Goal: Task Accomplishment & Management: Use online tool/utility

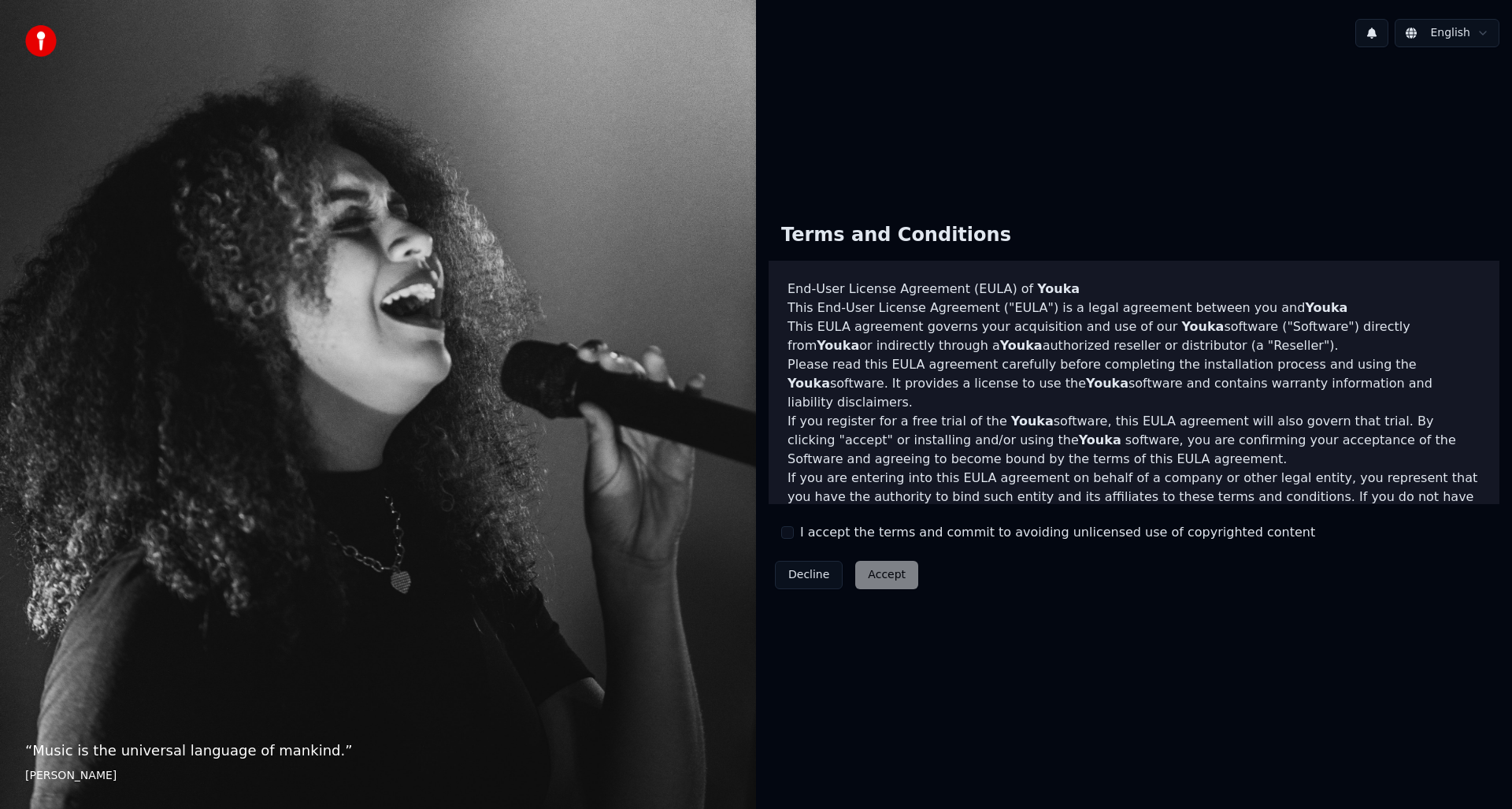
click at [795, 532] on div "I accept the terms and commit to avoiding unlicensed use of copyrighted content" at bounding box center [1048, 533] width 534 height 19
click at [789, 534] on button "I accept the terms and commit to avoiding unlicensed use of copyrighted content" at bounding box center [788, 533] width 13 height 13
click at [879, 580] on button "Accept" at bounding box center [887, 575] width 63 height 28
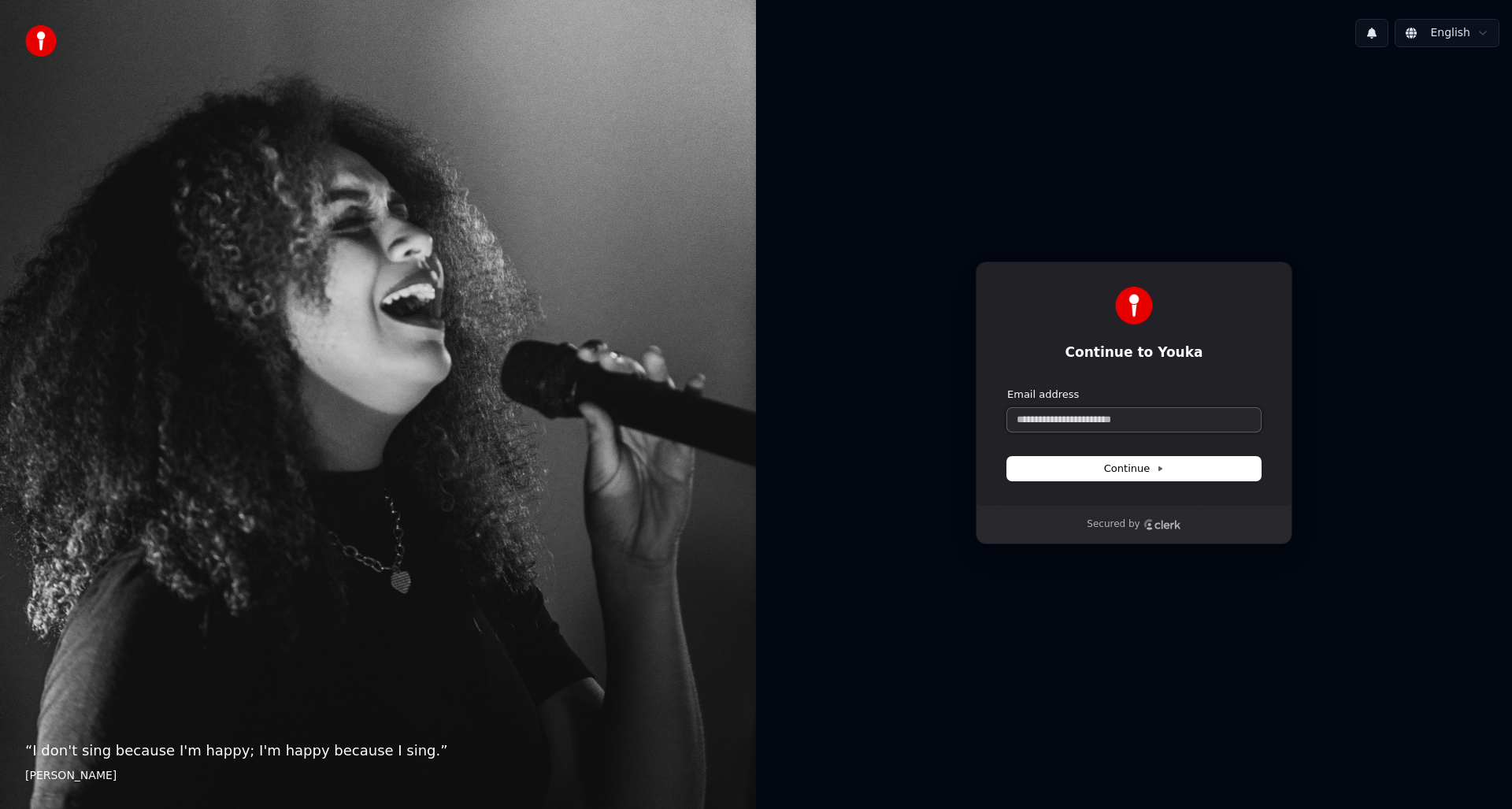
click at [1073, 418] on input "Email address" at bounding box center [1134, 420] width 253 height 24
click at [1136, 470] on span "Continue" at bounding box center [1134, 468] width 60 height 14
type input "**********"
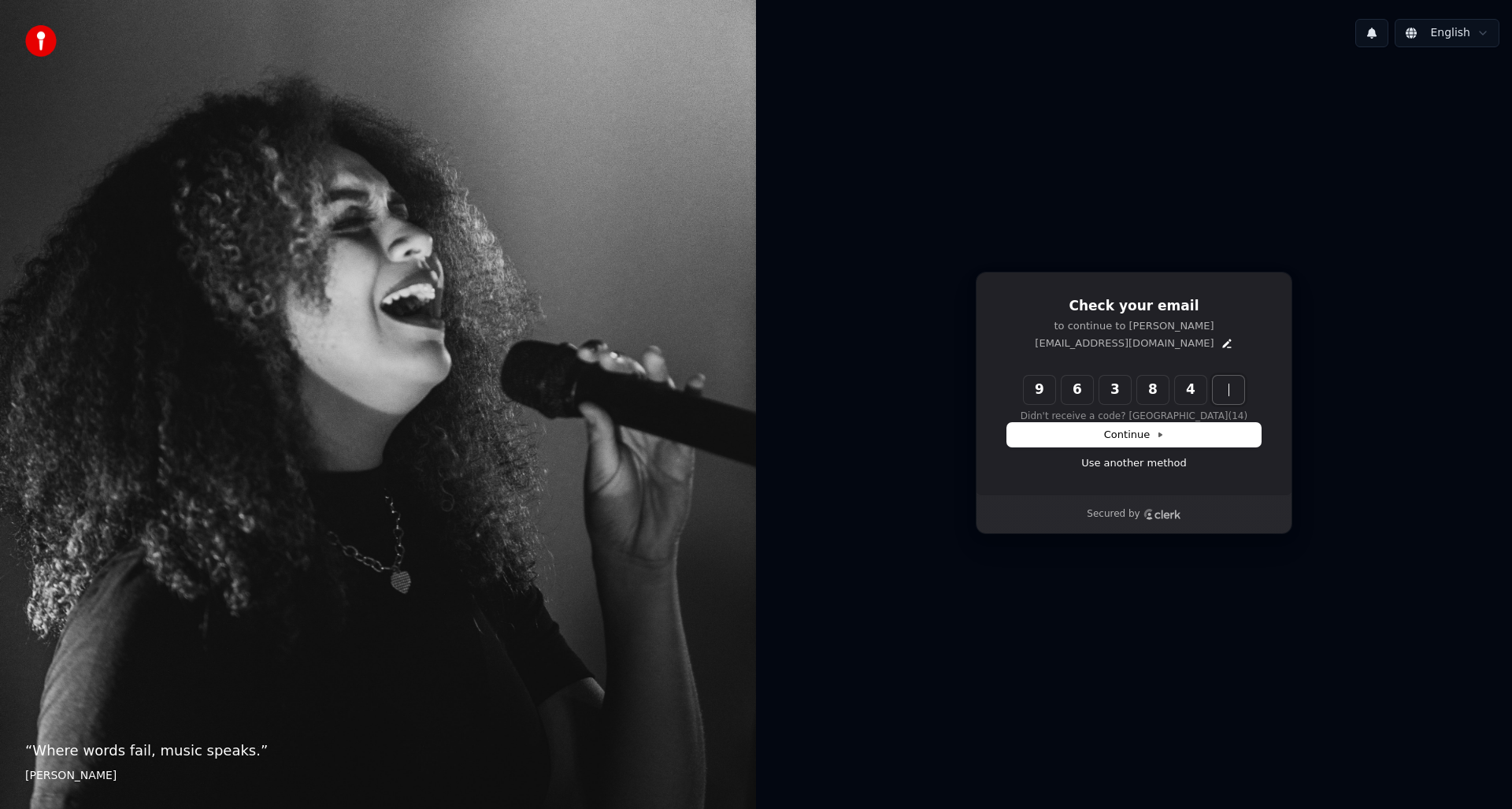
type input "******"
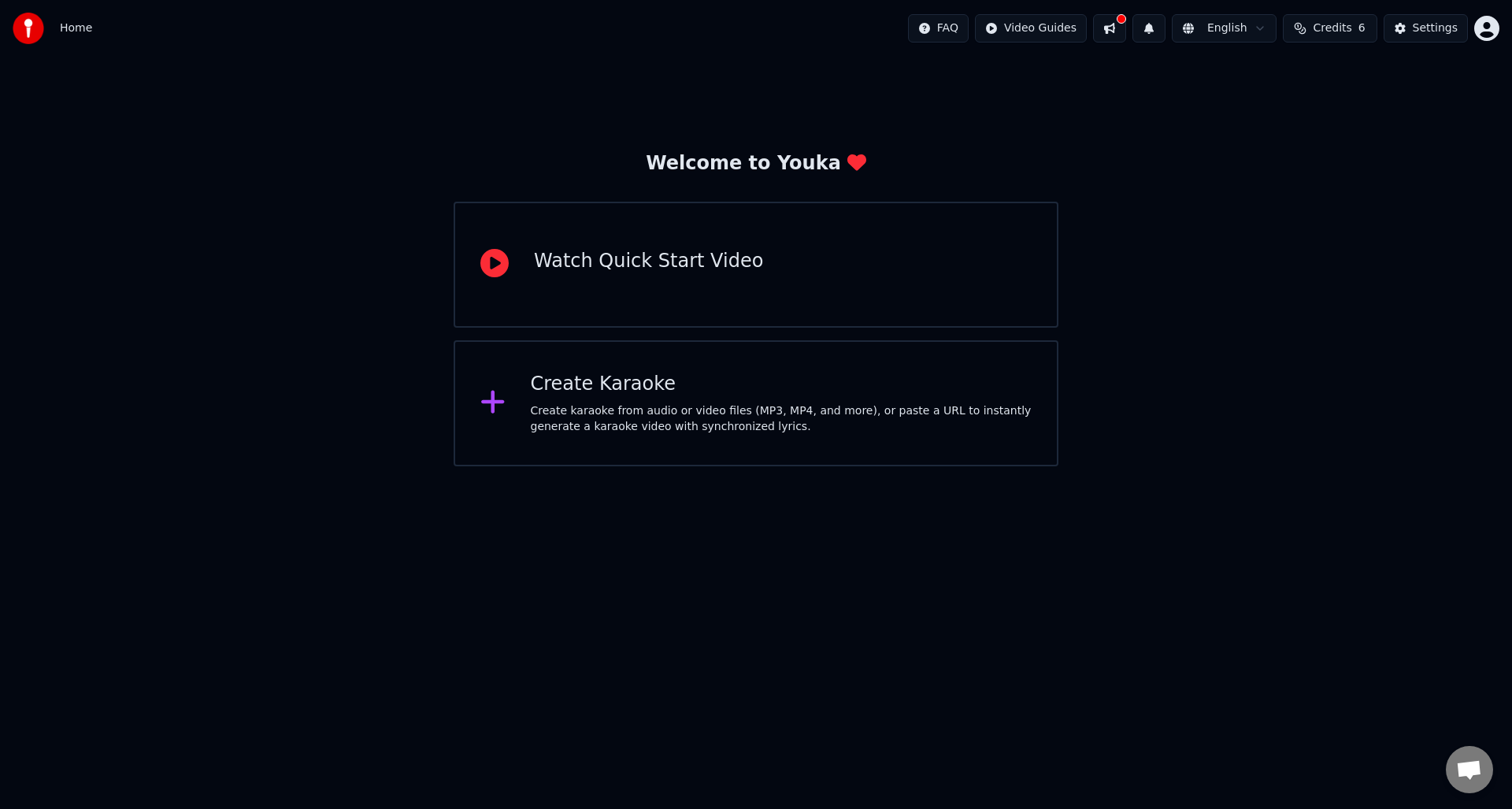
click at [663, 418] on div "Create karaoke from audio or video files (MP3, MP4, and more), or paste a URL t…" at bounding box center [781, 419] width 502 height 31
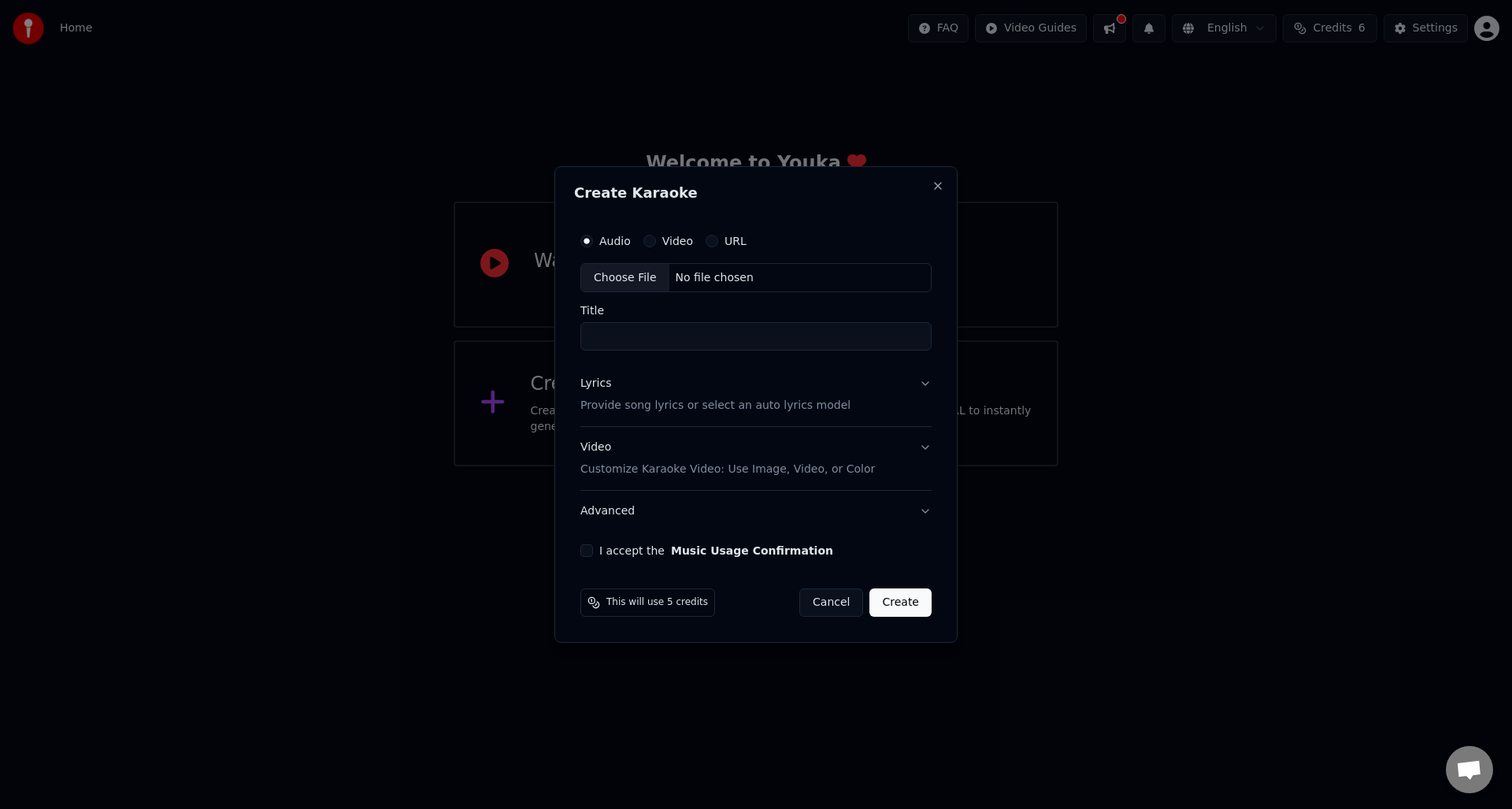
click at [842, 600] on button "Cancel" at bounding box center [832, 602] width 64 height 28
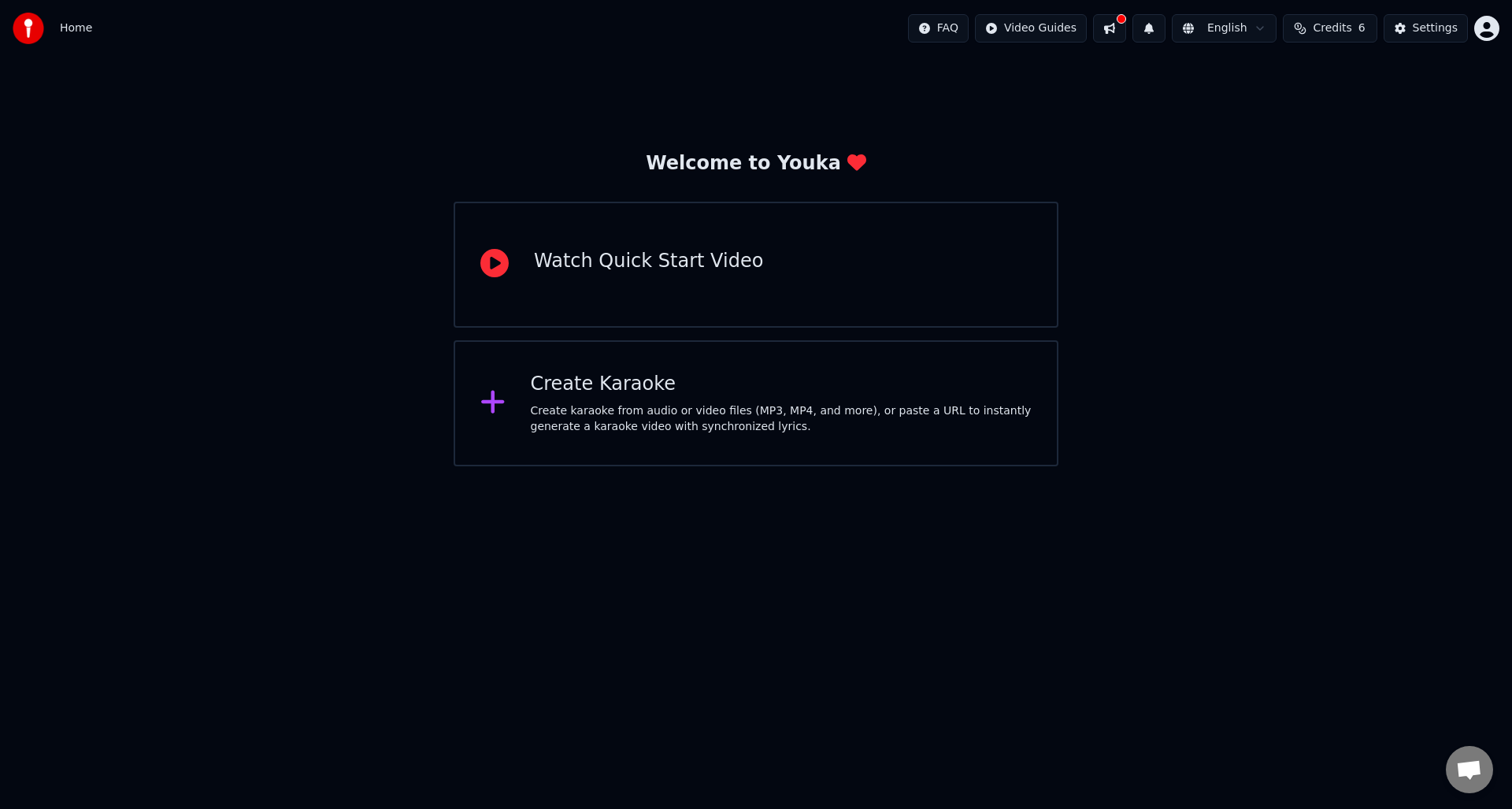
click at [758, 271] on div "Watch Quick Start Video" at bounding box center [756, 264] width 605 height 126
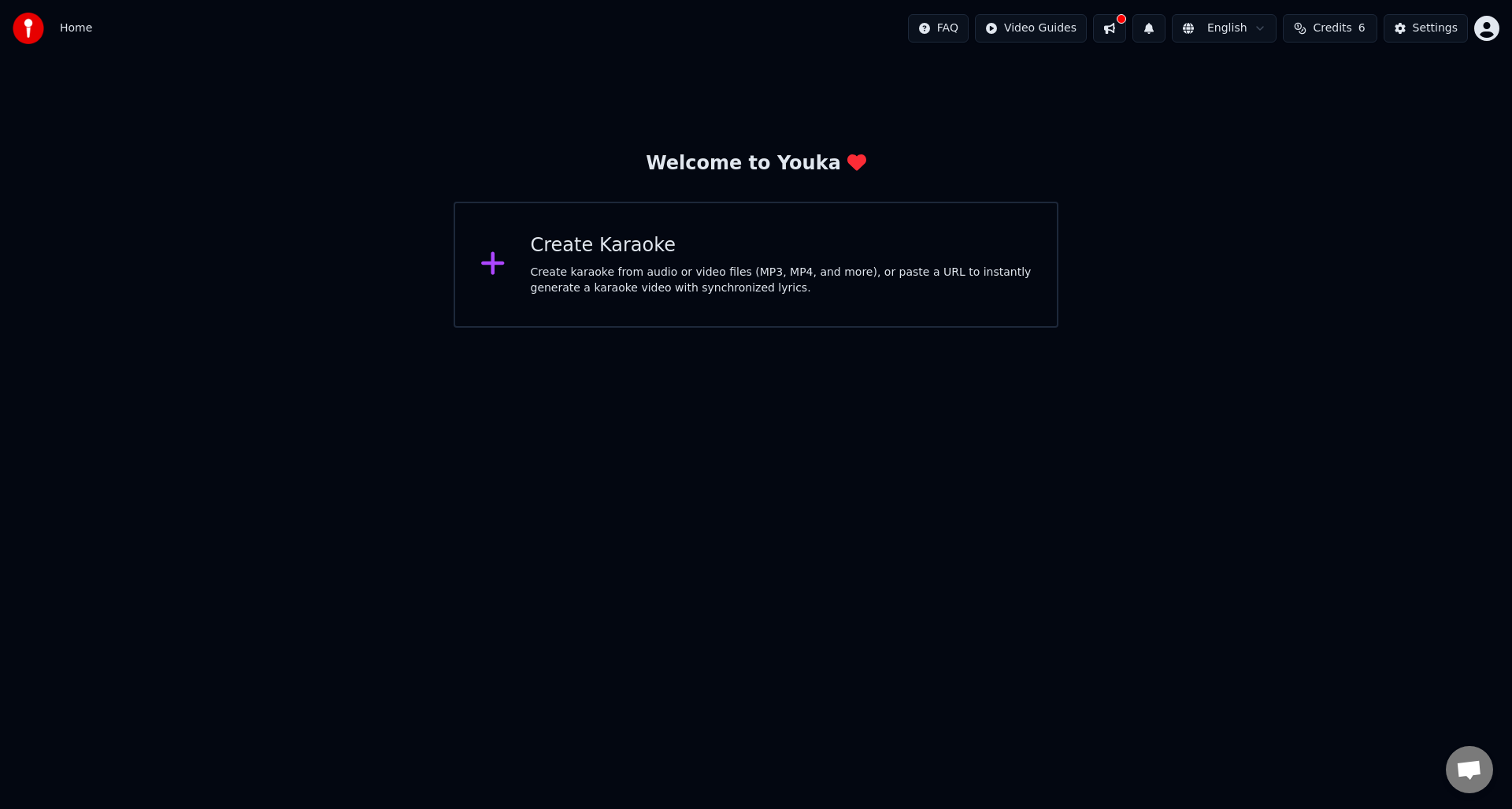
click at [415, 316] on div "Welcome to Youka Create Karaoke Create karaoke from audio or video files (MP3, …" at bounding box center [756, 192] width 1512 height 271
click at [620, 279] on div "Create karaoke from audio or video files (MP3, MP4, and more), or paste a URL t…" at bounding box center [781, 280] width 502 height 31
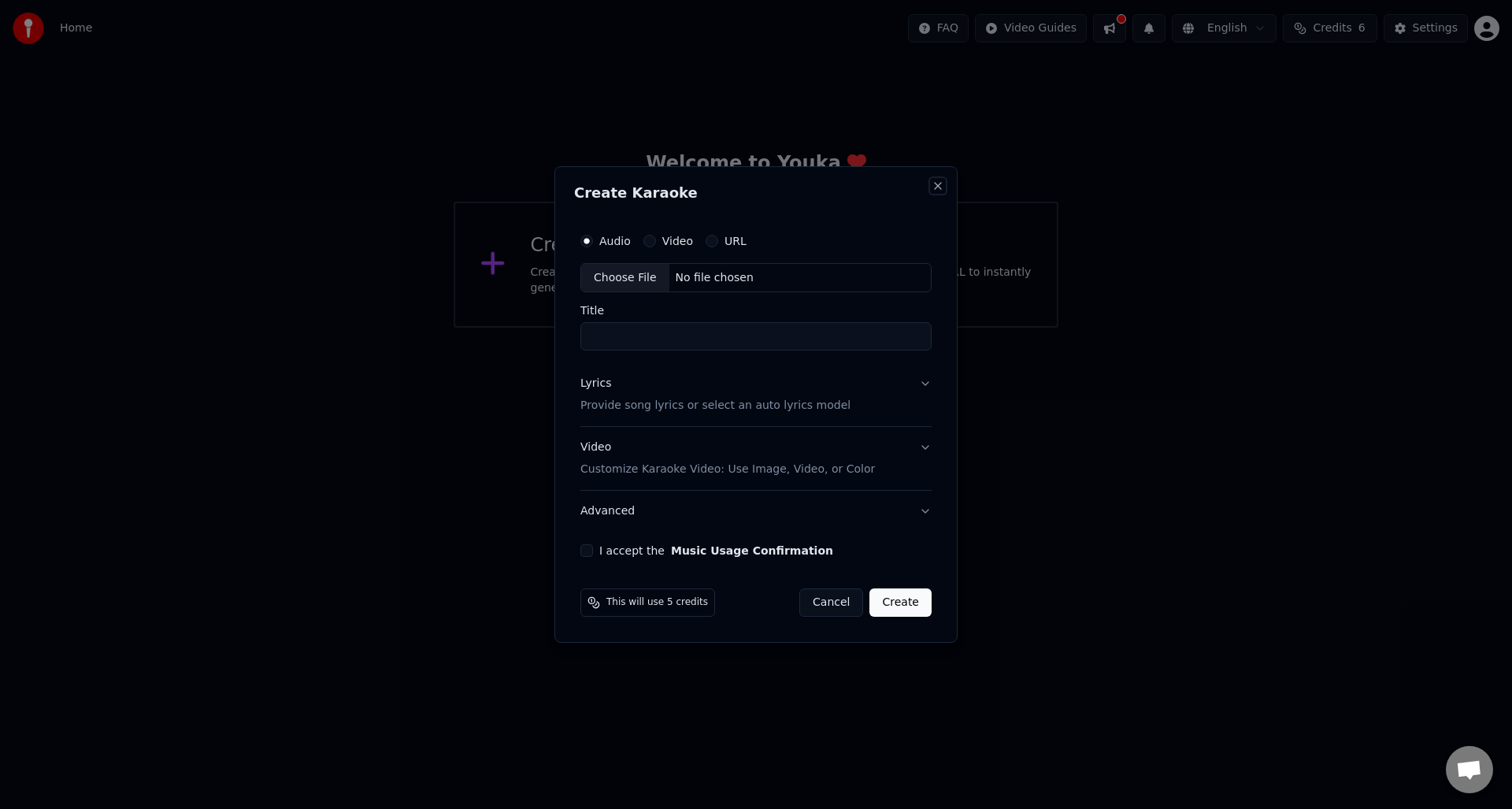
click at [935, 188] on button "Close" at bounding box center [938, 186] width 13 height 13
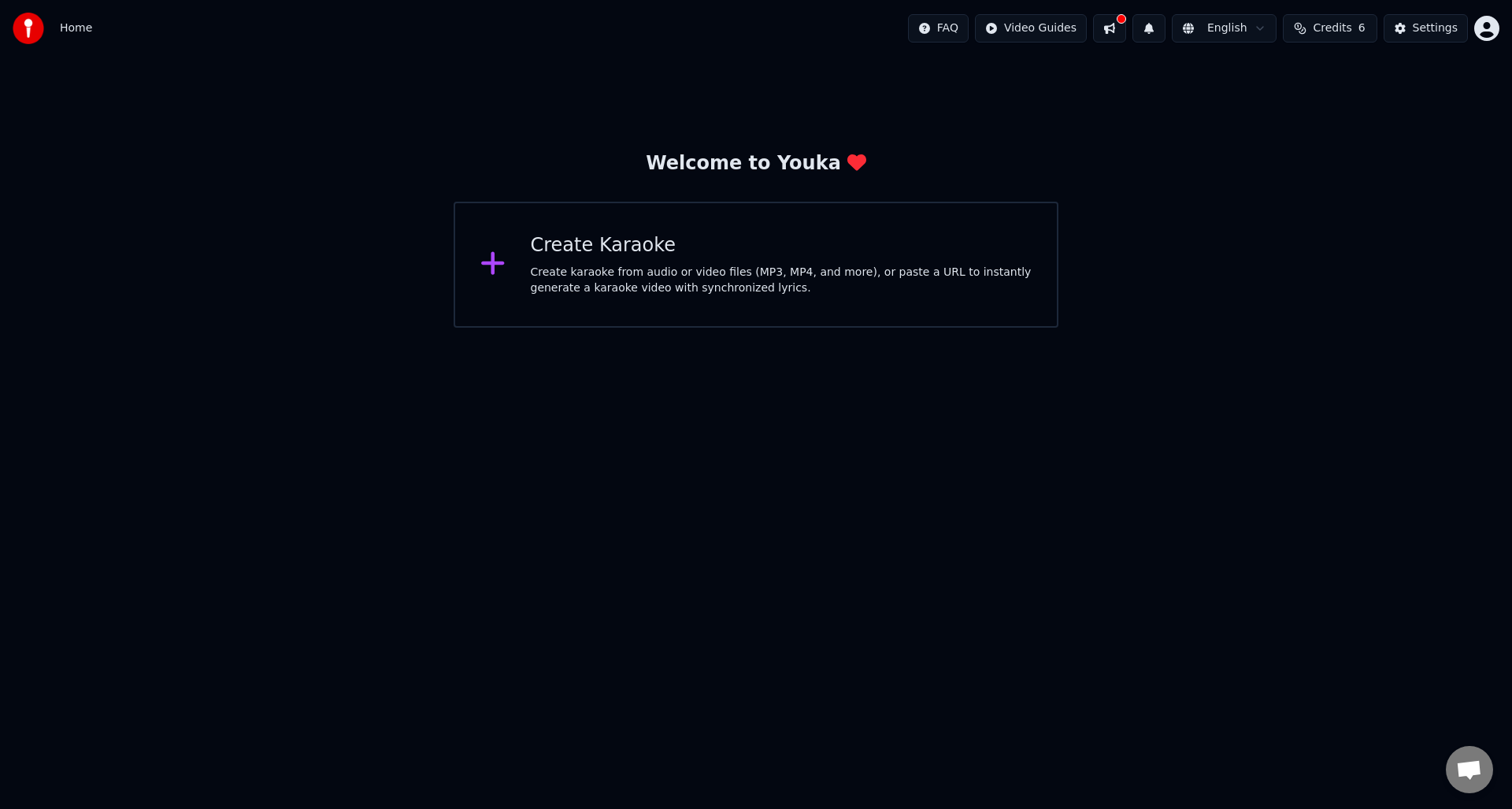
click at [563, 283] on div "Create karaoke from audio or video files (MP3, MP4, and more), or paste a URL t…" at bounding box center [781, 280] width 502 height 31
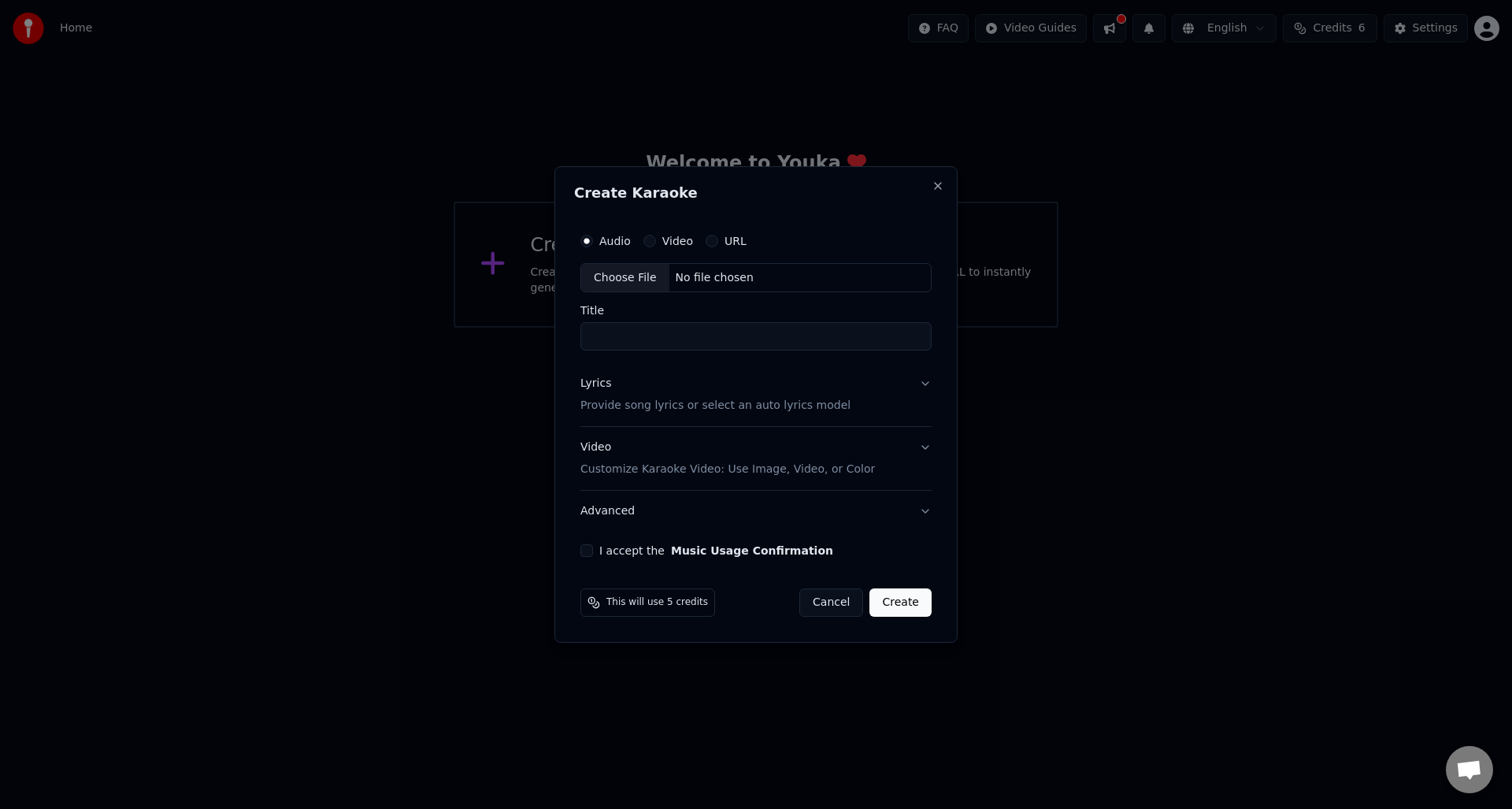
click at [634, 283] on div "Choose File" at bounding box center [625, 277] width 88 height 28
type input "**********"
click at [678, 334] on input "**********" at bounding box center [756, 337] width 358 height 28
click at [581, 552] on button "I accept the Music Usage Confirmation" at bounding box center [584, 551] width 13 height 13
click at [907, 408] on button "Lyrics Provide song lyrics or select an auto lyrics model" at bounding box center [756, 395] width 358 height 63
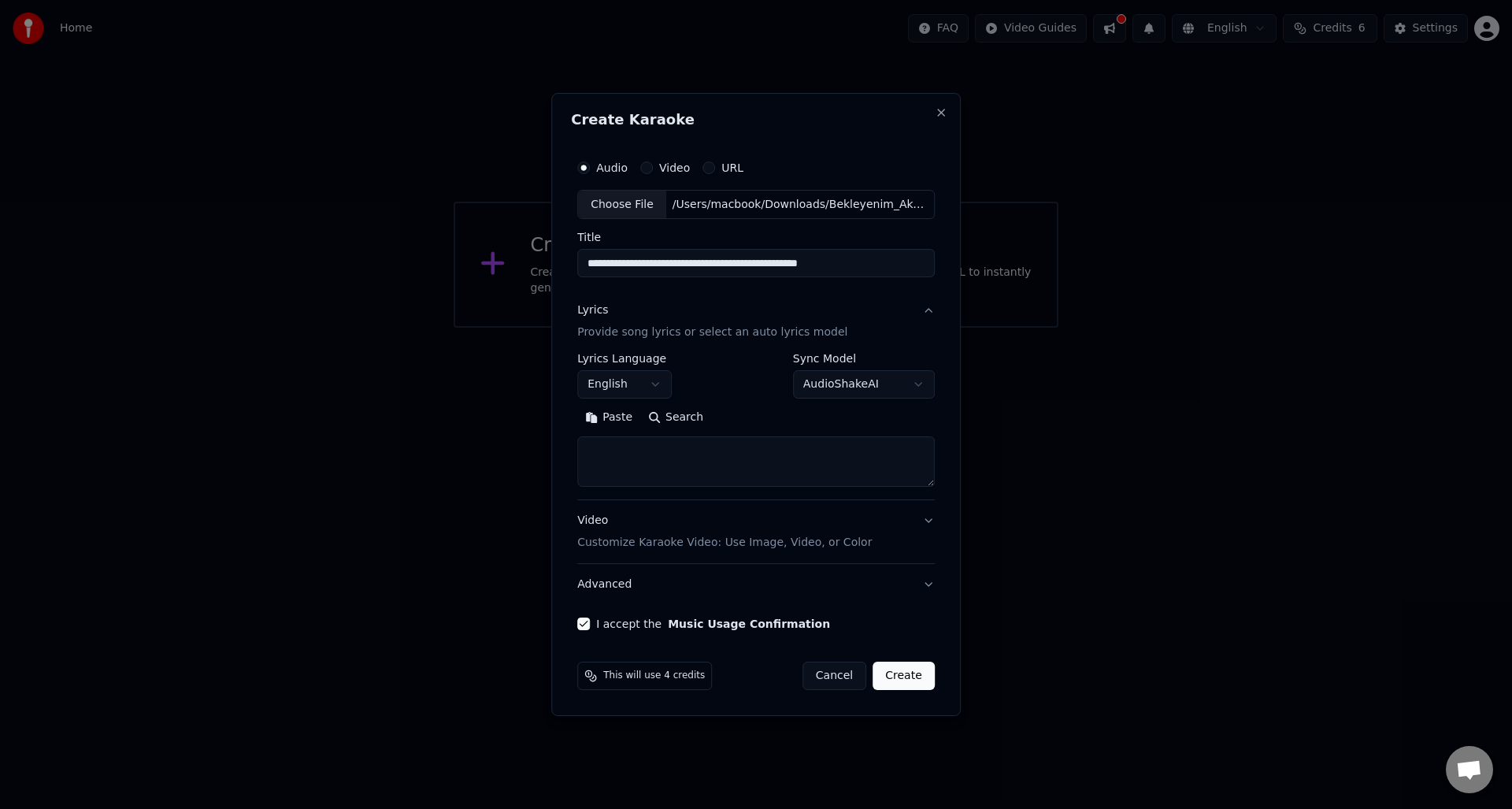
click at [628, 394] on button "English" at bounding box center [624, 385] width 95 height 28
select select "**"
click at [675, 420] on button "Search" at bounding box center [676, 418] width 71 height 25
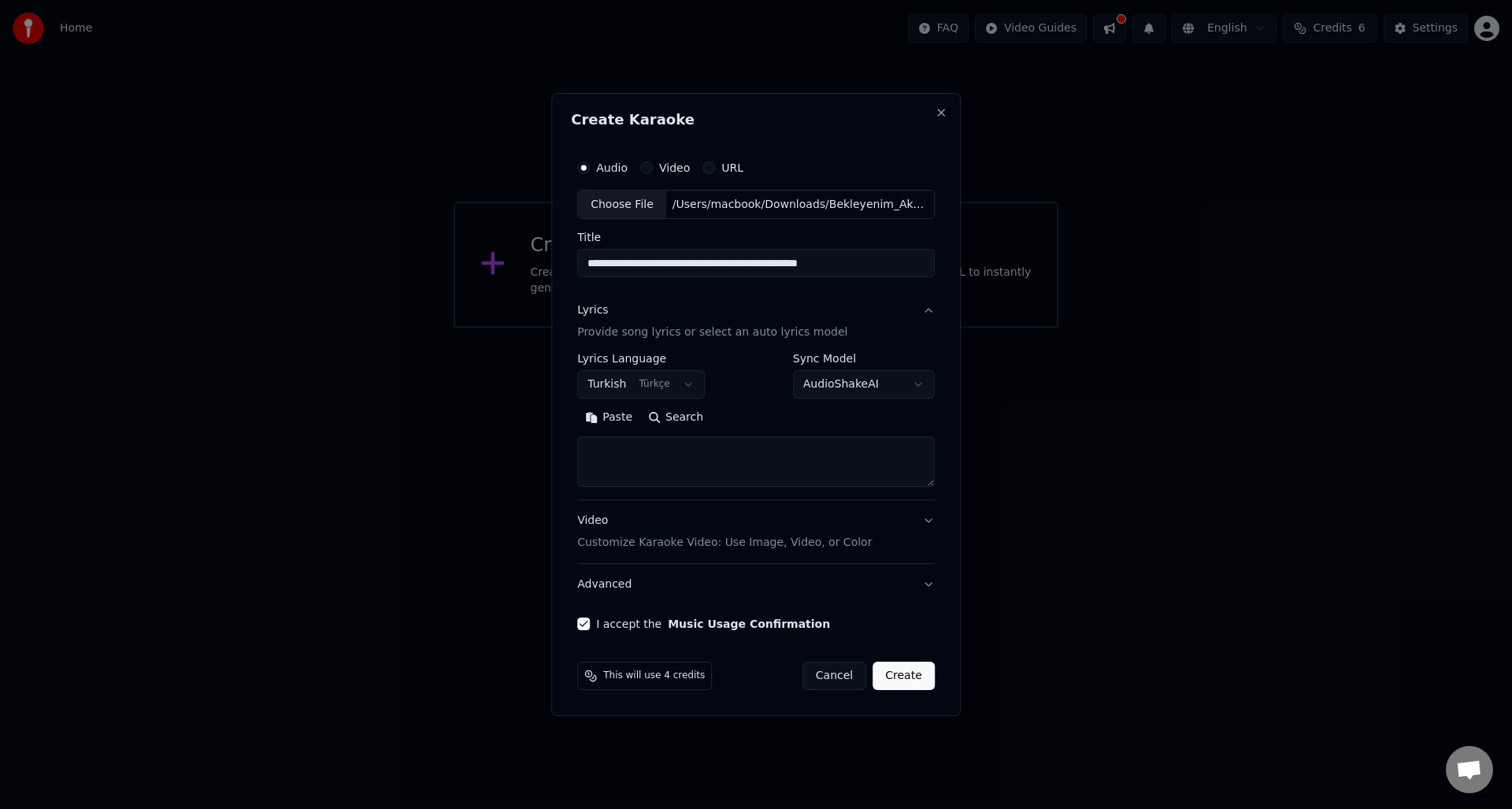
click at [686, 469] on textarea at bounding box center [756, 462] width 358 height 51
click at [609, 415] on button "Paste" at bounding box center [609, 418] width 63 height 25
type textarea "**********"
click at [907, 673] on button "Create" at bounding box center [904, 676] width 62 height 28
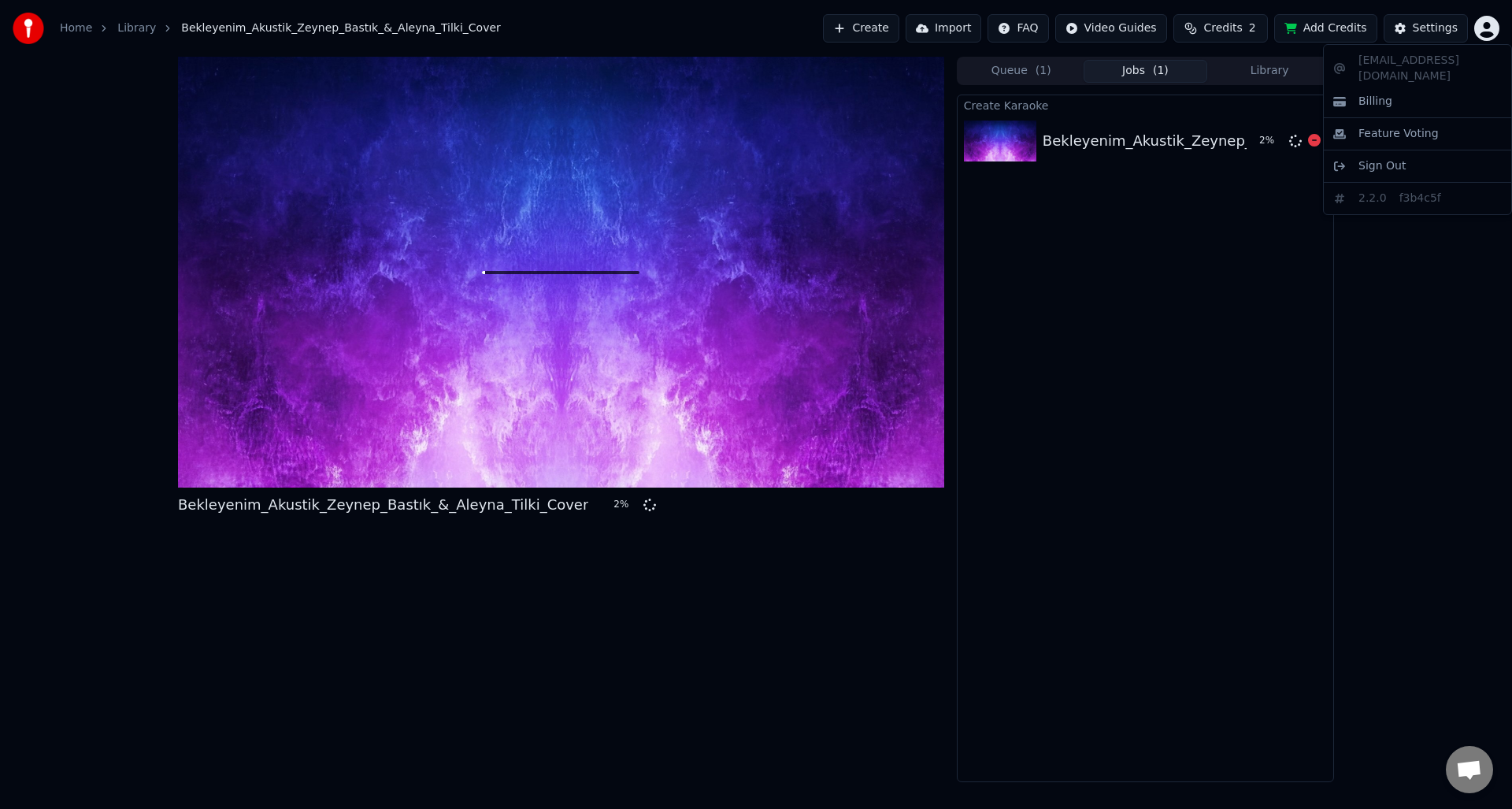
click at [1482, 33] on html "Home Library Bekleyenim_Akustik_Zeynep_Bastık_&_Aleyna_Tilki_Cover Create Impor…" at bounding box center [756, 404] width 1512 height 809
click at [1489, 26] on html "Home Library Bekleyenim_Akustik_Zeynep_Bastık_&_Aleyna_Tilki_Cover Create Impor…" at bounding box center [756, 404] width 1512 height 809
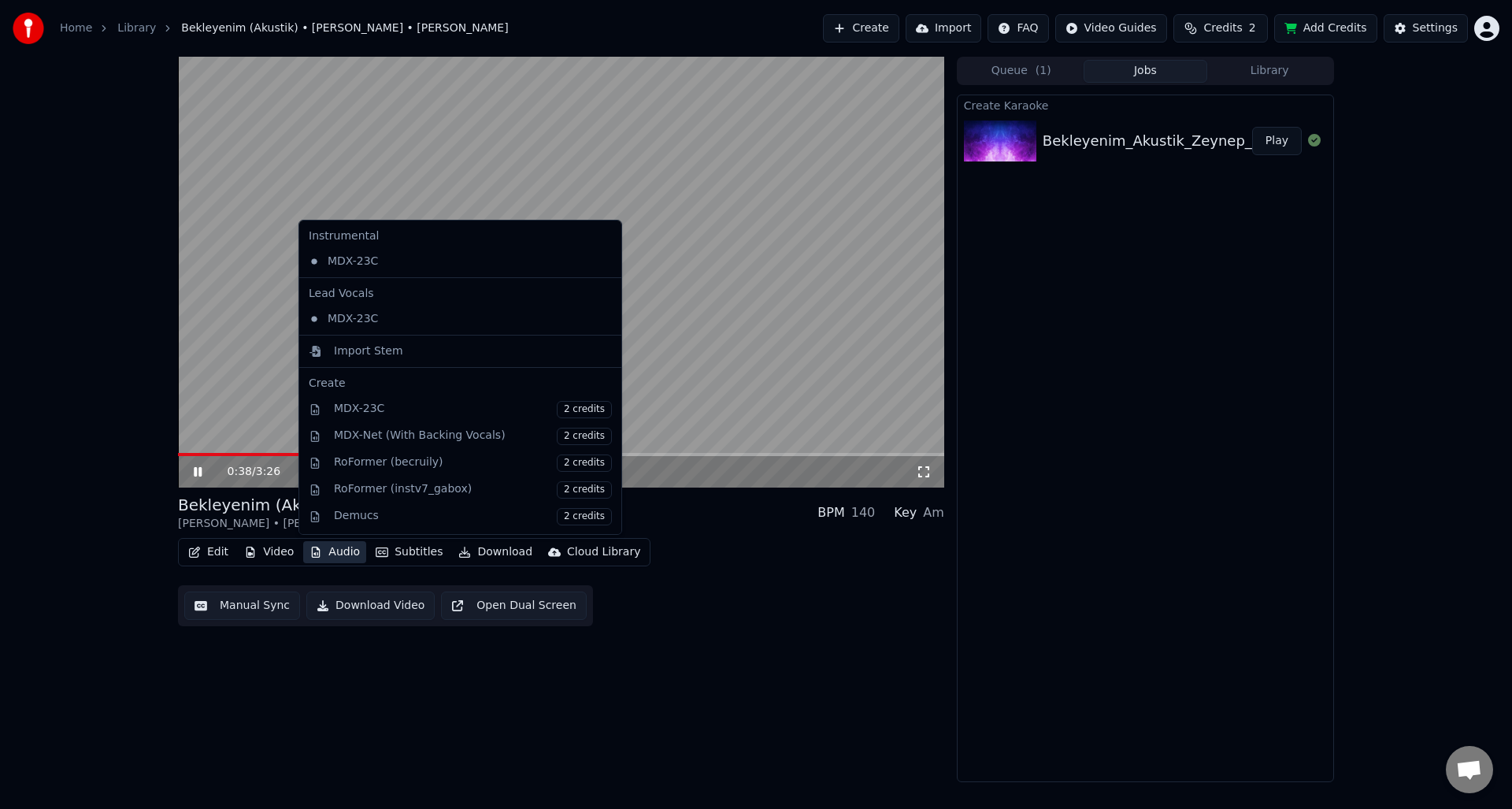
click at [344, 556] on button "Audio" at bounding box center [334, 552] width 63 height 22
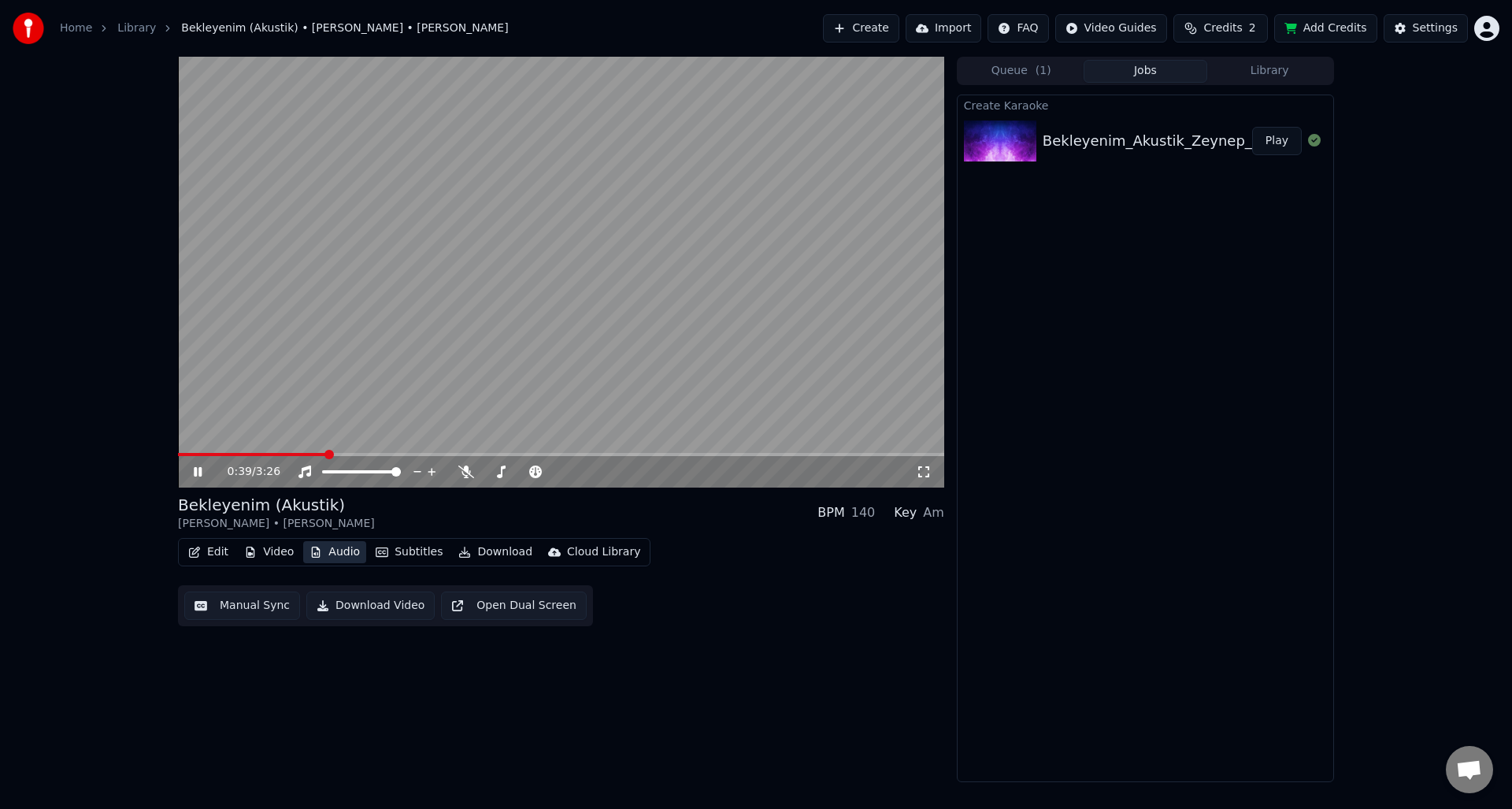
click at [344, 552] on button "Audio" at bounding box center [334, 552] width 63 height 22
click at [463, 472] on icon at bounding box center [465, 472] width 16 height 13
click at [259, 606] on button "Manual Sync" at bounding box center [242, 605] width 116 height 28
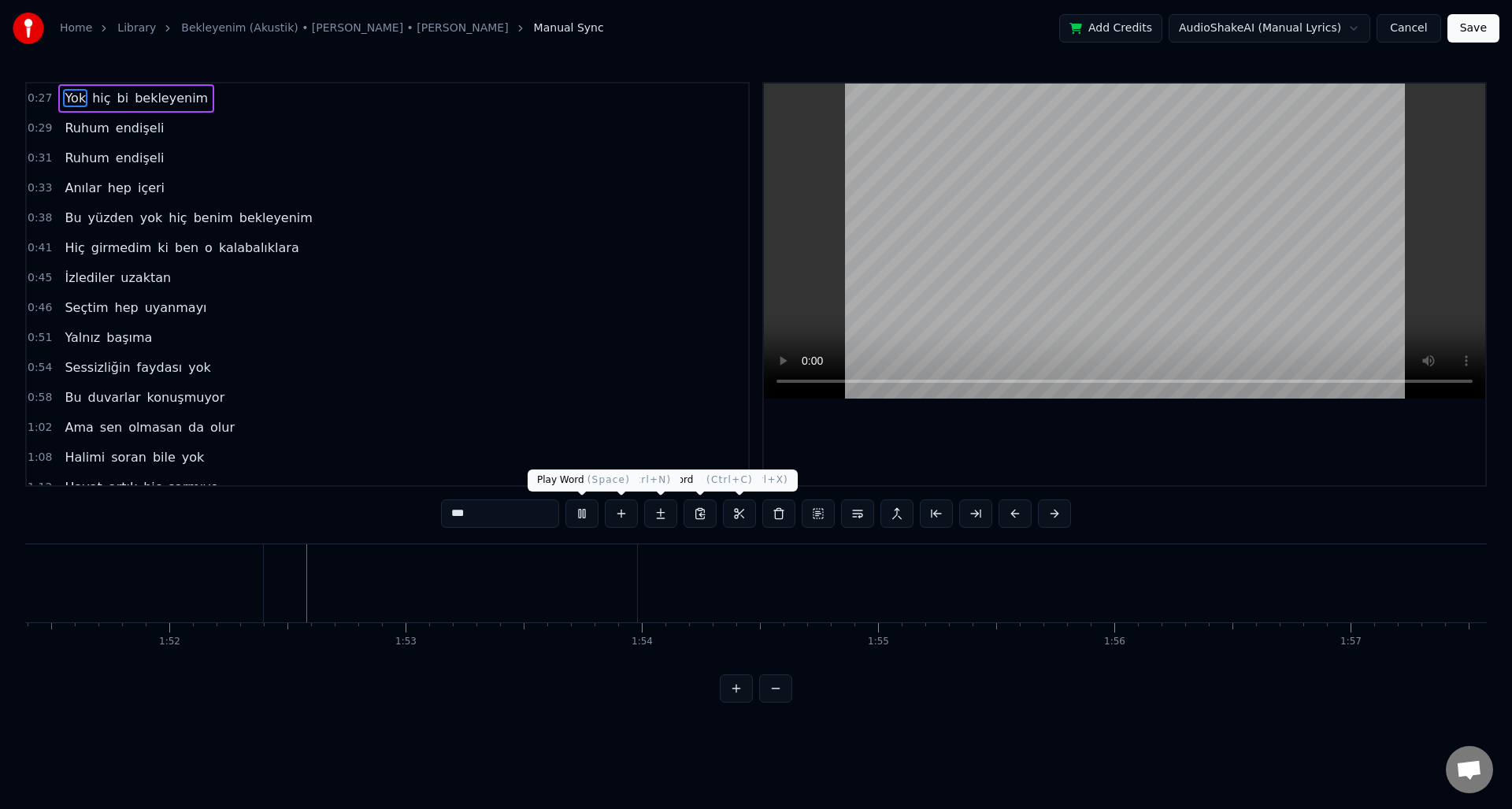
scroll to position [0, 26396]
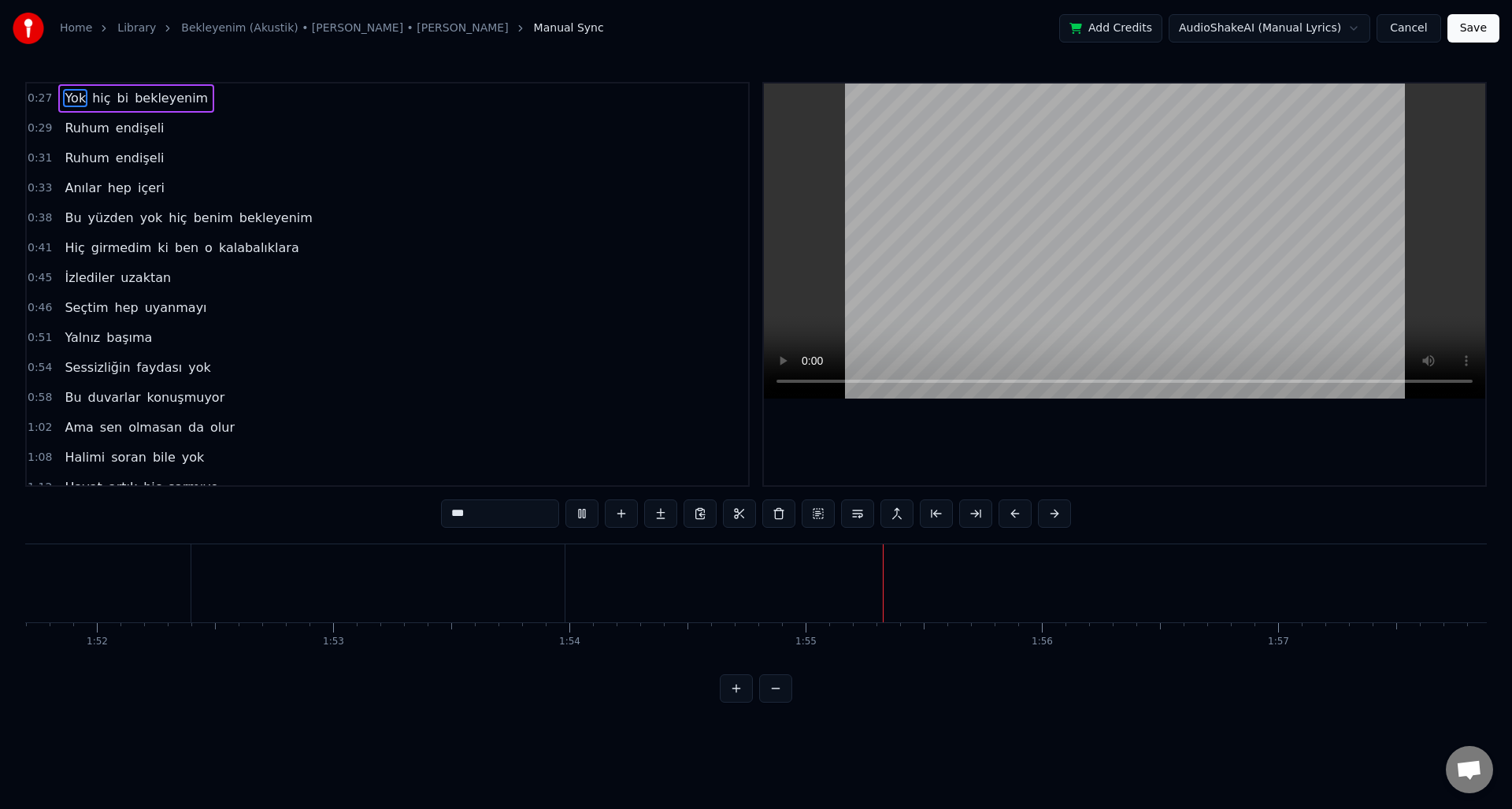
click at [95, 365] on span "Sessizliğin" at bounding box center [97, 367] width 69 height 18
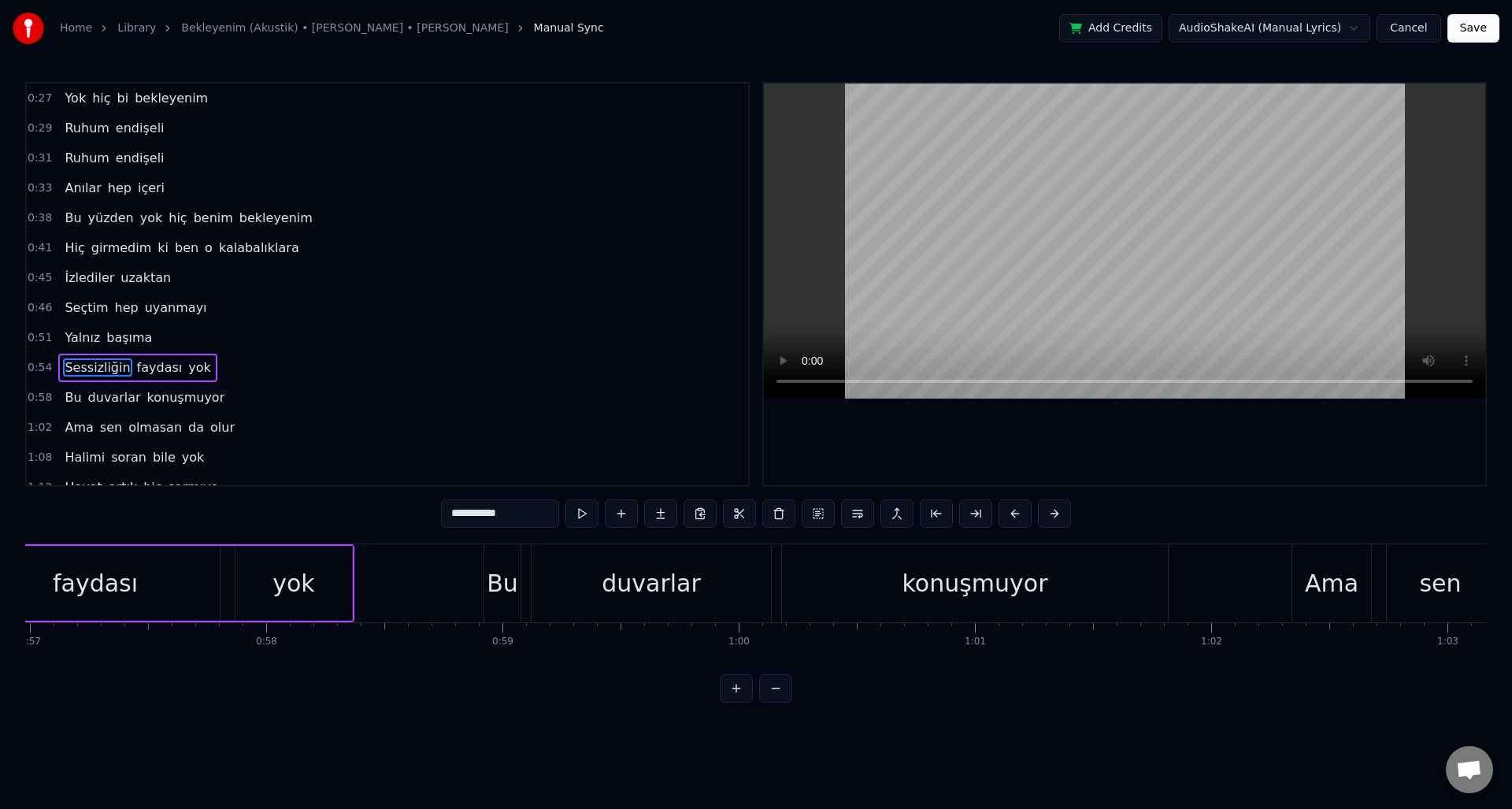
scroll to position [0, 12914]
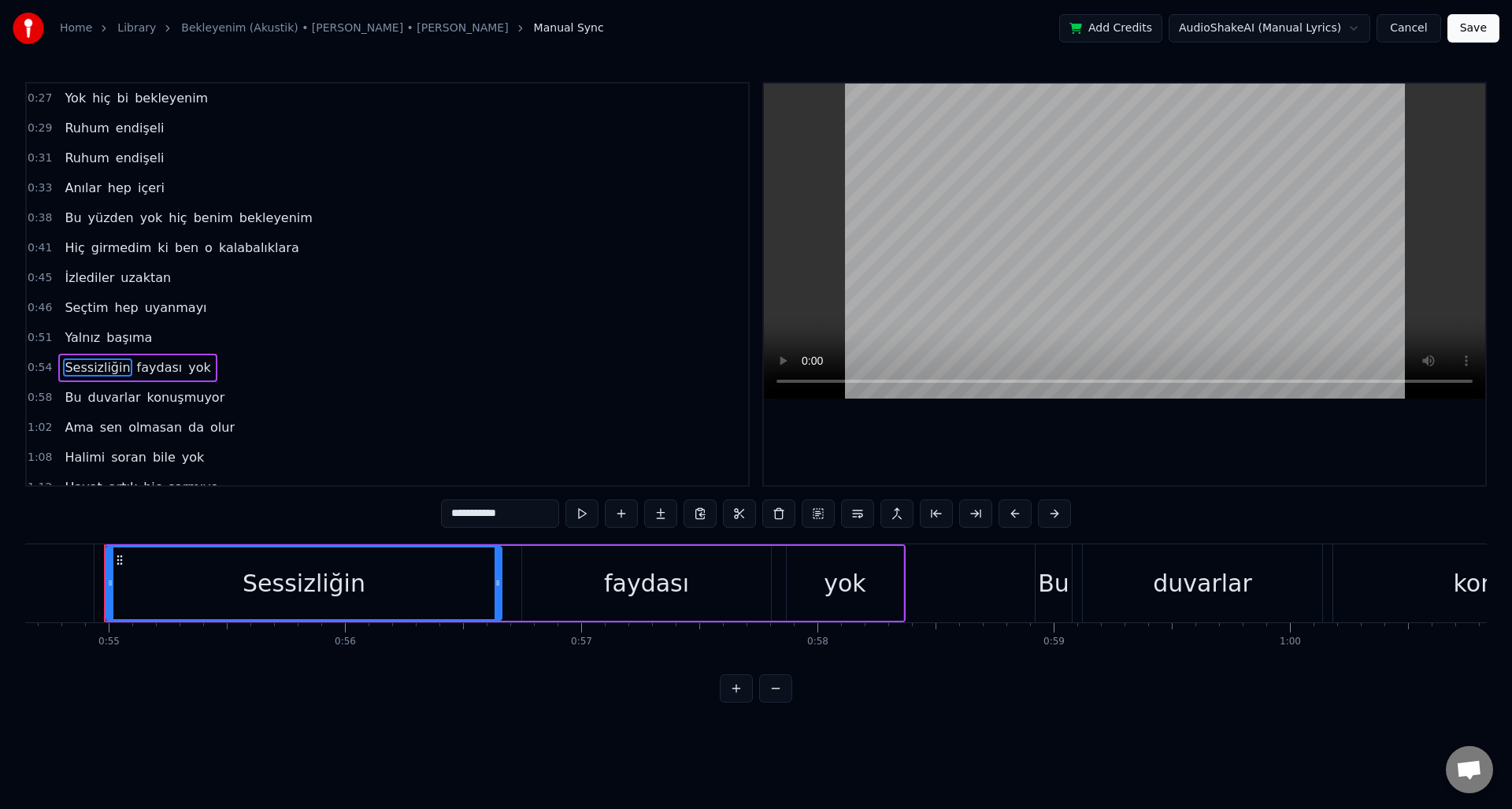
click at [137, 365] on span "faydası" at bounding box center [160, 367] width 49 height 18
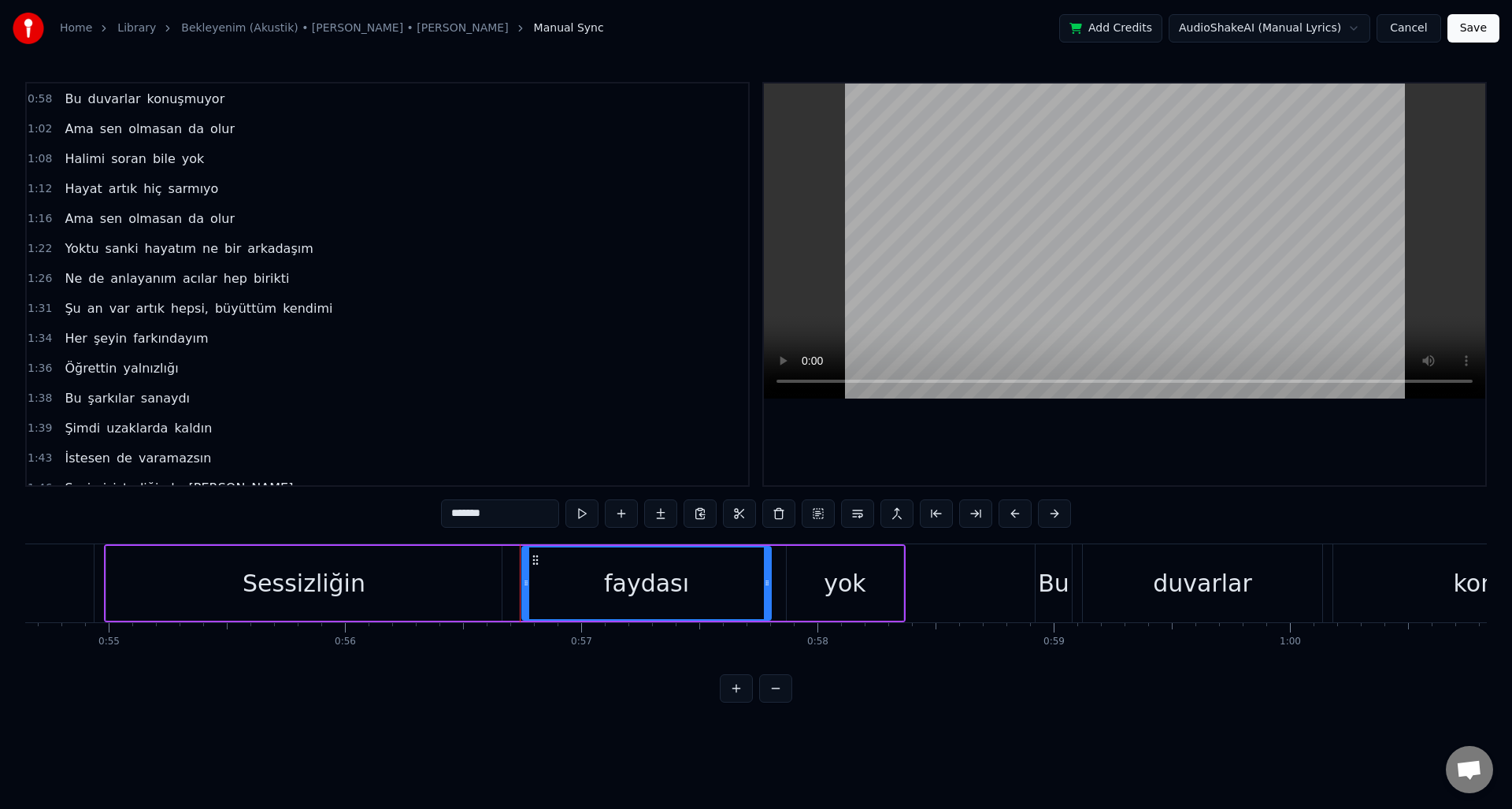
scroll to position [497, 0]
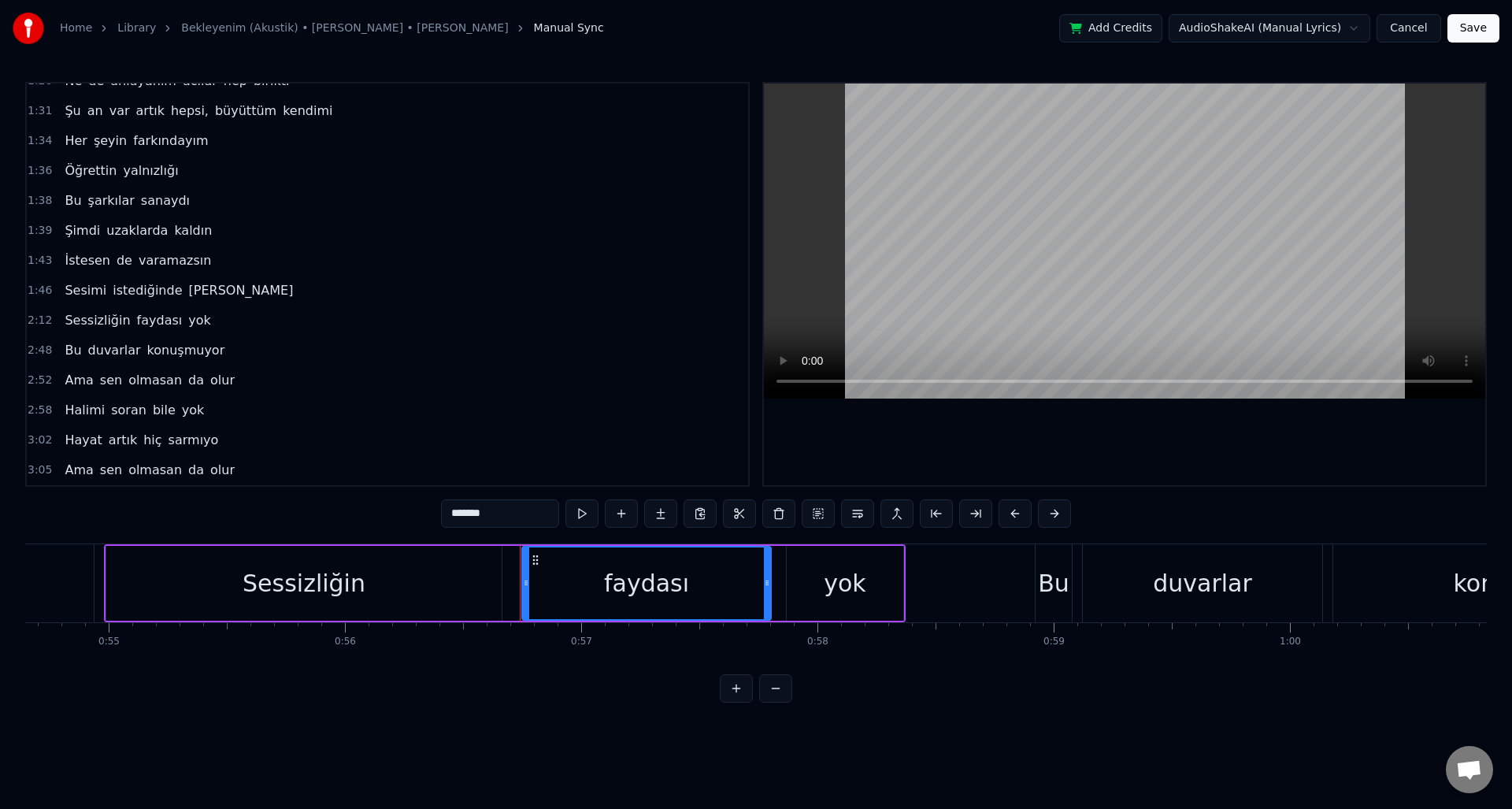
click at [94, 321] on span "Sessizliğin" at bounding box center [97, 320] width 69 height 18
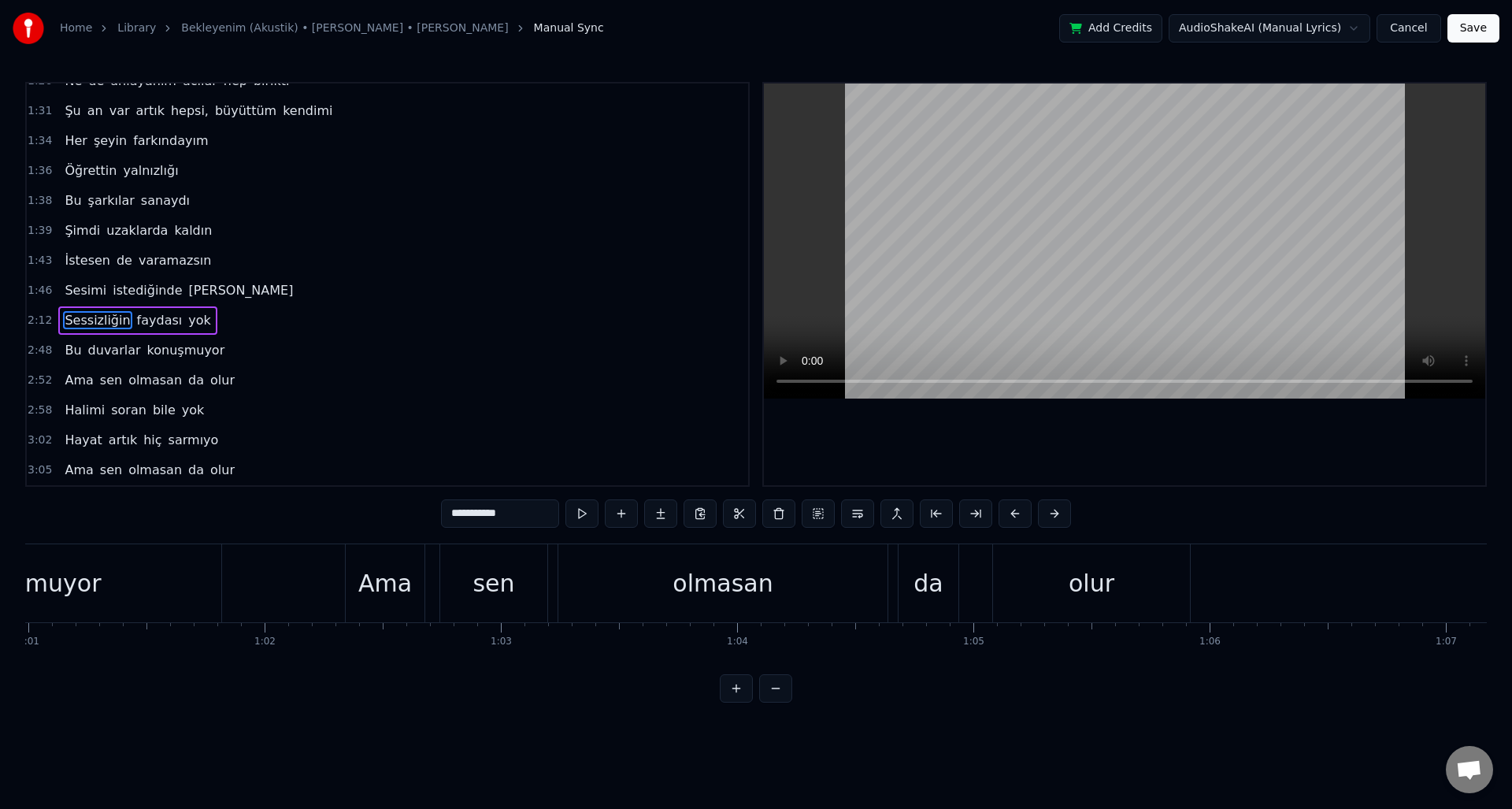
click at [94, 321] on span "Sessizliğin" at bounding box center [97, 320] width 69 height 18
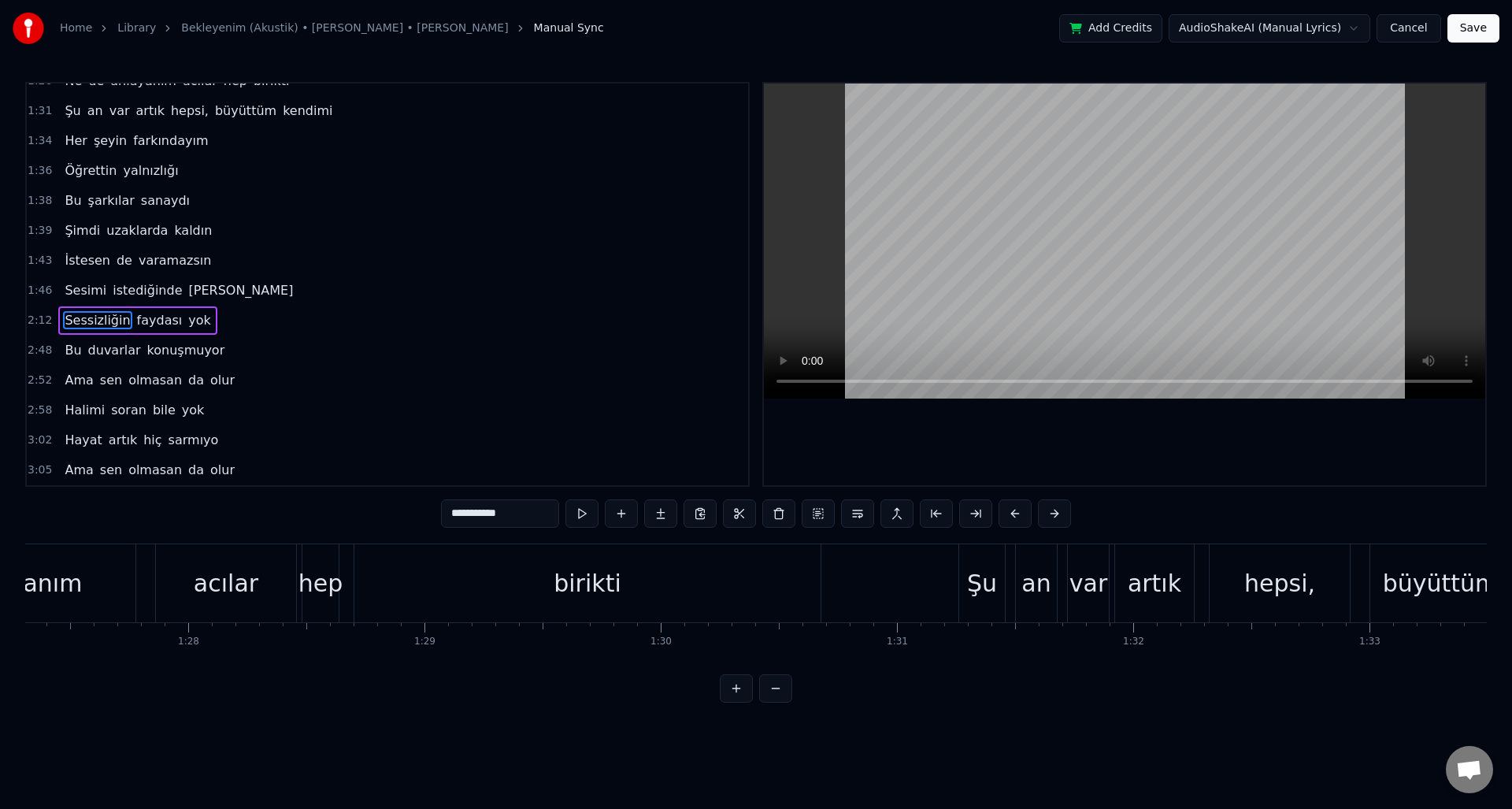
click at [94, 321] on span "Sessizliğin" at bounding box center [97, 320] width 69 height 18
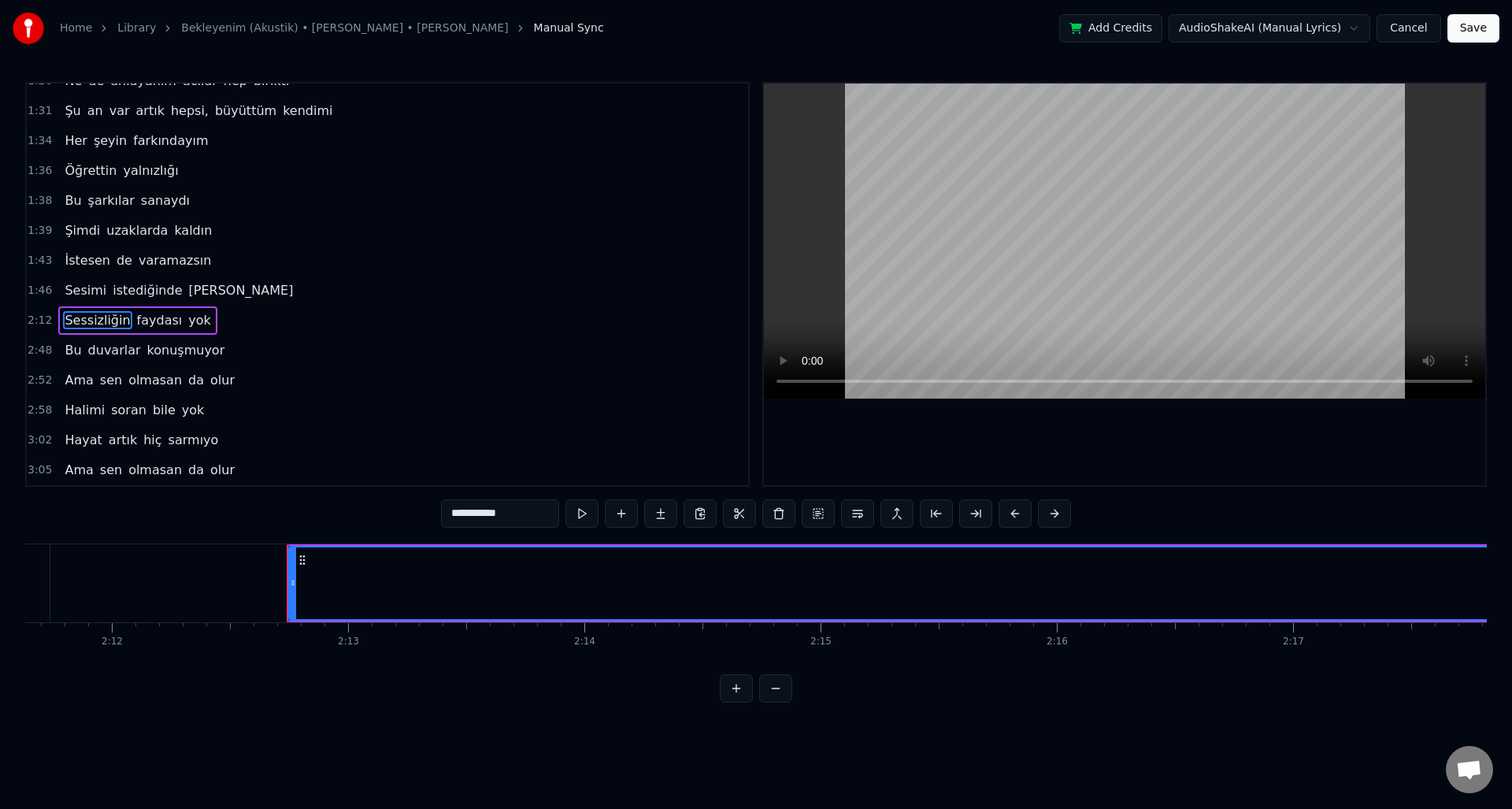
scroll to position [0, 31290]
click at [95, 321] on span "Sessizliğin" at bounding box center [97, 320] width 69 height 18
click at [136, 319] on span "faydası" at bounding box center [160, 320] width 49 height 18
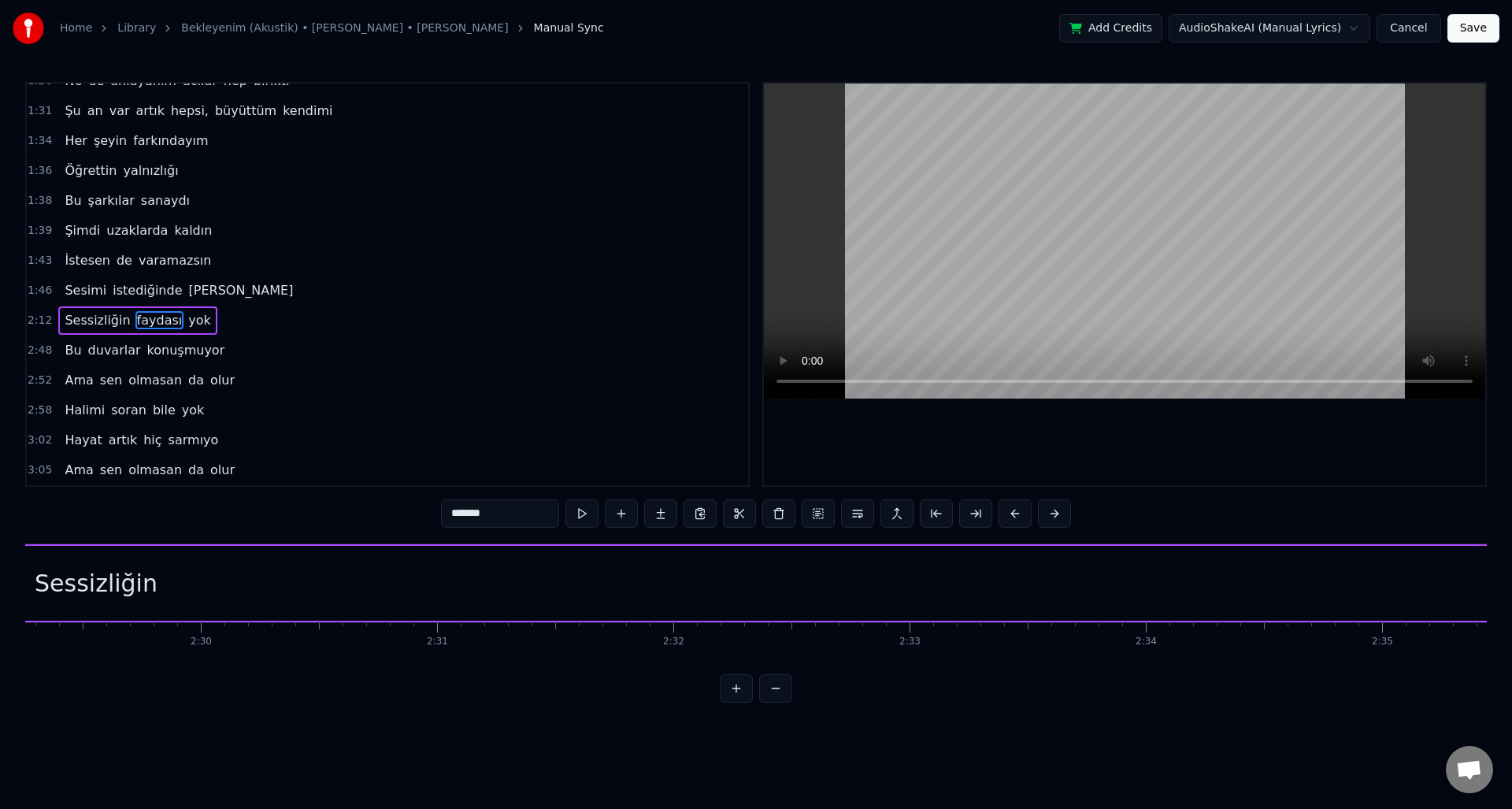
click at [106, 321] on span "Sessizliğin" at bounding box center [97, 320] width 69 height 18
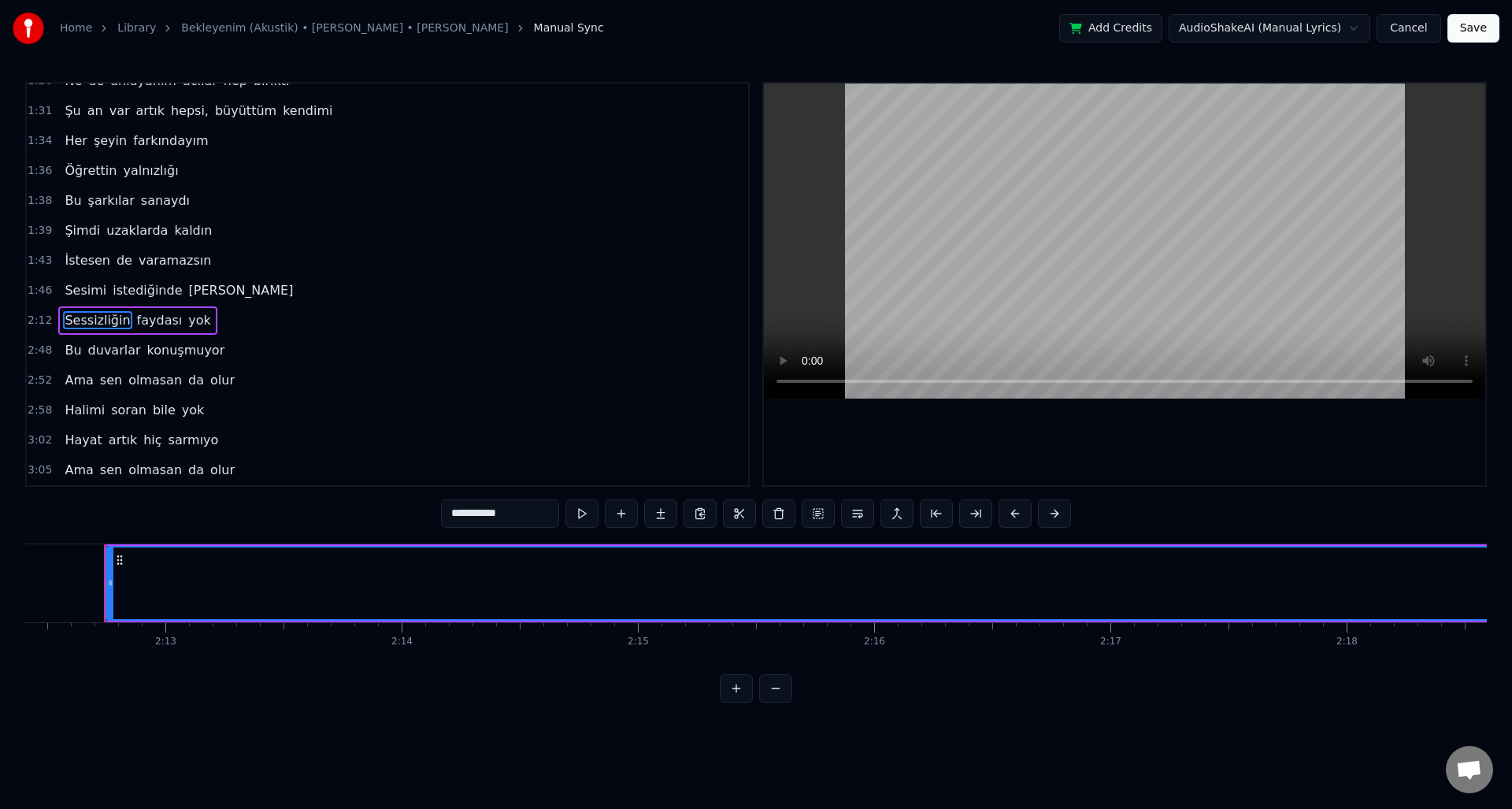
click at [87, 288] on span "Sesimi" at bounding box center [85, 290] width 45 height 18
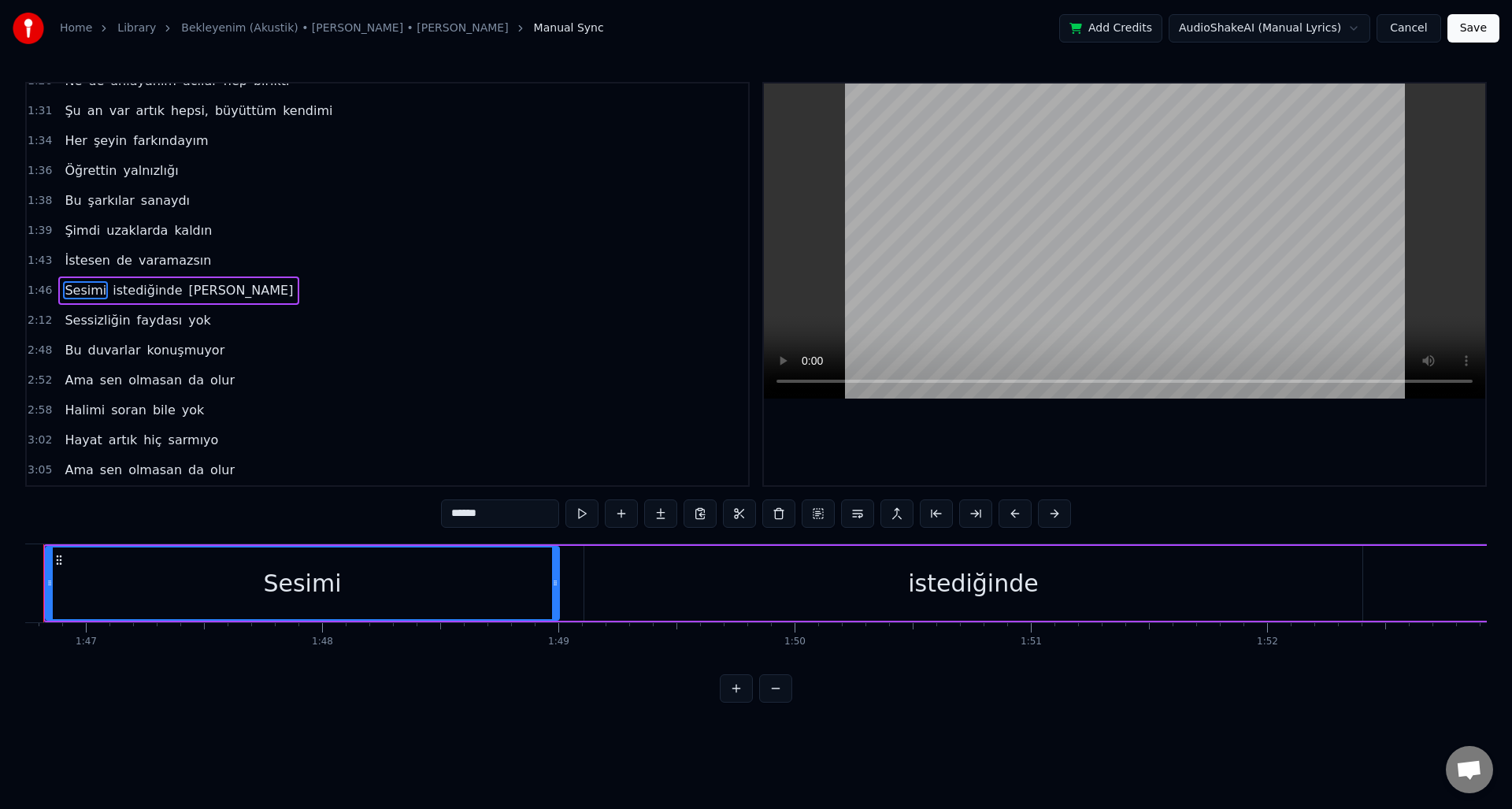
scroll to position [0, 25165]
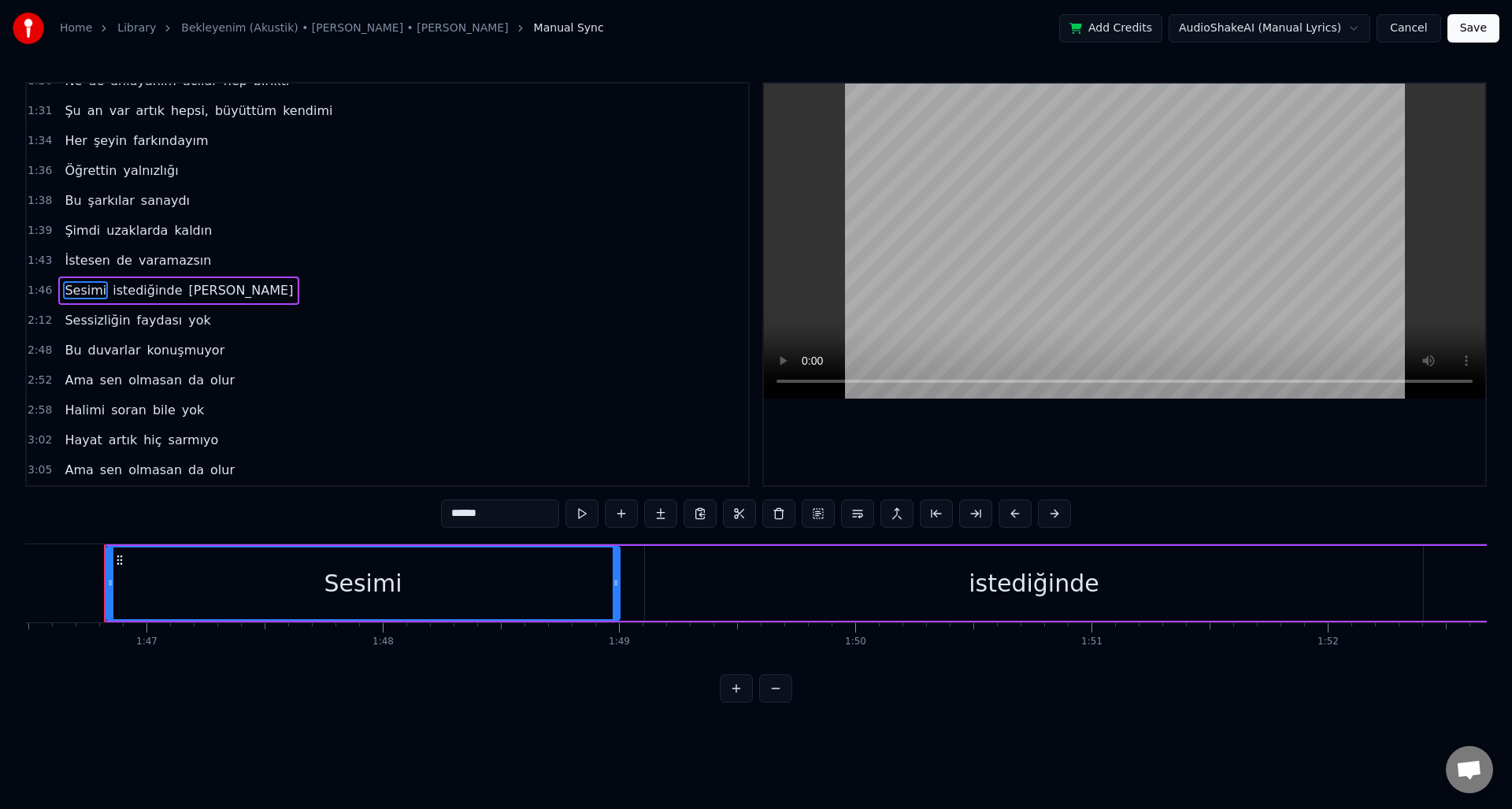
click at [84, 258] on span "İstesen" at bounding box center [87, 261] width 49 height 18
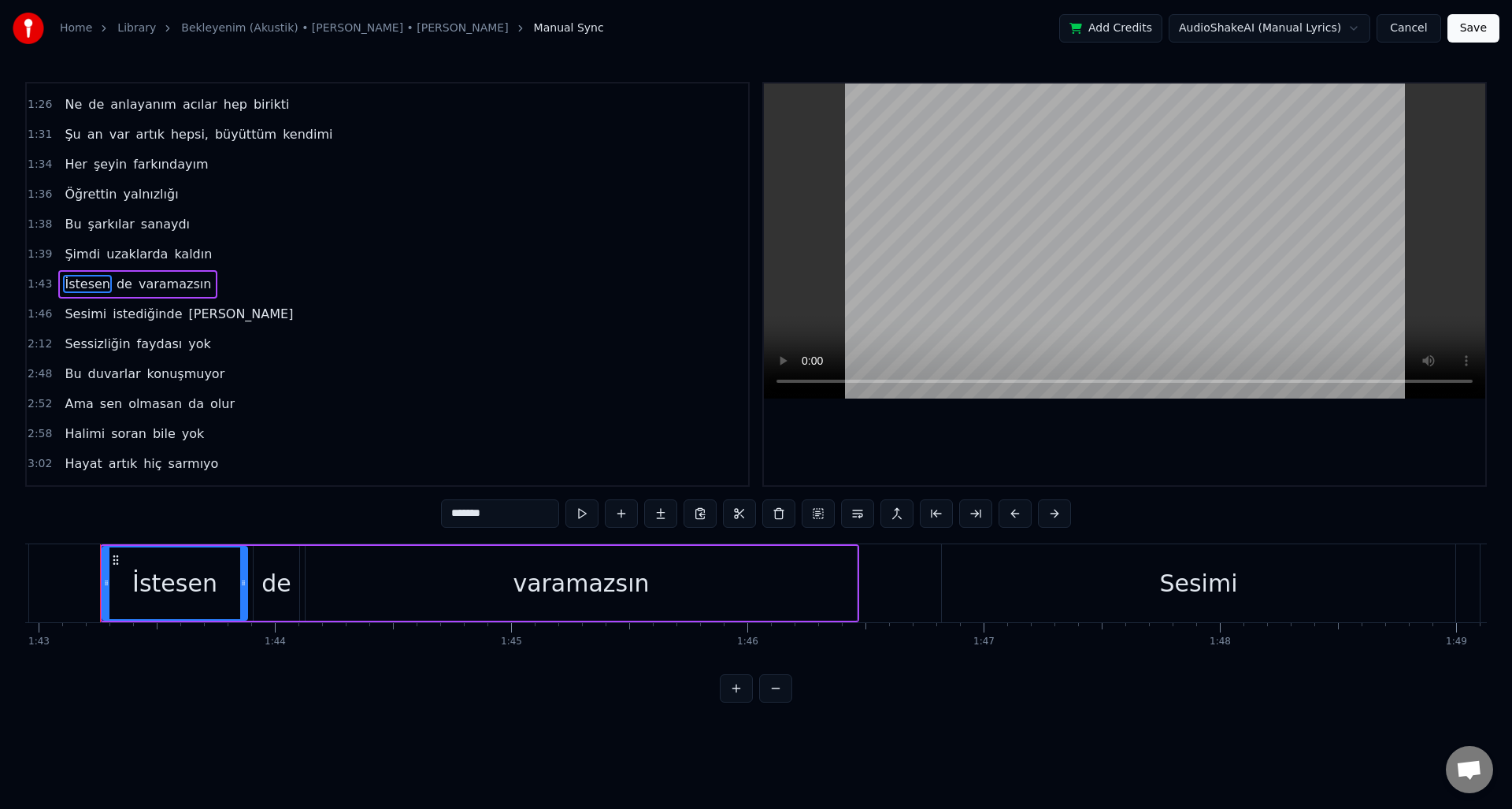
scroll to position [0, 24323]
click at [111, 316] on span "istediğinde" at bounding box center [147, 314] width 73 height 18
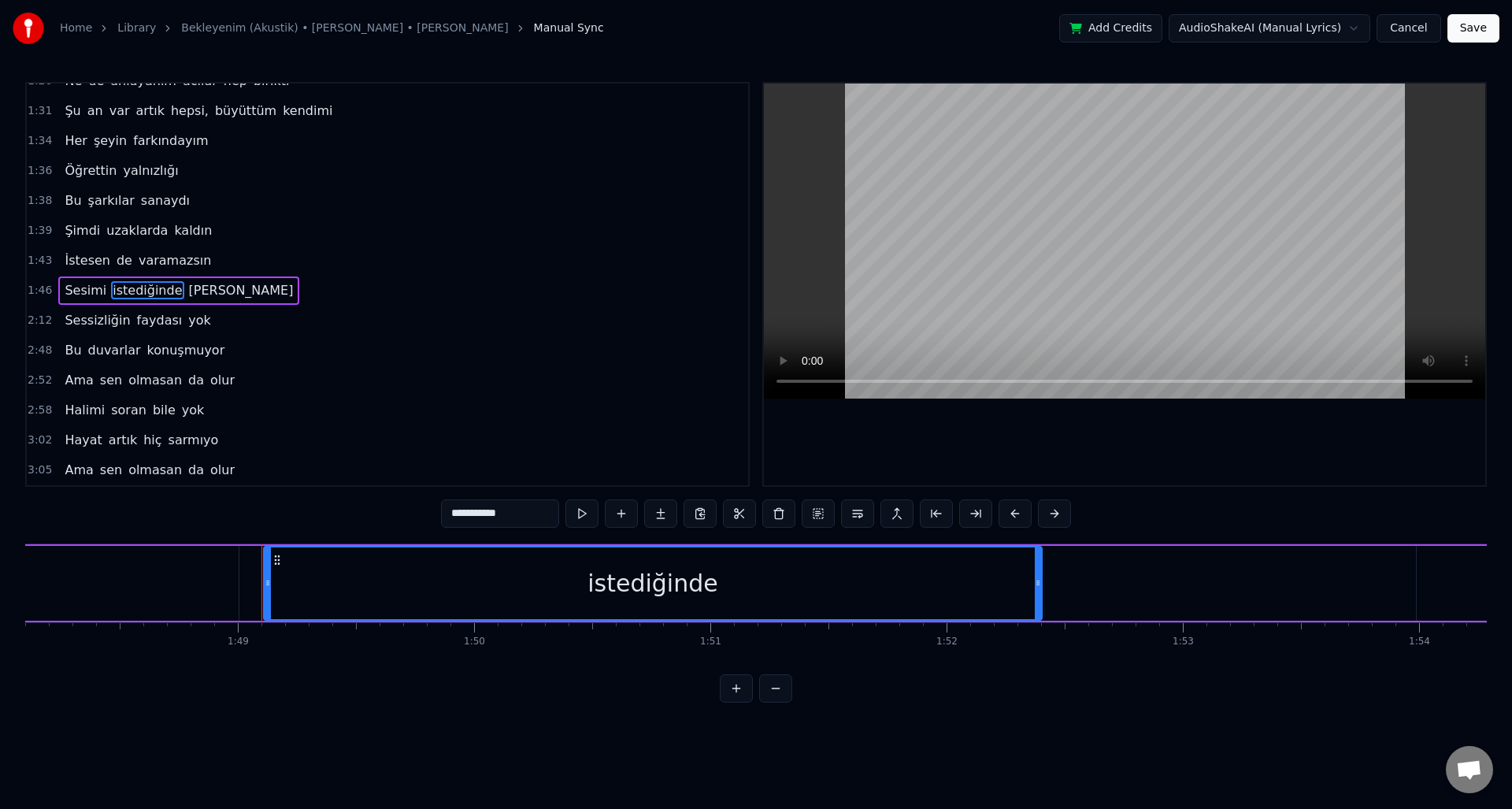
scroll to position [0, 25703]
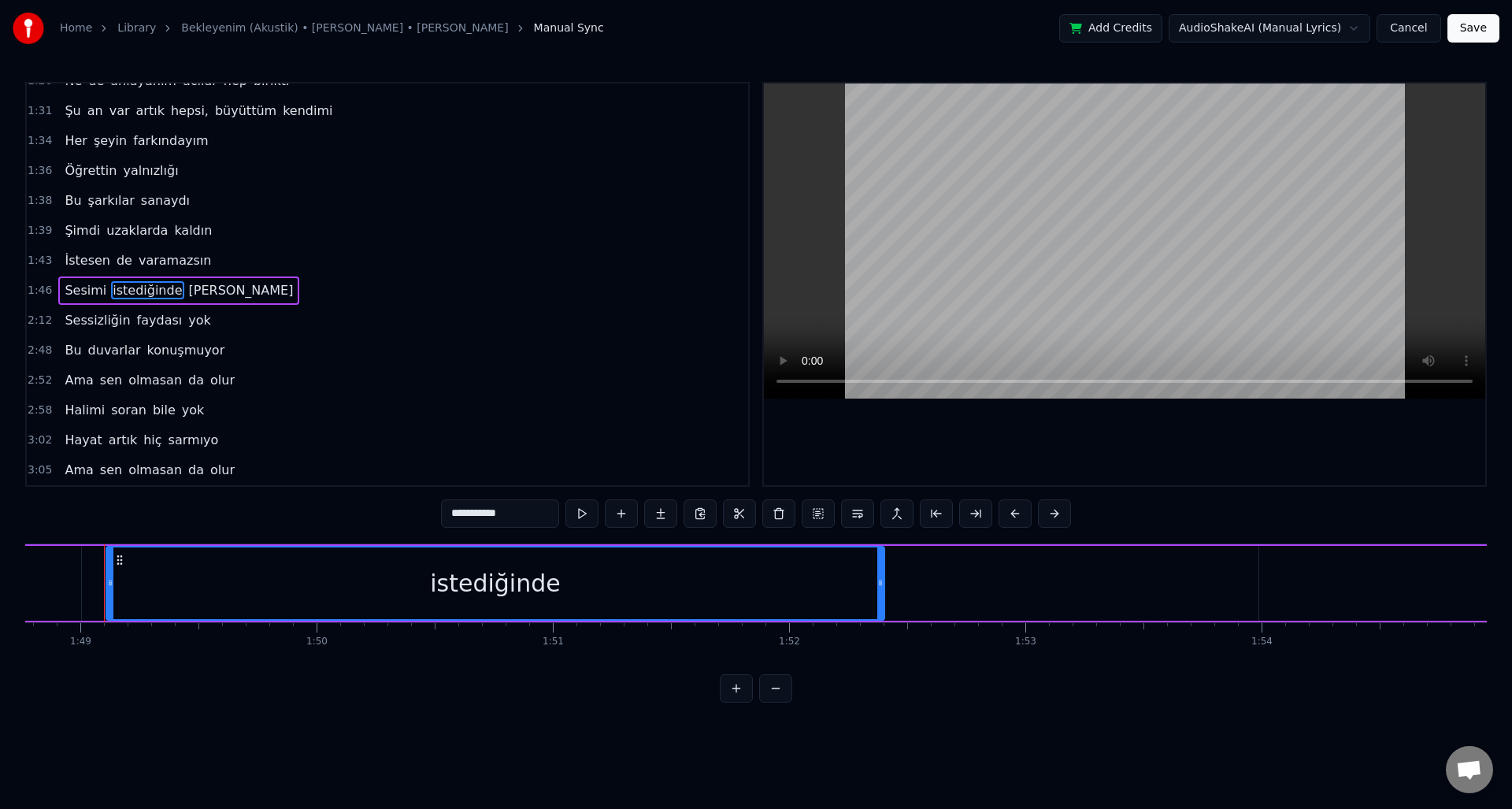
click at [116, 293] on span "istediğinde" at bounding box center [147, 290] width 73 height 18
click at [213, 332] on div "Cut Word Ctrl+X" at bounding box center [218, 334] width 194 height 25
click at [114, 295] on span "istediğinde" at bounding box center [147, 290] width 73 height 18
drag, startPoint x: 114, startPoint y: 295, endPoint x: 126, endPoint y: 295, distance: 12.0
click at [126, 295] on span "istediğinde" at bounding box center [147, 290] width 73 height 18
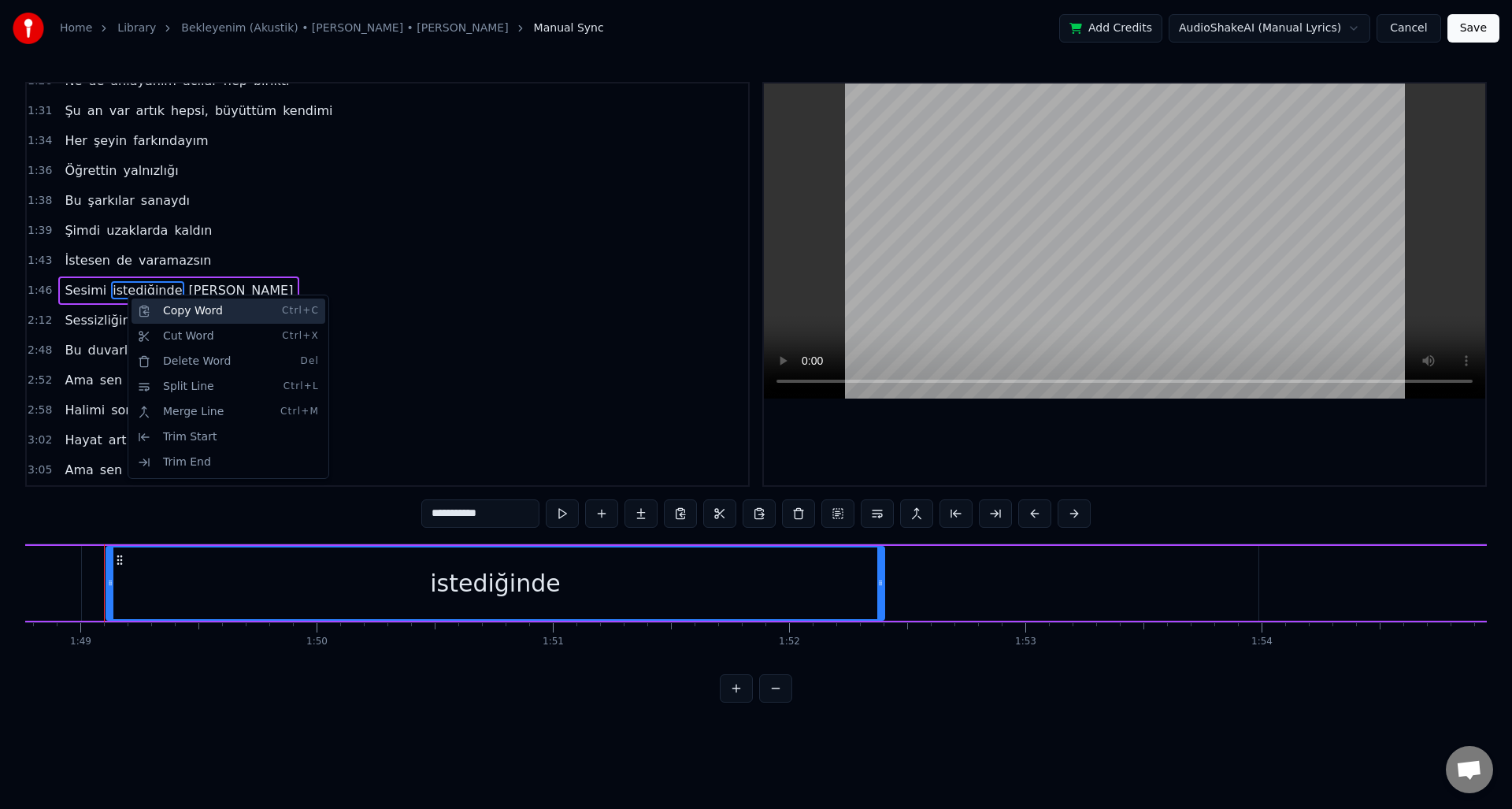
click at [173, 309] on div "Copy Word Ctrl+C" at bounding box center [228, 310] width 194 height 25
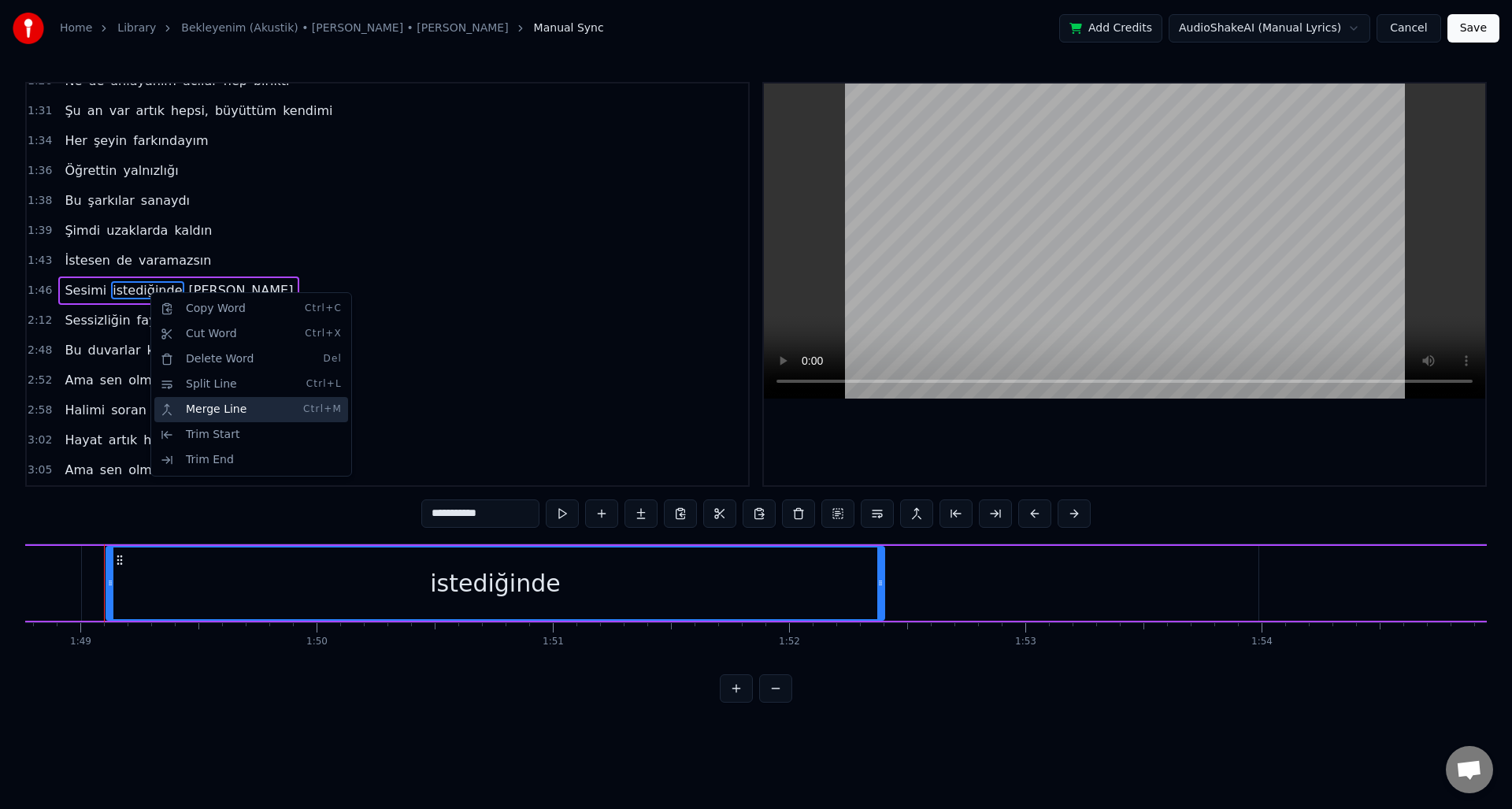
click at [211, 405] on div "Merge Line Ctrl+M" at bounding box center [251, 409] width 194 height 25
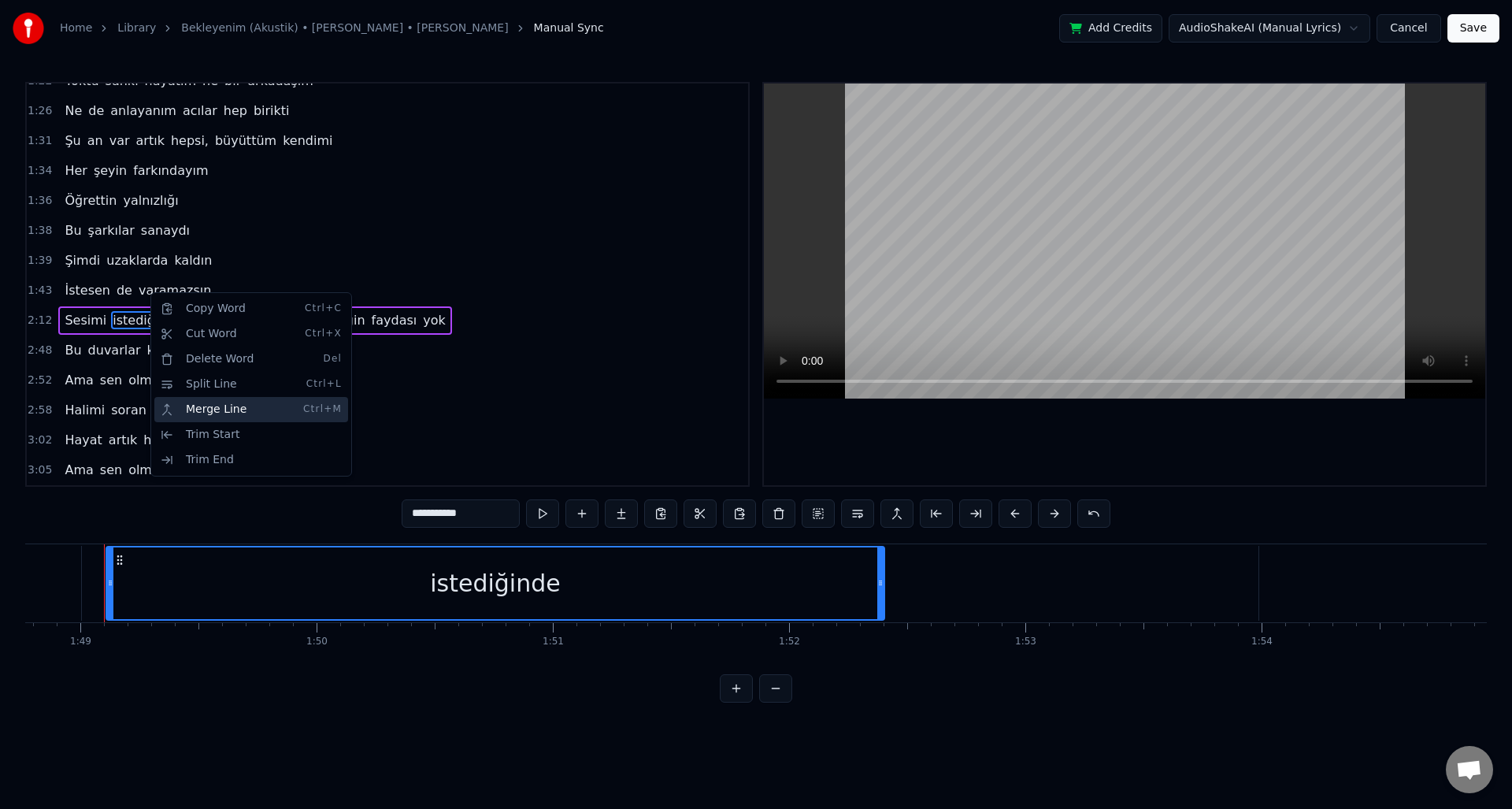
scroll to position [466, 0]
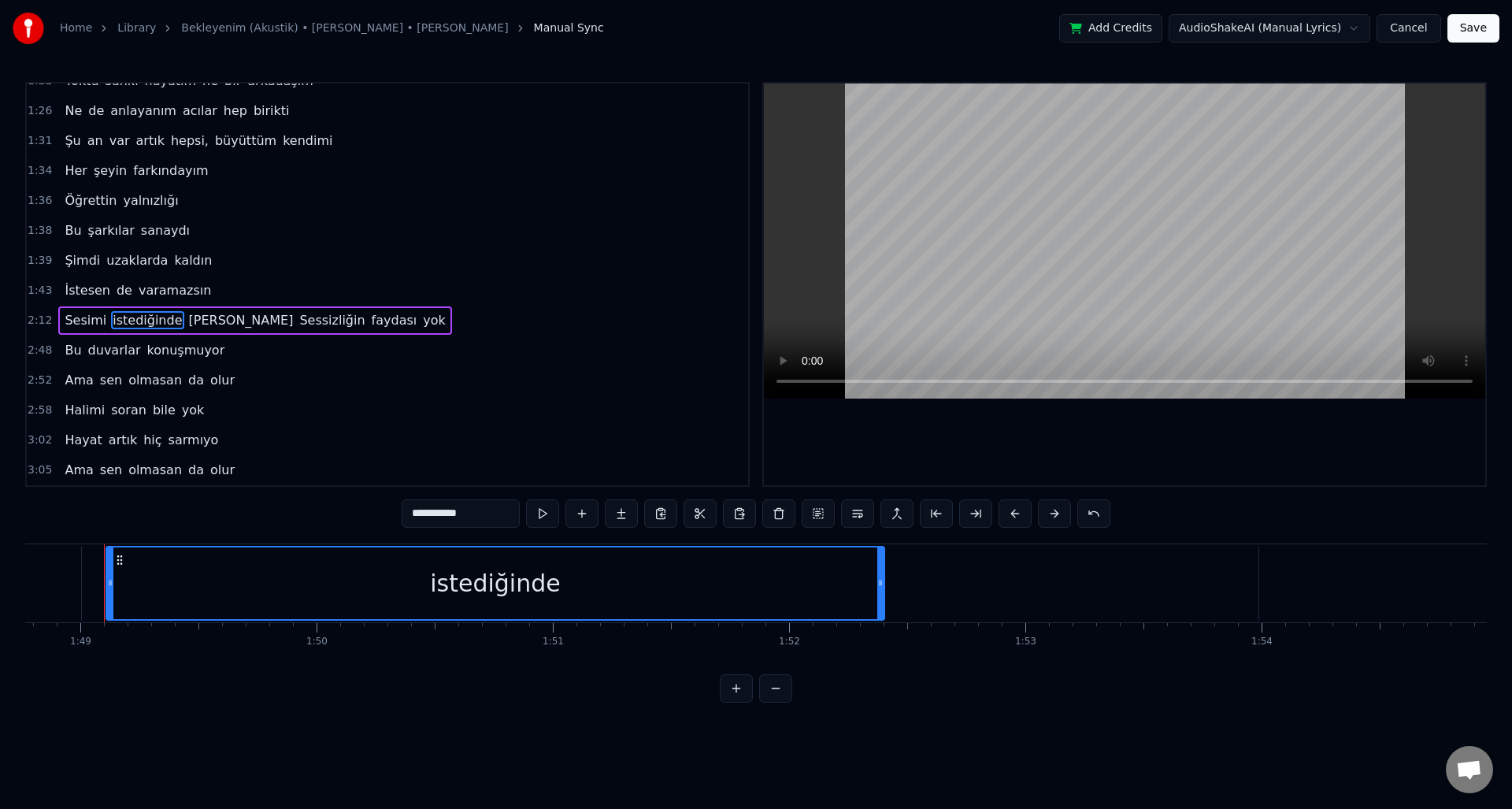
click at [86, 299] on span "İstesen" at bounding box center [87, 290] width 49 height 19
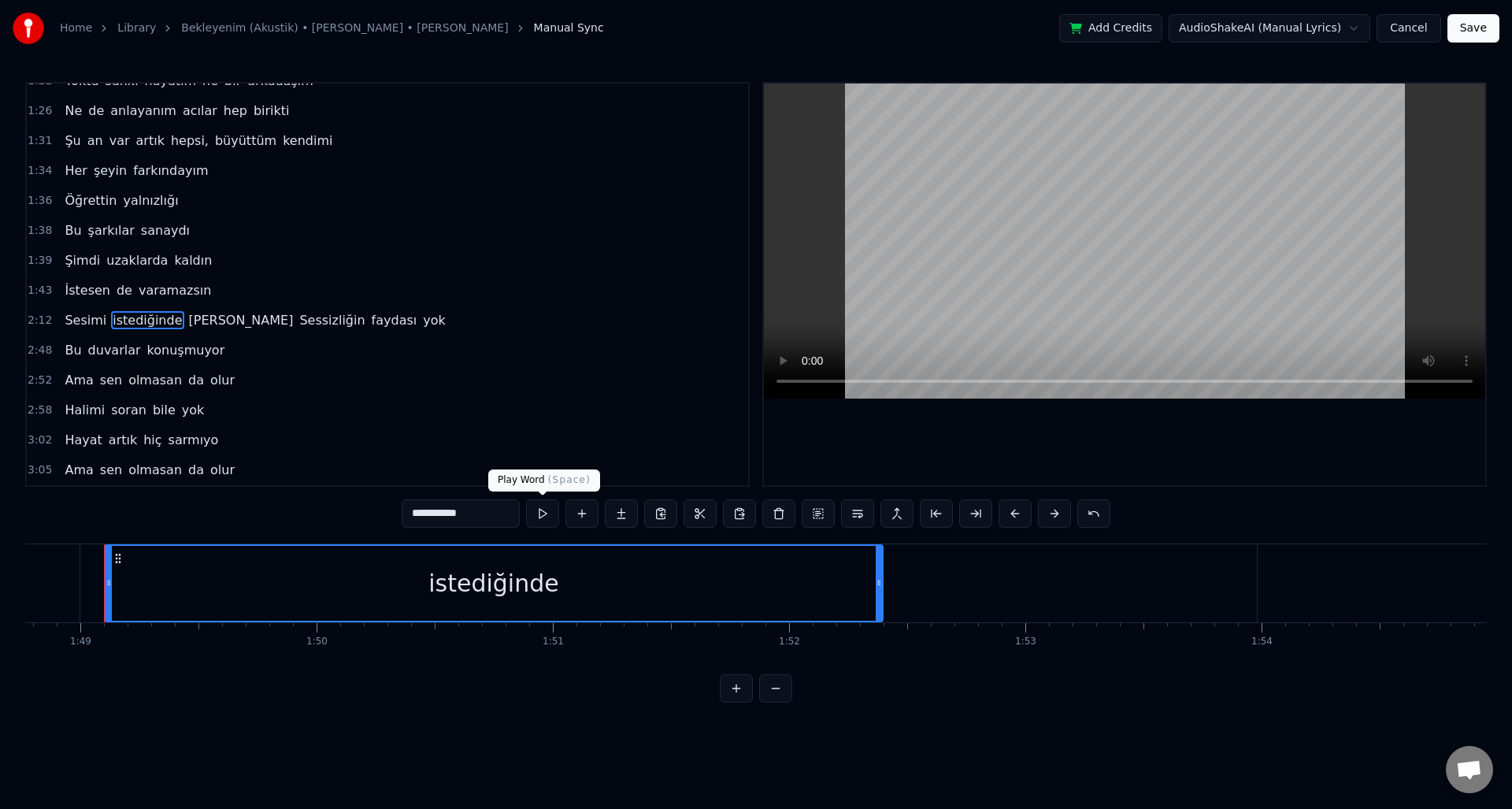
click at [543, 514] on button at bounding box center [543, 513] width 33 height 28
click at [243, 324] on span "duyamazsın" at bounding box center [241, 320] width 108 height 19
click at [238, 320] on span "duyamazsın" at bounding box center [241, 320] width 108 height 18
type input "**********"
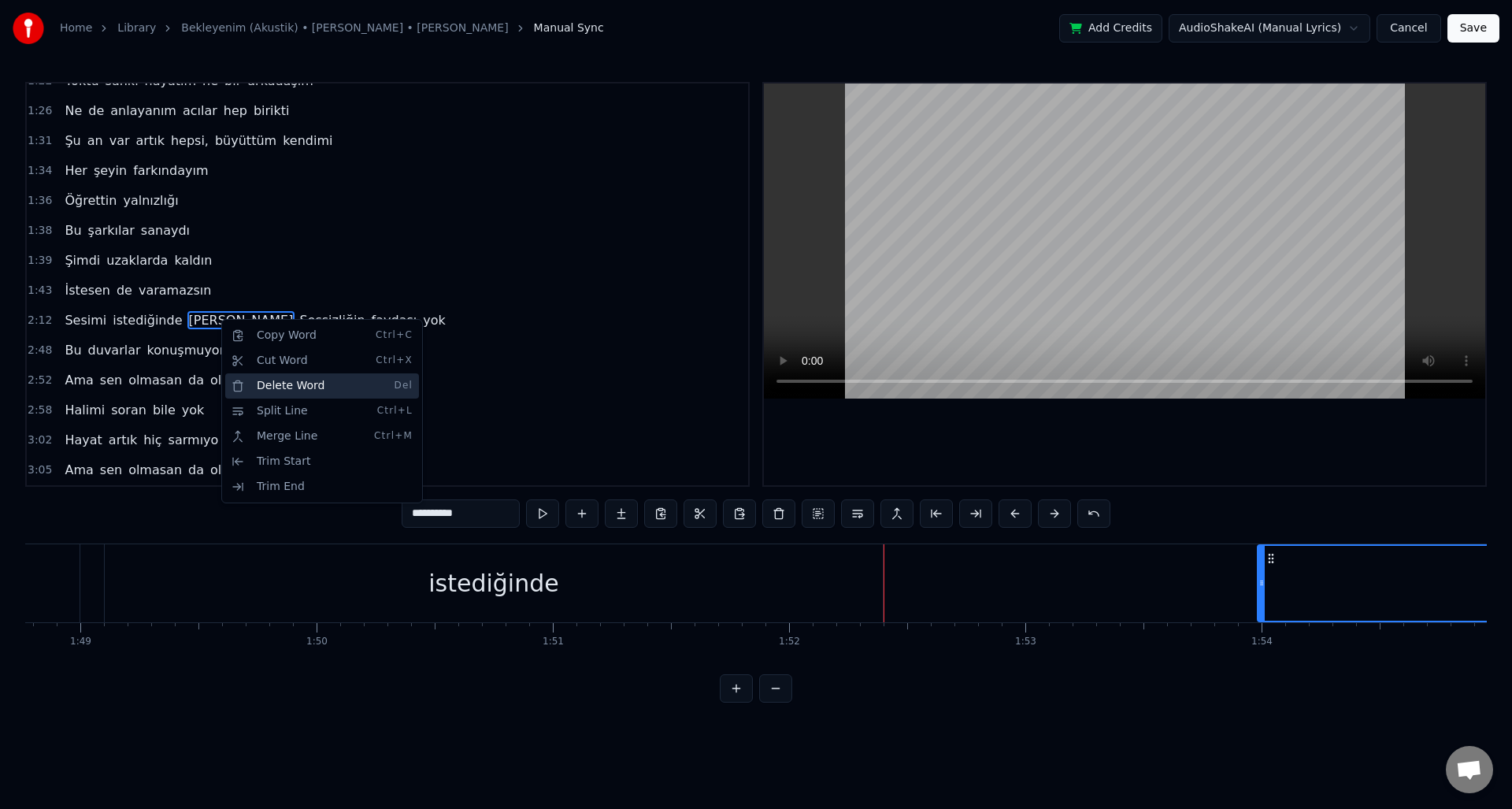
click at [291, 388] on div "Delete Word Del" at bounding box center [321, 386] width 194 height 25
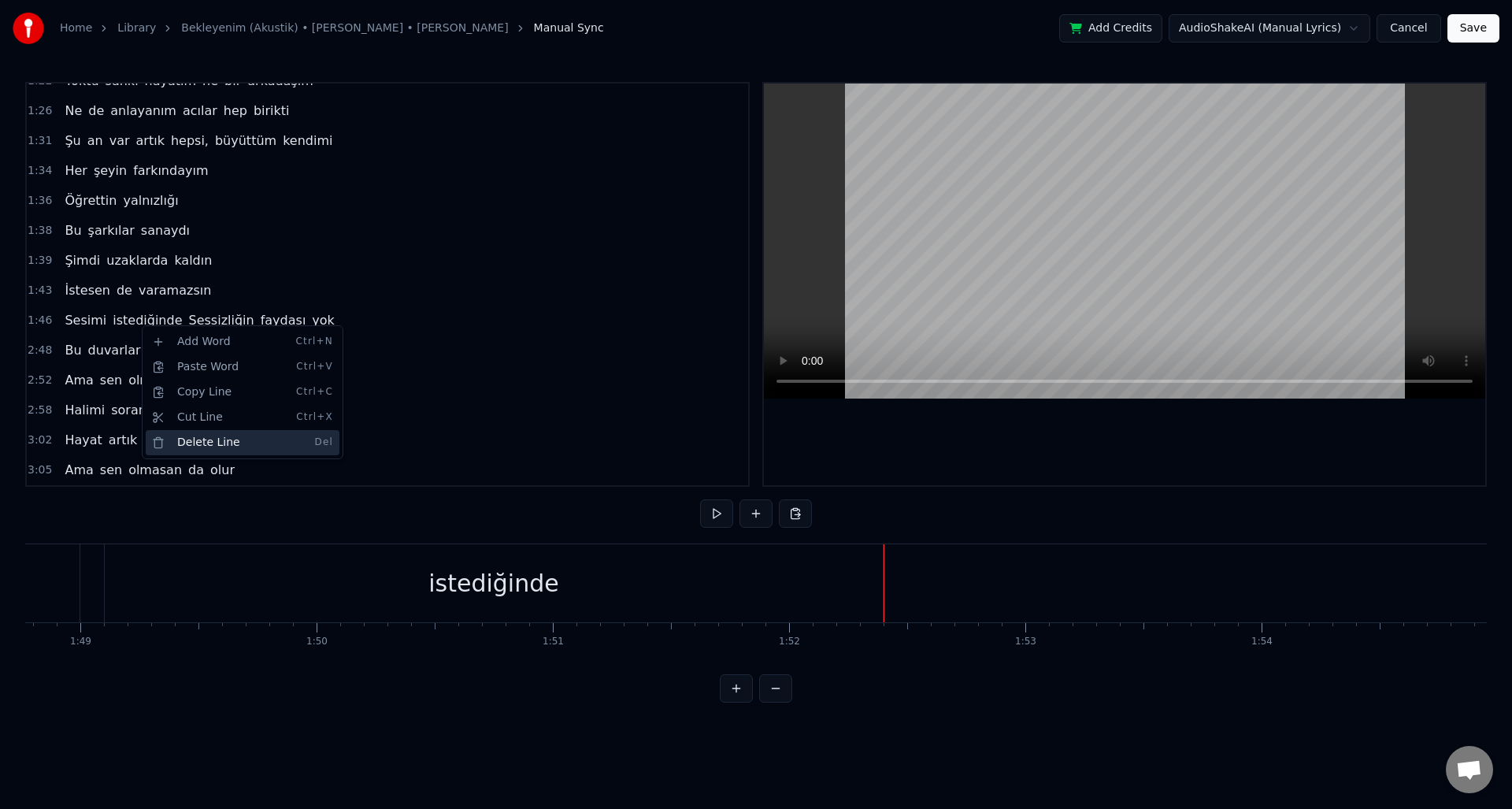
click at [202, 442] on div "Delete Line Del" at bounding box center [242, 443] width 194 height 25
click at [128, 324] on span "istediğinde" at bounding box center [147, 320] width 73 height 18
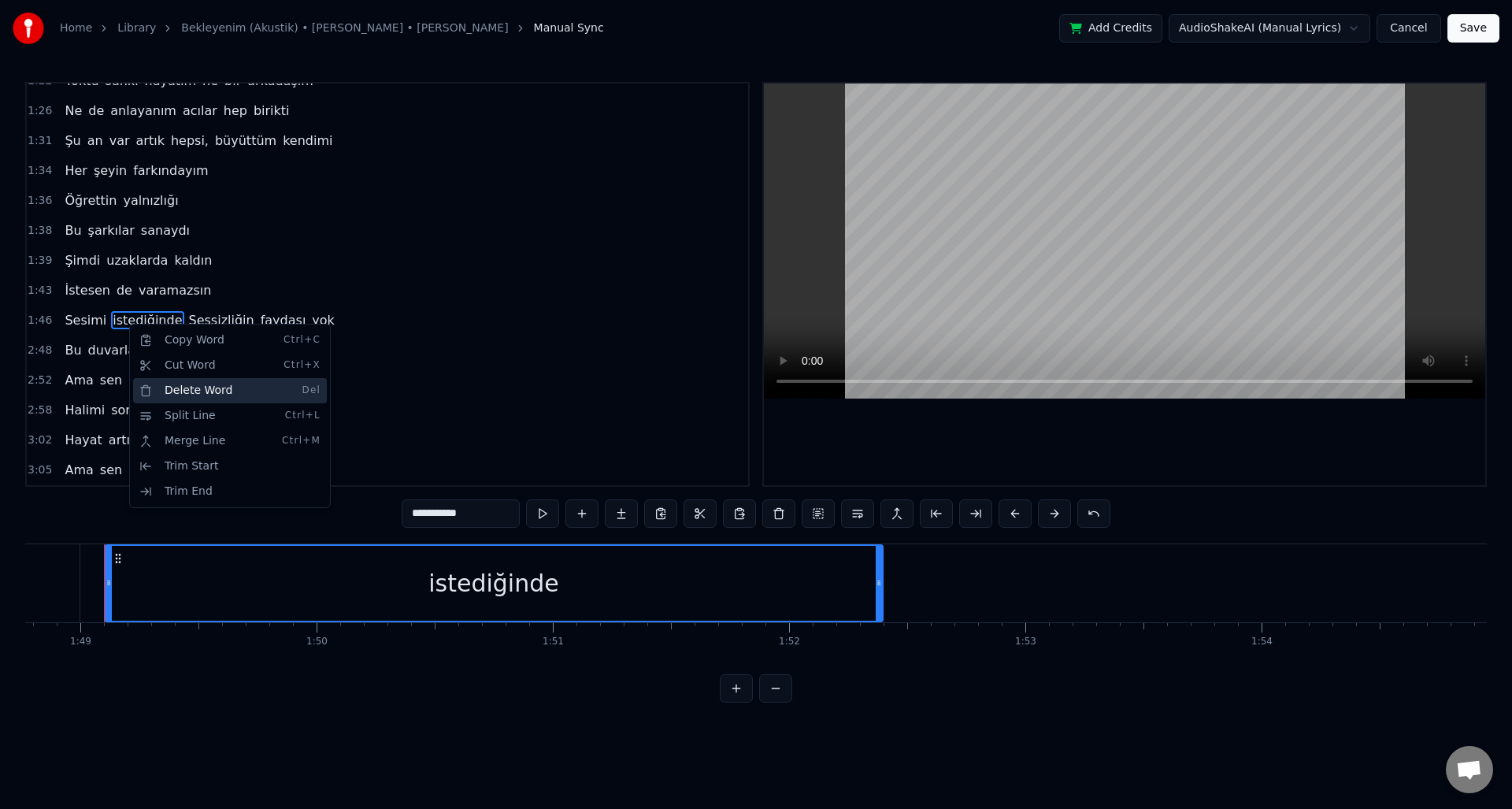
click at [201, 388] on div "Delete Word Del" at bounding box center [230, 390] width 194 height 25
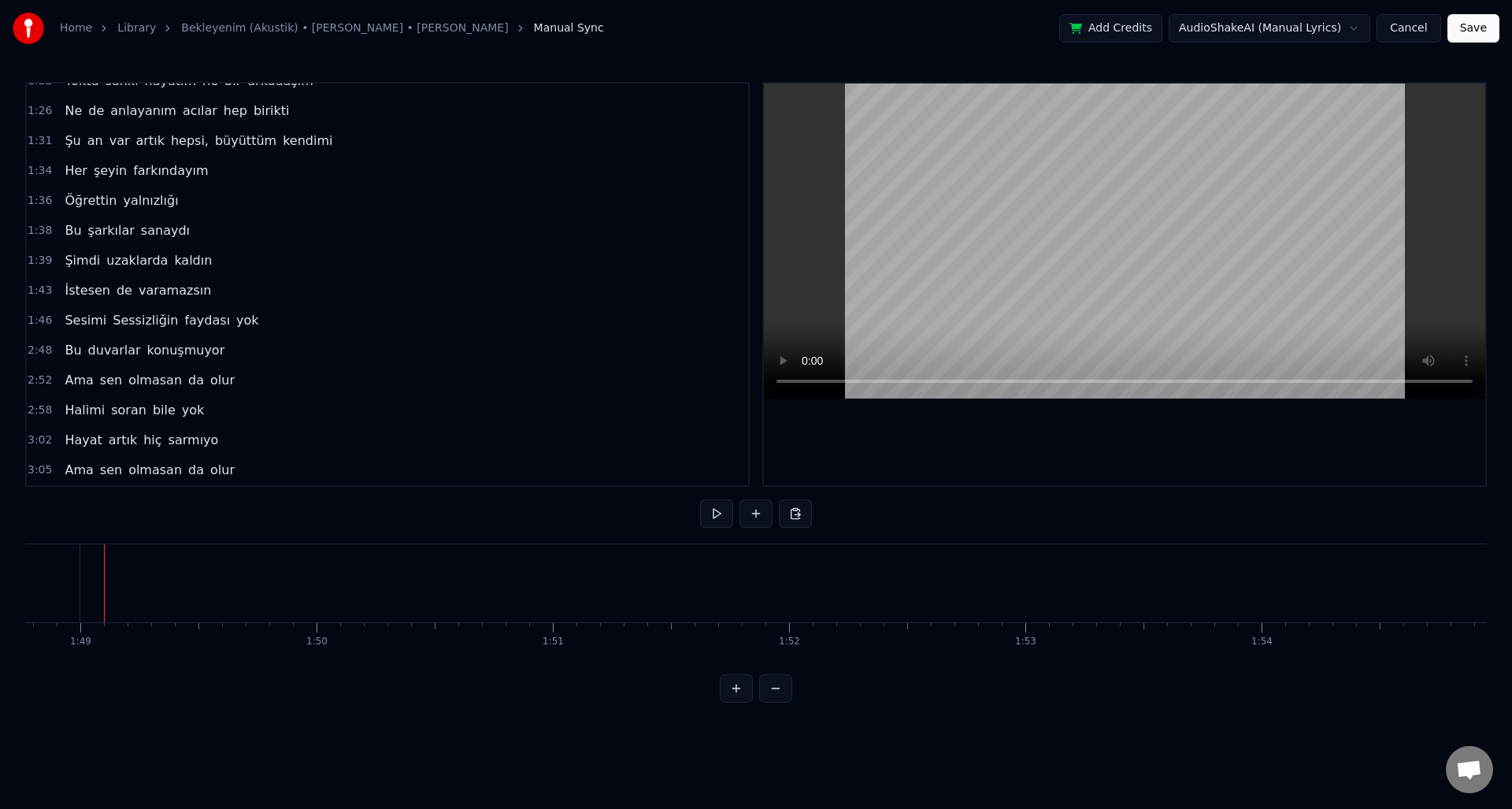
click at [97, 291] on span "İstesen" at bounding box center [87, 290] width 49 height 18
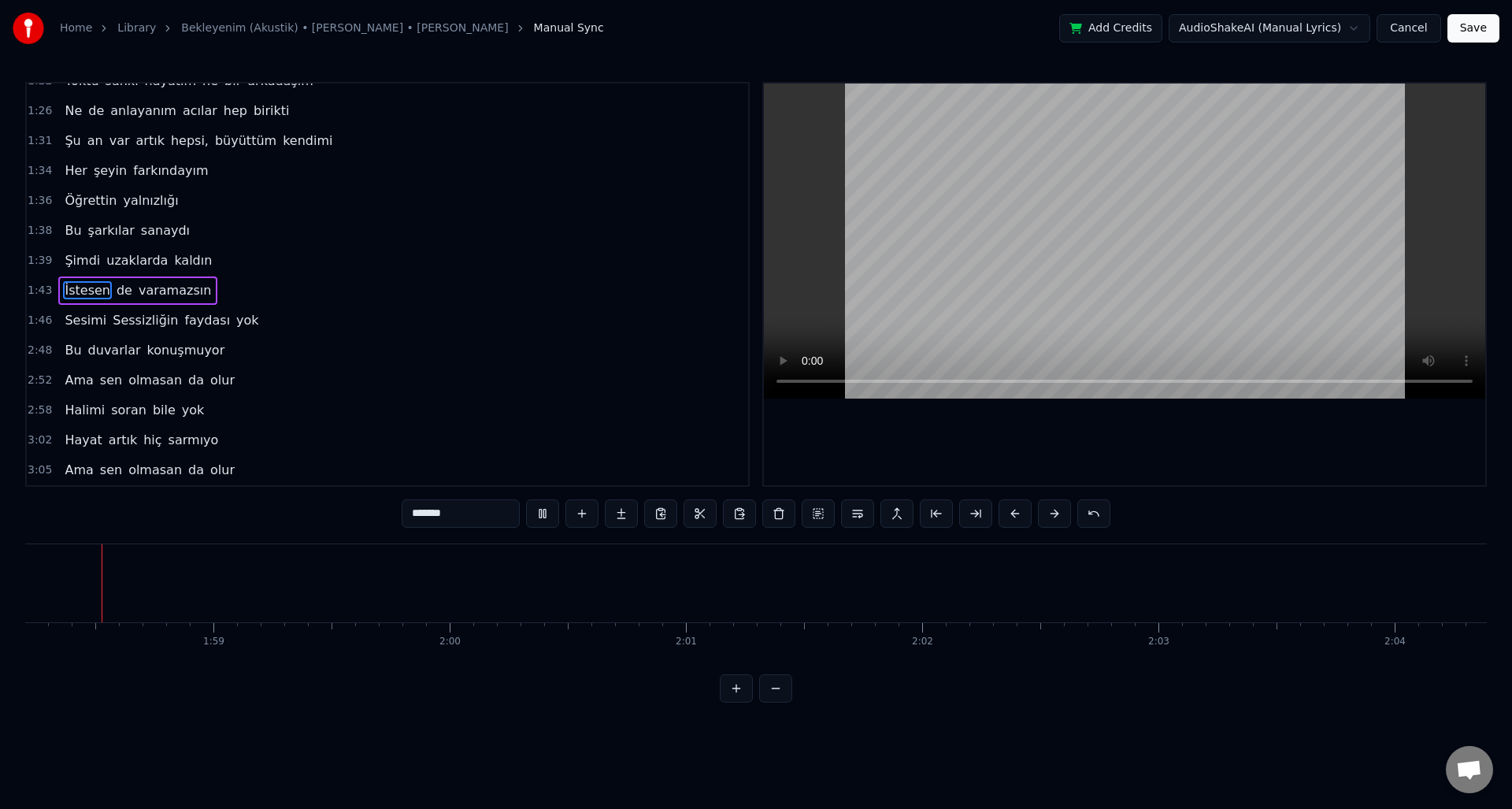
scroll to position [0, 27897]
click at [110, 386] on span "sen" at bounding box center [110, 380] width 25 height 18
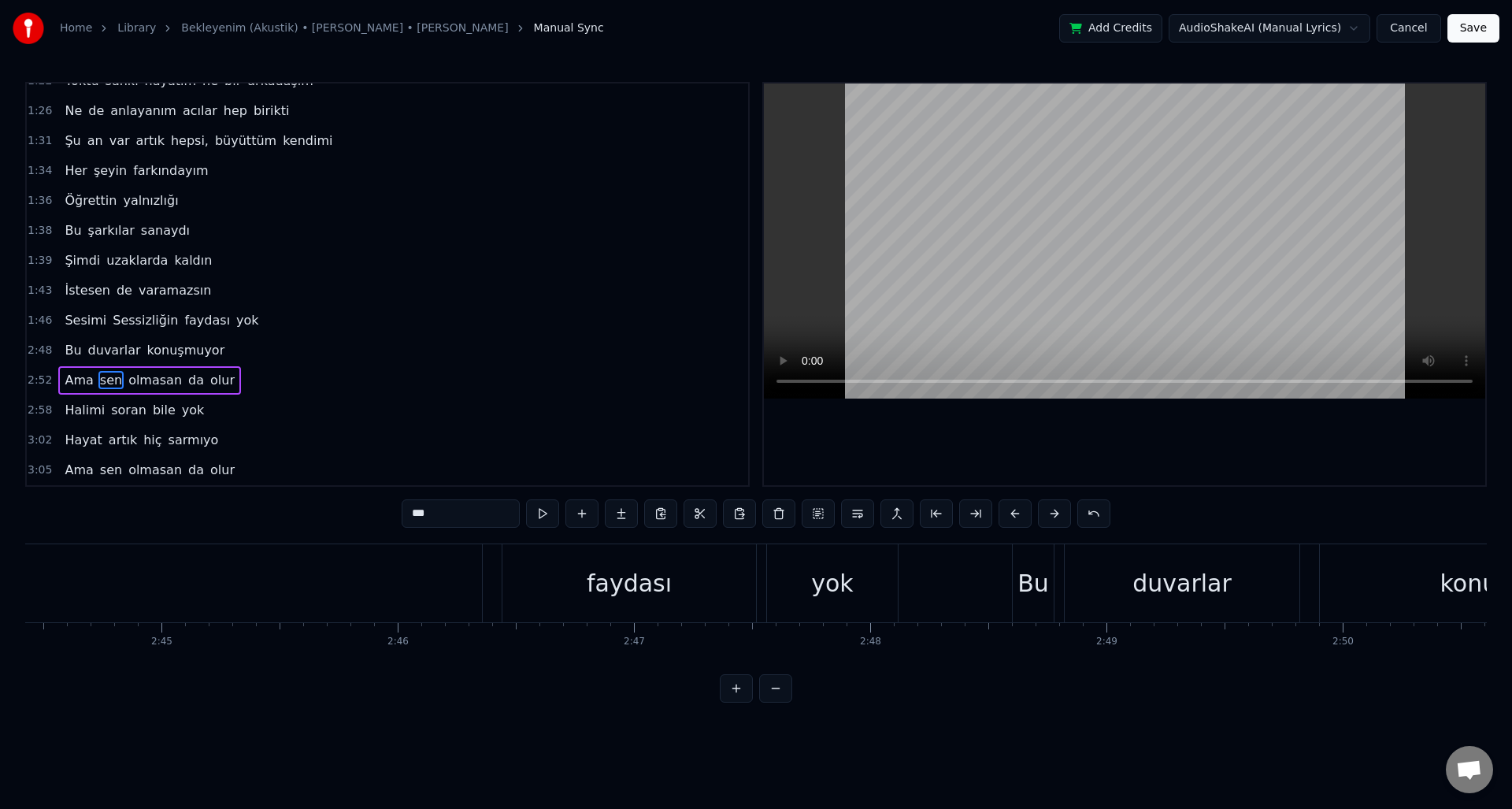
scroll to position [0, 40672]
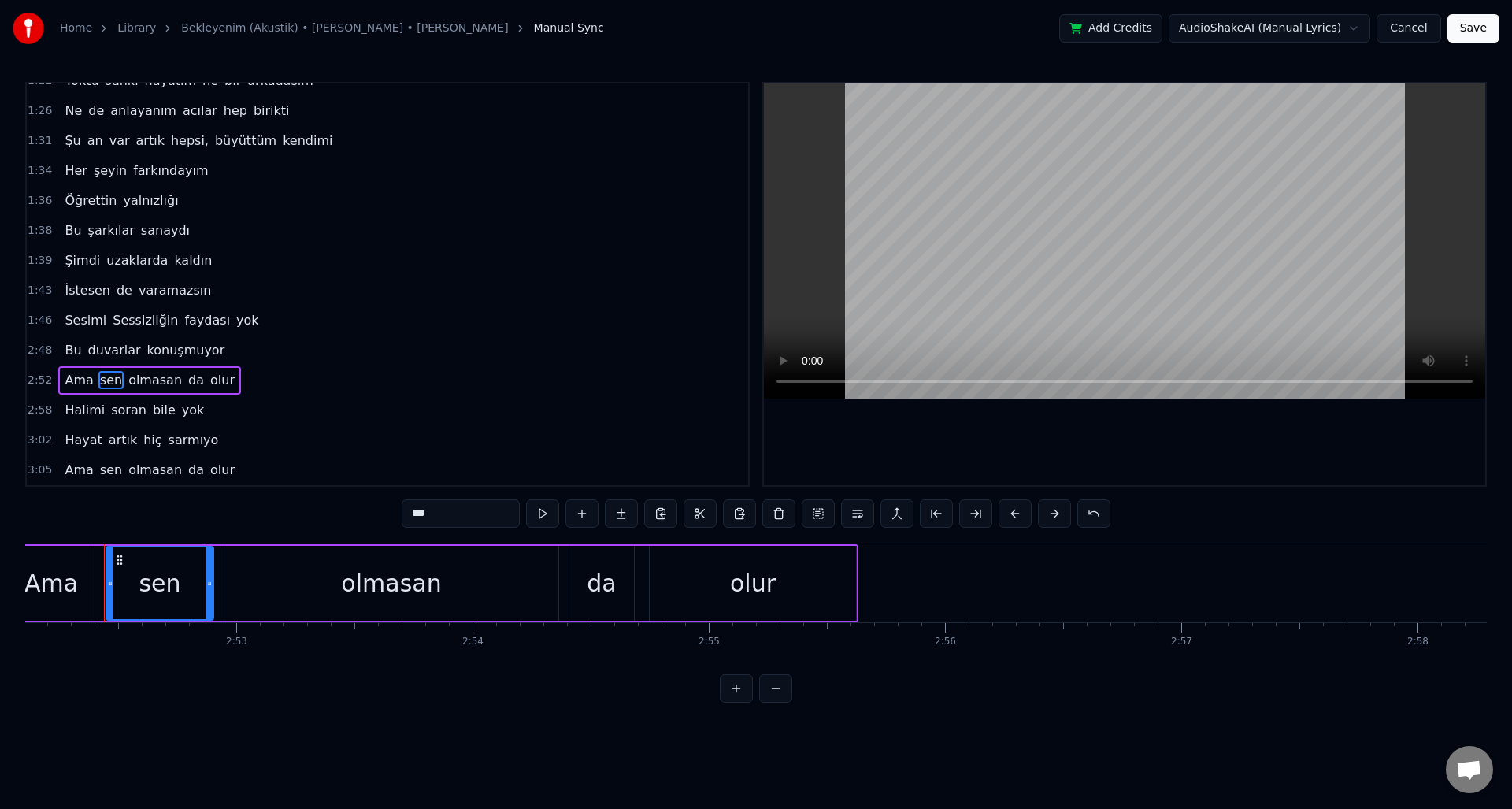
click at [94, 444] on span "Hayat" at bounding box center [84, 440] width 40 height 18
type input "*****"
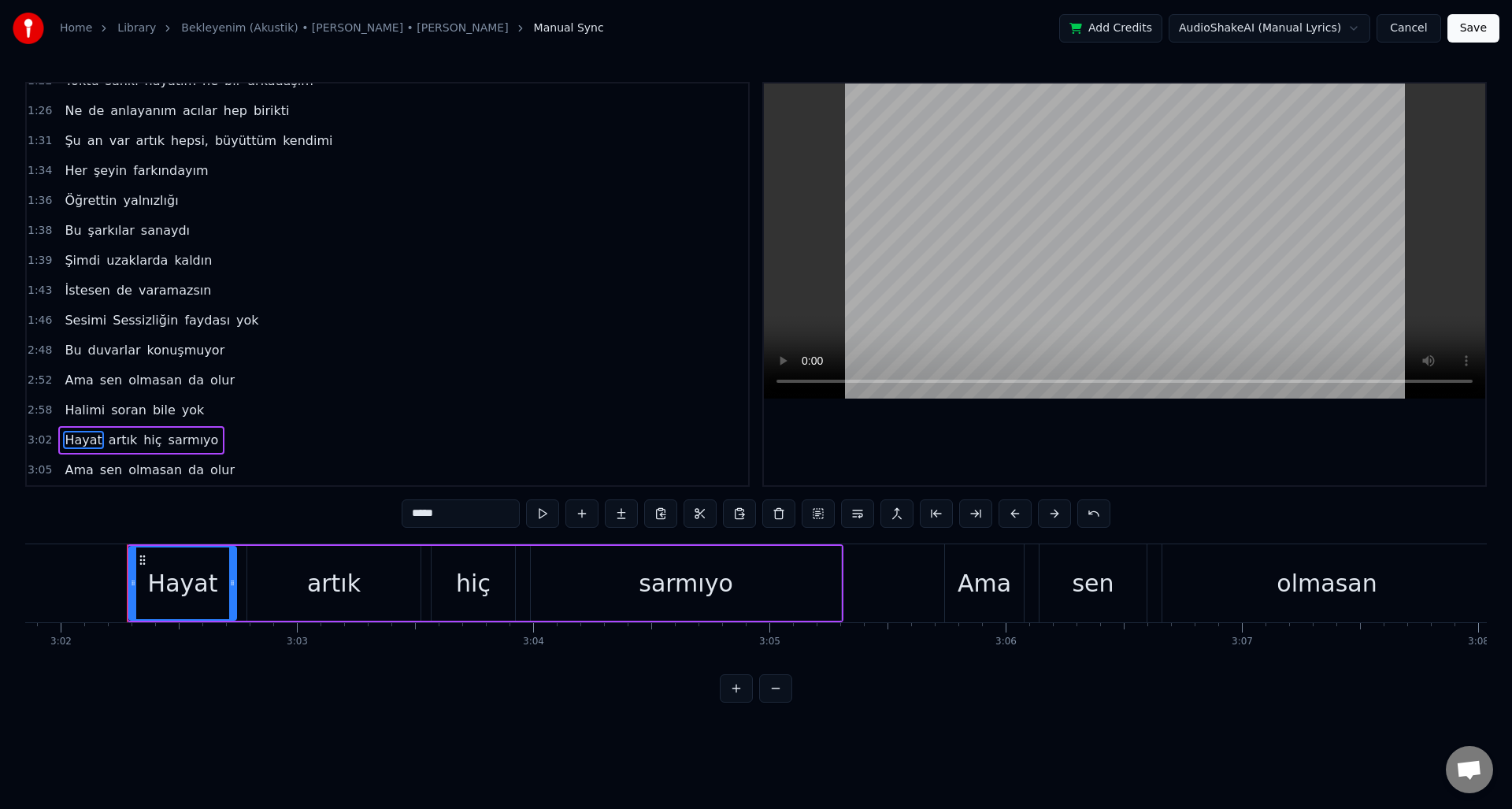
scroll to position [0, 42997]
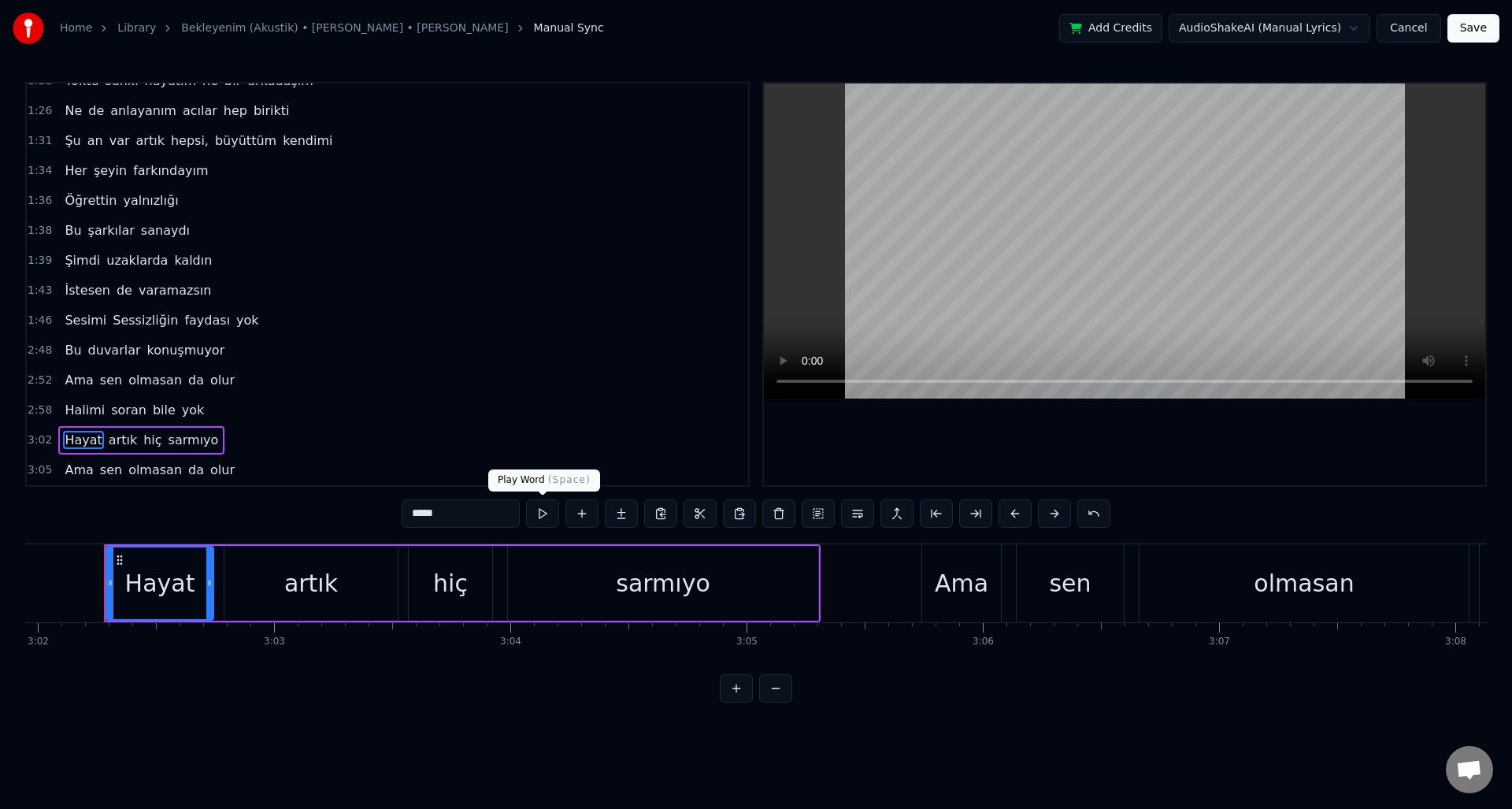
click at [545, 520] on button at bounding box center [543, 513] width 33 height 28
click at [216, 441] on div "3:02 Hayat artık hiç sarmıyo" at bounding box center [387, 440] width 722 height 30
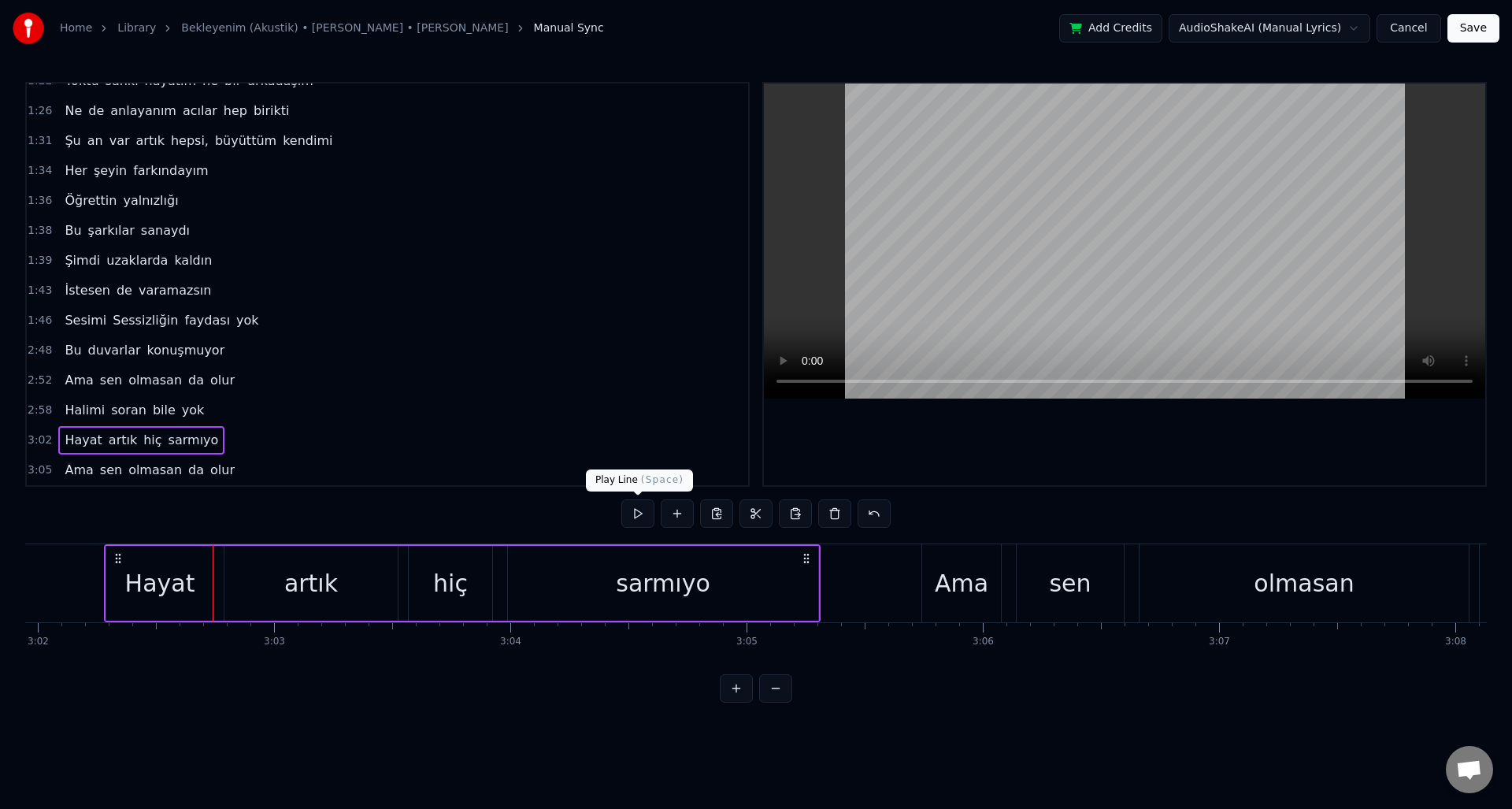
click at [652, 513] on button at bounding box center [638, 513] width 33 height 28
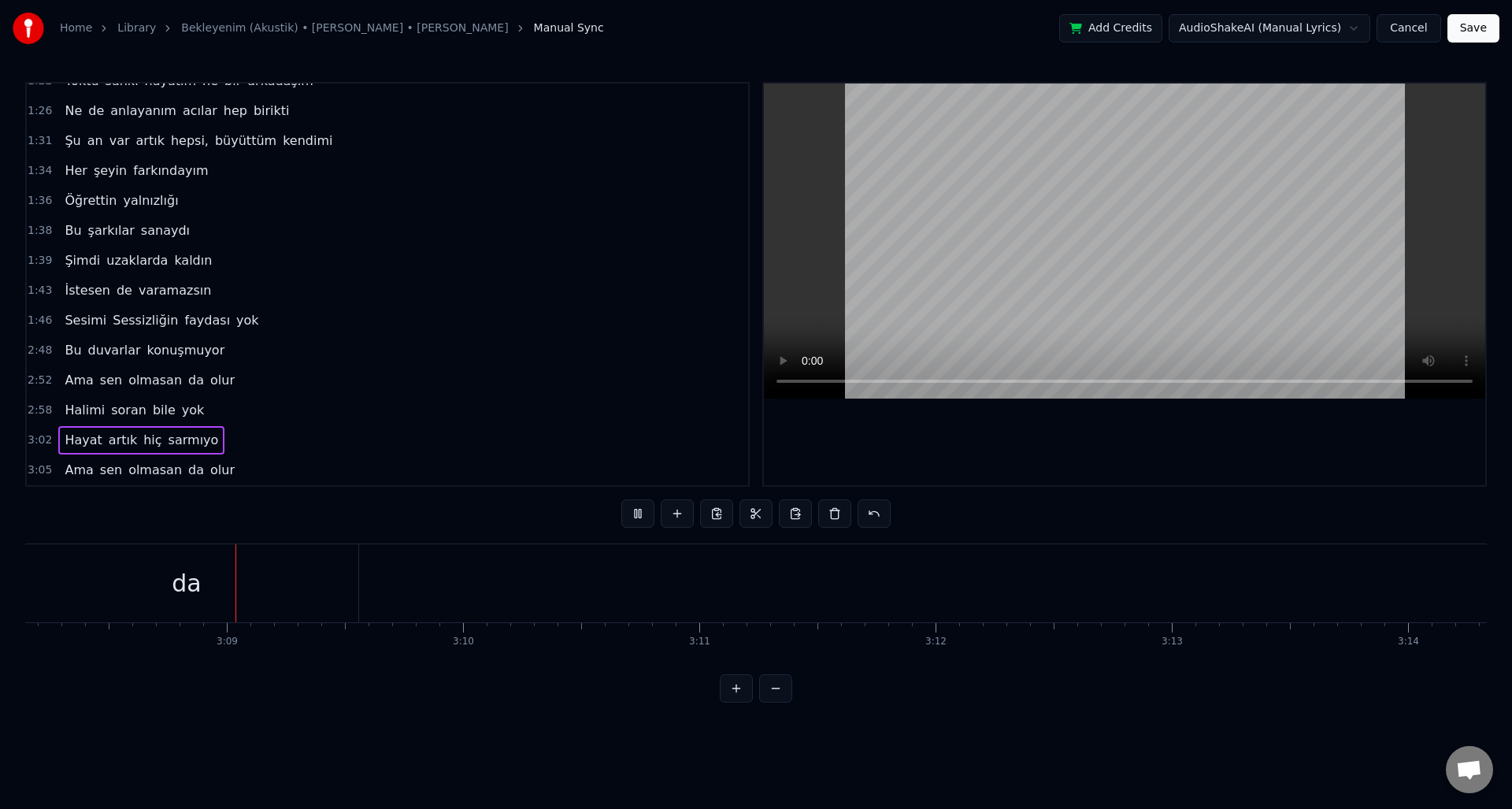
scroll to position [0, 44464]
click at [123, 151] on div "Şu an var artık hepsi, büyüttüm kendimi" at bounding box center [197, 140] width 280 height 28
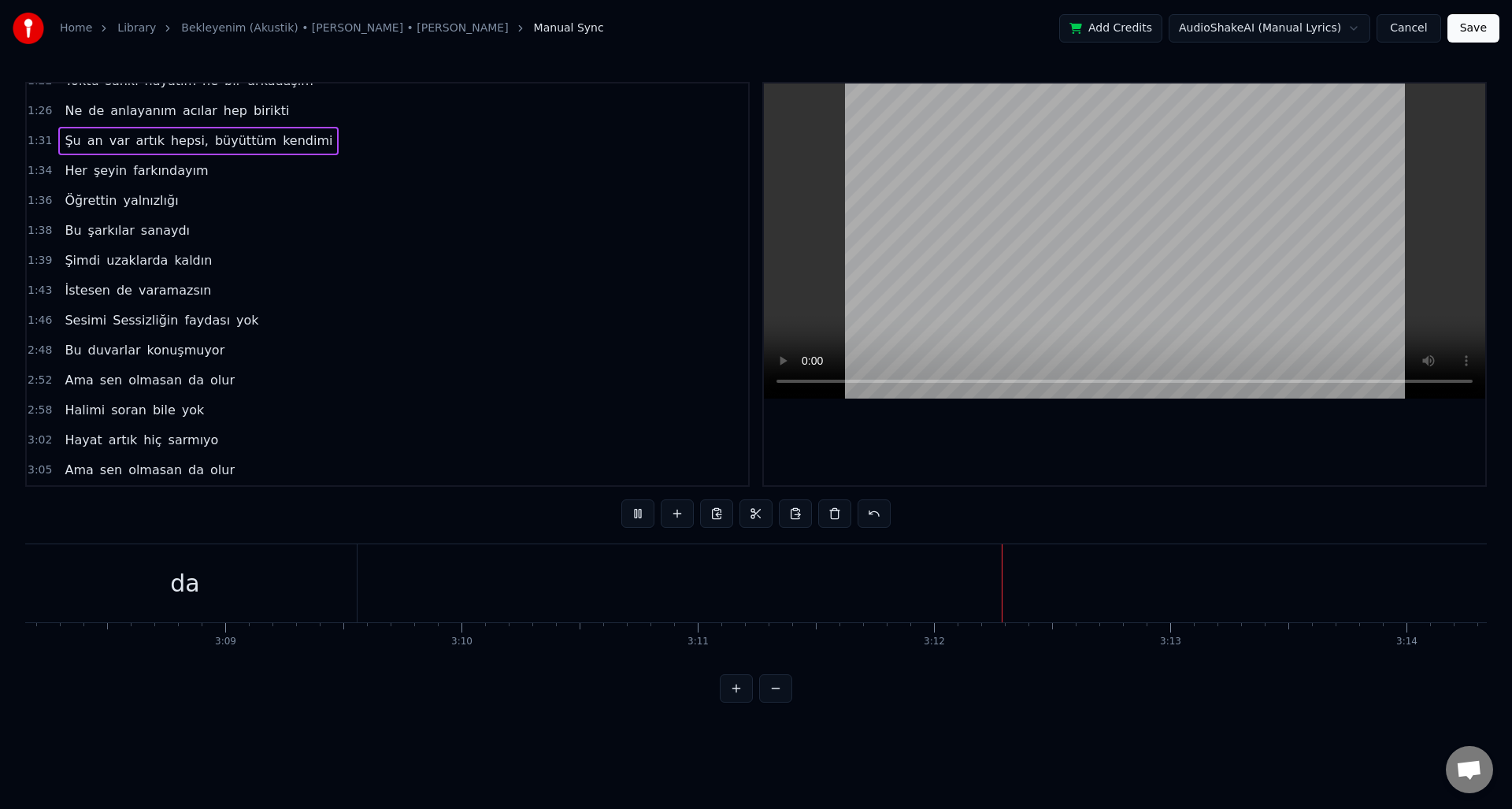
click at [111, 135] on span "var" at bounding box center [120, 140] width 24 height 18
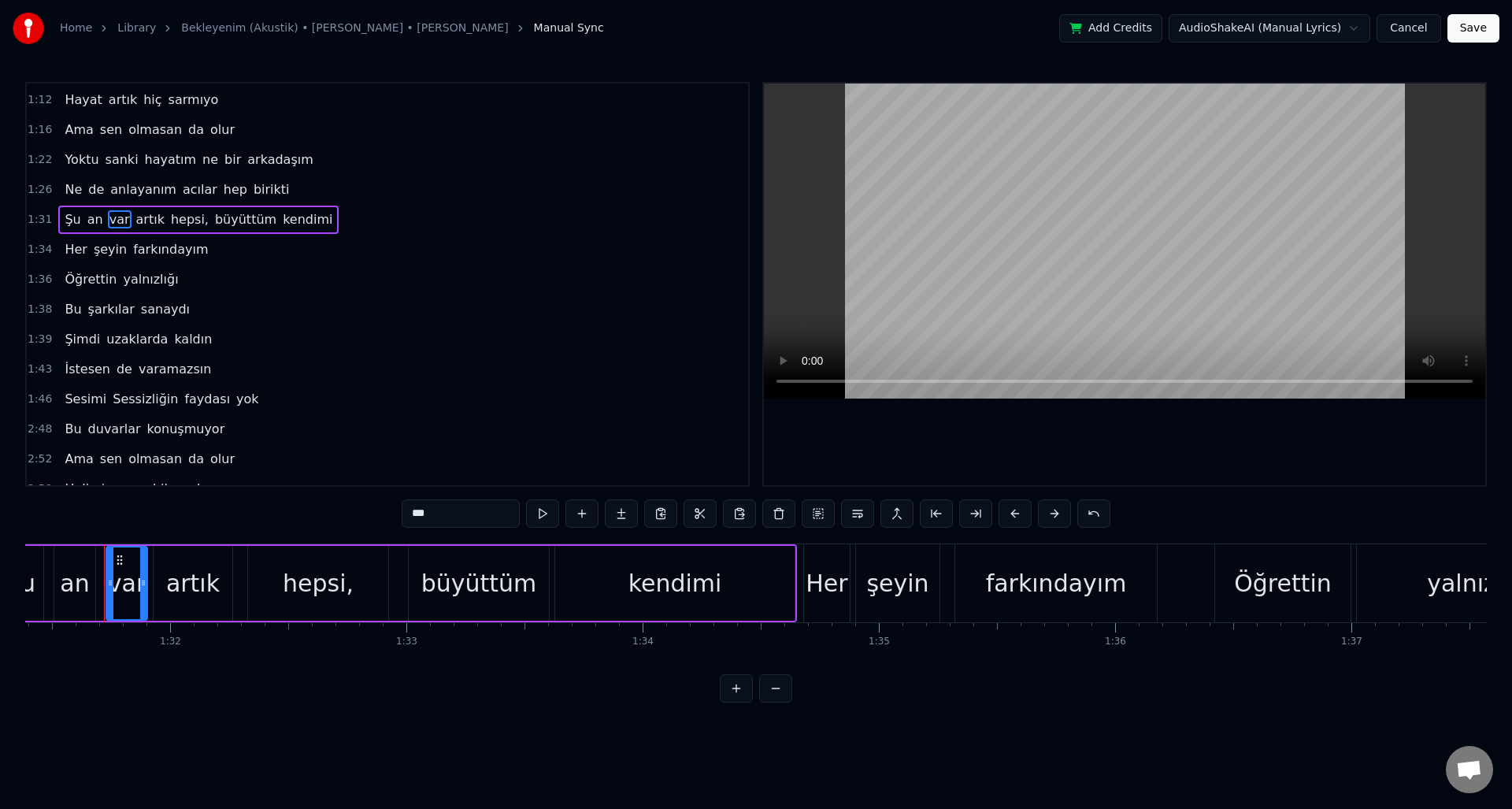
scroll to position [466, 0]
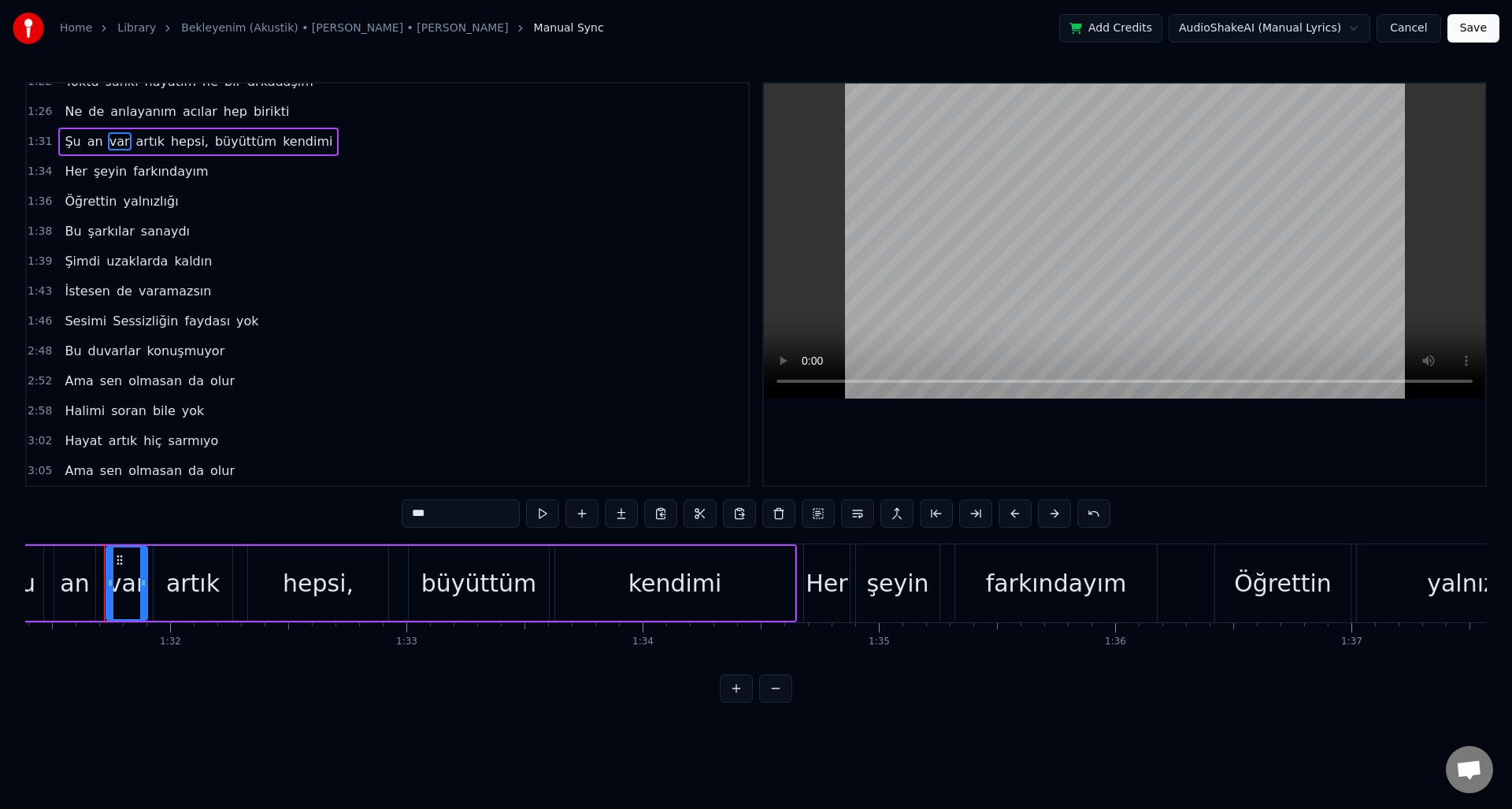
click at [325, 141] on div "1:31 Şu an var artık hepsi, büyüttüm kendimi" at bounding box center [387, 141] width 722 height 30
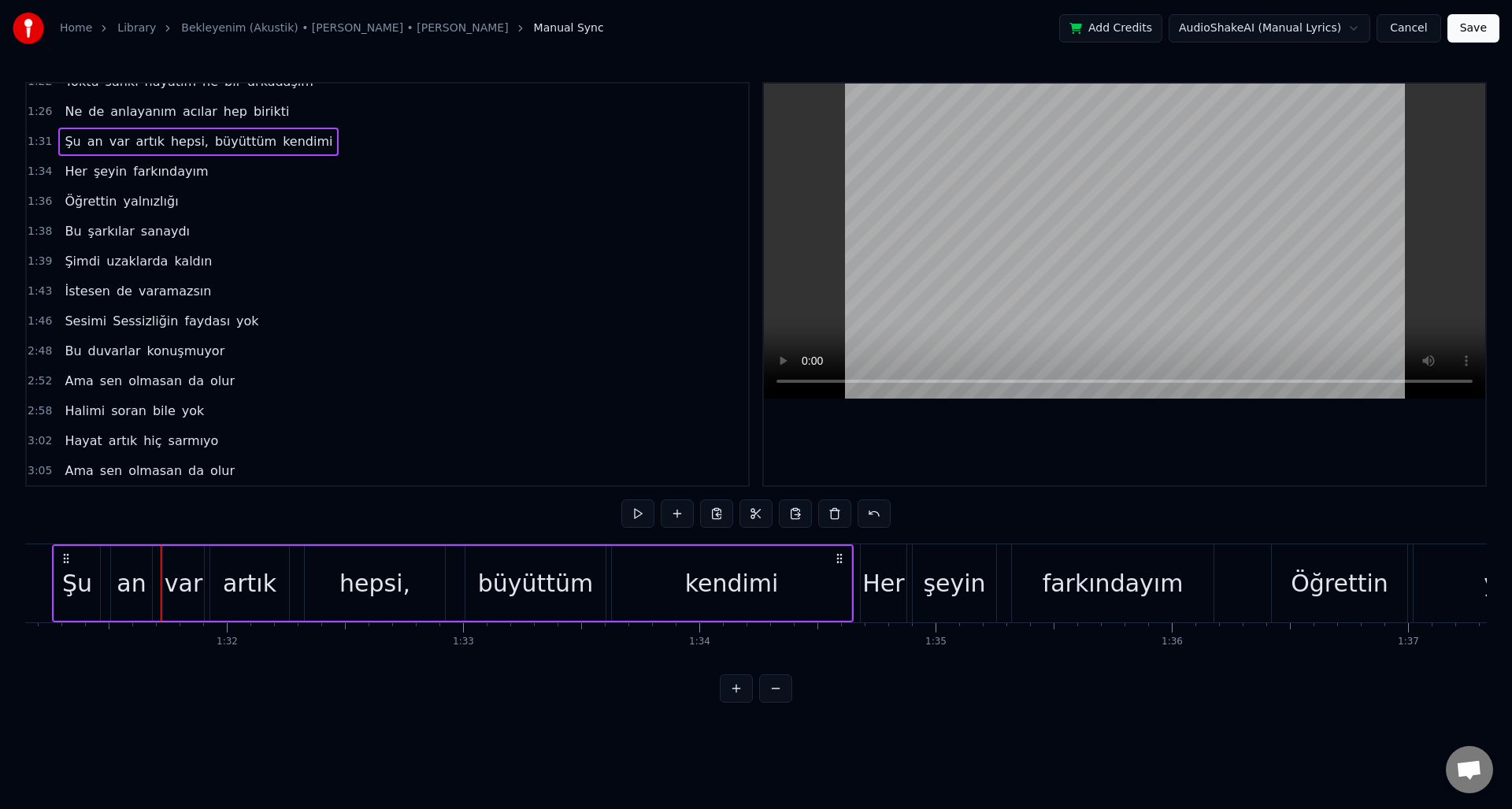
scroll to position [0, 21487]
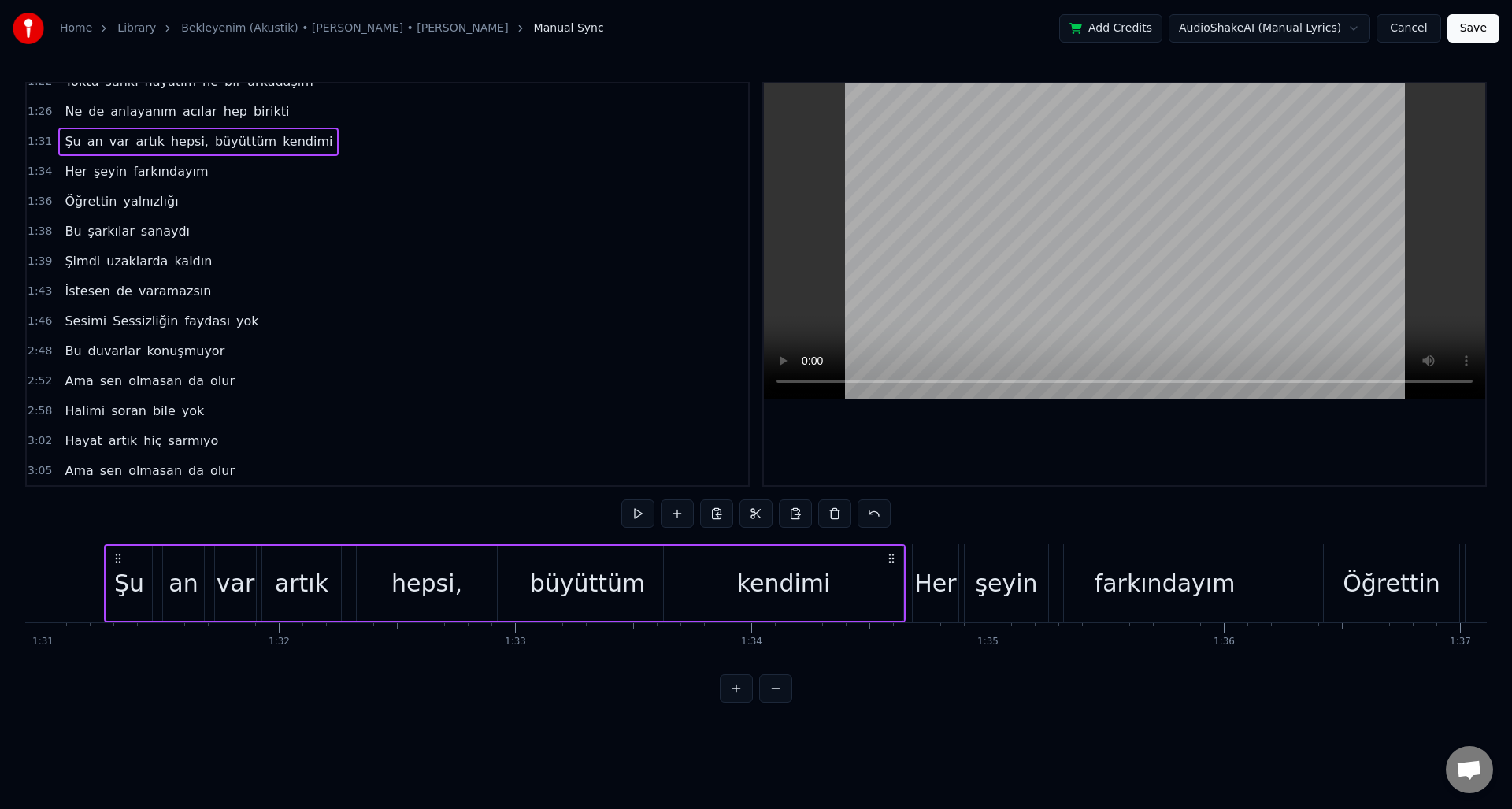
click at [35, 169] on span "1:34" at bounding box center [39, 171] width 25 height 16
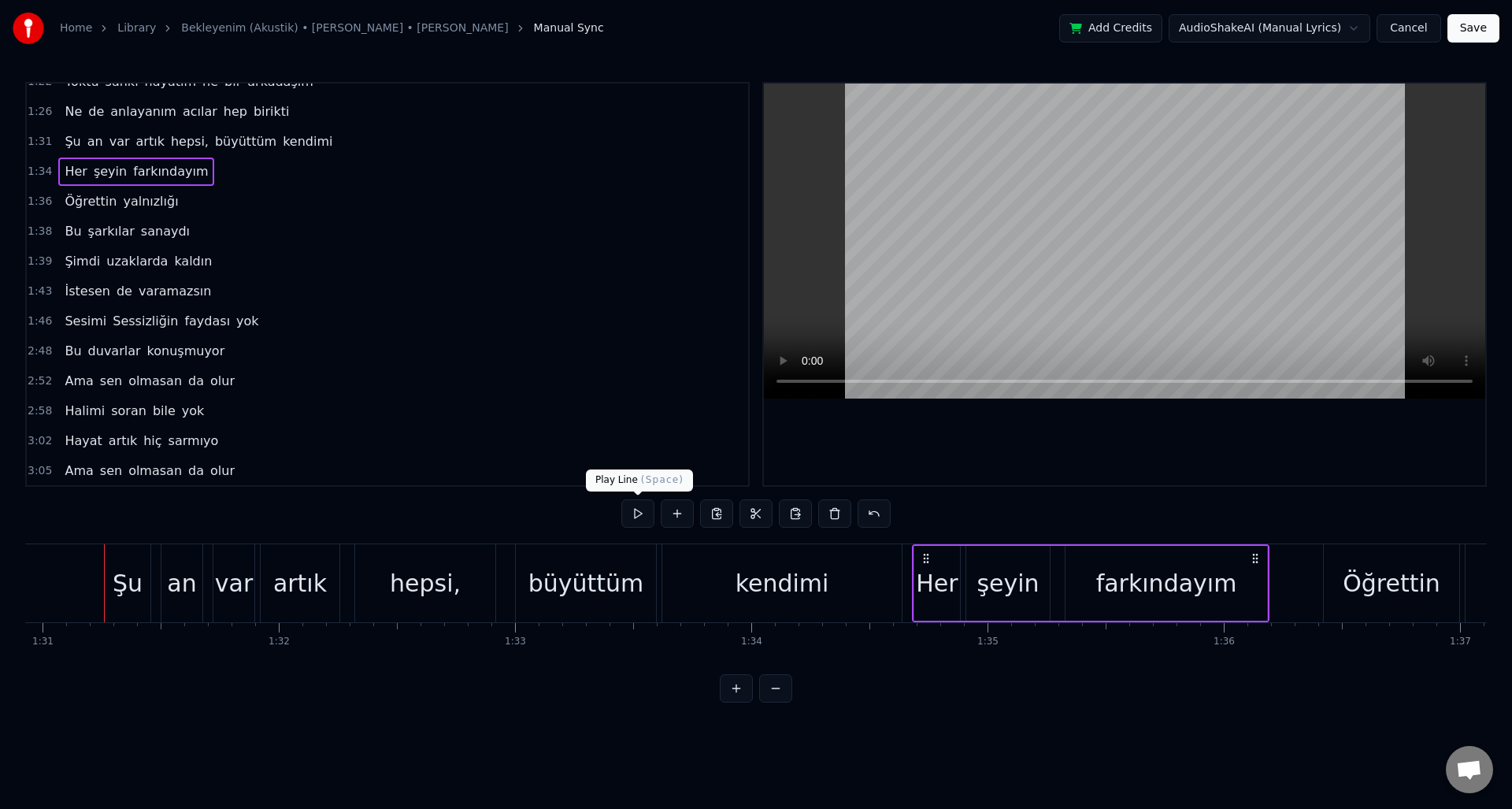
click at [651, 514] on button at bounding box center [638, 513] width 33 height 28
click at [31, 300] on div "1:43 İstesen de varamazsın" at bounding box center [387, 291] width 722 height 30
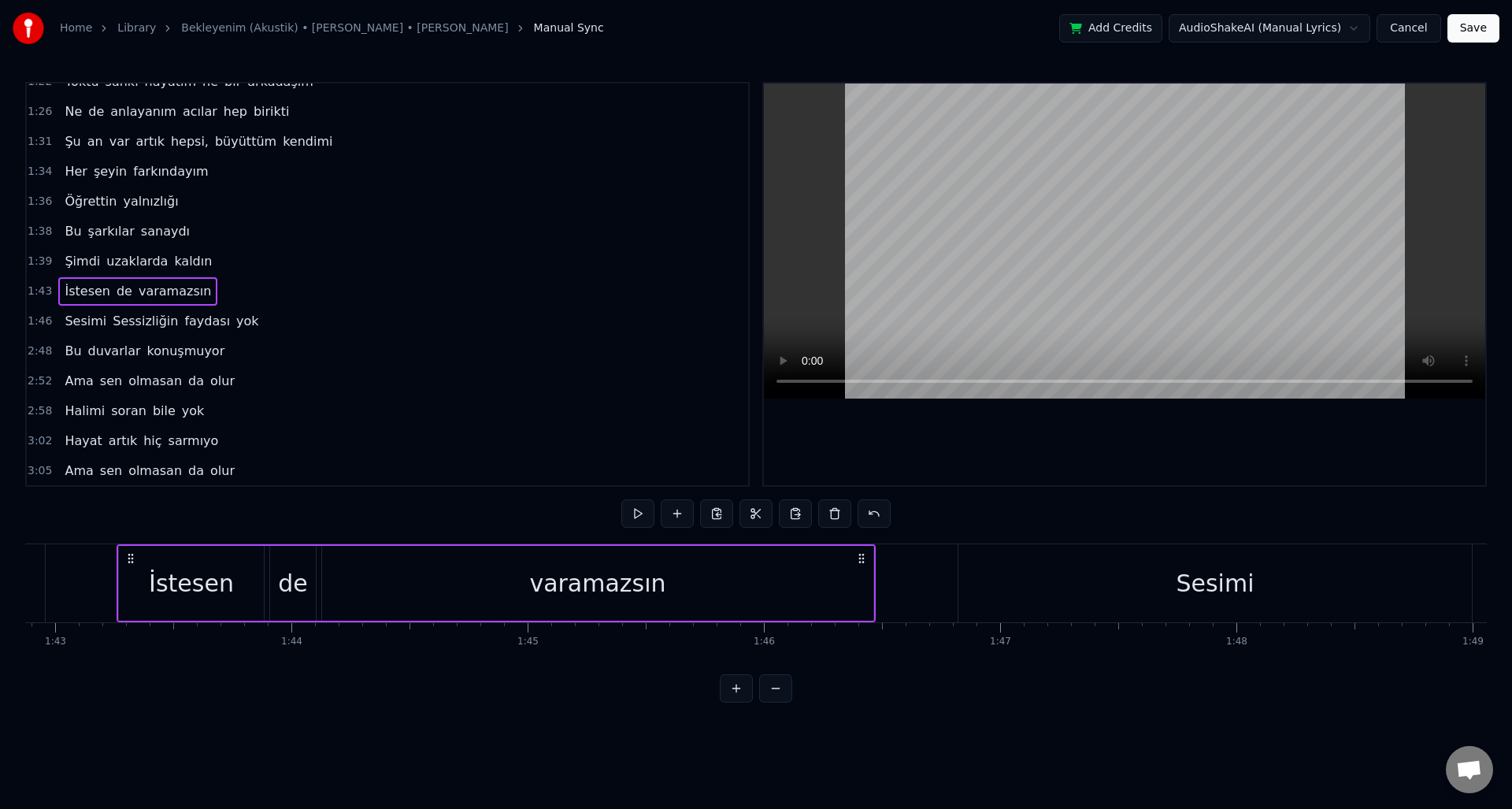
scroll to position [0, 24323]
click at [634, 518] on button at bounding box center [638, 513] width 33 height 28
drag, startPoint x: 102, startPoint y: 323, endPoint x: 73, endPoint y: 321, distance: 29.1
click at [73, 321] on div "Sesimi Sessizliğin faydası yok" at bounding box center [161, 321] width 207 height 28
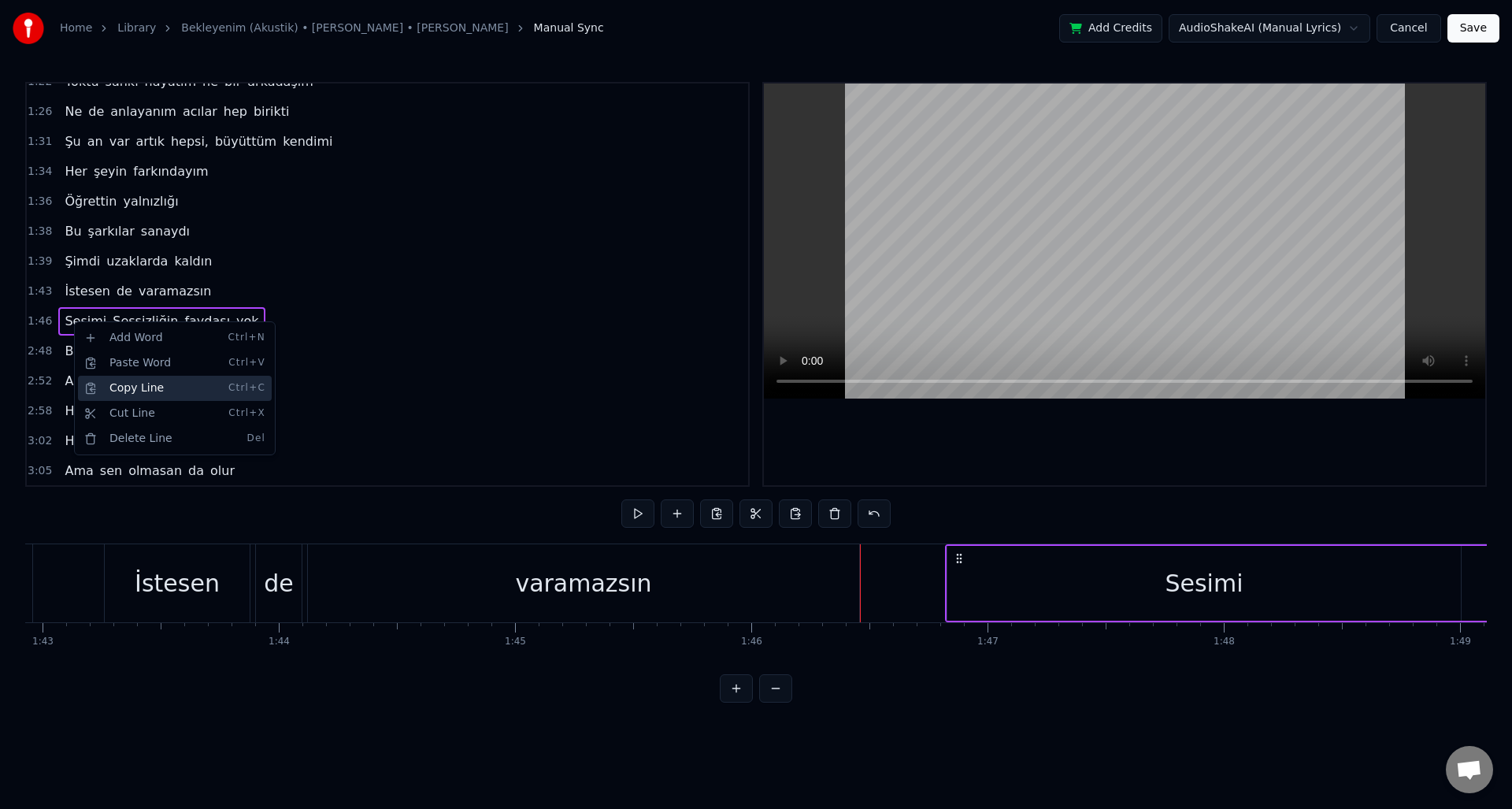
click at [147, 389] on div "Copy Line Ctrl+C" at bounding box center [174, 388] width 194 height 25
click at [174, 297] on span "varamazsın" at bounding box center [174, 291] width 75 height 18
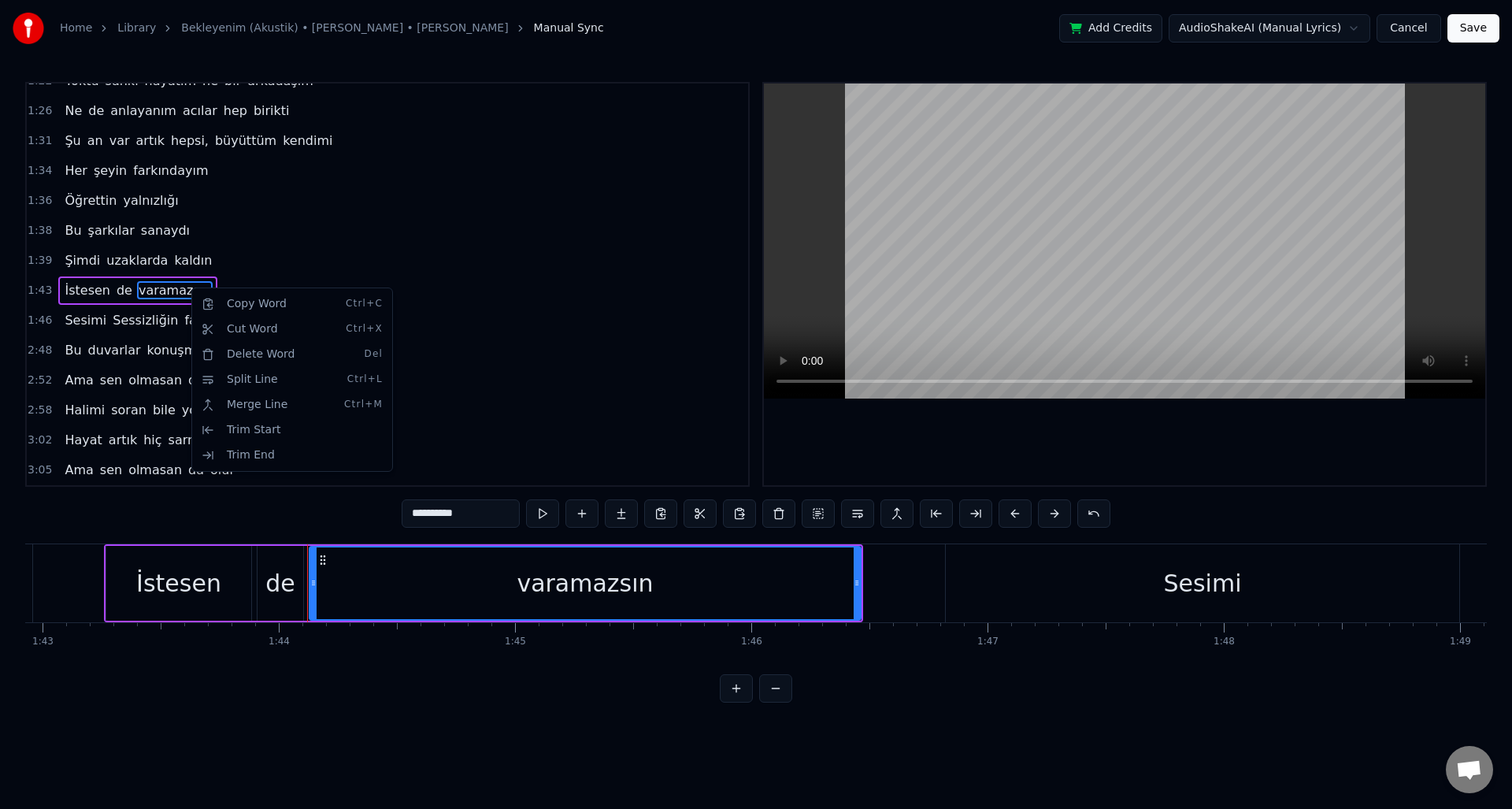
click at [310, 268] on html "Home Library Bekleyenim (Akustik) • Zeynep Bastık • Aleyna Tilki Manual Sync Ad…" at bounding box center [756, 364] width 1512 height 728
click at [220, 289] on div "1:43 İstesen de varamazsın" at bounding box center [387, 290] width 722 height 30
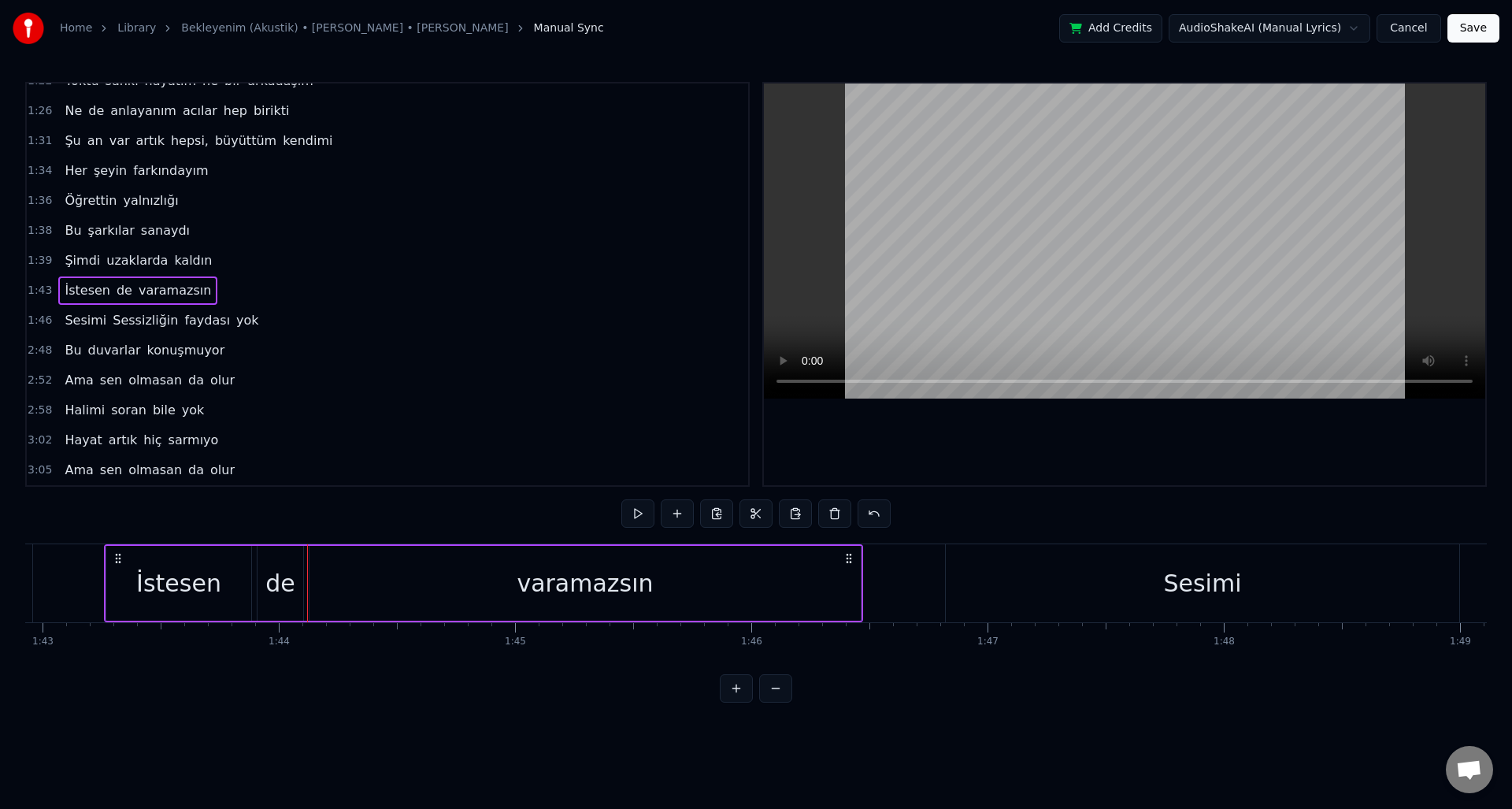
click at [220, 289] on div "1:43 İstesen de varamazsın" at bounding box center [387, 290] width 722 height 30
click at [248, 305] on div "Add Word Ctrl+N" at bounding box center [322, 305] width 194 height 25
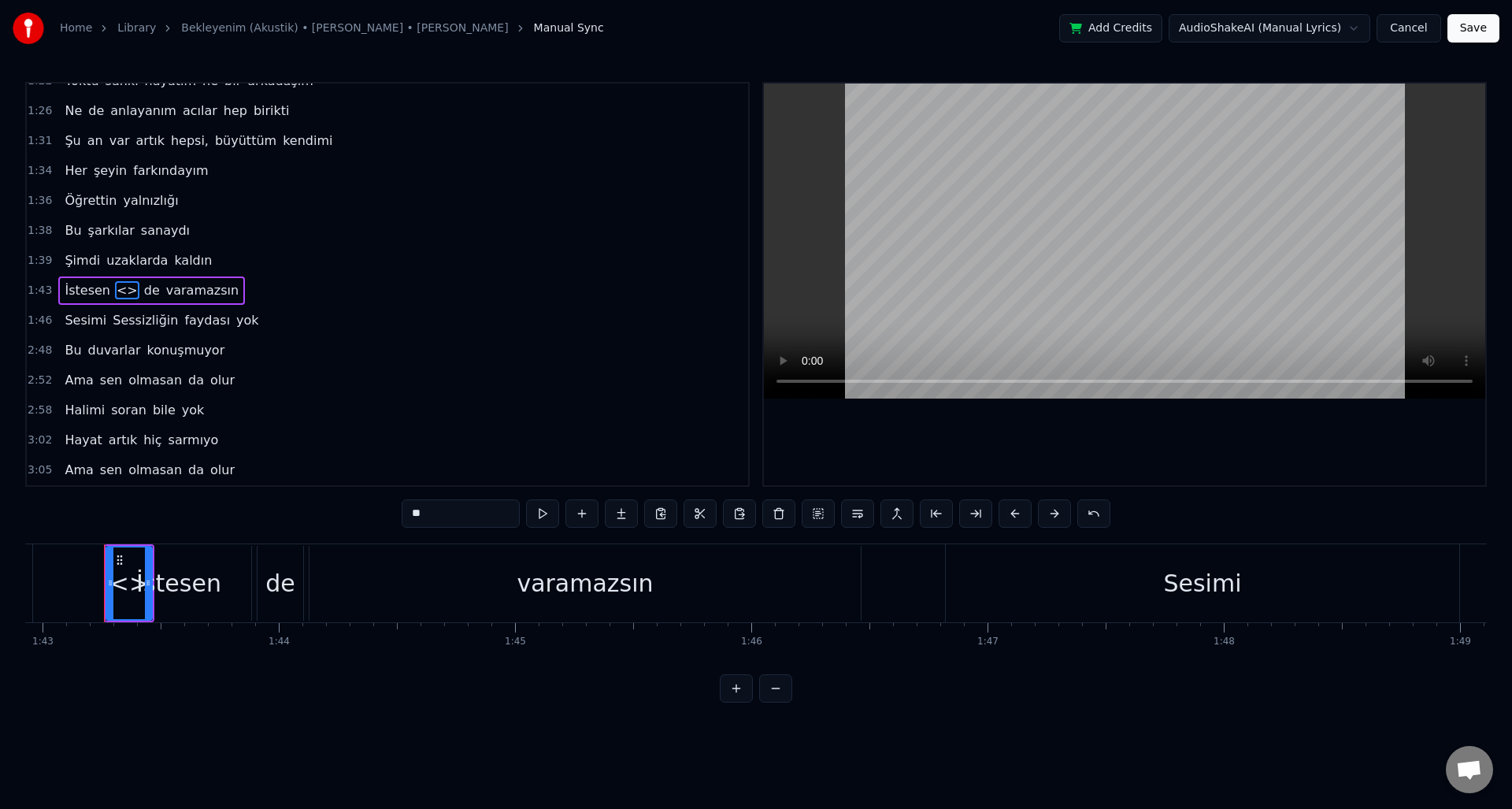
drag, startPoint x: 119, startPoint y: 292, endPoint x: 224, endPoint y: 290, distance: 105.0
click at [224, 290] on div "1:43 İstesen <> de varamazsın" at bounding box center [387, 290] width 722 height 30
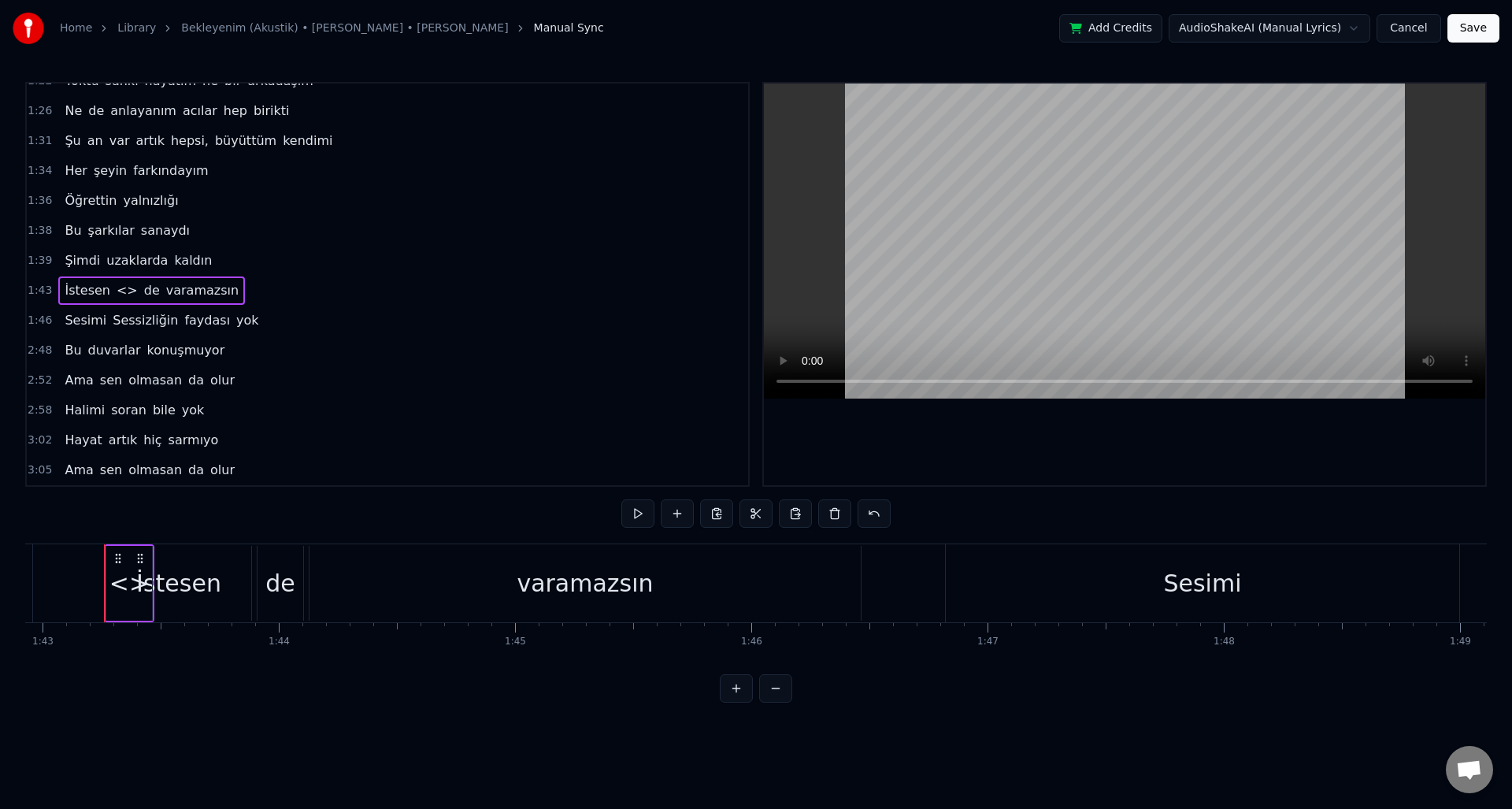
click at [118, 294] on span "<>" at bounding box center [127, 290] width 25 height 18
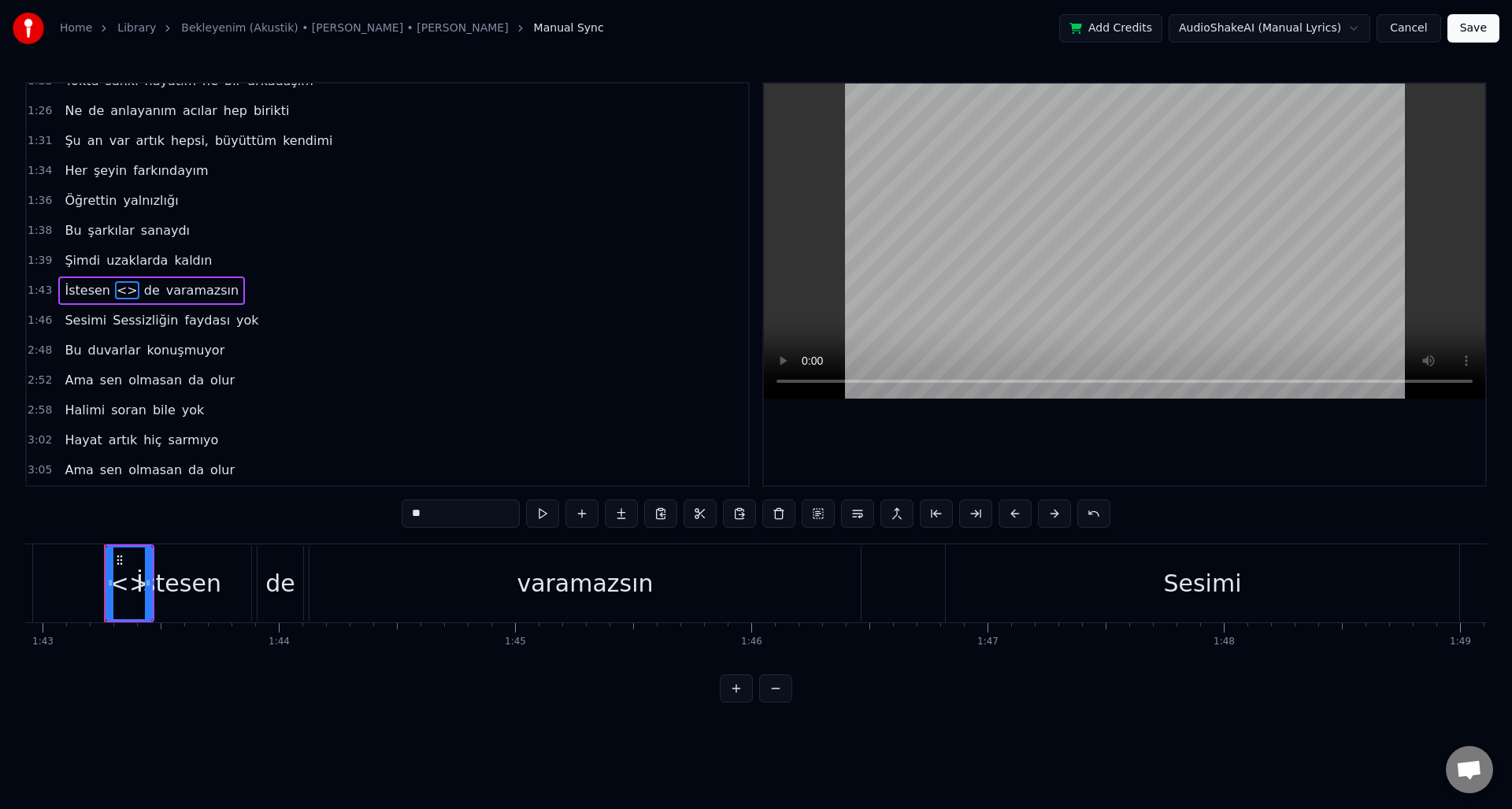
click at [886, 594] on div "Yok hiç bi bekleyenim Ruhum endişeli Ruhum endişeli Anılar hep içeri Bu yüzden …" at bounding box center [80, 583] width 48757 height 79
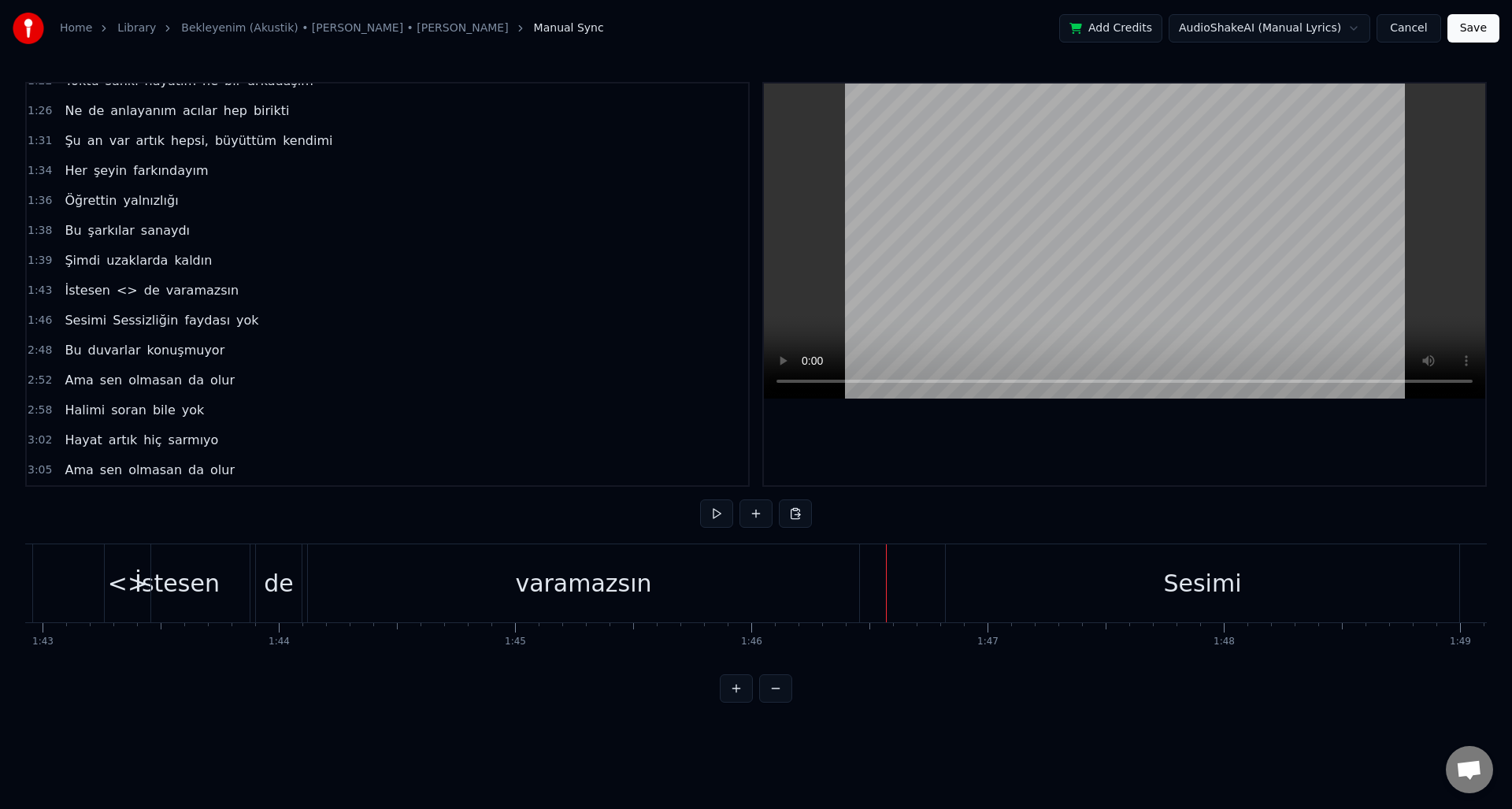
click at [918, 593] on div "Yok hiç bi bekleyenim Ruhum endişeli Ruhum endişeli Anılar hep içeri Bu yüzden …" at bounding box center [80, 583] width 48757 height 79
click at [128, 595] on div "<>" at bounding box center [128, 583] width 39 height 36
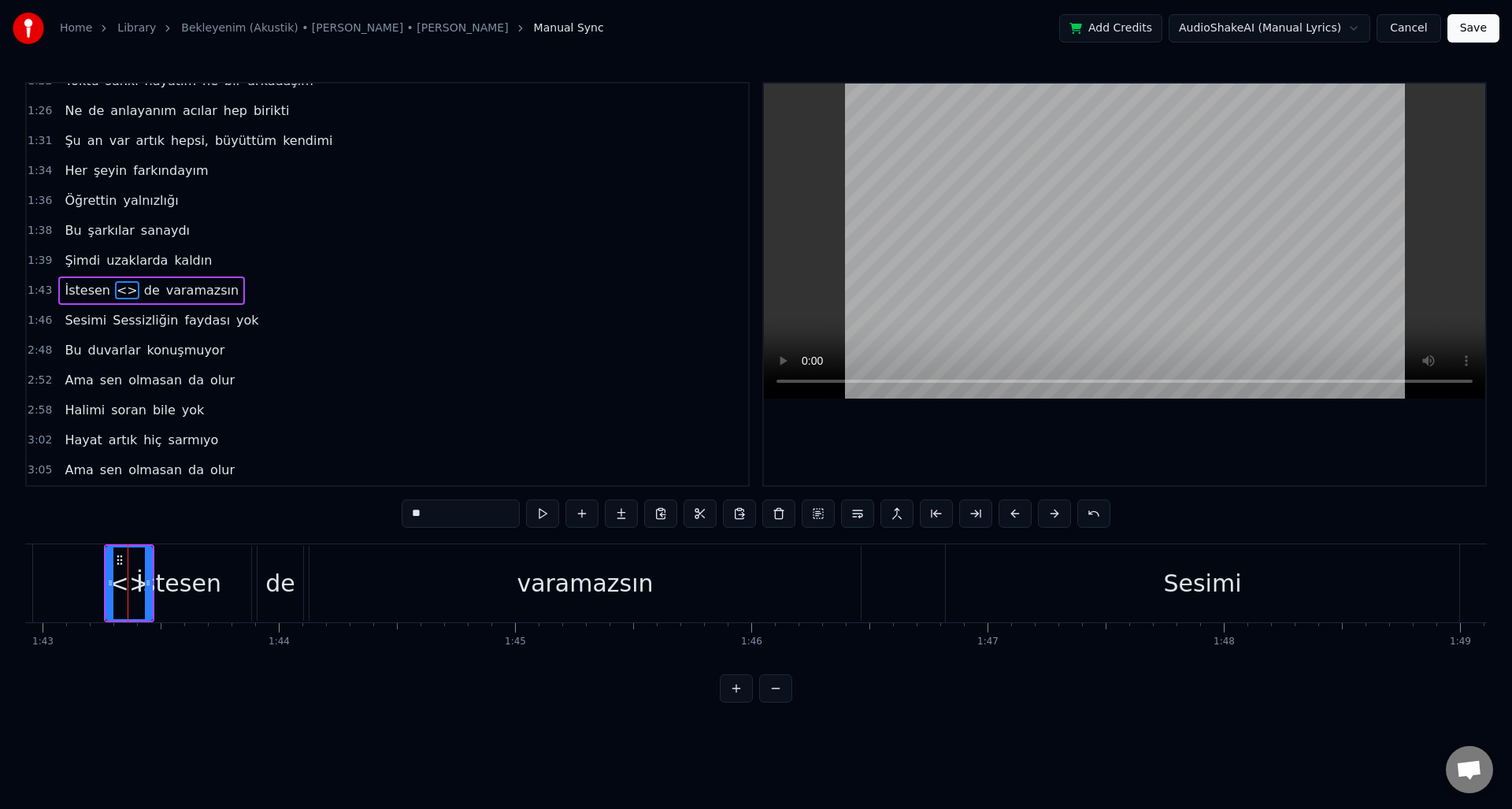
click at [895, 601] on div "Yok hiç bi bekleyenim Ruhum endişeli Ruhum endişeli Anılar hep içeri Bu yüzden …" at bounding box center [80, 583] width 48757 height 79
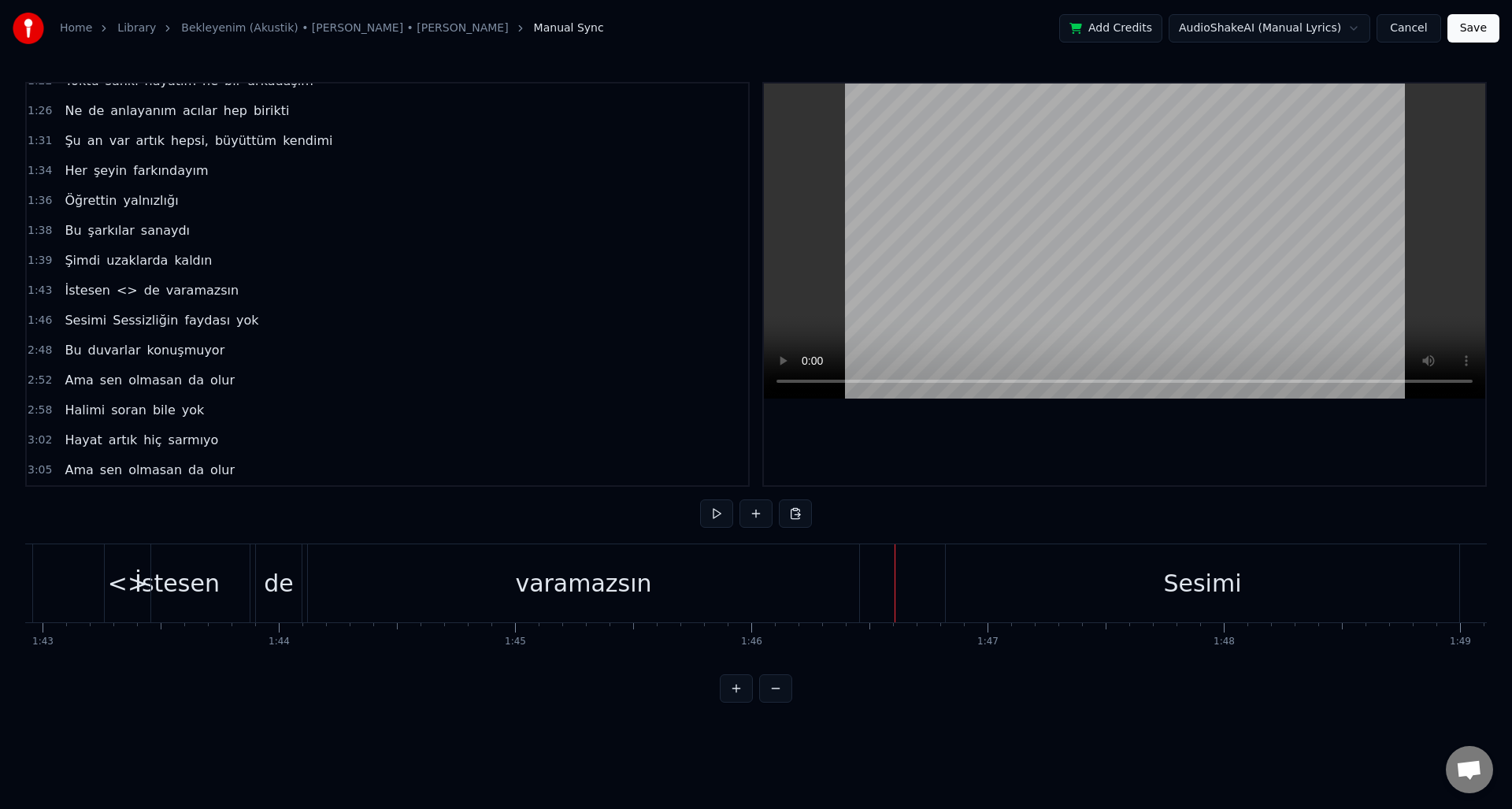
click at [132, 604] on div "<>" at bounding box center [128, 583] width 46 height 78
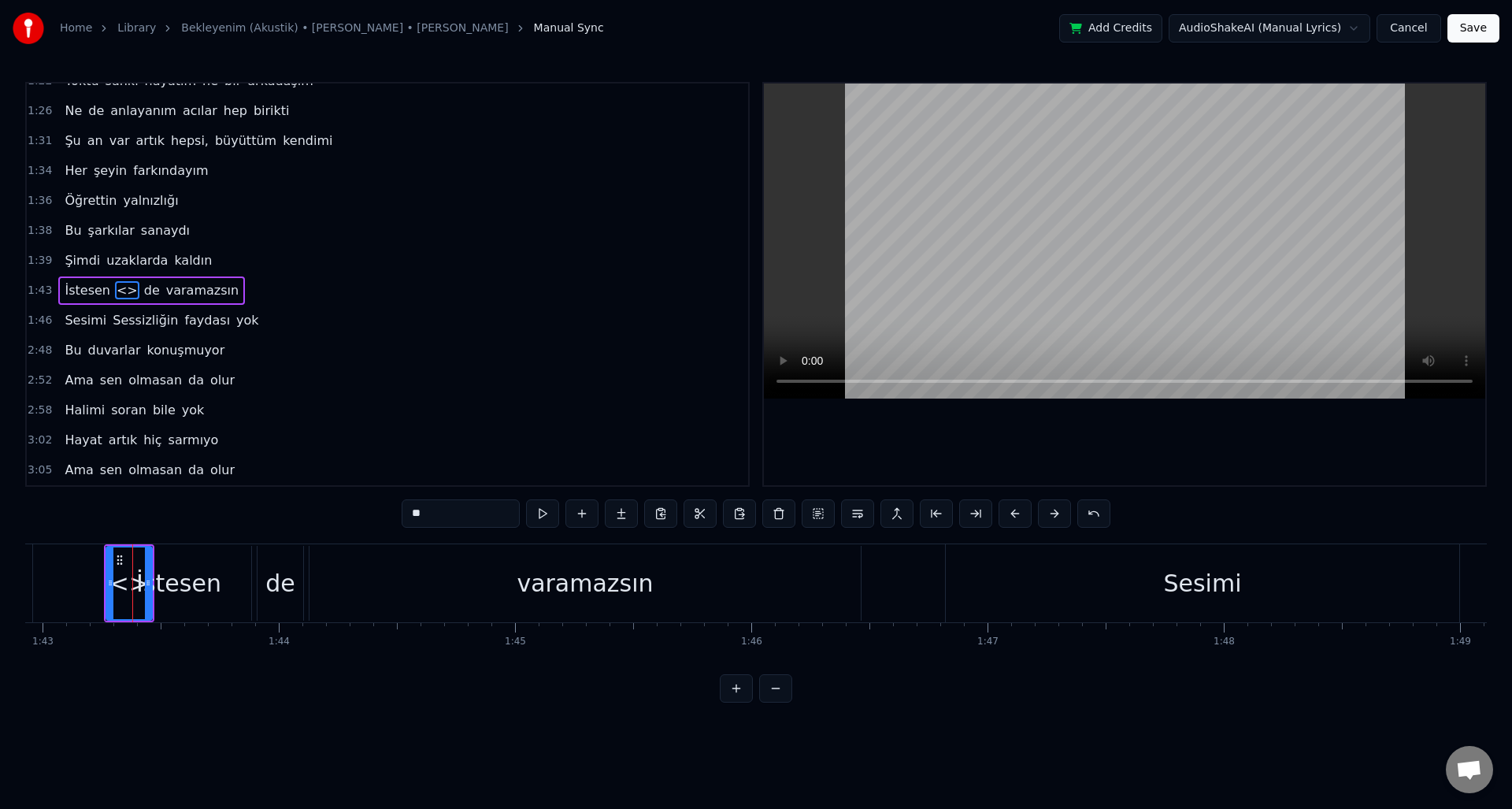
click at [147, 602] on div at bounding box center [148, 583] width 6 height 72
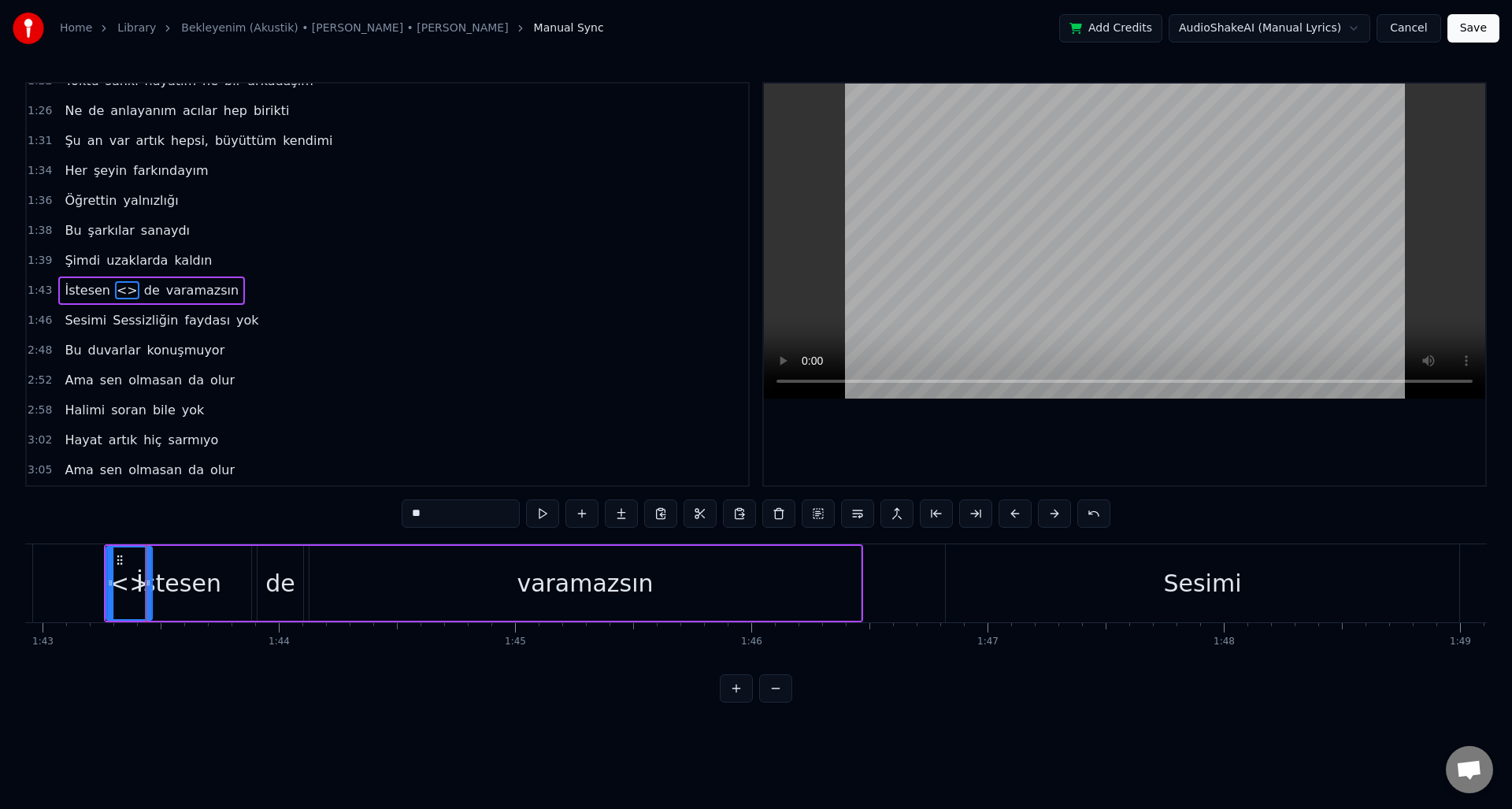
click at [123, 560] on icon at bounding box center [120, 560] width 13 height 13
drag, startPoint x: 123, startPoint y: 560, endPoint x: 890, endPoint y: 584, distance: 767.4
click at [892, 577] on div "<>" at bounding box center [898, 583] width 39 height 36
click at [216, 291] on span "<>" at bounding box center [228, 290] width 25 height 18
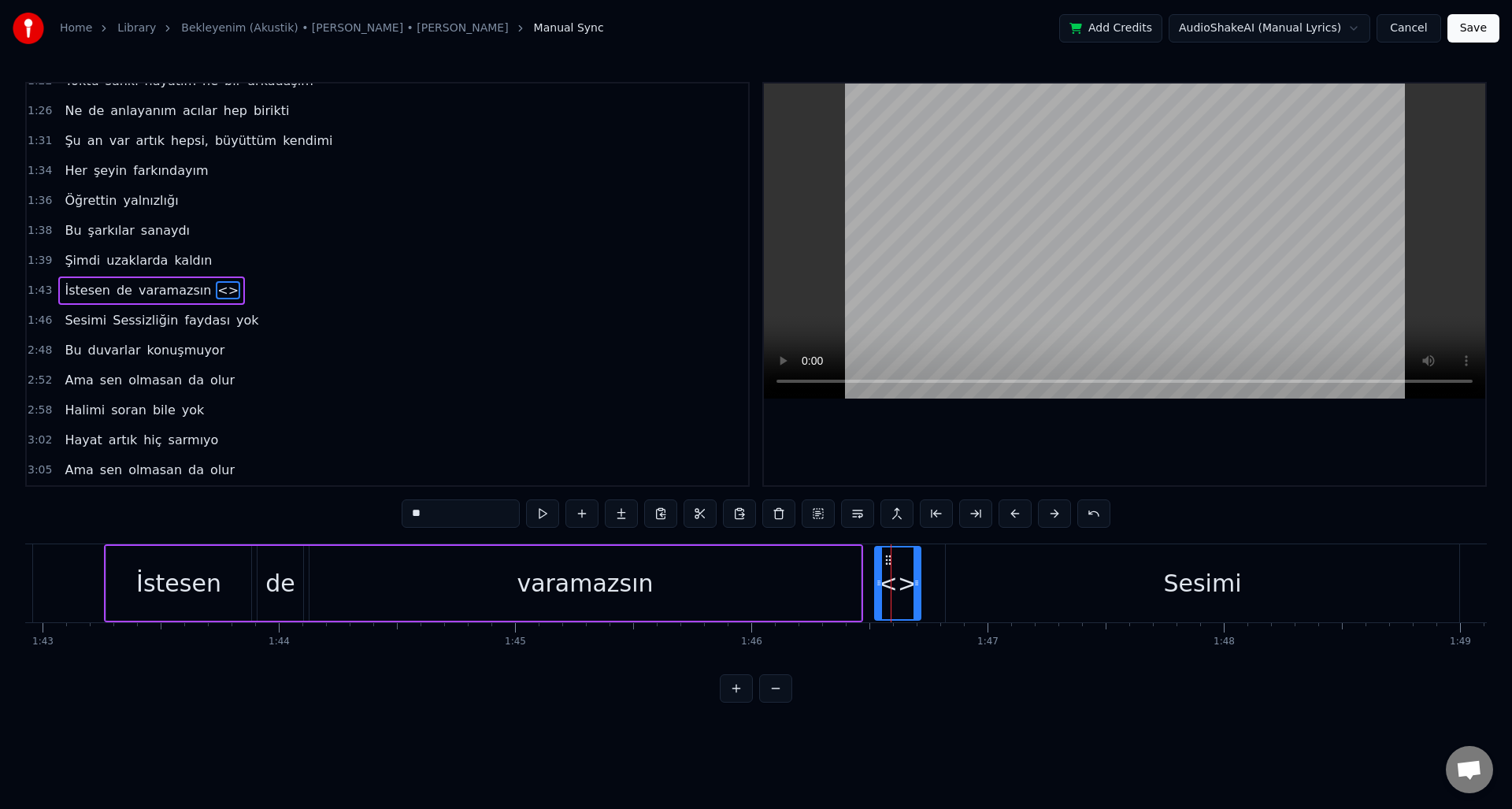
click at [216, 291] on span "<>" at bounding box center [228, 290] width 25 height 18
click at [216, 287] on span "<>" at bounding box center [228, 290] width 25 height 18
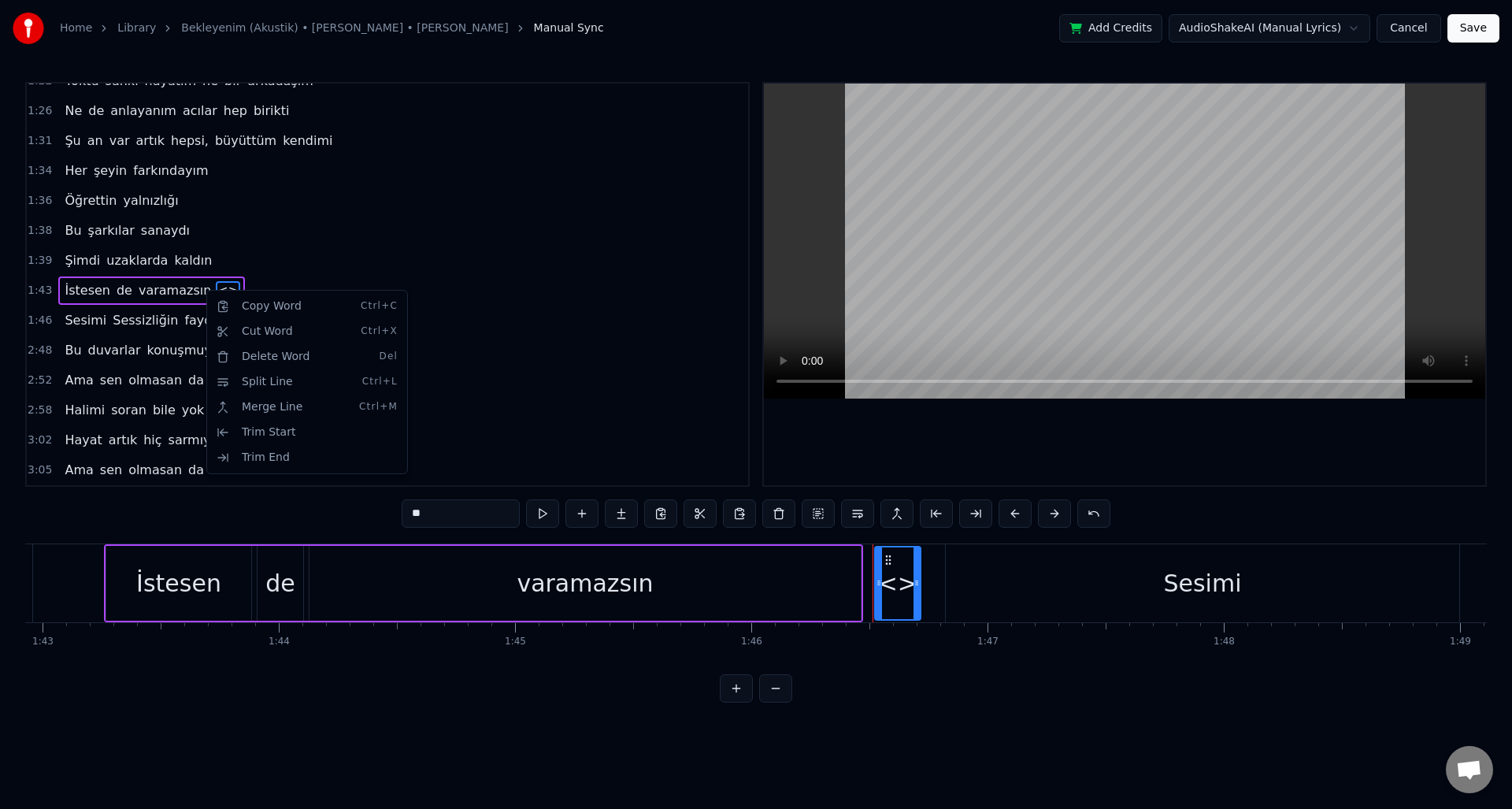
click at [203, 291] on html "Home Library Bekleyenim (Akustik) • Zeynep Bastık • Aleyna Tilki Manual Sync Ad…" at bounding box center [756, 364] width 1512 height 728
click at [216, 287] on span "<>" at bounding box center [228, 290] width 25 height 18
click at [902, 590] on div "<>" at bounding box center [898, 583] width 39 height 36
click at [897, 587] on div "<>" at bounding box center [898, 583] width 39 height 36
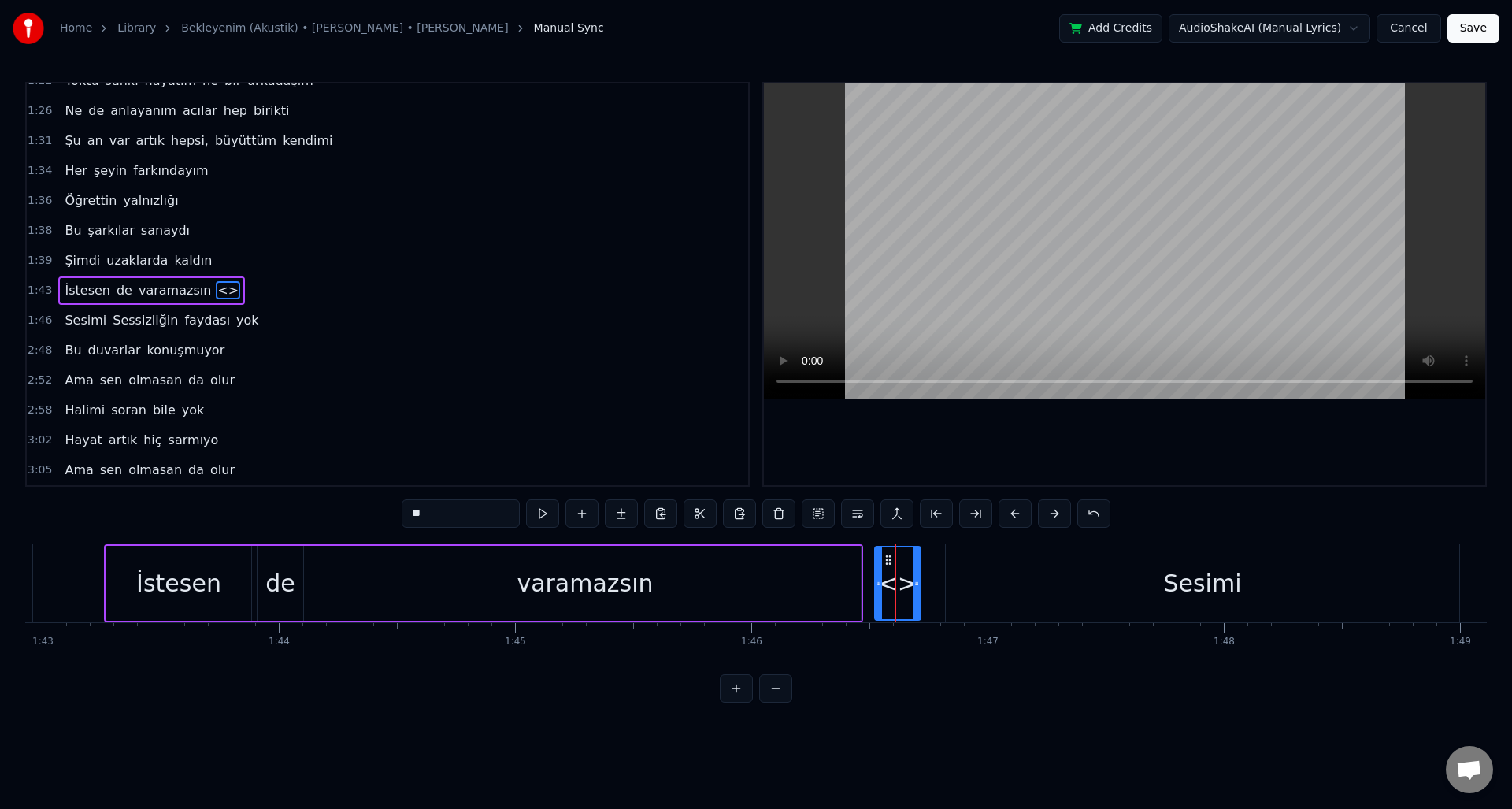
click at [897, 587] on div "<>" at bounding box center [898, 583] width 39 height 36
click at [836, 713] on html "Home Library Bekleyenim (Akustik) • Zeynep Bastık • Aleyna Tilki Manual Sync Ad…" at bounding box center [756, 364] width 1512 height 728
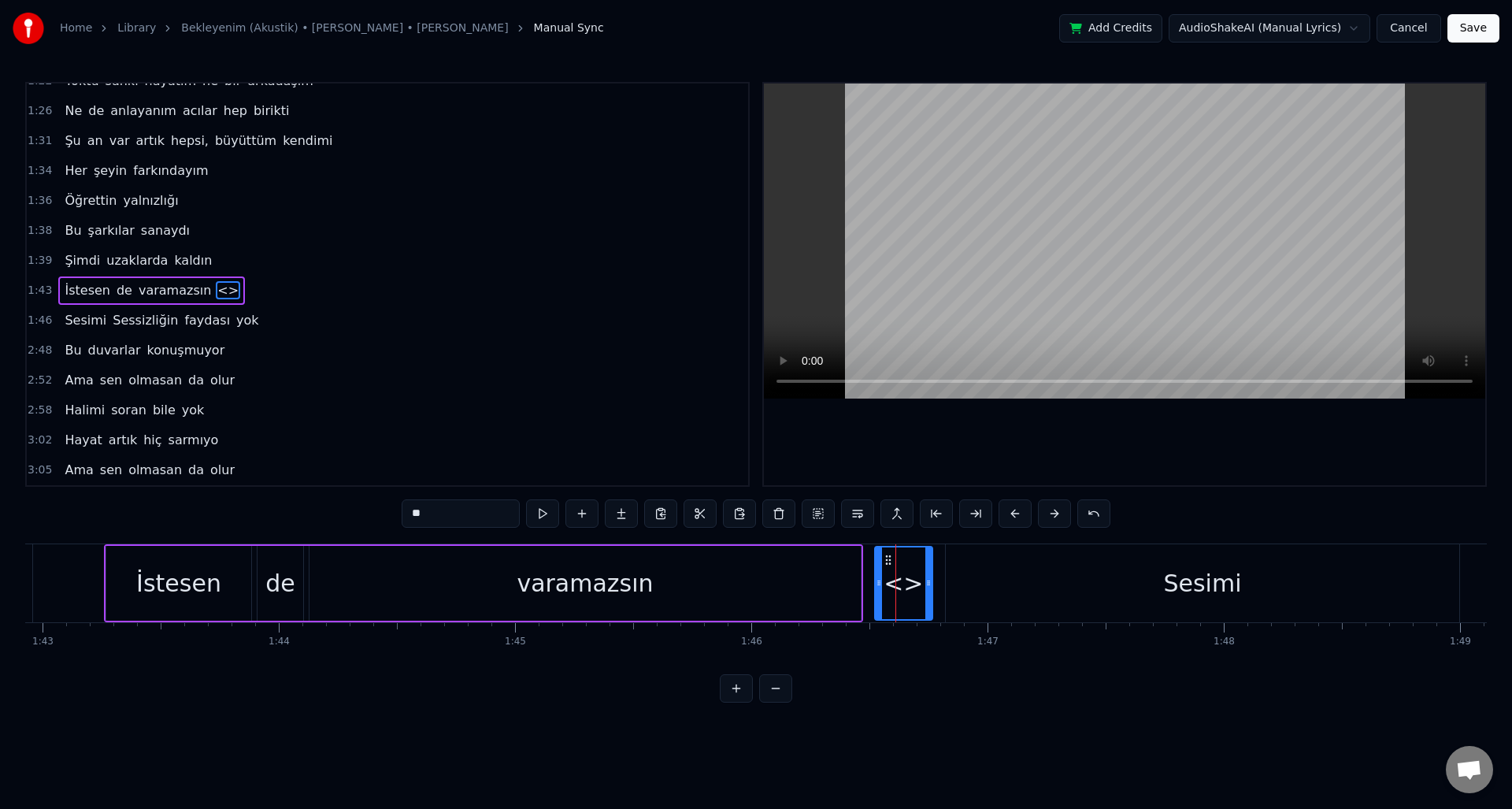
drag, startPoint x: 916, startPoint y: 597, endPoint x: 928, endPoint y: 597, distance: 12.0
click at [928, 597] on div at bounding box center [928, 583] width 6 height 72
click at [230, 291] on div "1:43 İstesen de varamazsın <>" at bounding box center [387, 290] width 722 height 30
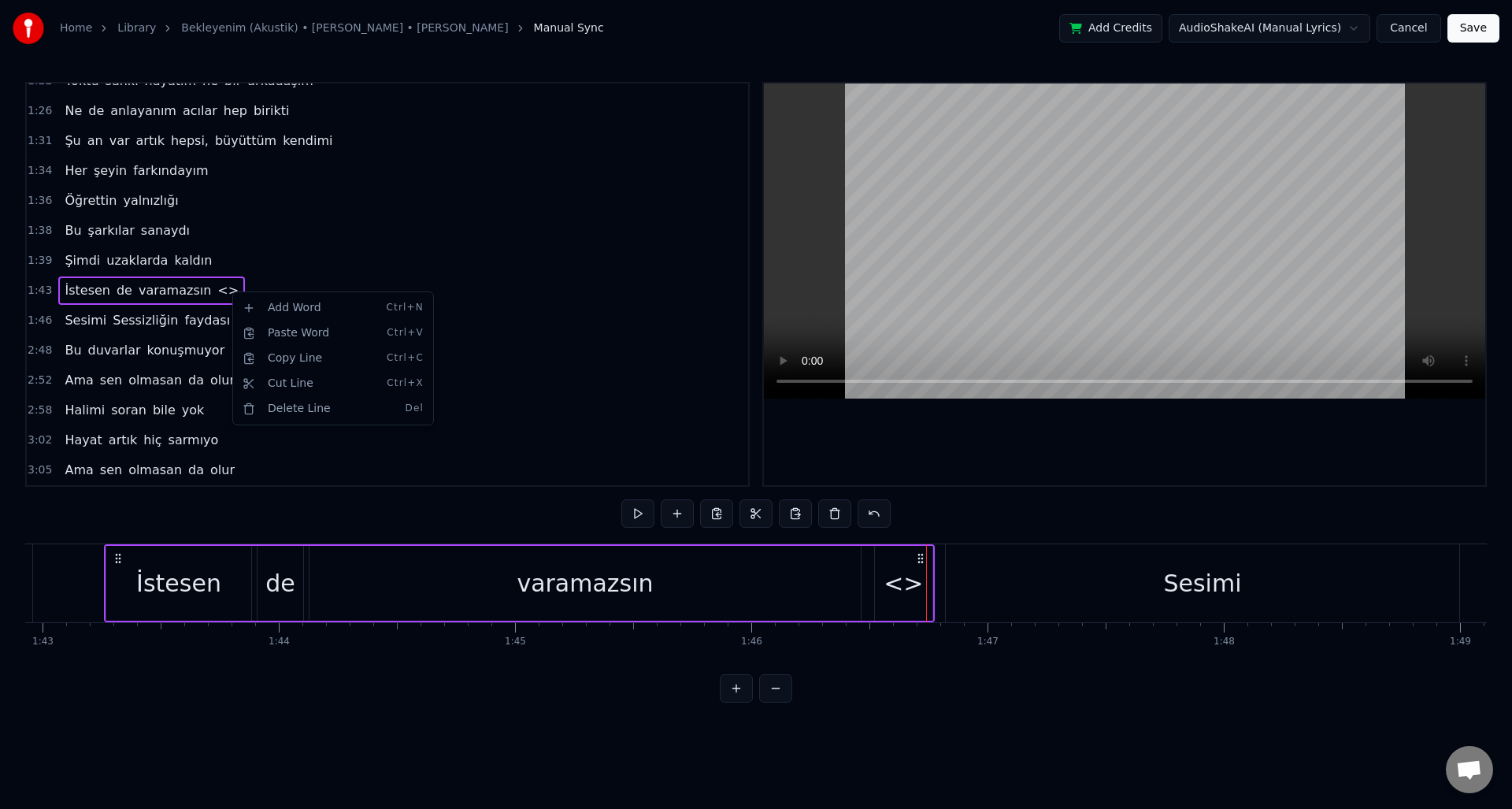
click at [245, 287] on html "Home Library Bekleyenim (Akustik) • Zeynep Bastık • Aleyna Tilki Manual Sync Ad…" at bounding box center [756, 364] width 1512 height 728
click at [210, 295] on html "Home Library Bekleyenim (Akustik) • Zeynep Bastık • Aleyna Tilki Manual Sync Ad…" at bounding box center [756, 364] width 1512 height 728
click at [216, 295] on span "<>" at bounding box center [228, 290] width 25 height 18
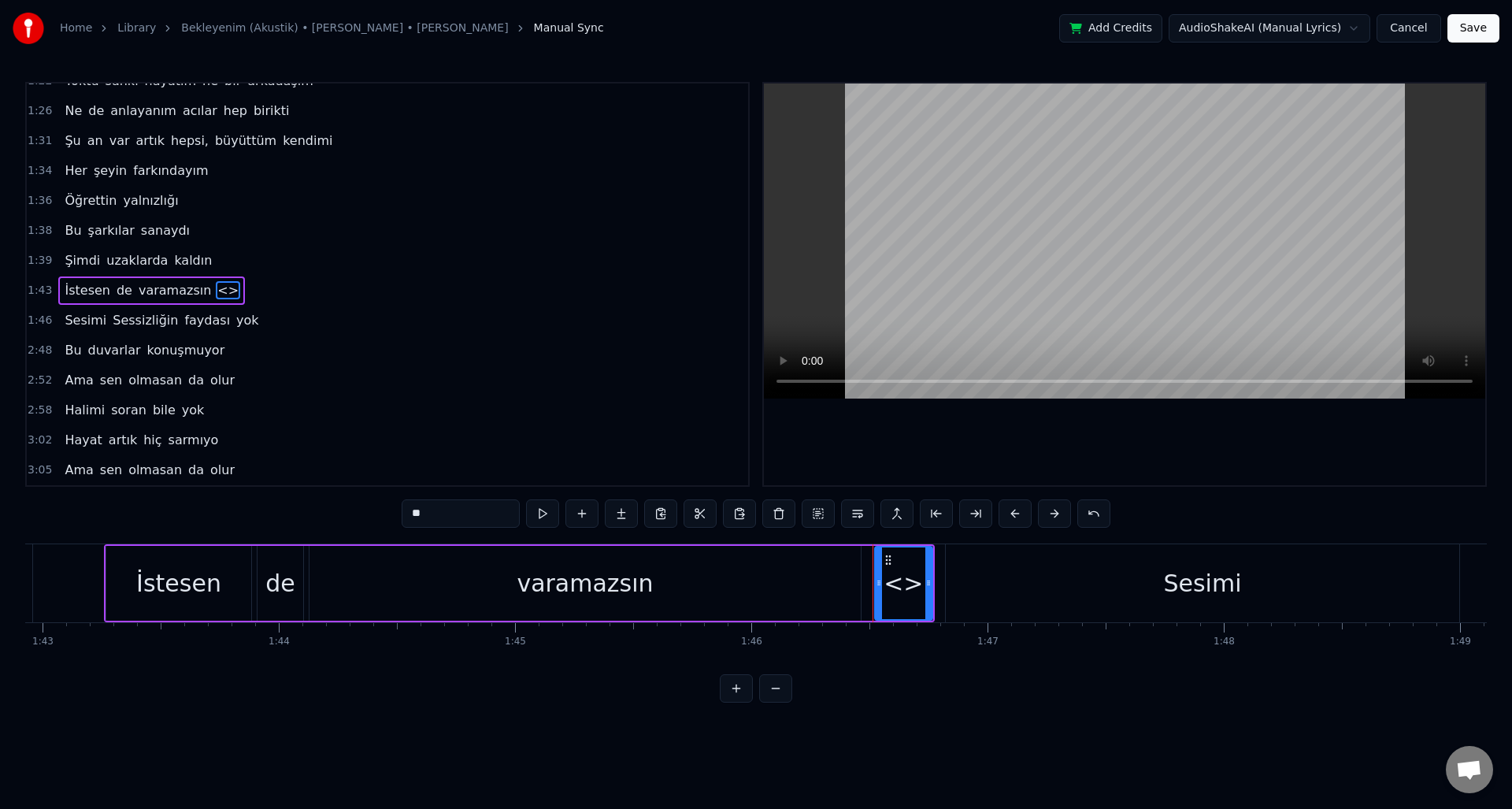
drag, startPoint x: 454, startPoint y: 518, endPoint x: 400, endPoint y: 518, distance: 54.0
click at [400, 518] on div "0:27 Yok hiç bi bekleyenim 0:29 Ruhum endişeli 0:31 Ruhum endişeli 0:33 Anılar …" at bounding box center [756, 392] width 1462 height 621
click at [444, 512] on input "**" at bounding box center [461, 513] width 118 height 28
click at [451, 514] on input "**" at bounding box center [461, 513] width 118 height 28
drag, startPoint x: 451, startPoint y: 514, endPoint x: 404, endPoint y: 513, distance: 47.0
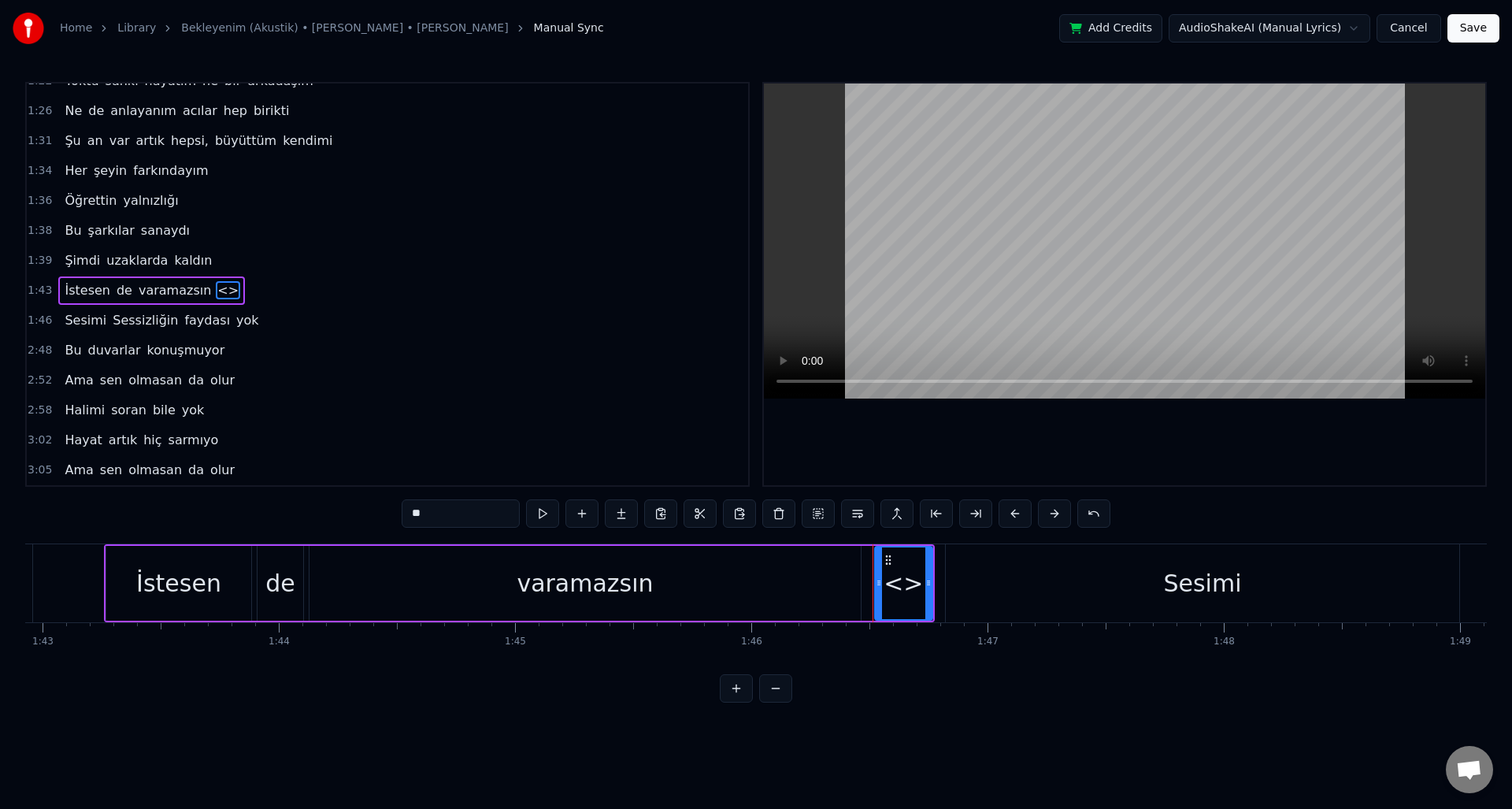
click at [404, 513] on input "**" at bounding box center [461, 513] width 118 height 28
type input "******"
click at [225, 264] on div "1:39 Şimdi uzaklarda kaldın" at bounding box center [387, 261] width 722 height 30
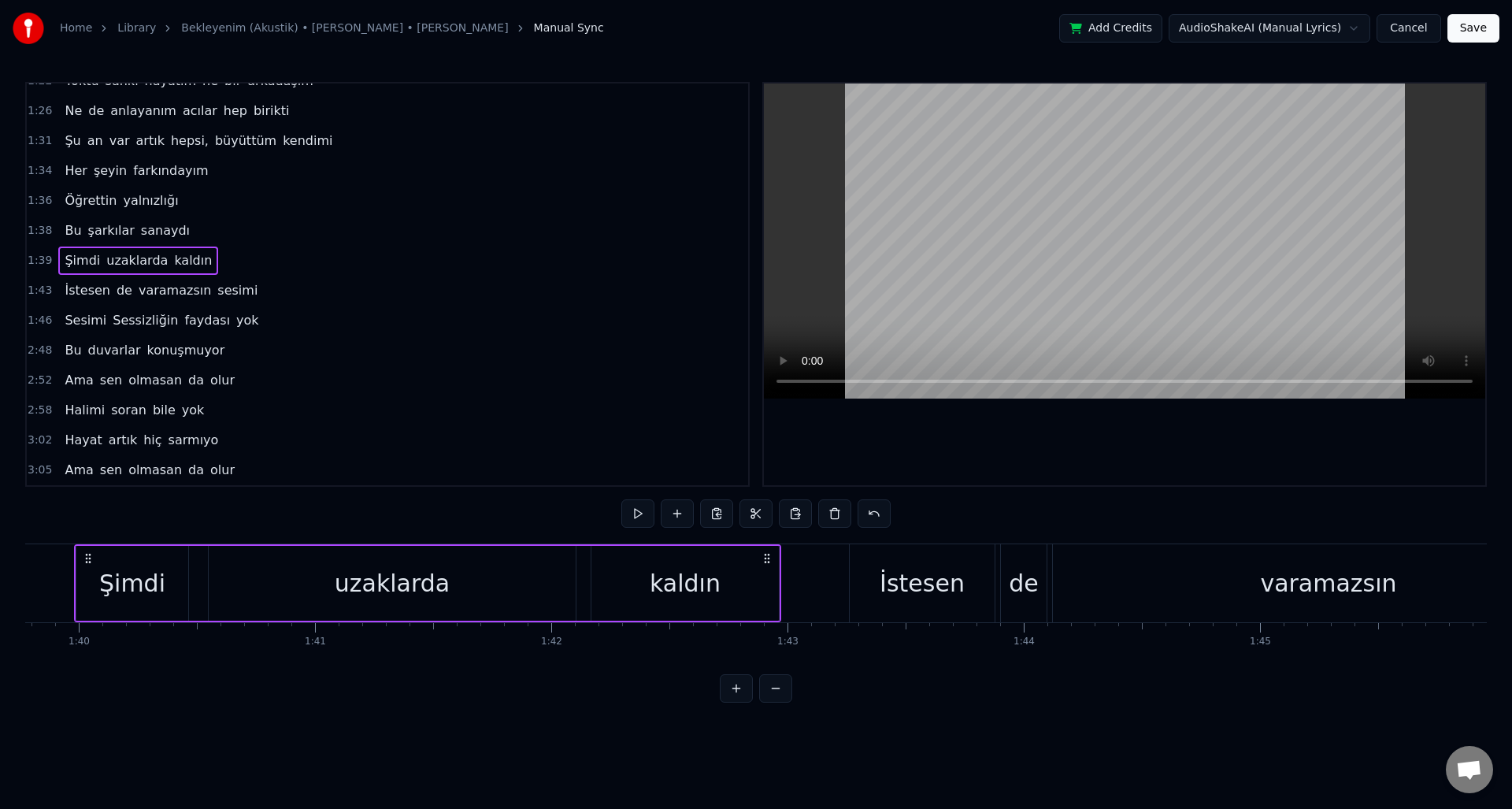
scroll to position [0, 23548]
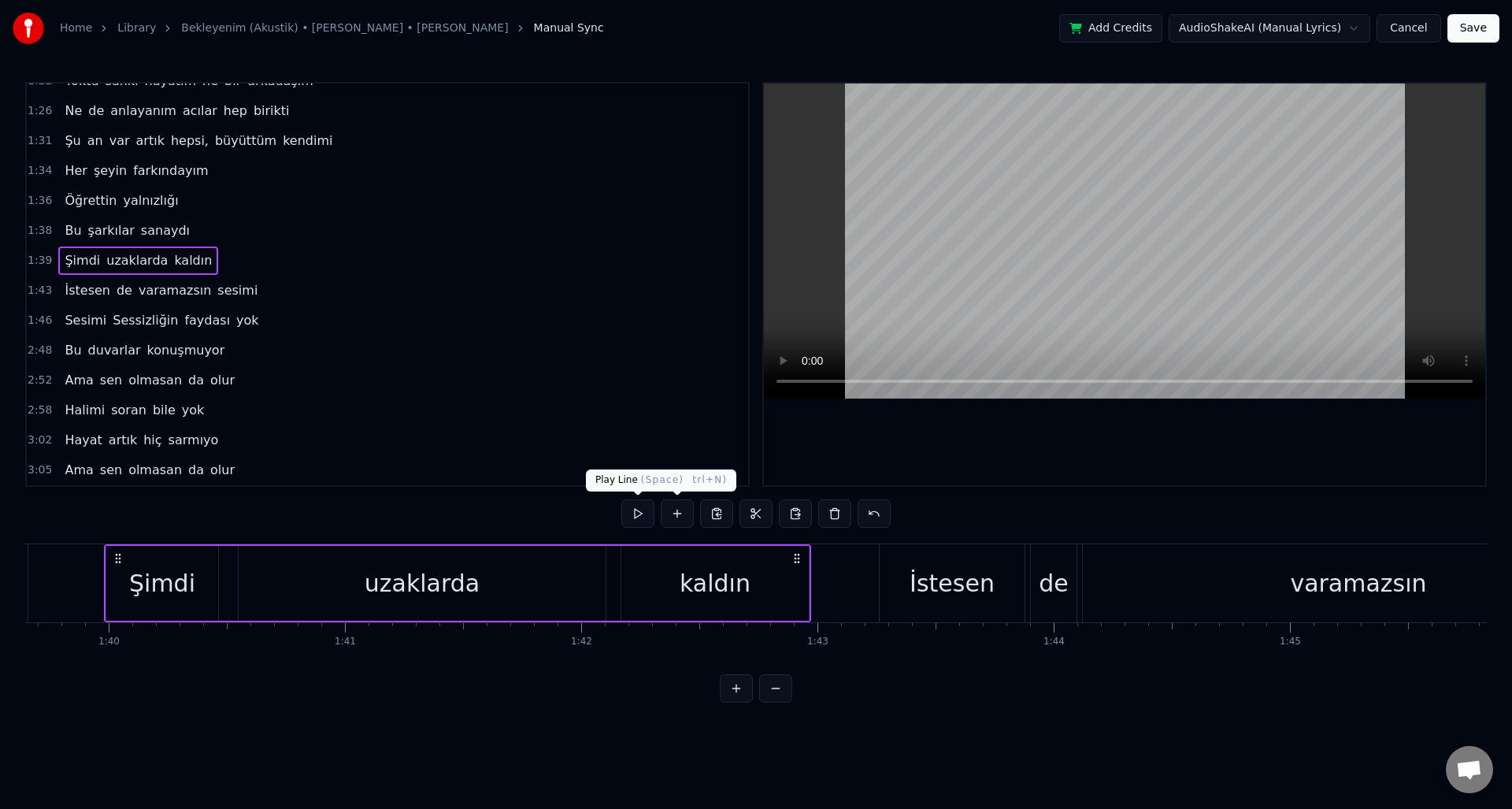
click at [635, 515] on button at bounding box center [638, 513] width 33 height 28
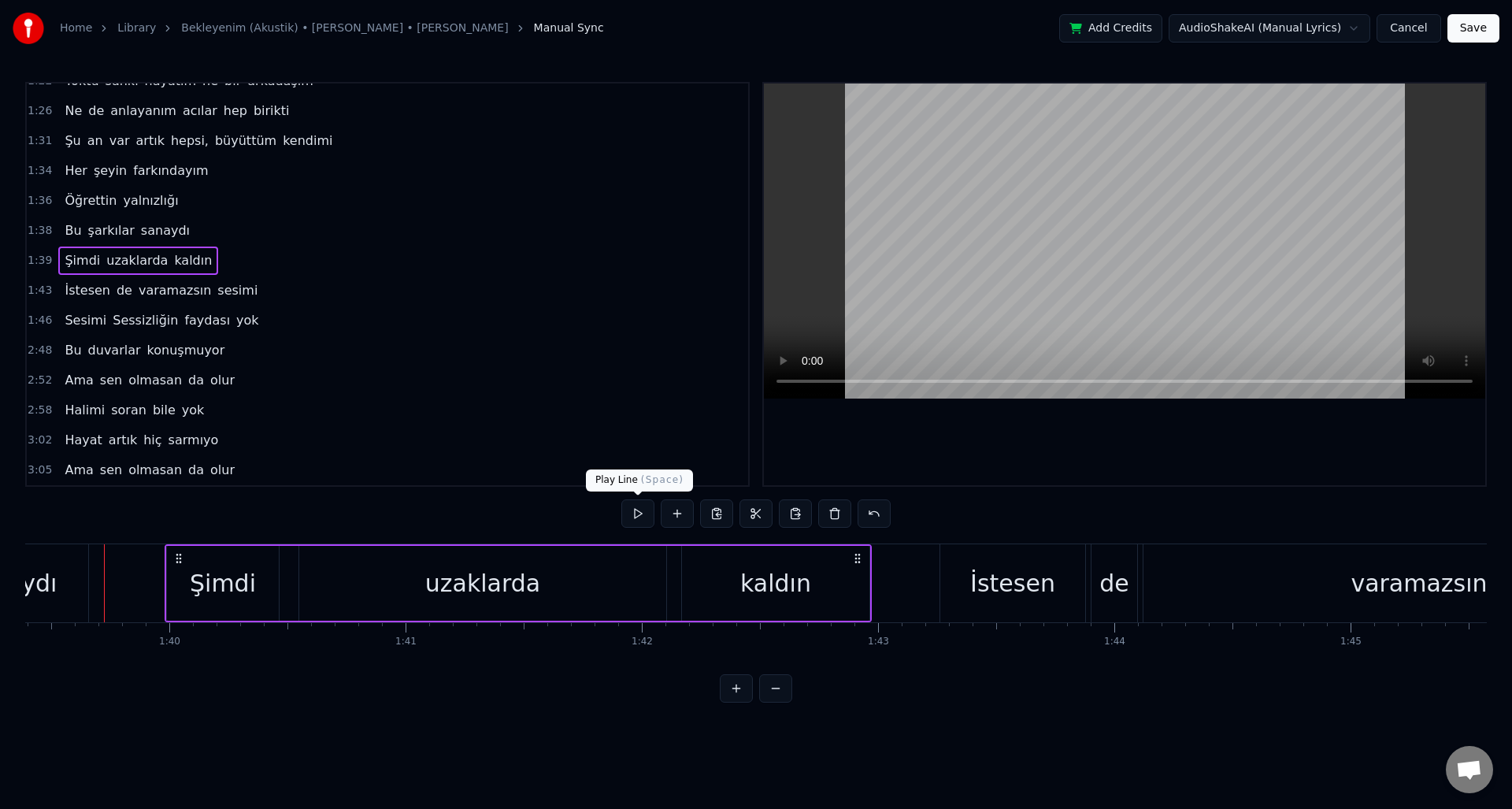
click at [642, 518] on button at bounding box center [638, 513] width 33 height 28
click at [478, 276] on div "1:43 İstesen de varamazsın sesimi" at bounding box center [387, 290] width 722 height 30
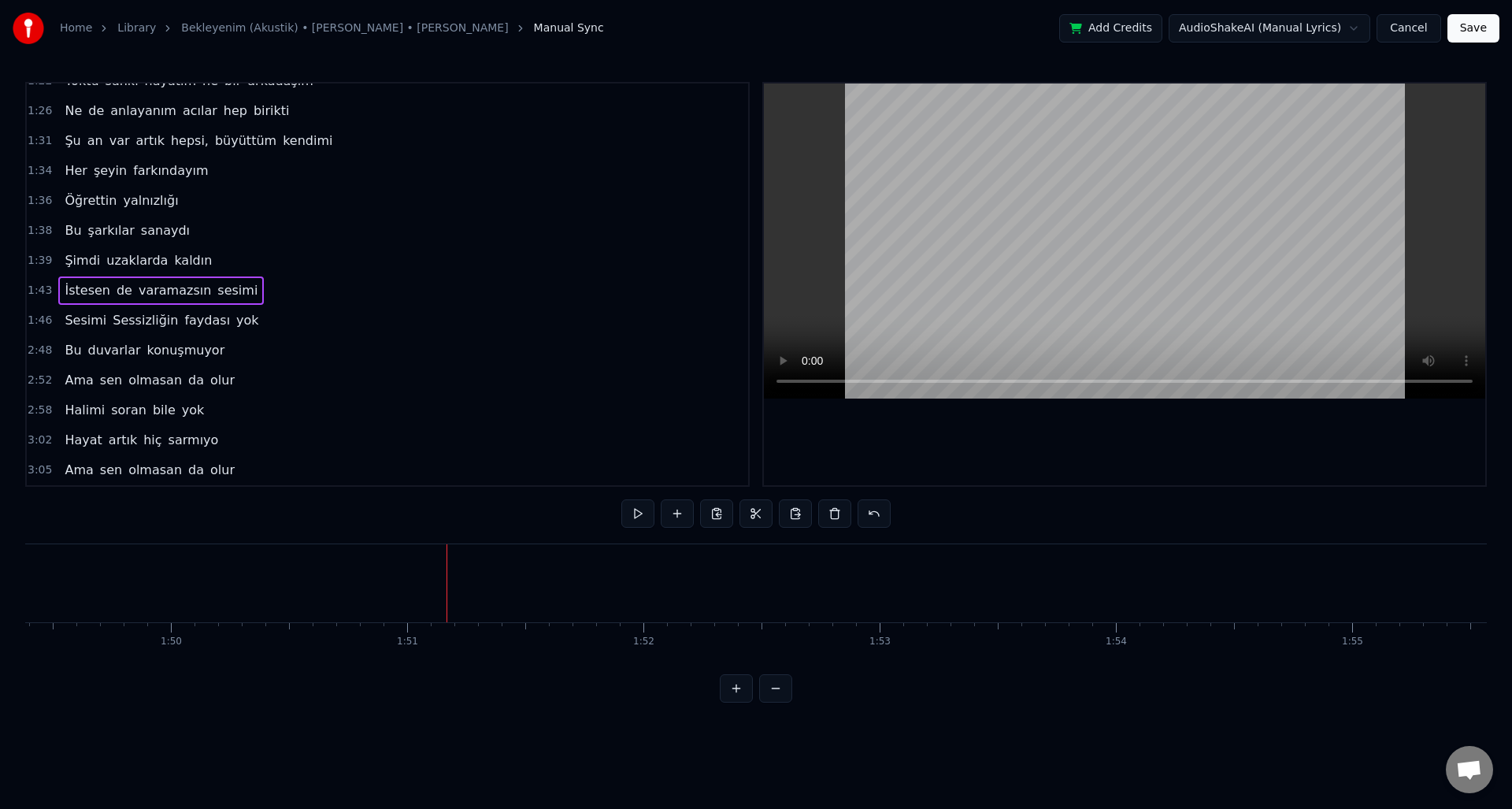
scroll to position [0, 26122]
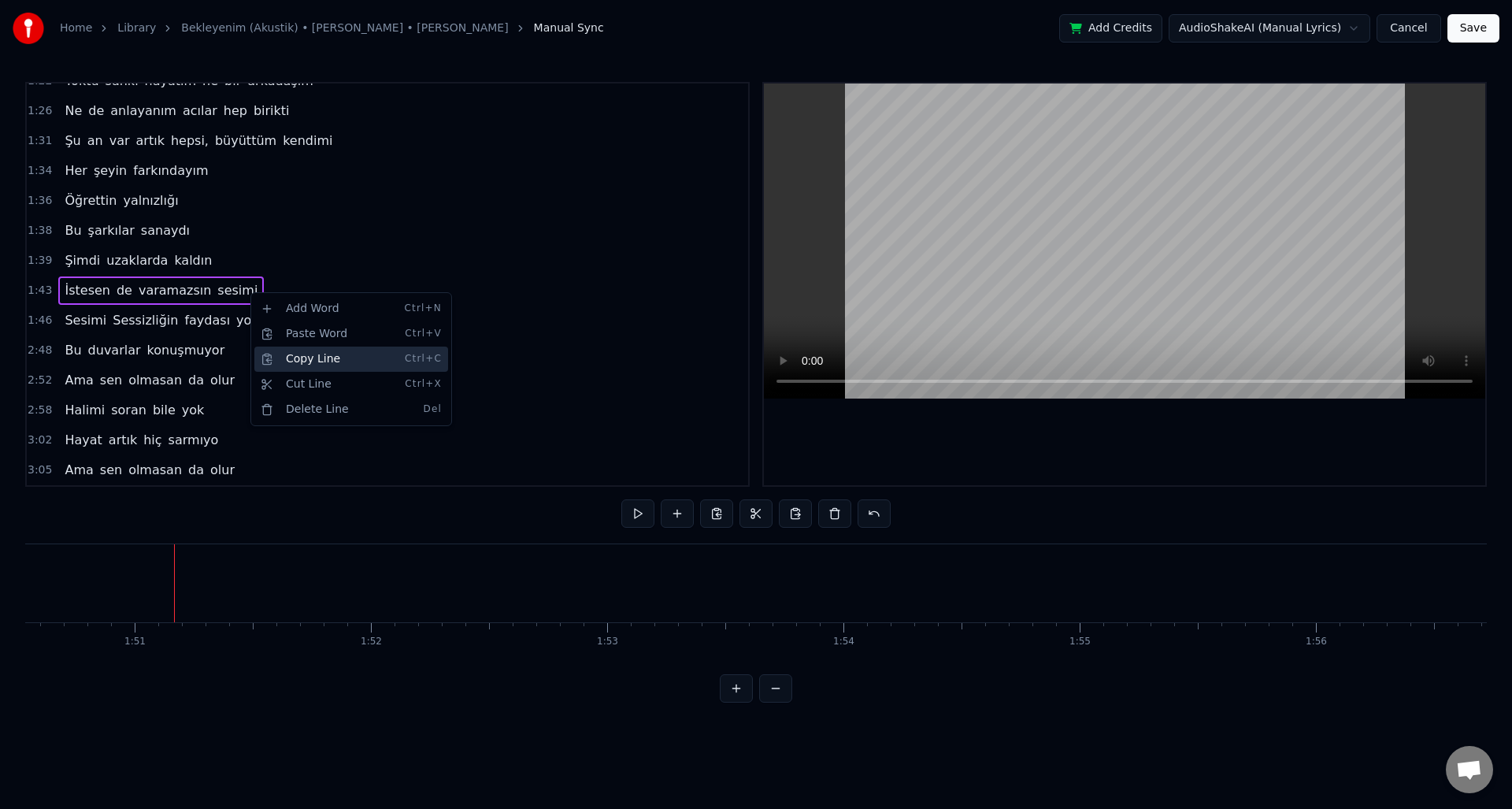
click at [306, 358] on div "Copy Line Ctrl+C" at bounding box center [351, 359] width 194 height 25
click at [291, 342] on div "Paste Word Ctrl+V" at bounding box center [360, 336] width 194 height 25
click at [302, 337] on div "Paste Word Ctrl+V" at bounding box center [367, 335] width 194 height 25
click at [287, 309] on div "Add Word Ctrl+N" at bounding box center [365, 309] width 194 height 25
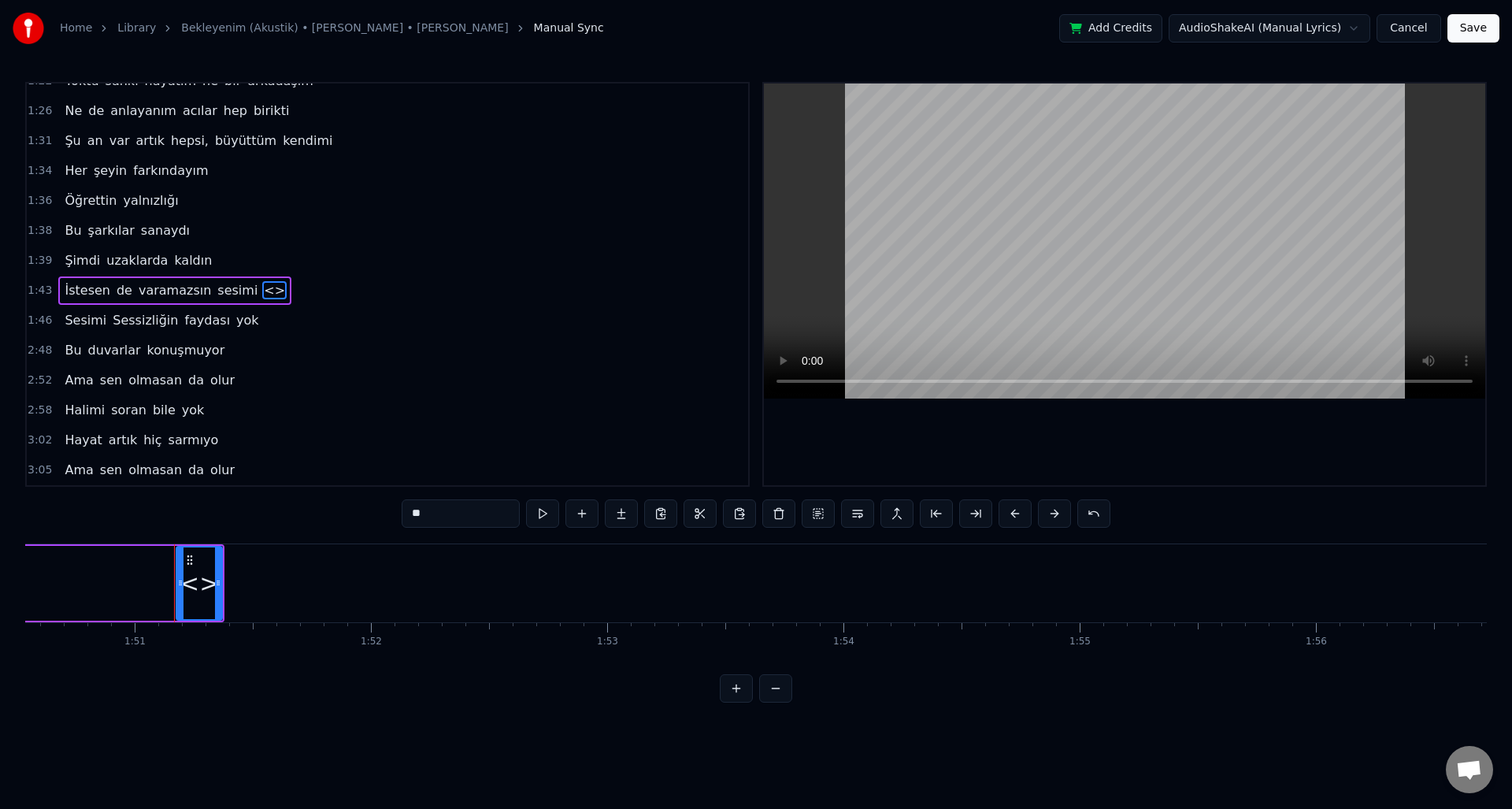
click at [331, 410] on div "2:58 Halimi soran bile yok" at bounding box center [387, 410] width 722 height 30
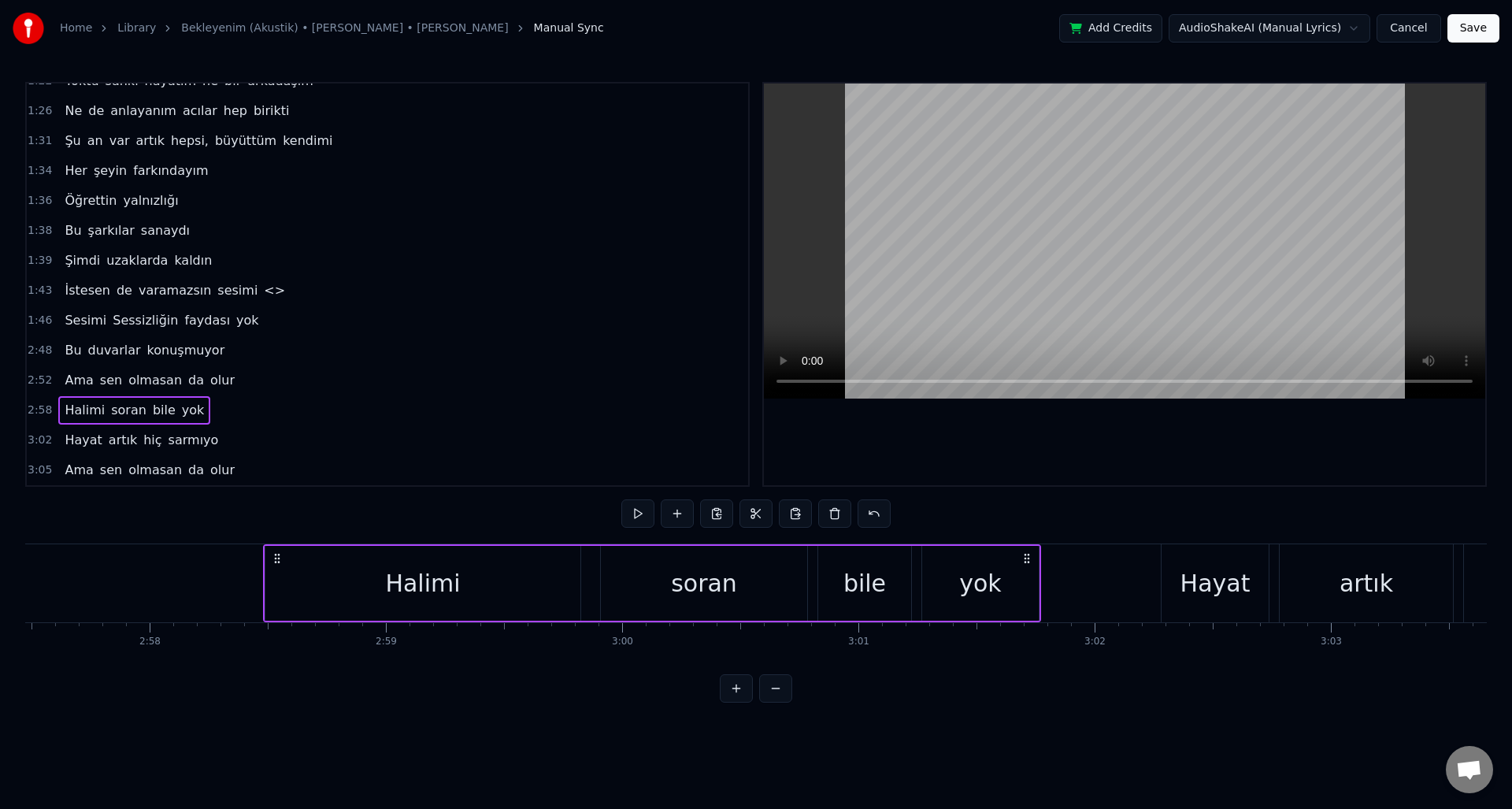
scroll to position [0, 42099]
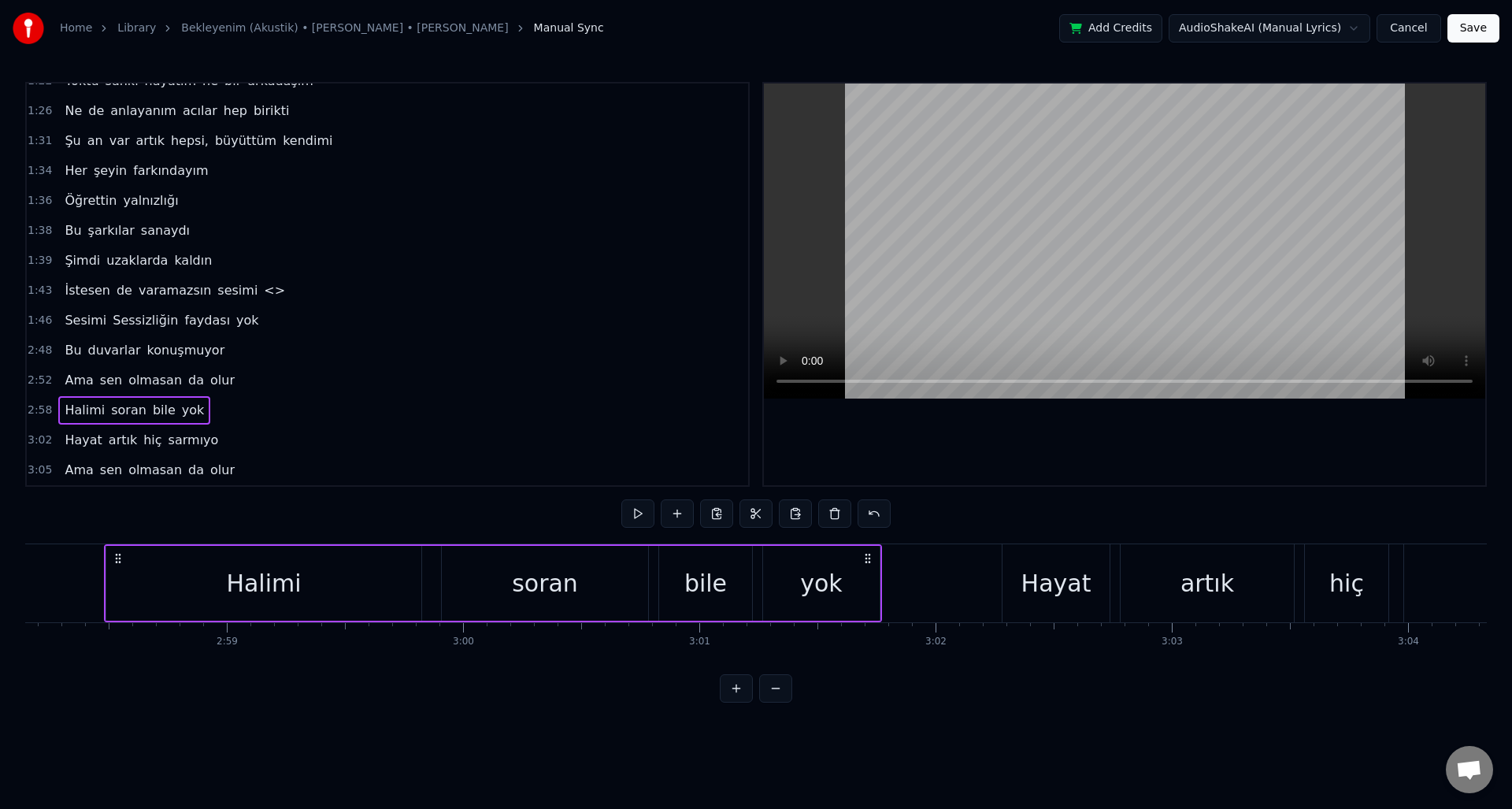
click at [787, 697] on button at bounding box center [776, 688] width 33 height 28
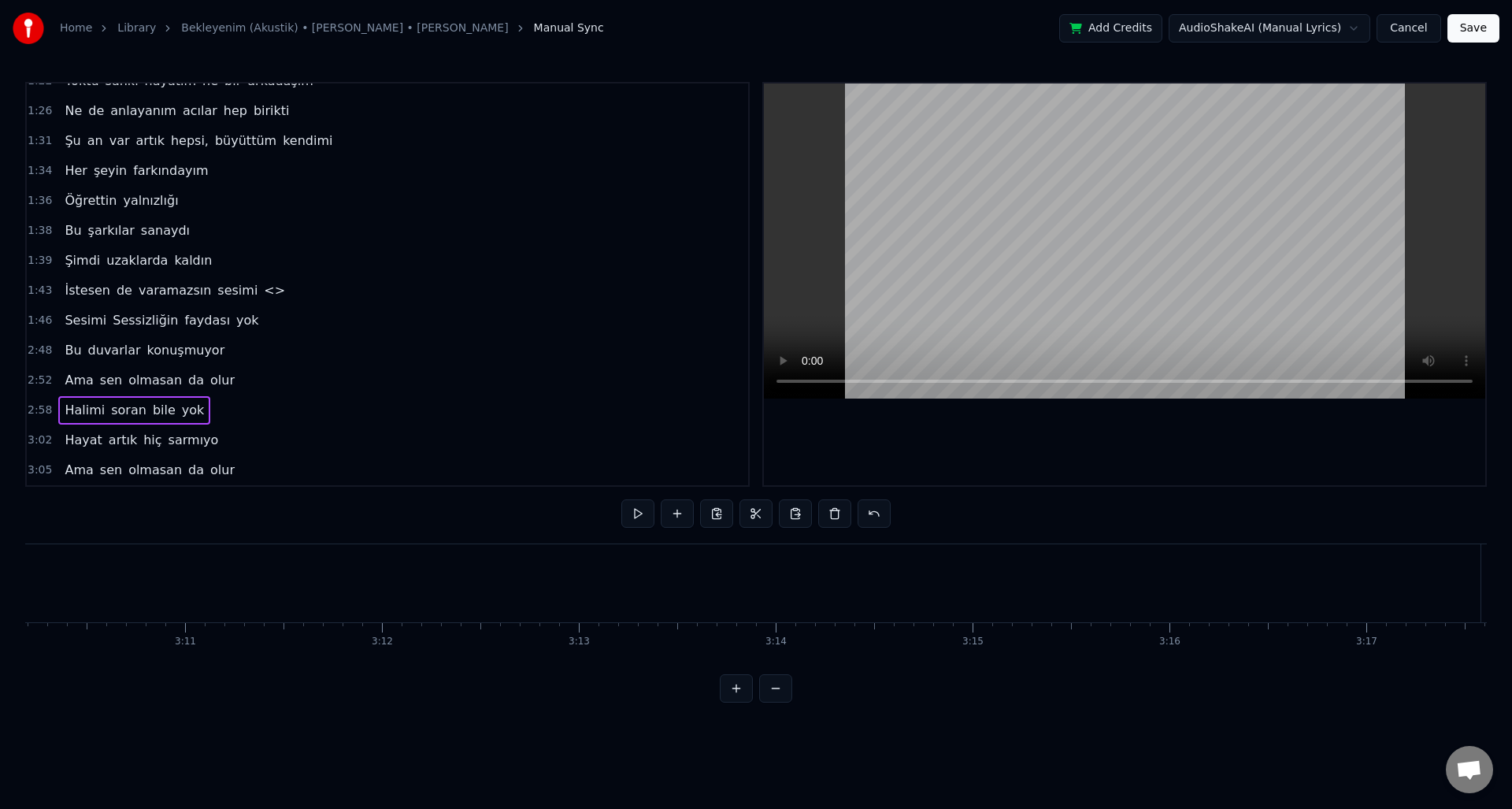
click at [787, 697] on button at bounding box center [776, 688] width 33 height 28
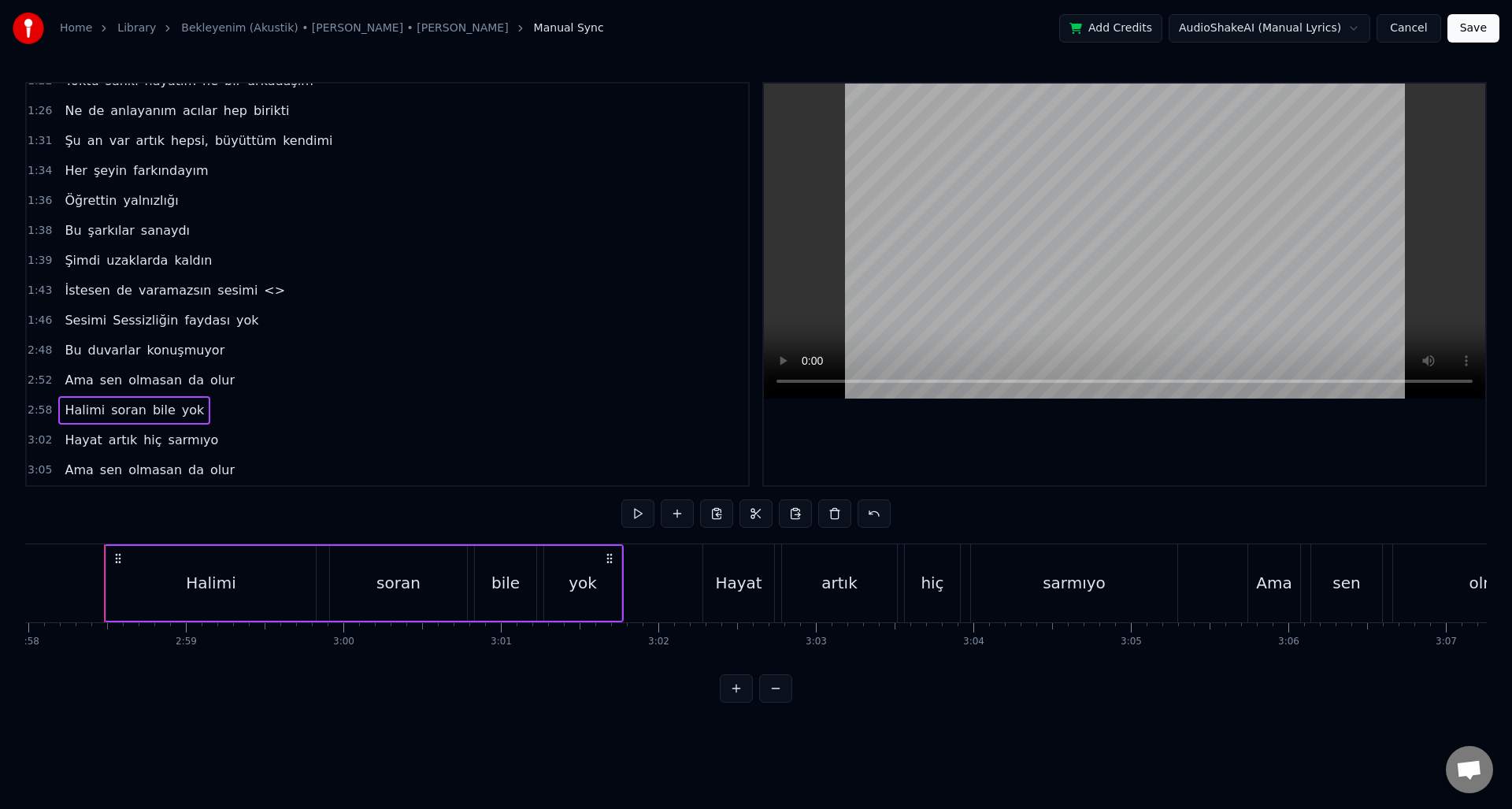
click at [787, 697] on button at bounding box center [776, 688] width 33 height 28
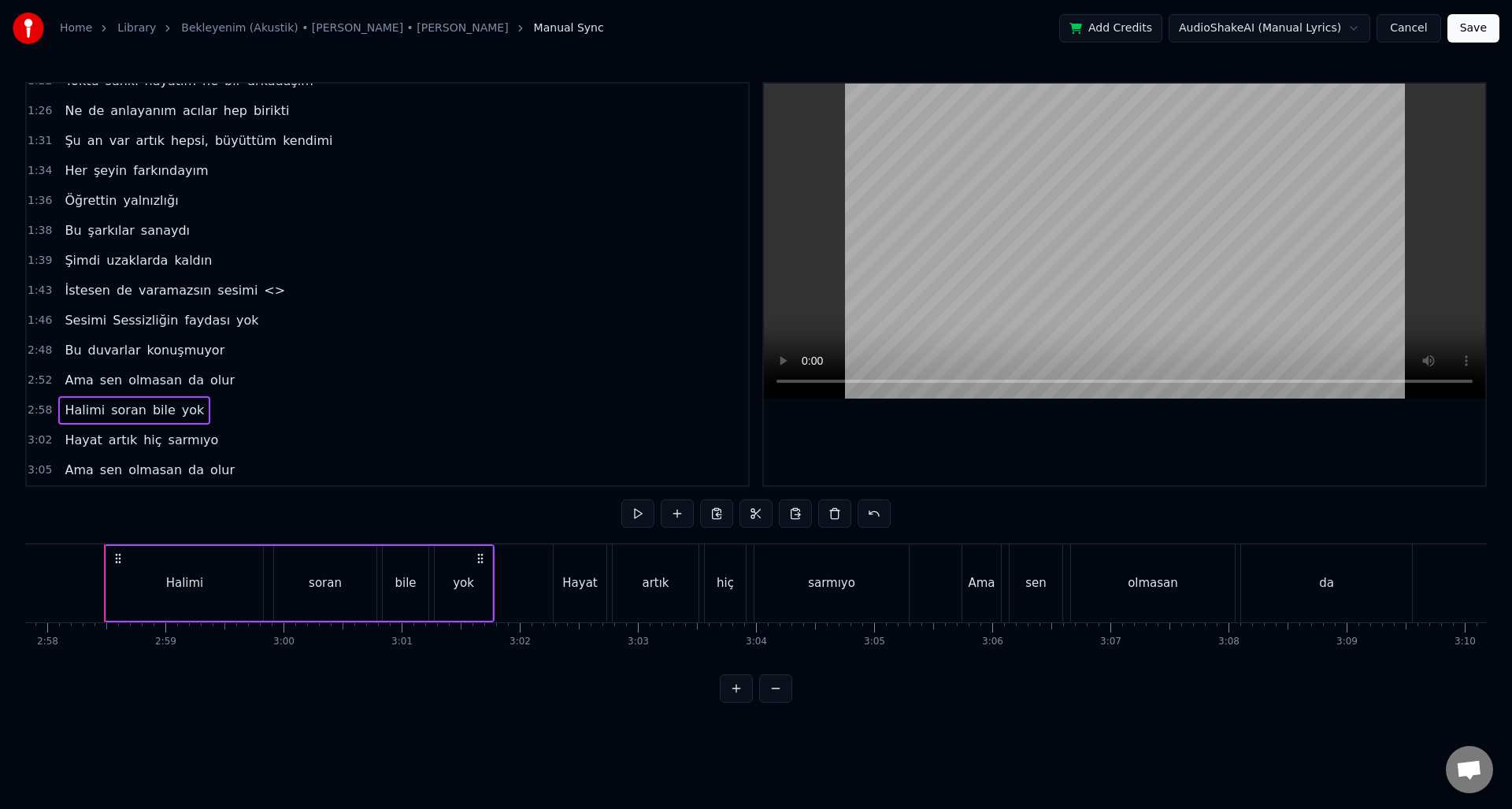
click at [787, 697] on button at bounding box center [776, 688] width 33 height 28
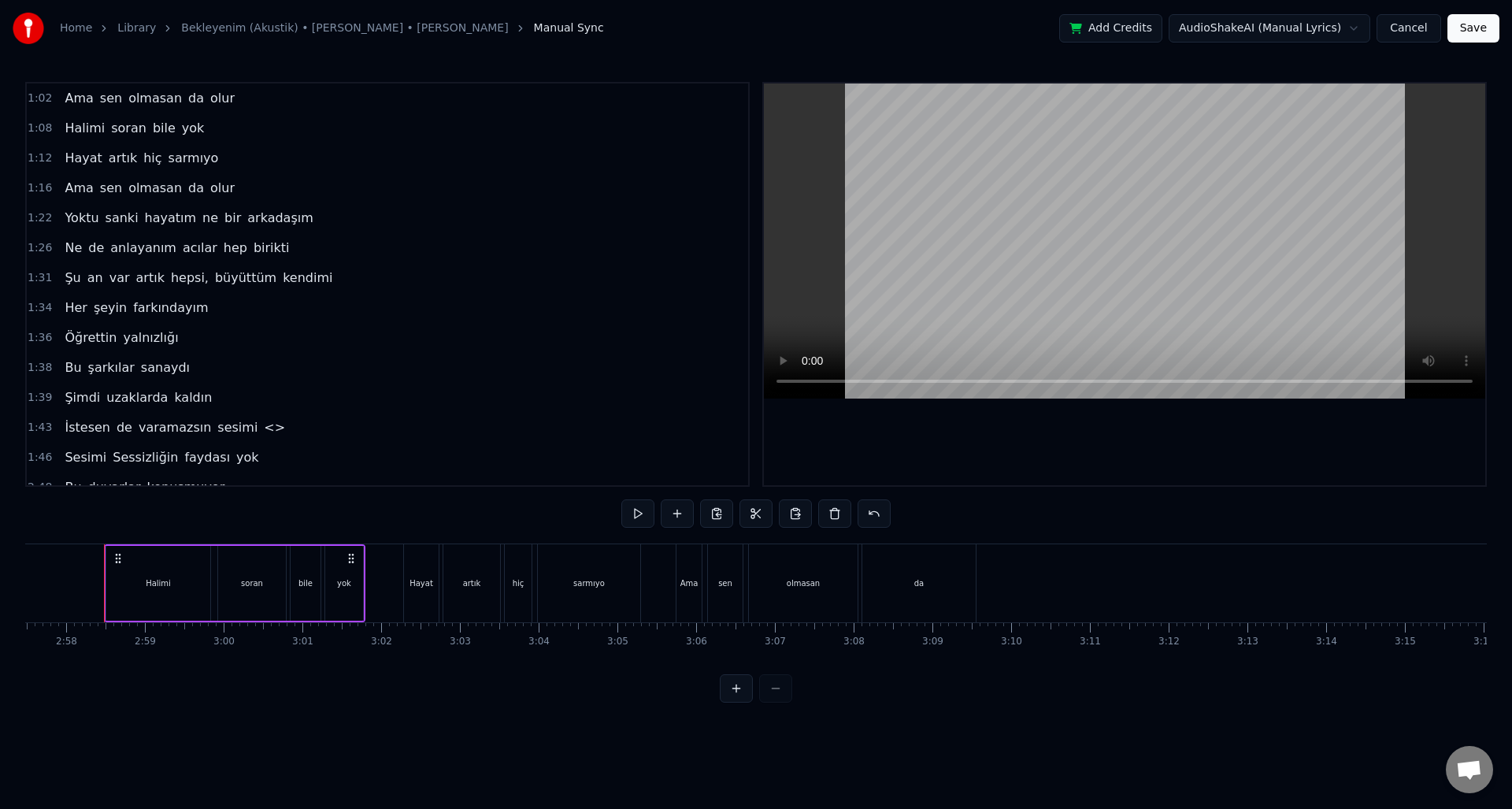
scroll to position [325, 0]
click at [263, 426] on span "<>" at bounding box center [274, 432] width 25 height 18
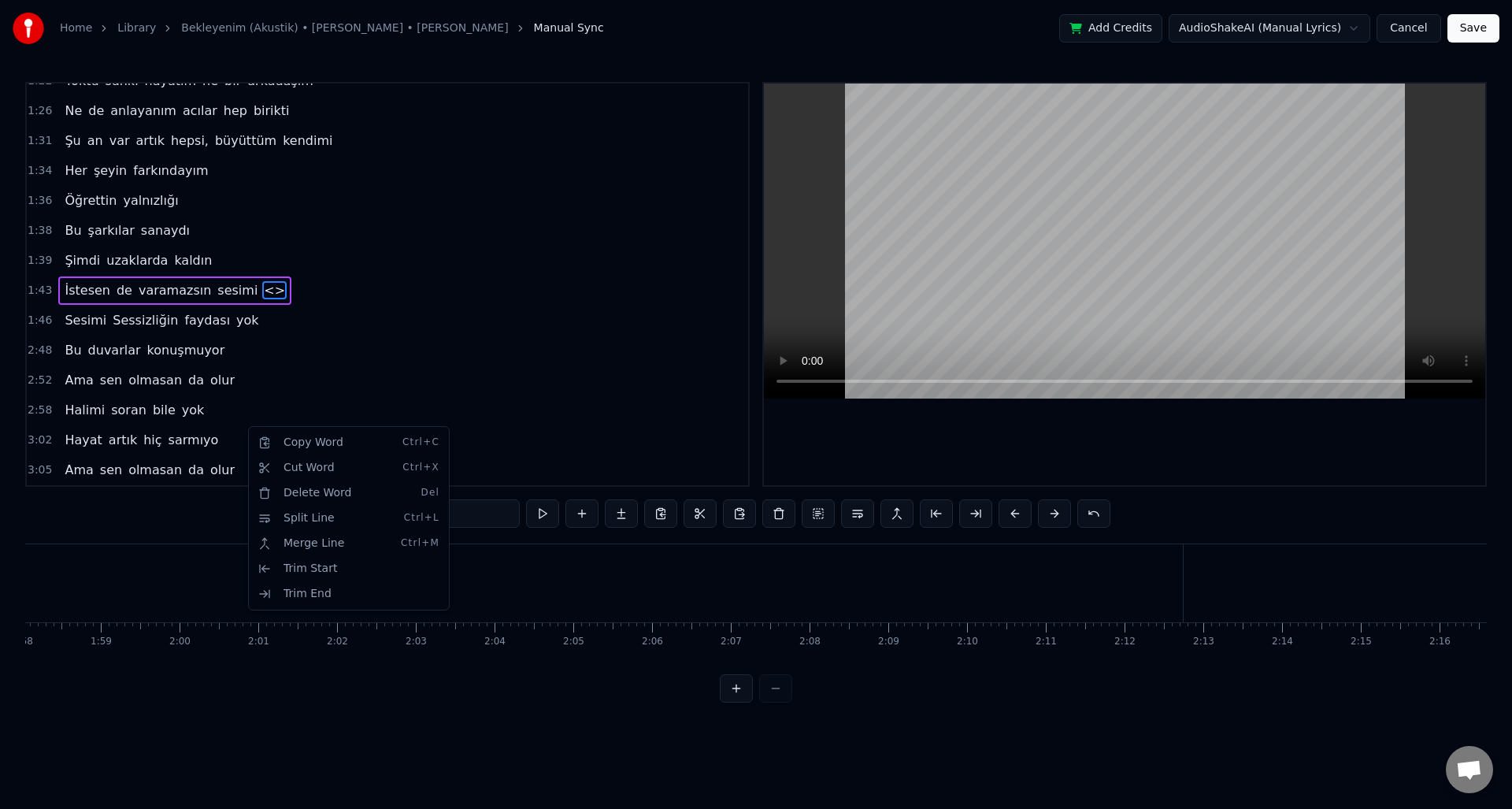
scroll to position [0, 8678]
click at [256, 294] on html "Home Library Bekleyenim (Akustik) • Zeynep Bastık • Aleyna Tilki Manual Sync Ad…" at bounding box center [756, 364] width 1512 height 728
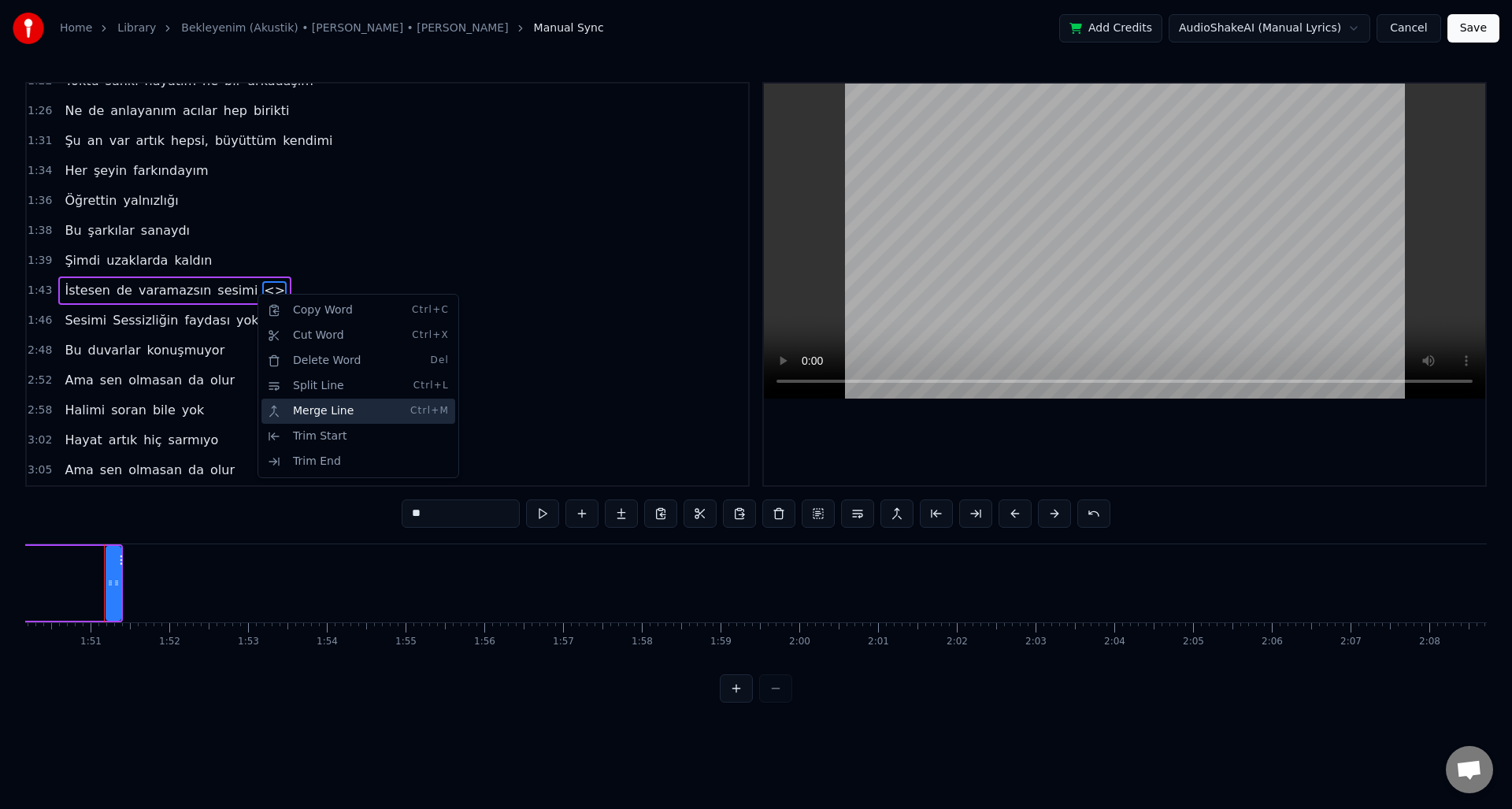
click at [319, 399] on div "Merge Line Ctrl+M" at bounding box center [358, 410] width 194 height 25
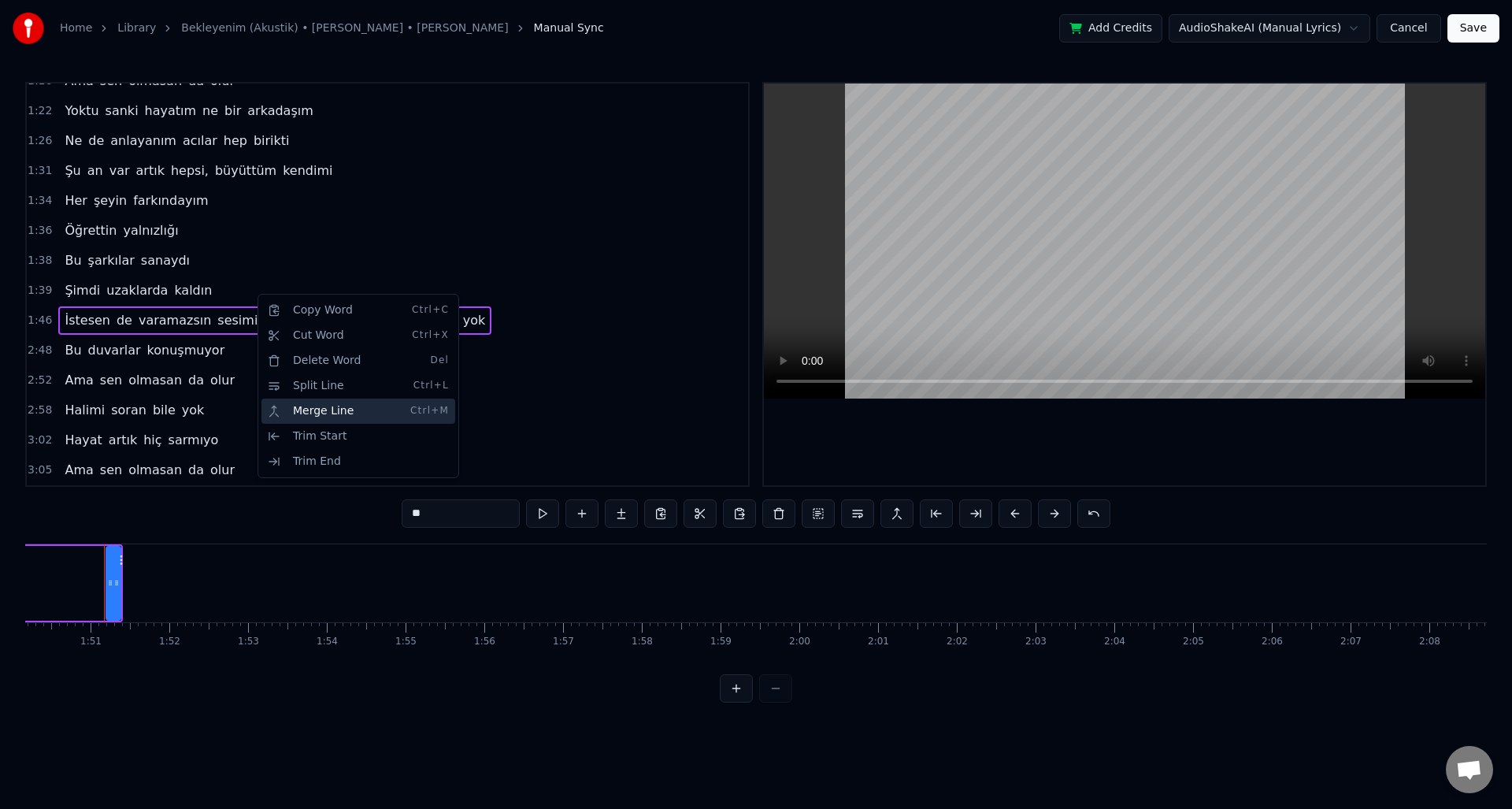
scroll to position [436, 0]
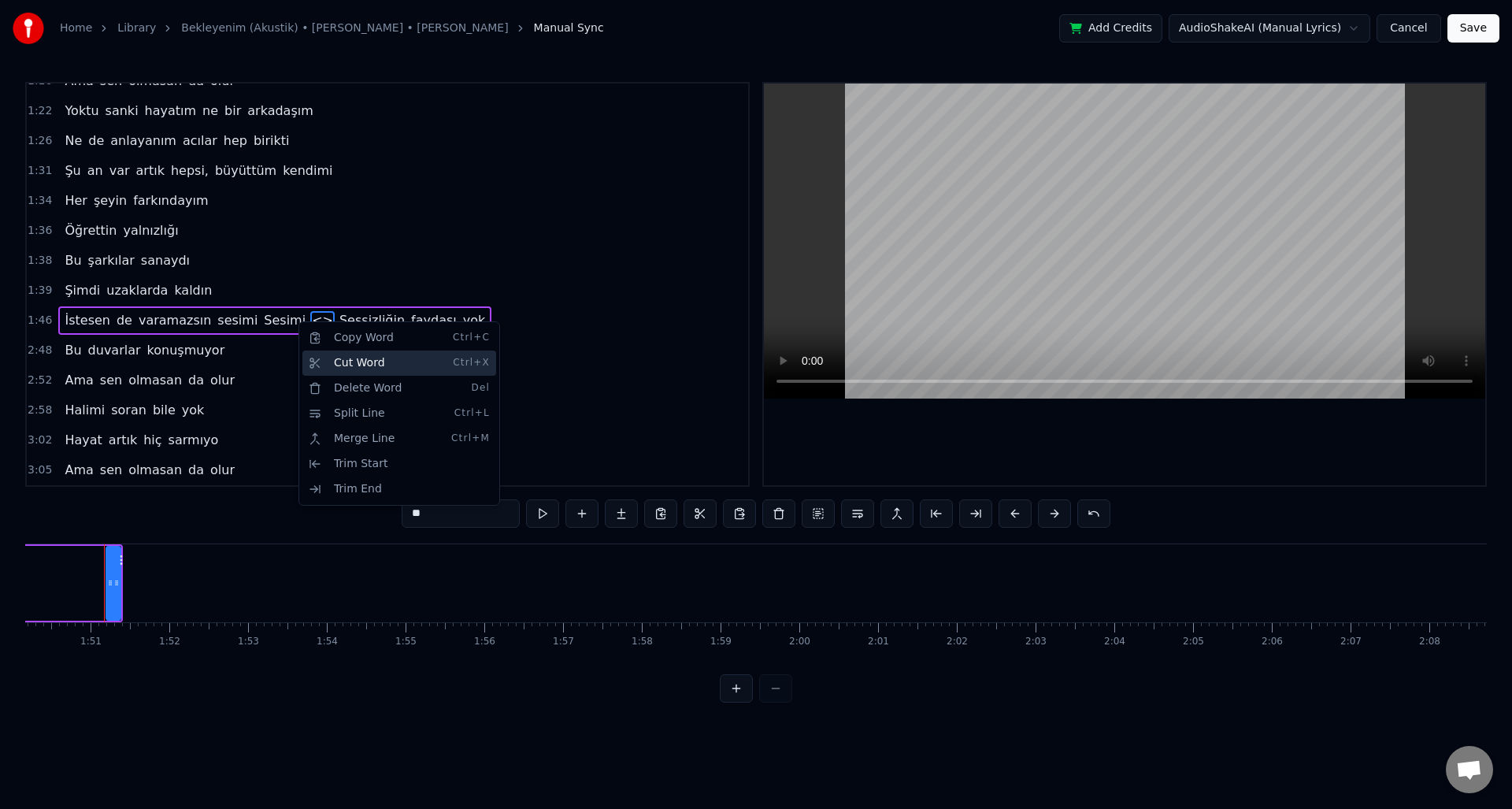
click at [352, 365] on div "Cut Word Ctrl+X" at bounding box center [398, 363] width 194 height 25
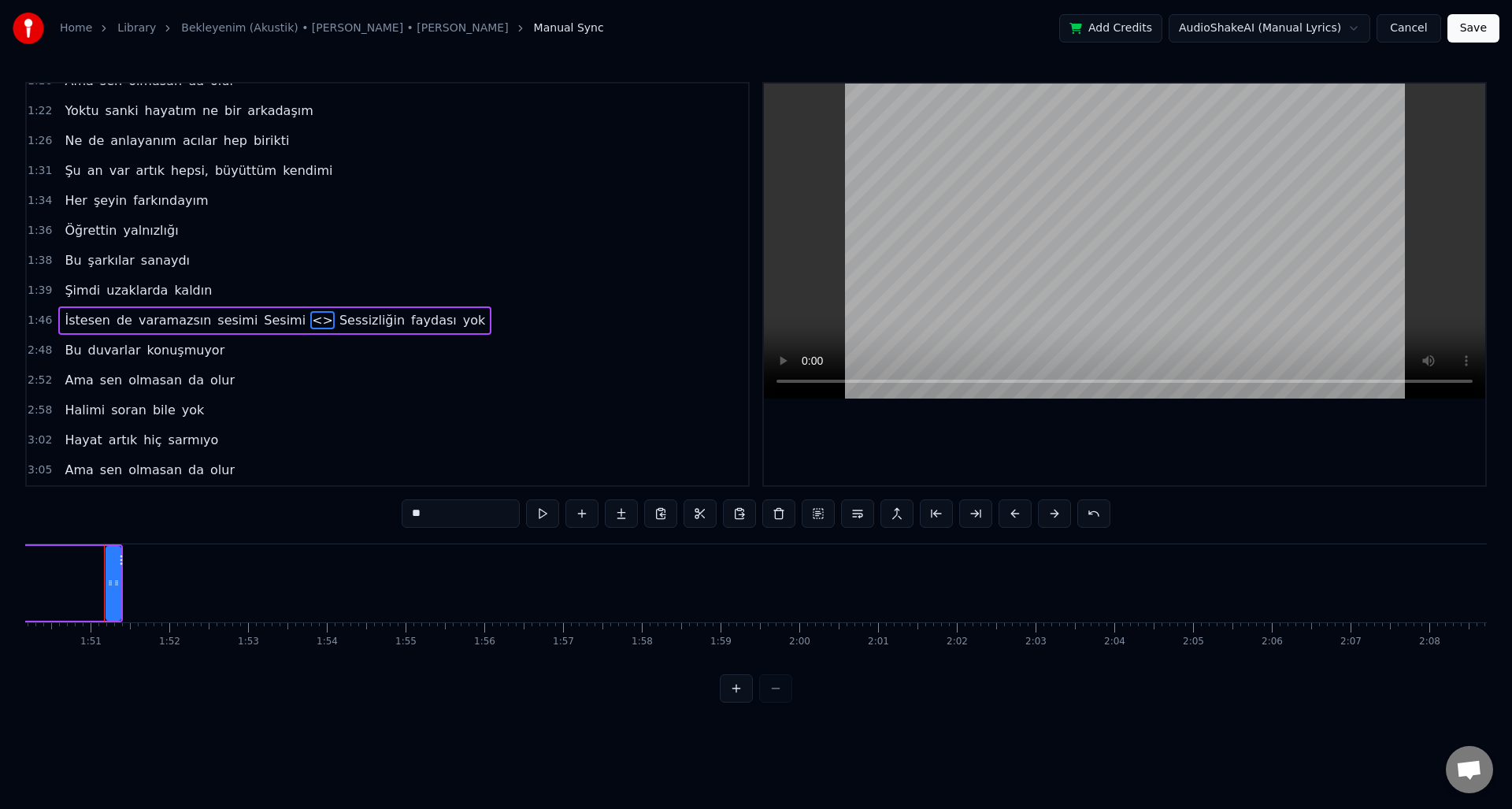
click at [310, 320] on span "<>" at bounding box center [322, 320] width 25 height 18
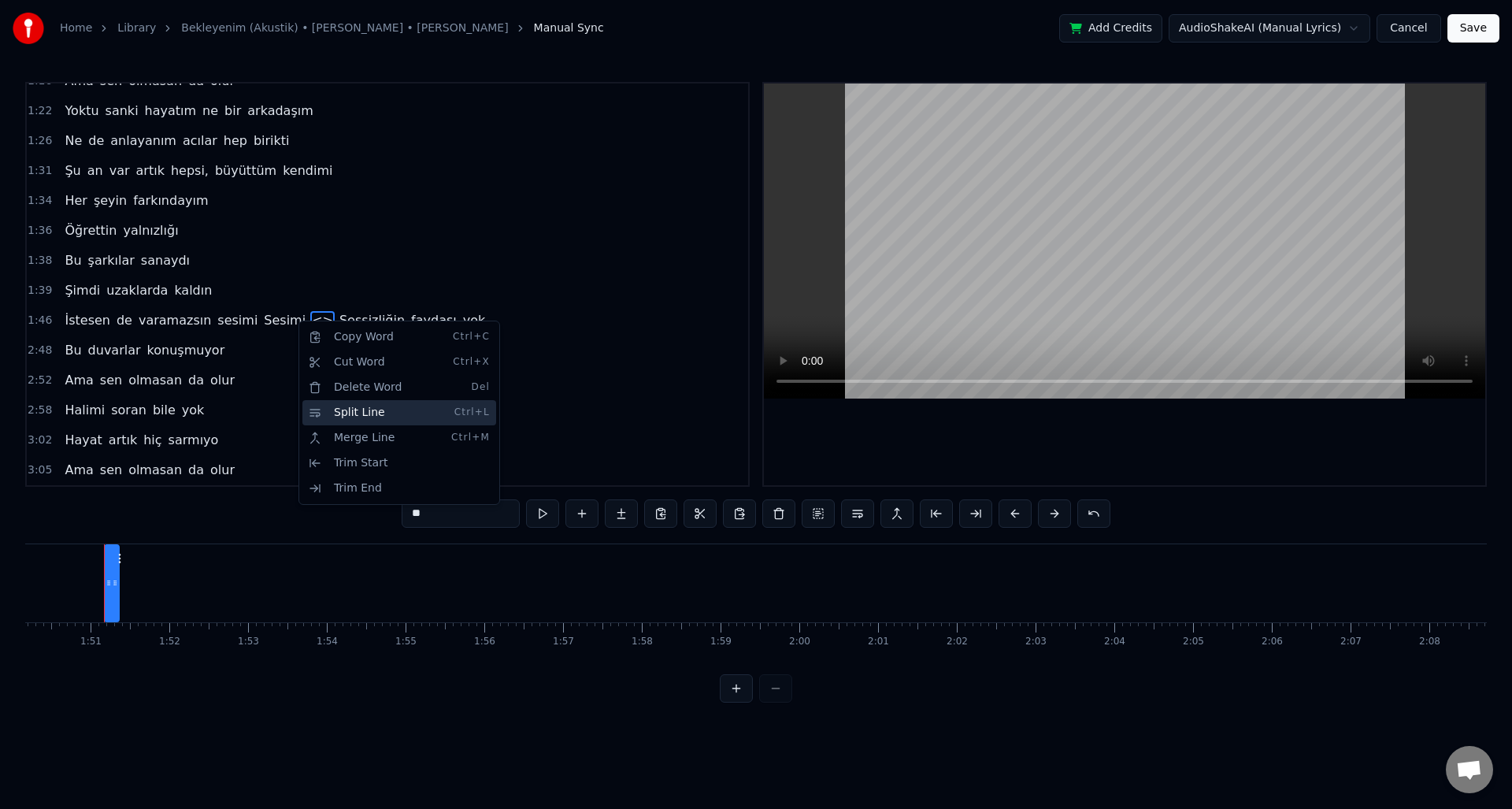
click at [369, 424] on div "Split Line Ctrl+L" at bounding box center [398, 412] width 194 height 25
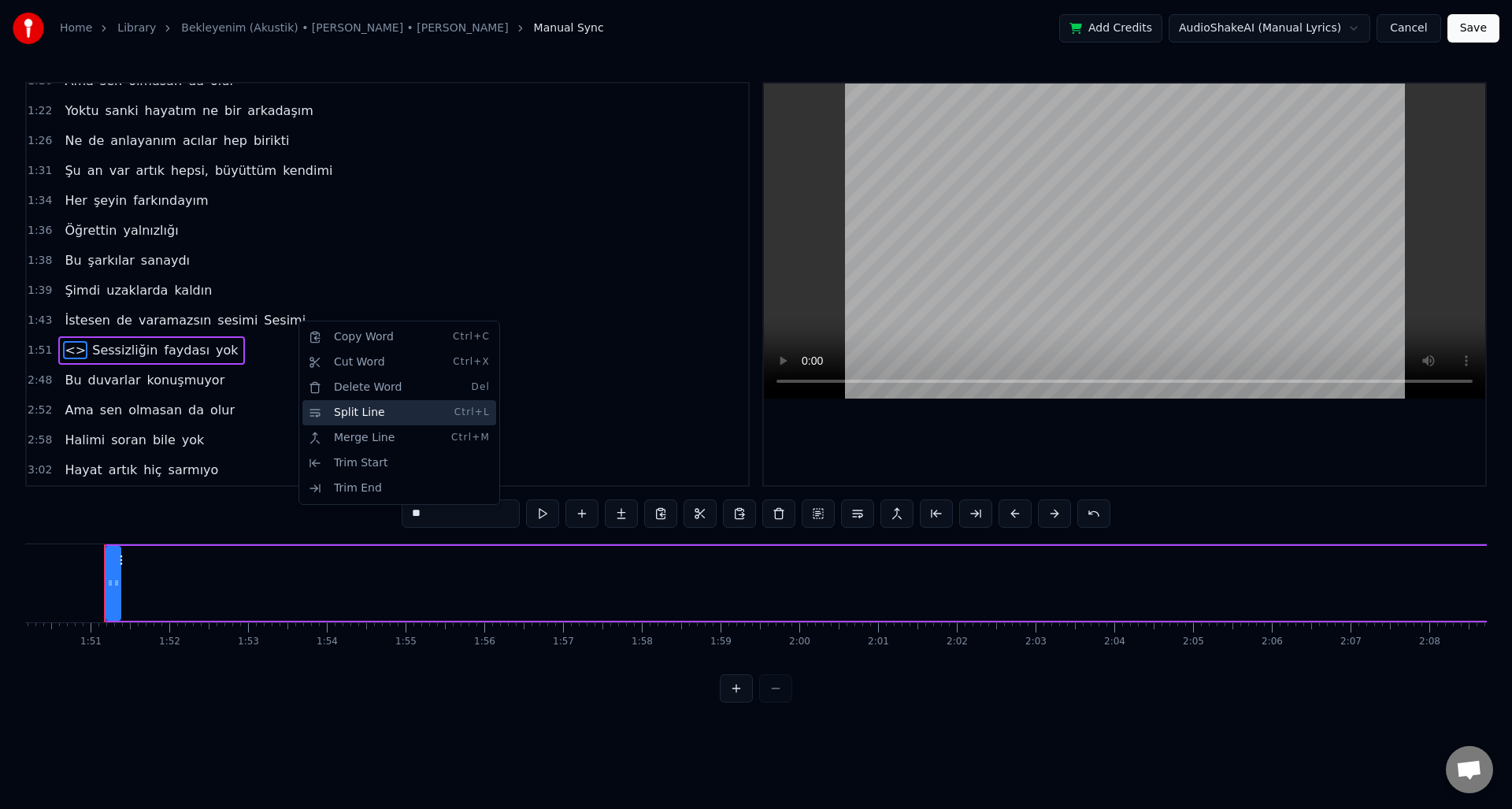
scroll to position [466, 0]
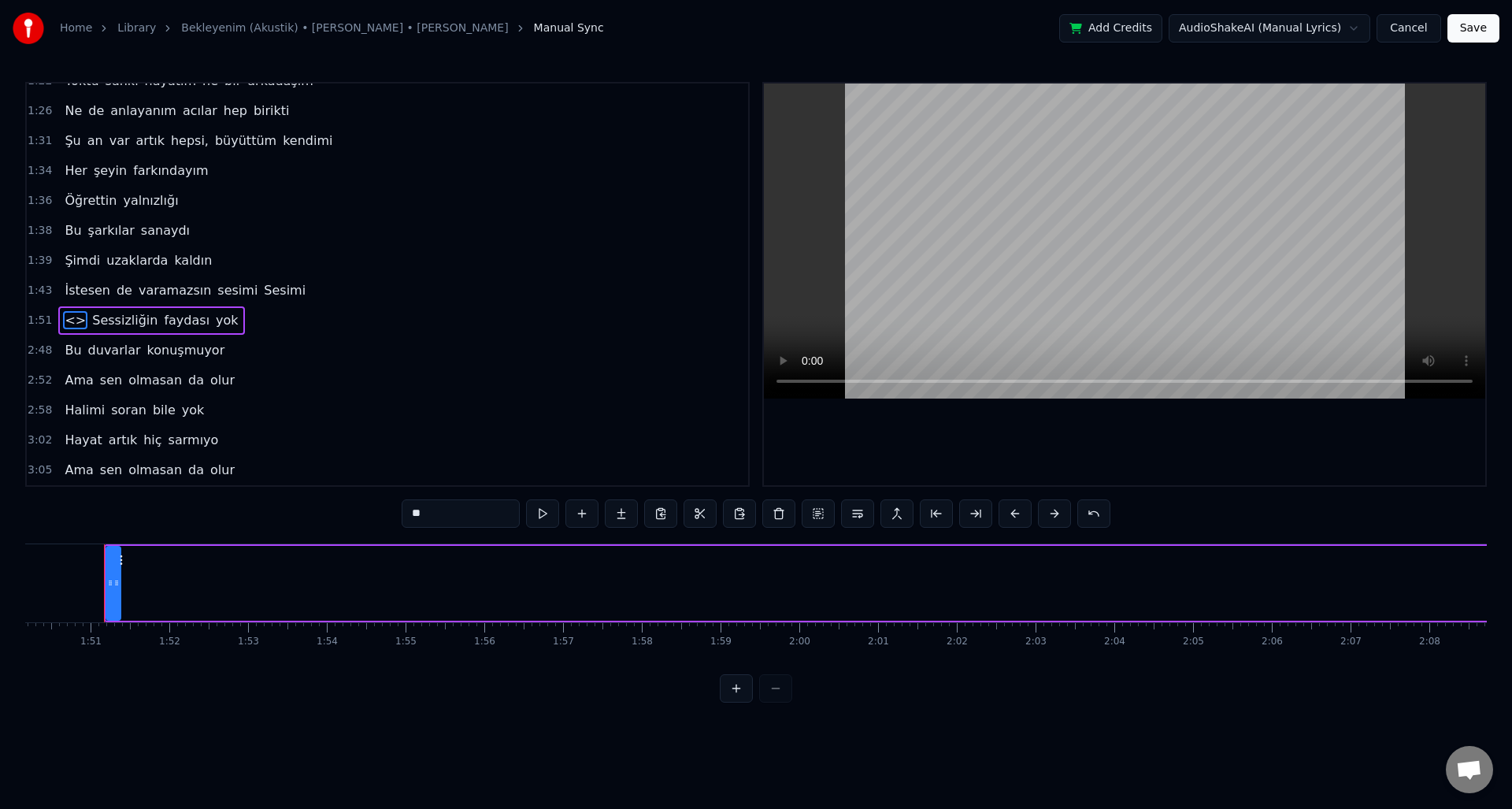
click at [236, 333] on div "1:51 <> Sessizliğin faydası yok" at bounding box center [387, 320] width 722 height 30
click at [63, 321] on span "<>" at bounding box center [75, 320] width 25 height 18
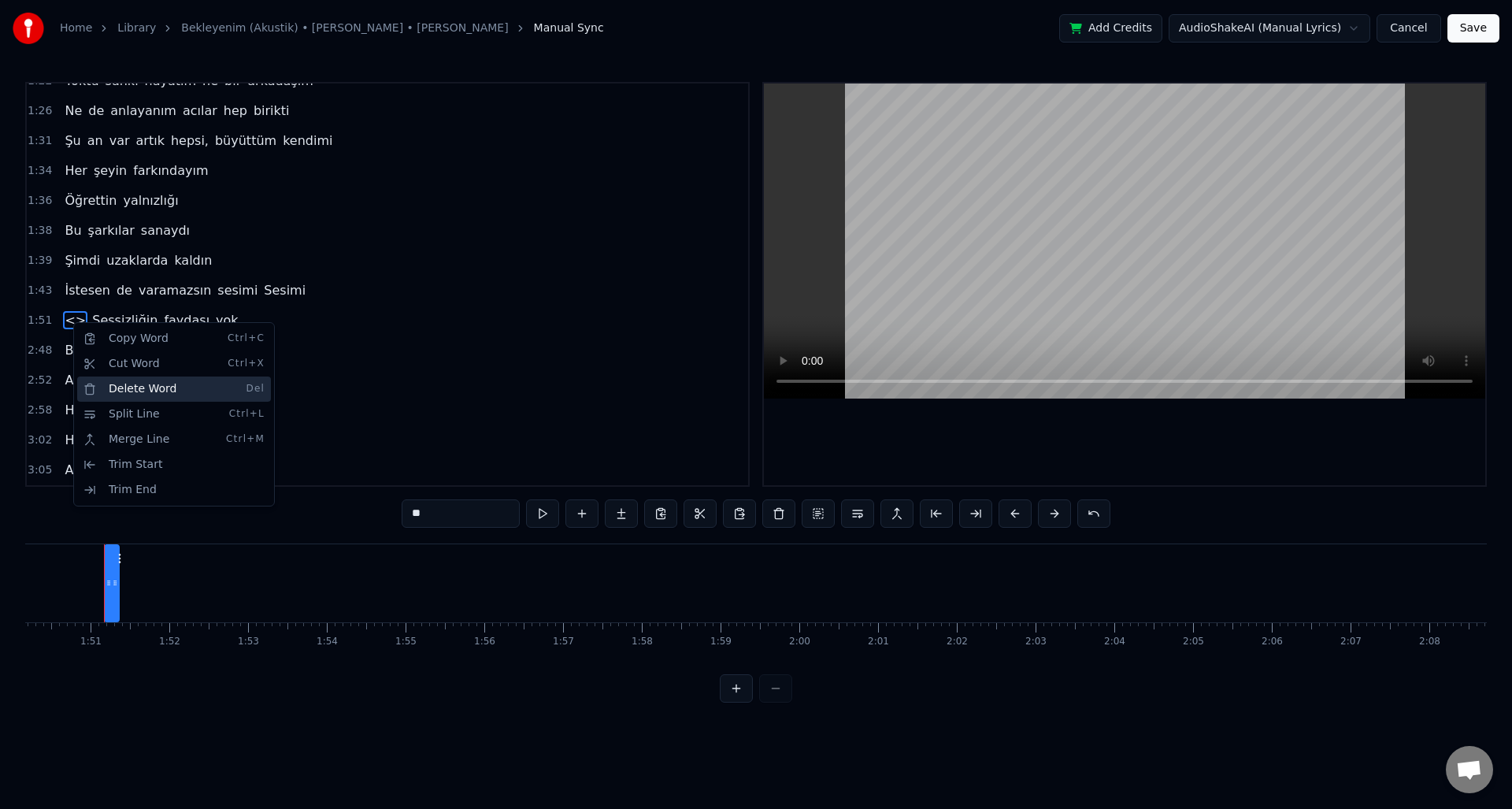
click at [151, 396] on div "Delete Word Del" at bounding box center [174, 388] width 194 height 25
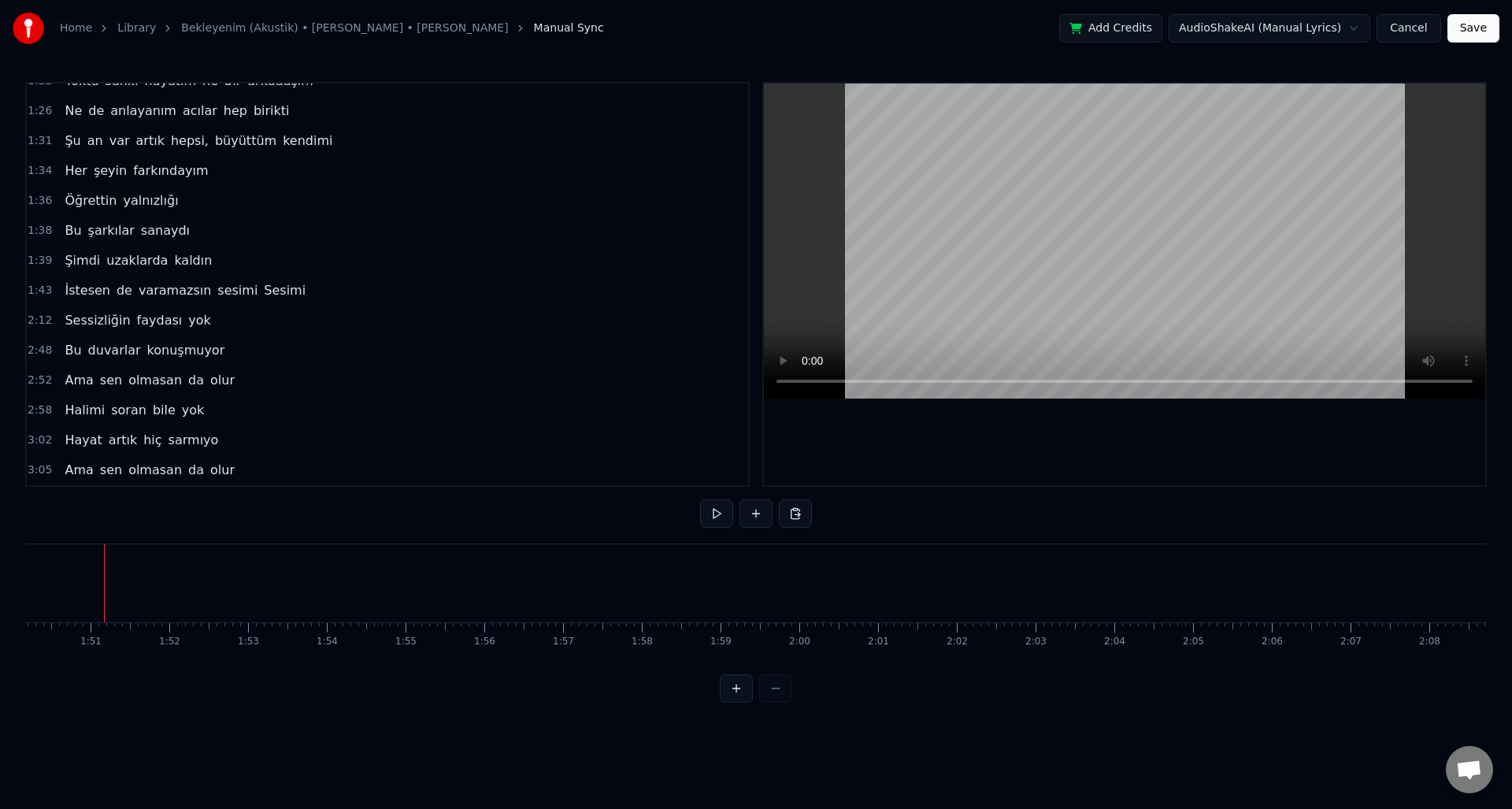
click at [328, 292] on div "1:43 İstesen de varamazsın sesimi Sesimi" at bounding box center [387, 290] width 722 height 30
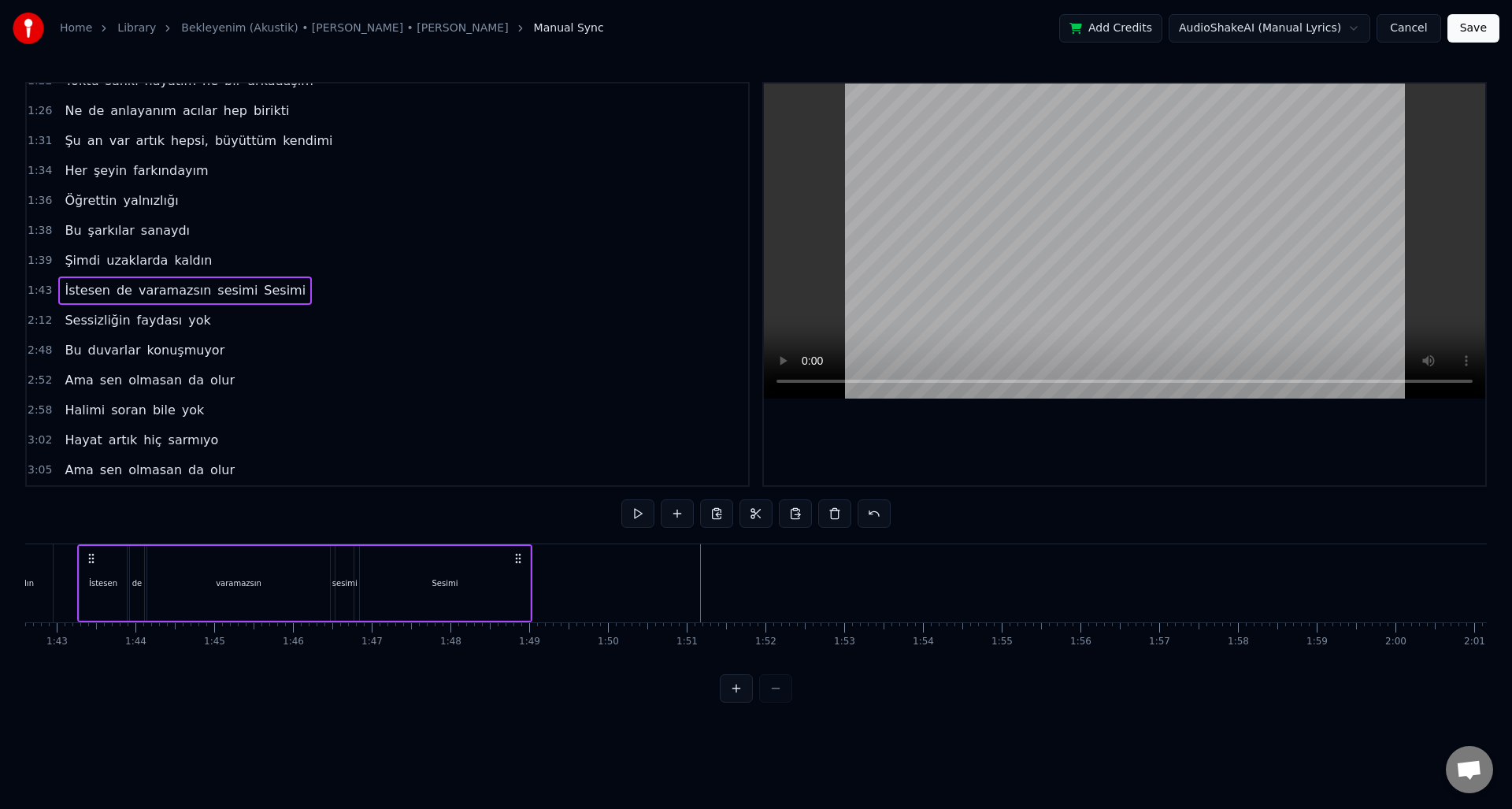
scroll to position [0, 8056]
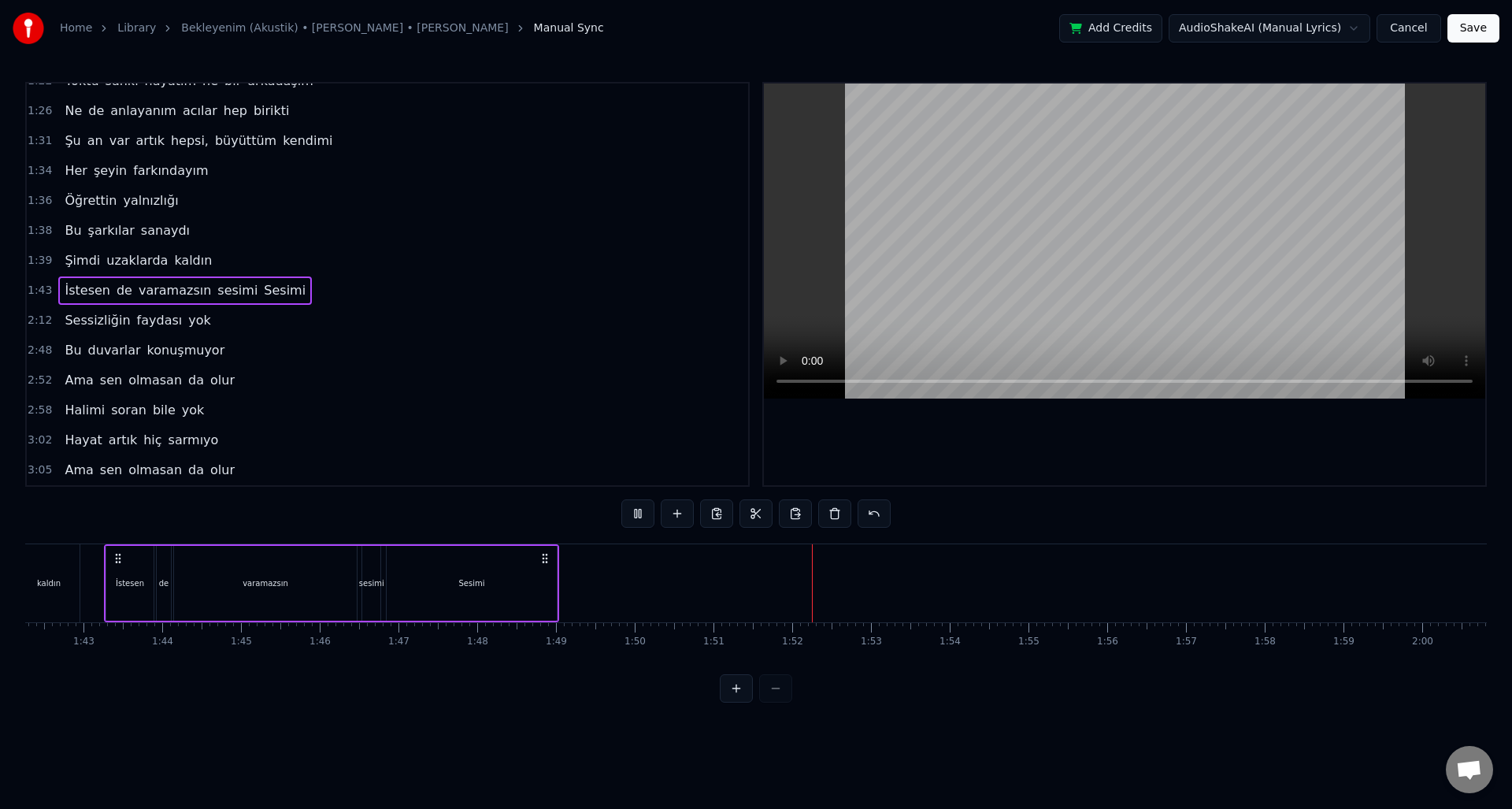
click at [263, 288] on span "Sesimi" at bounding box center [285, 290] width 45 height 18
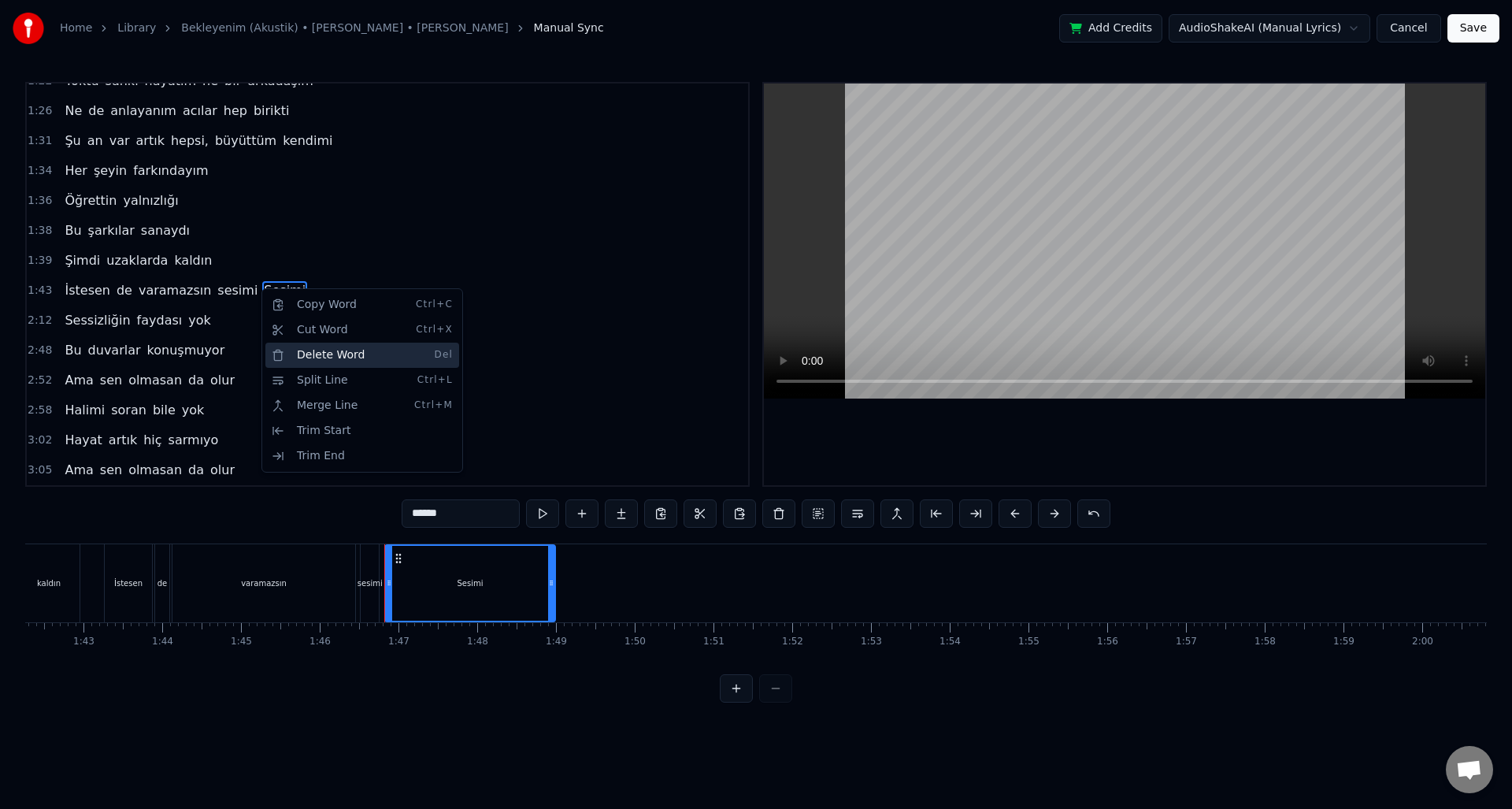
click at [336, 359] on div "Delete Word Del" at bounding box center [362, 354] width 194 height 25
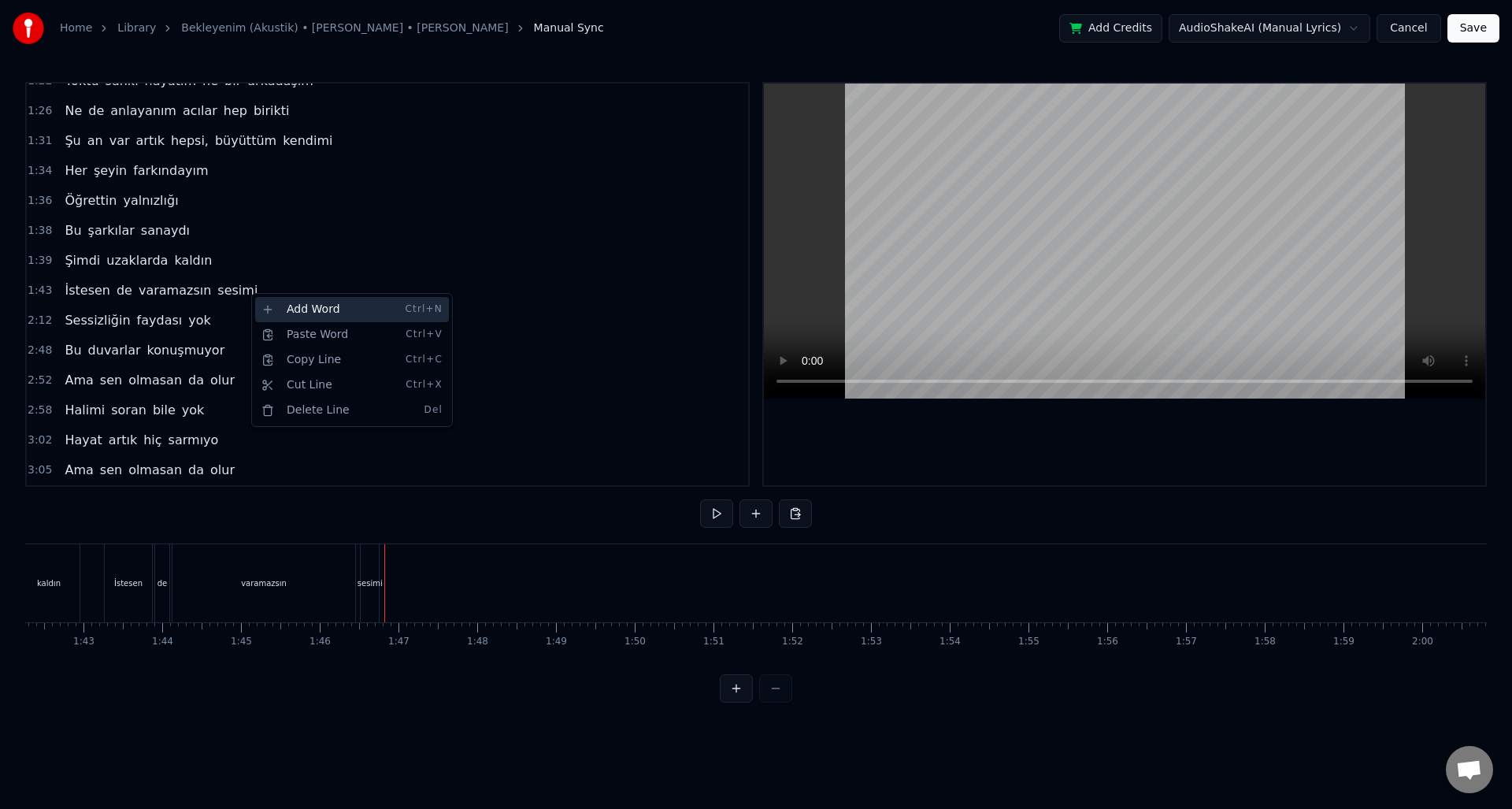
click at [286, 312] on div "Add Word Ctrl+N" at bounding box center [352, 309] width 194 height 25
click at [149, 306] on div "2:12 Sessizliğin faydası yok" at bounding box center [387, 320] width 722 height 30
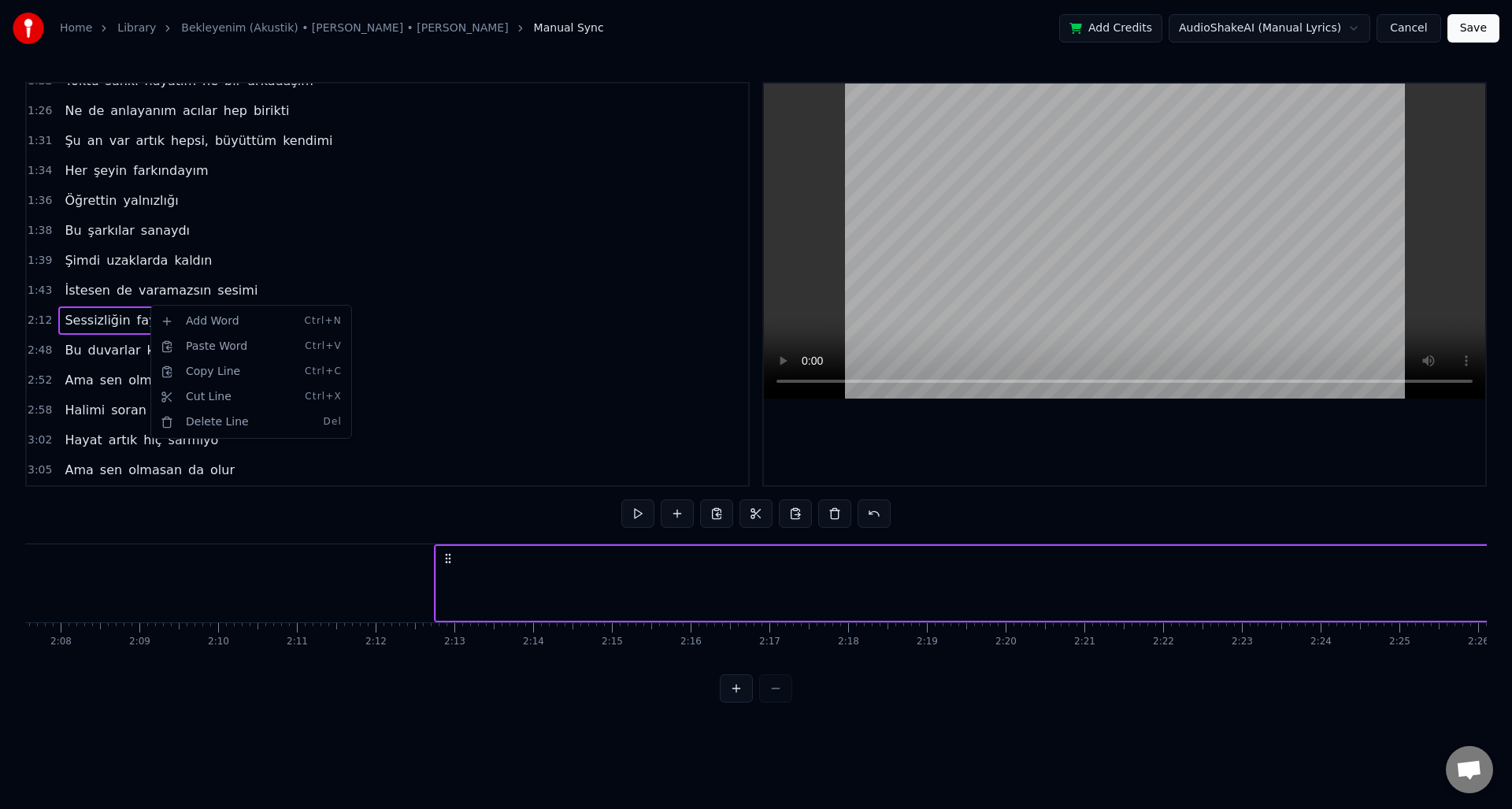
scroll to position [0, 10377]
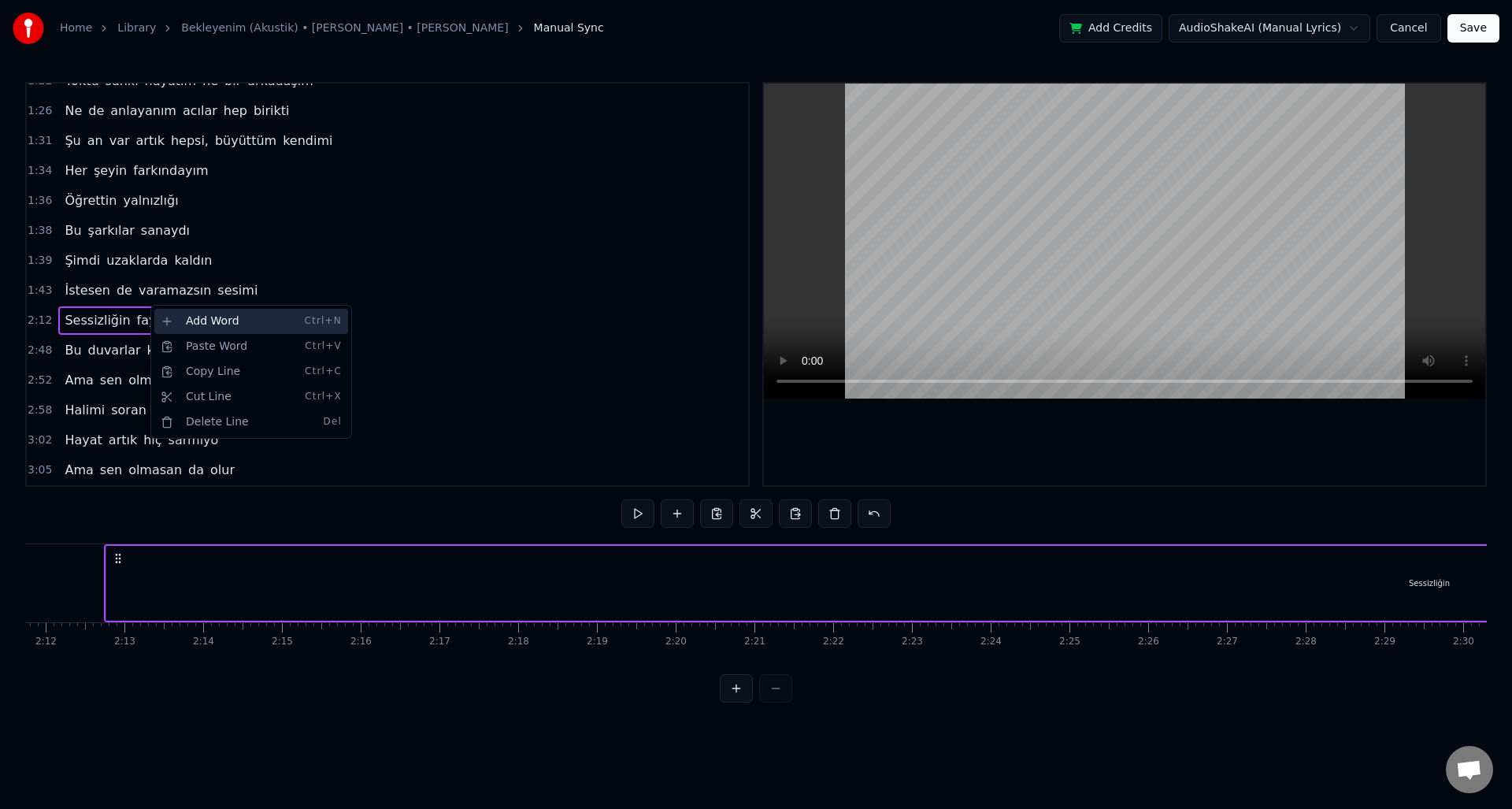
click at [255, 321] on div "Add Word Ctrl+N" at bounding box center [251, 320] width 194 height 25
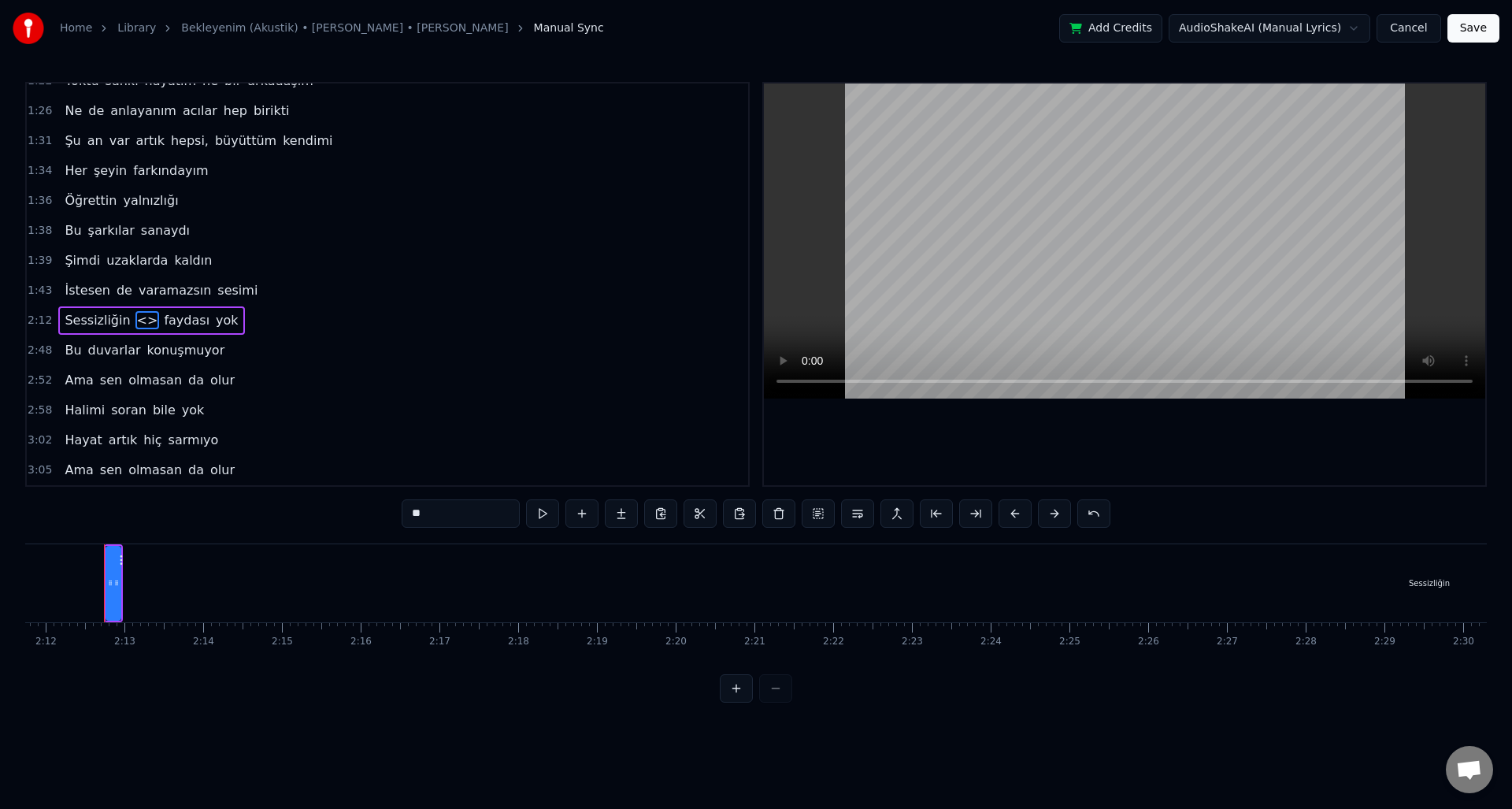
click at [252, 318] on div "2:12 Sessizliğin <> faydası yok" at bounding box center [387, 320] width 722 height 30
drag, startPoint x: 135, startPoint y: 324, endPoint x: 287, endPoint y: 302, distance: 153.6
click at [287, 302] on div "0:27 Yok hiç bi bekleyenim 0:29 Ruhum endişeli 0:31 Ruhum endişeli 0:33 Anılar …" at bounding box center [386, 284] width 724 height 405
click at [1262, 30] on html "Home Library Bekleyenim (Akustik) • Zeynep Bastık • Aleyna Tilki Manual Sync Ad…" at bounding box center [756, 364] width 1512 height 728
click at [1412, 26] on html "Home Library Bekleyenim (Akustik) • Zeynep Bastık • Aleyna Tilki Manual Sync Ad…" at bounding box center [756, 364] width 1512 height 728
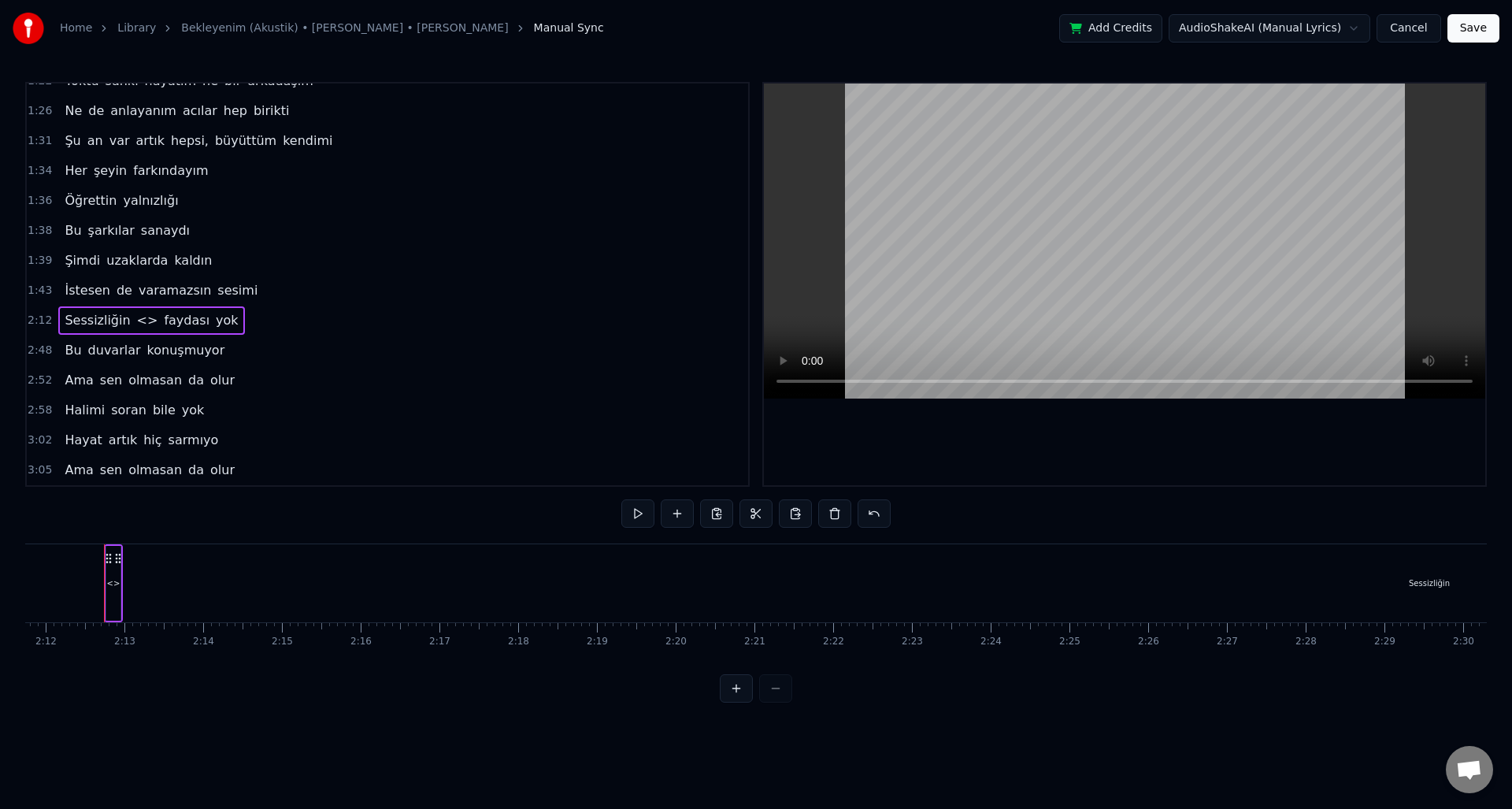
click at [1130, 32] on button "Add Credits" at bounding box center [1111, 28] width 103 height 28
click at [680, 516] on button at bounding box center [678, 513] width 33 height 28
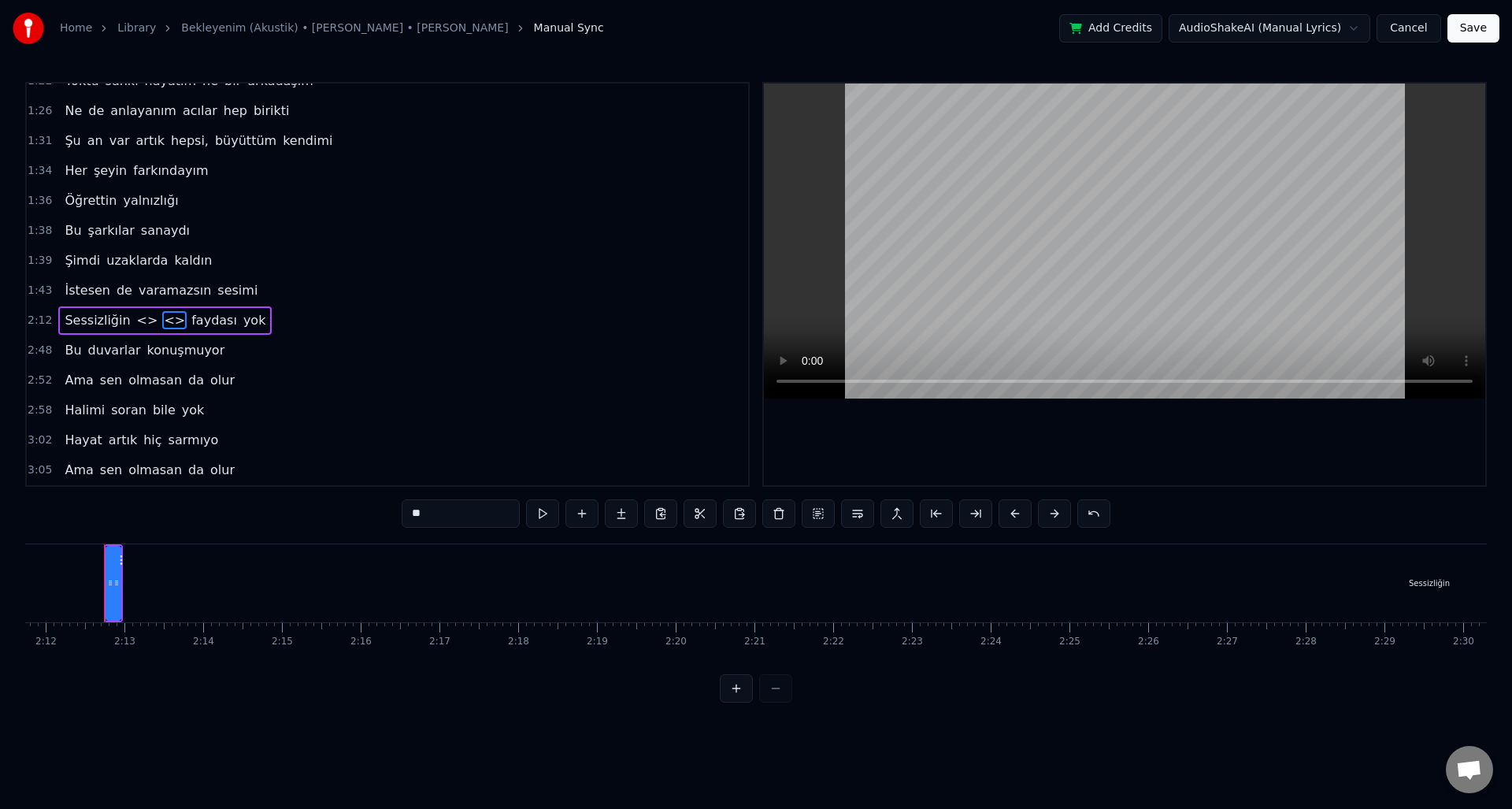
click at [823, 513] on button at bounding box center [819, 513] width 33 height 28
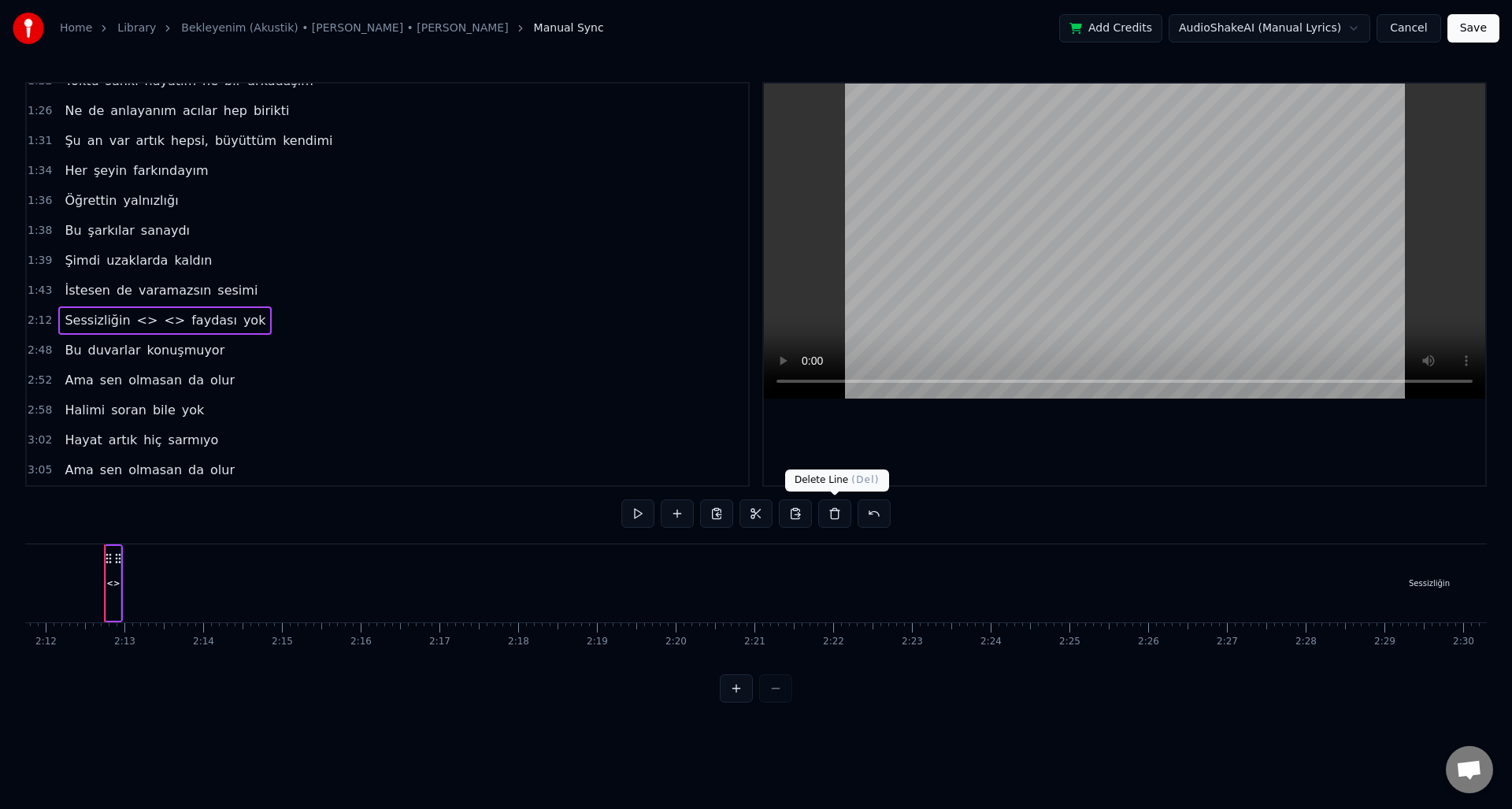
click at [823, 513] on button at bounding box center [835, 513] width 33 height 28
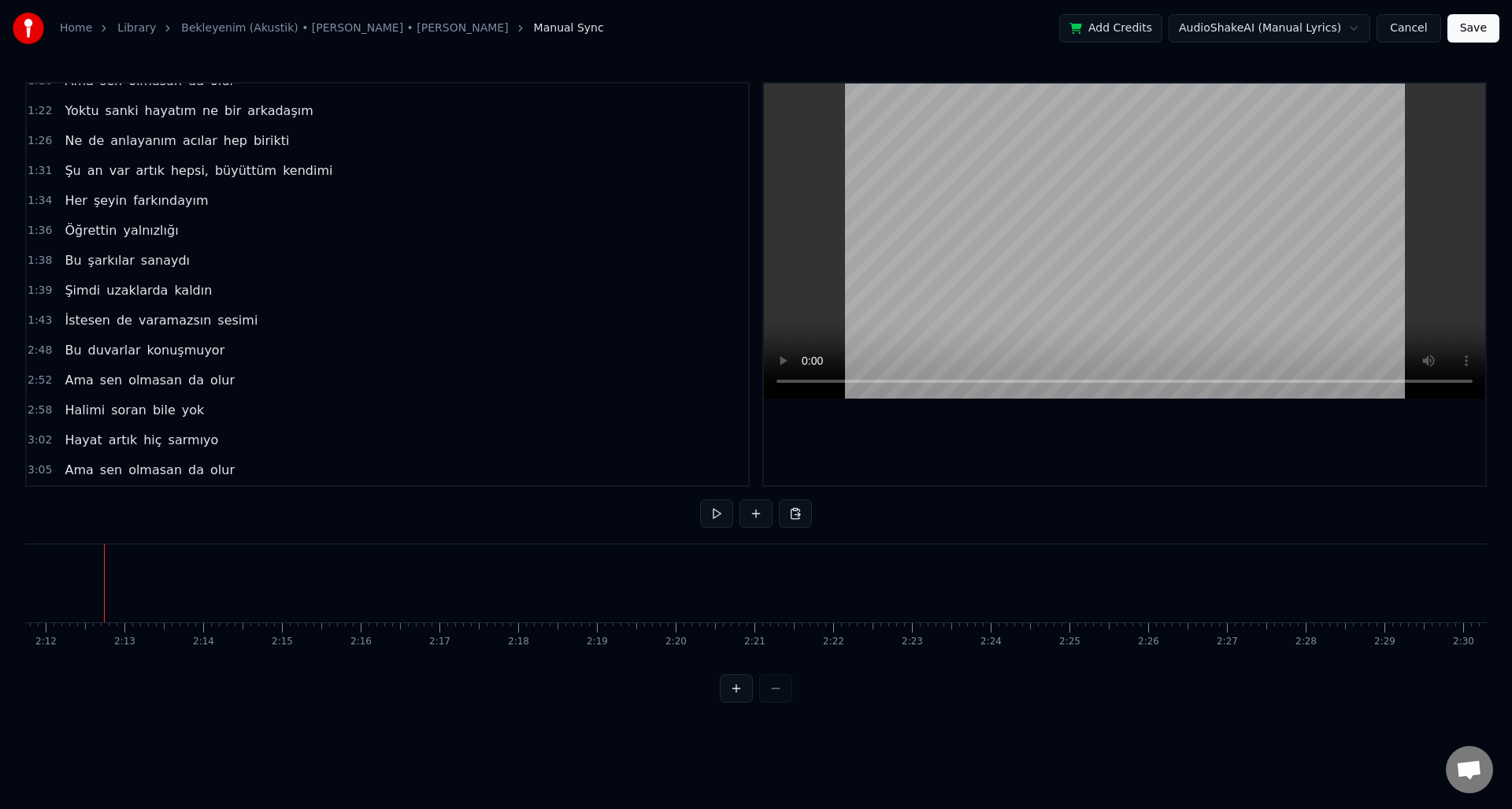
scroll to position [436, 0]
click at [768, 517] on button at bounding box center [756, 513] width 33 height 28
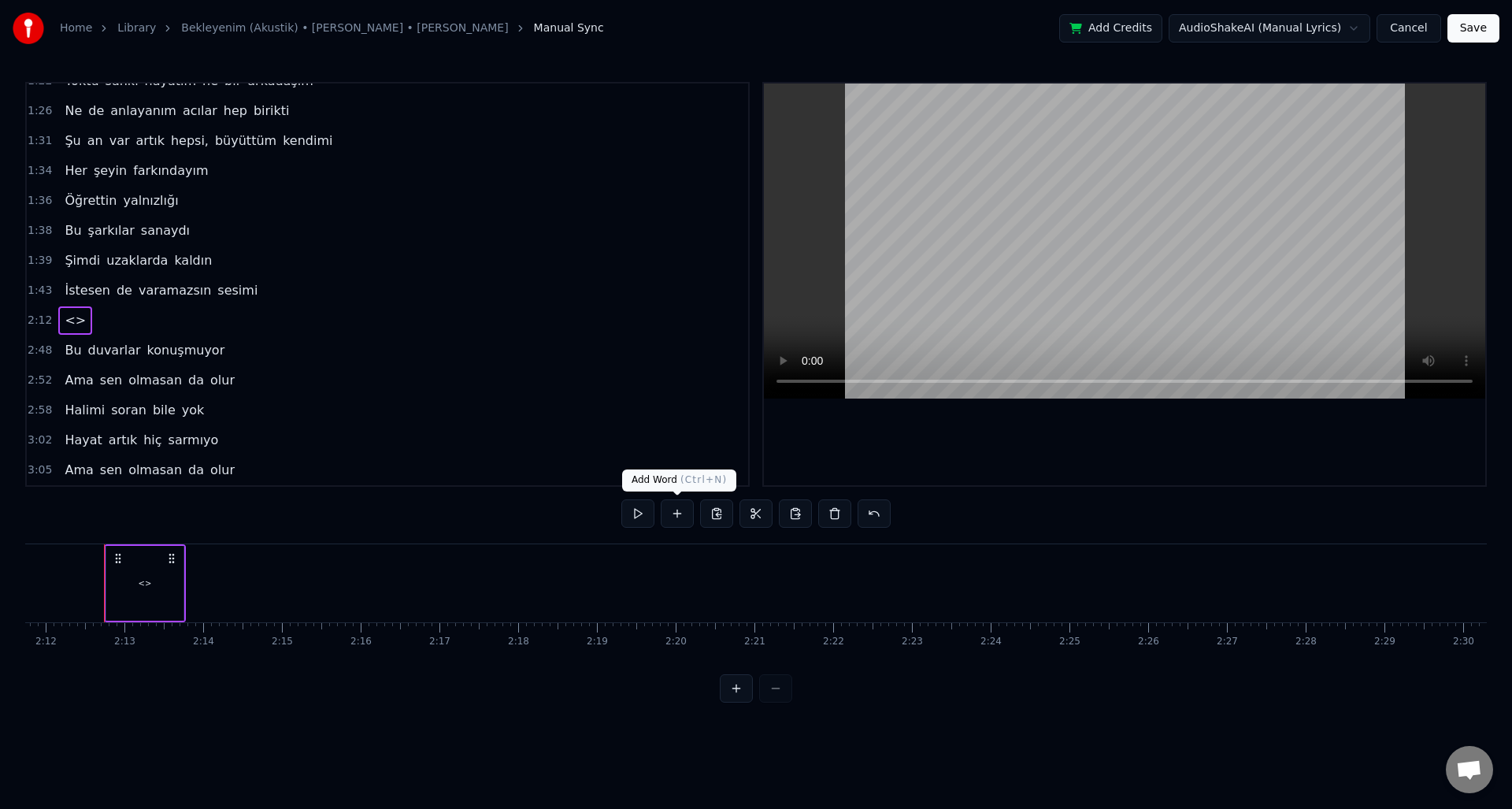
click at [687, 511] on button at bounding box center [678, 513] width 33 height 28
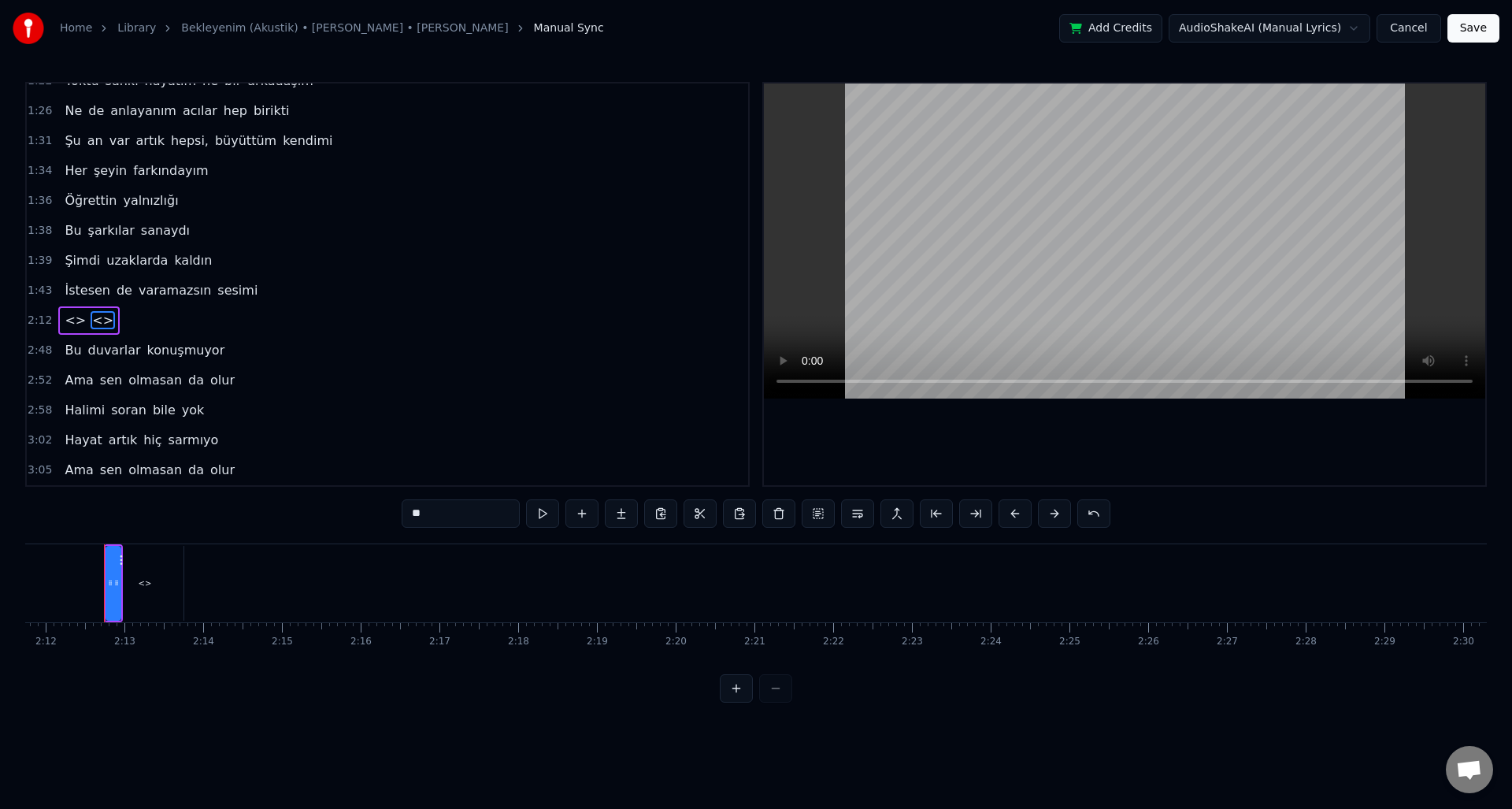
click at [475, 365] on div "2:52 Ama sen olmasan da olur" at bounding box center [387, 380] width 722 height 30
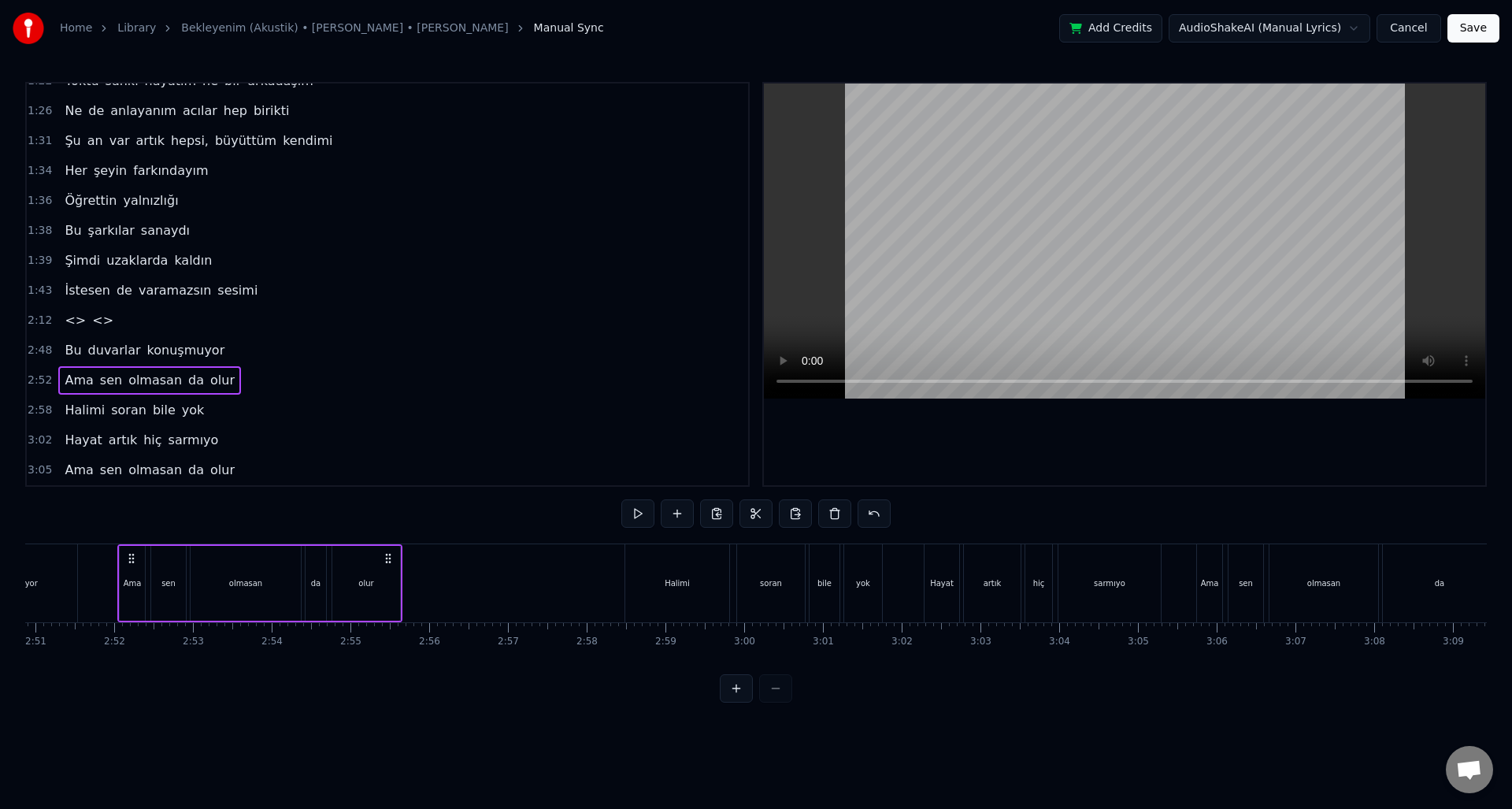
scroll to position [0, 13473]
click at [91, 319] on span "<>" at bounding box center [103, 320] width 25 height 18
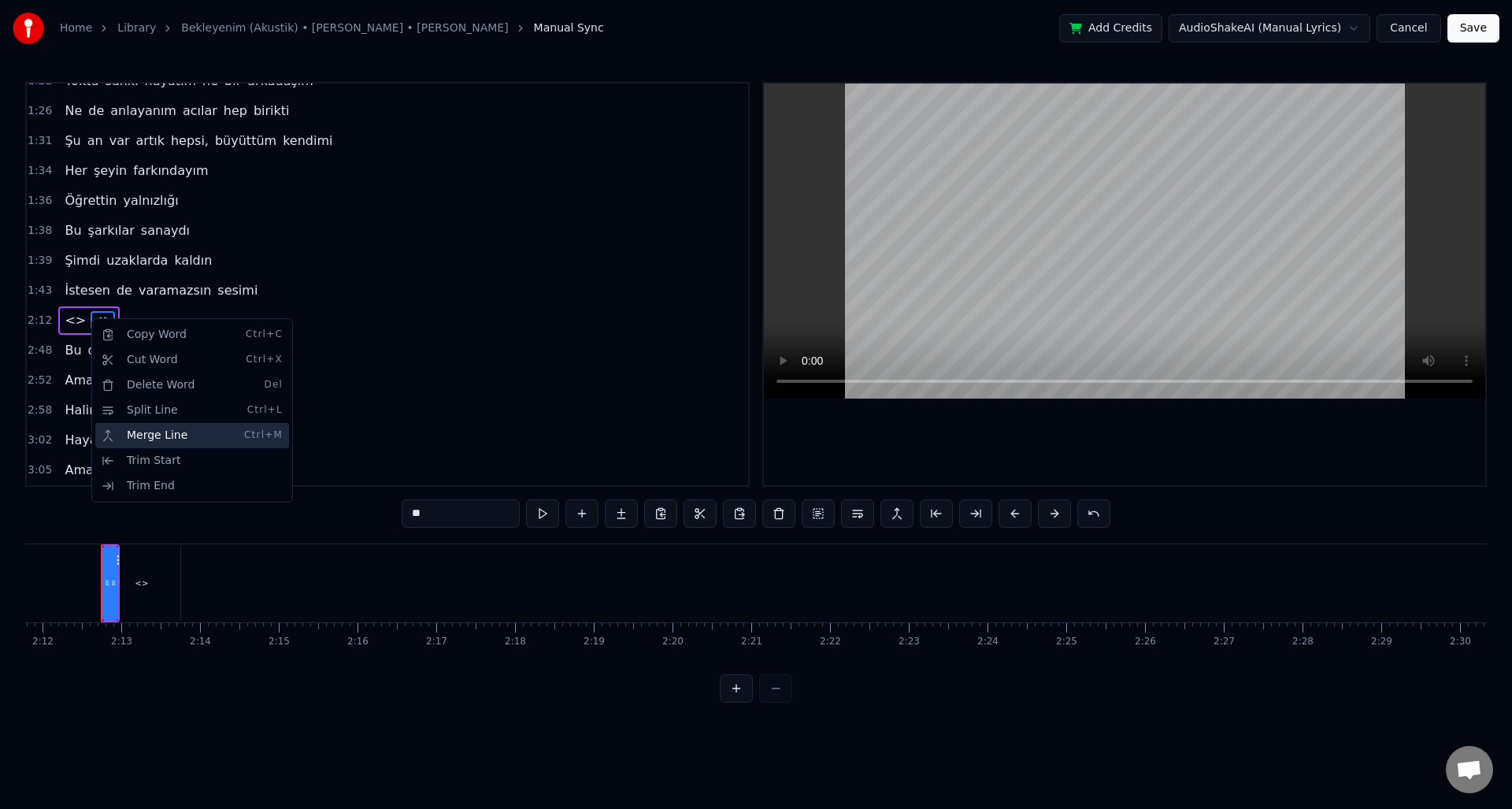
scroll to position [0, 10377]
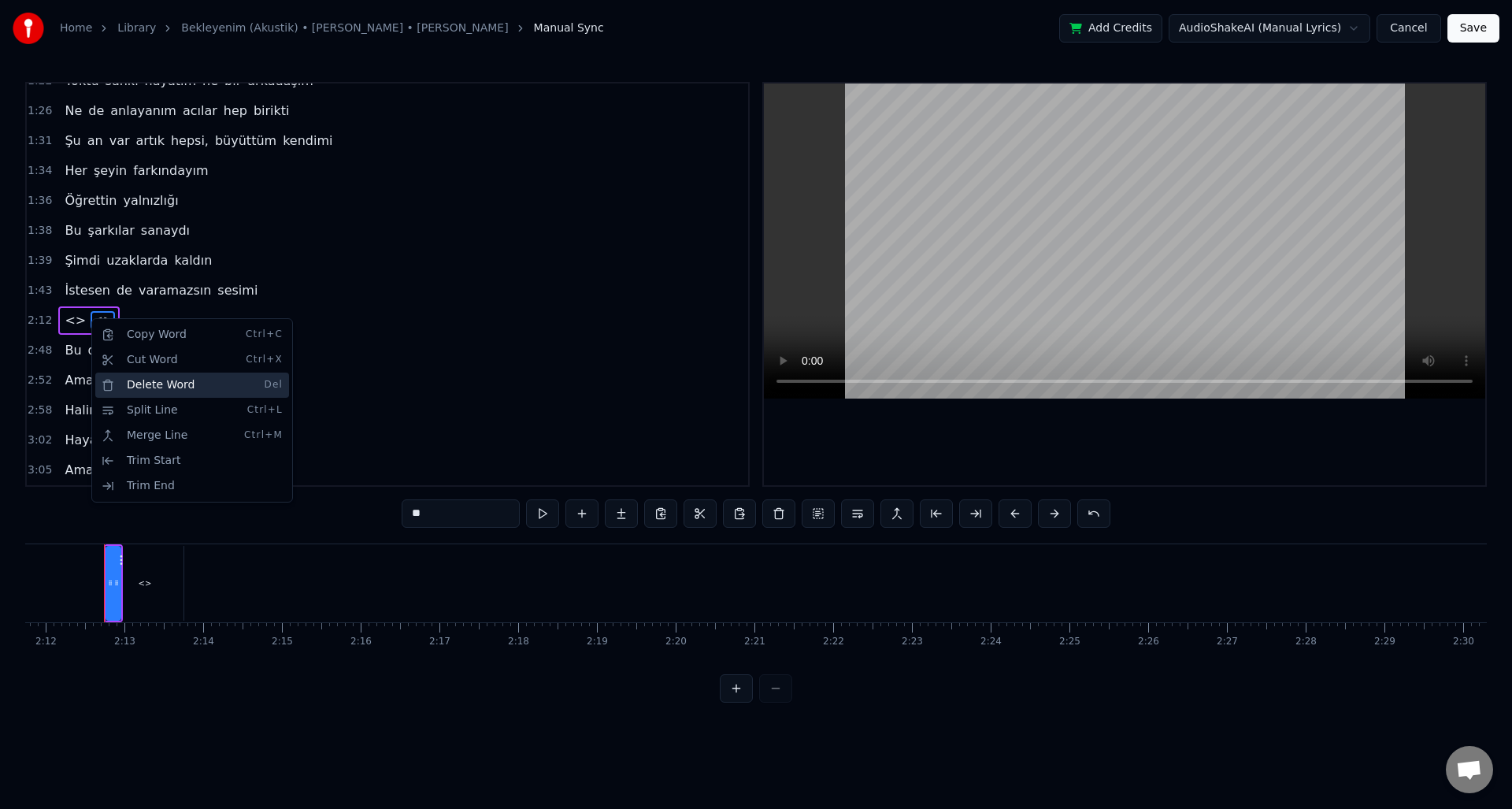
click at [174, 380] on div "Delete Word Del" at bounding box center [192, 385] width 194 height 25
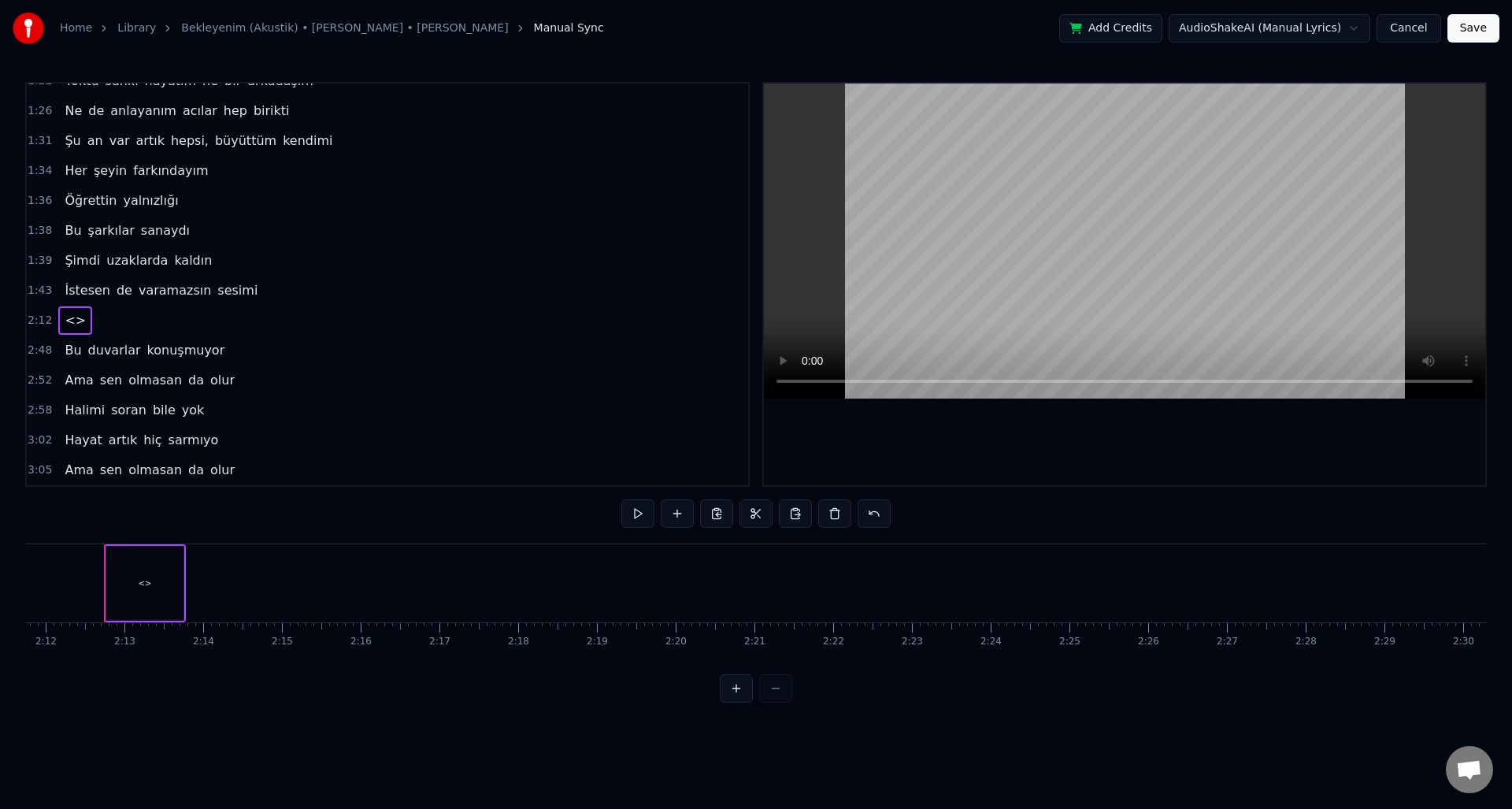
click at [77, 314] on span "<>" at bounding box center [75, 320] width 25 height 18
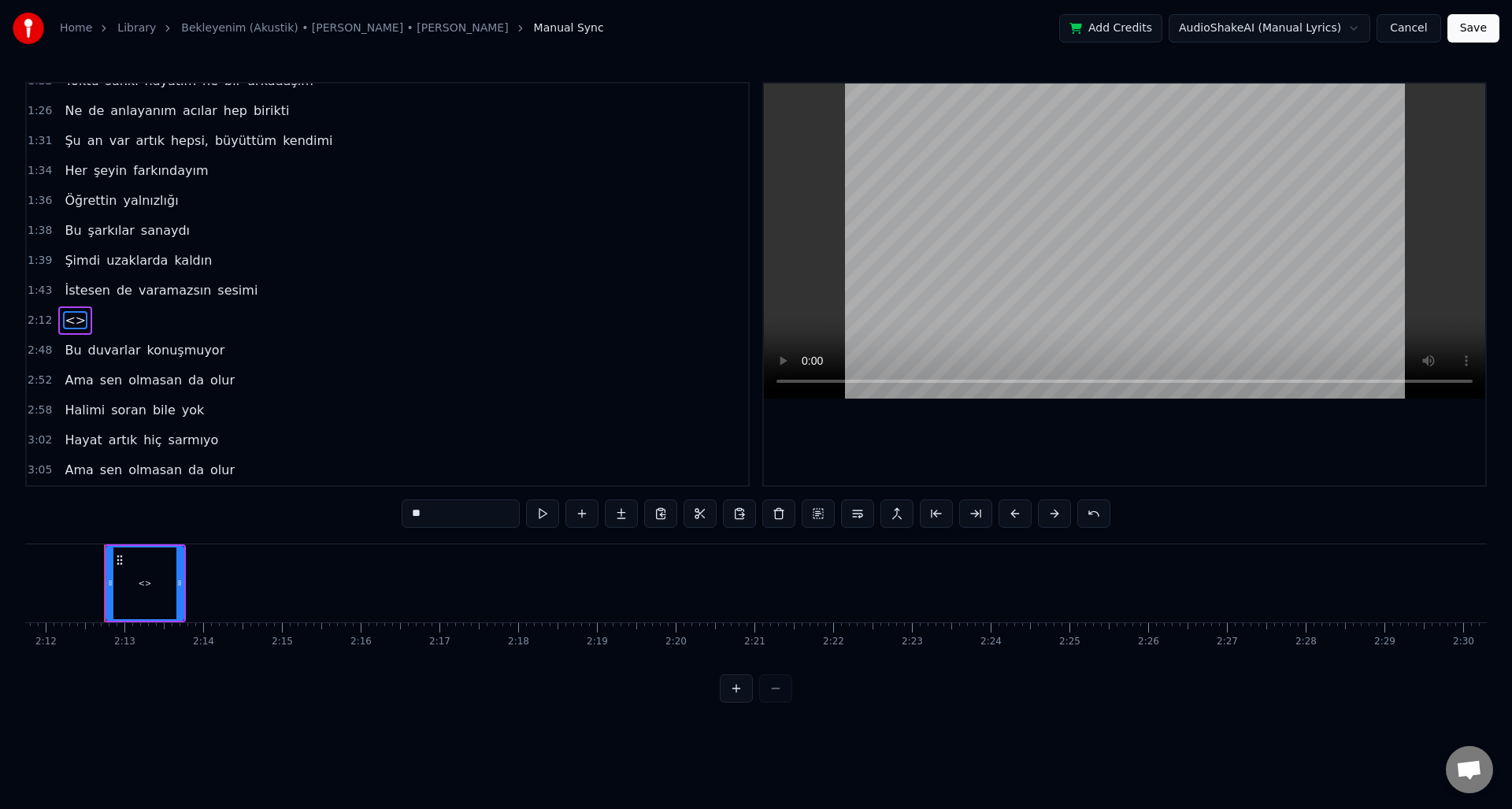
click at [278, 253] on div "1:39 Şimdi uzaklarda kaldın" at bounding box center [387, 261] width 722 height 30
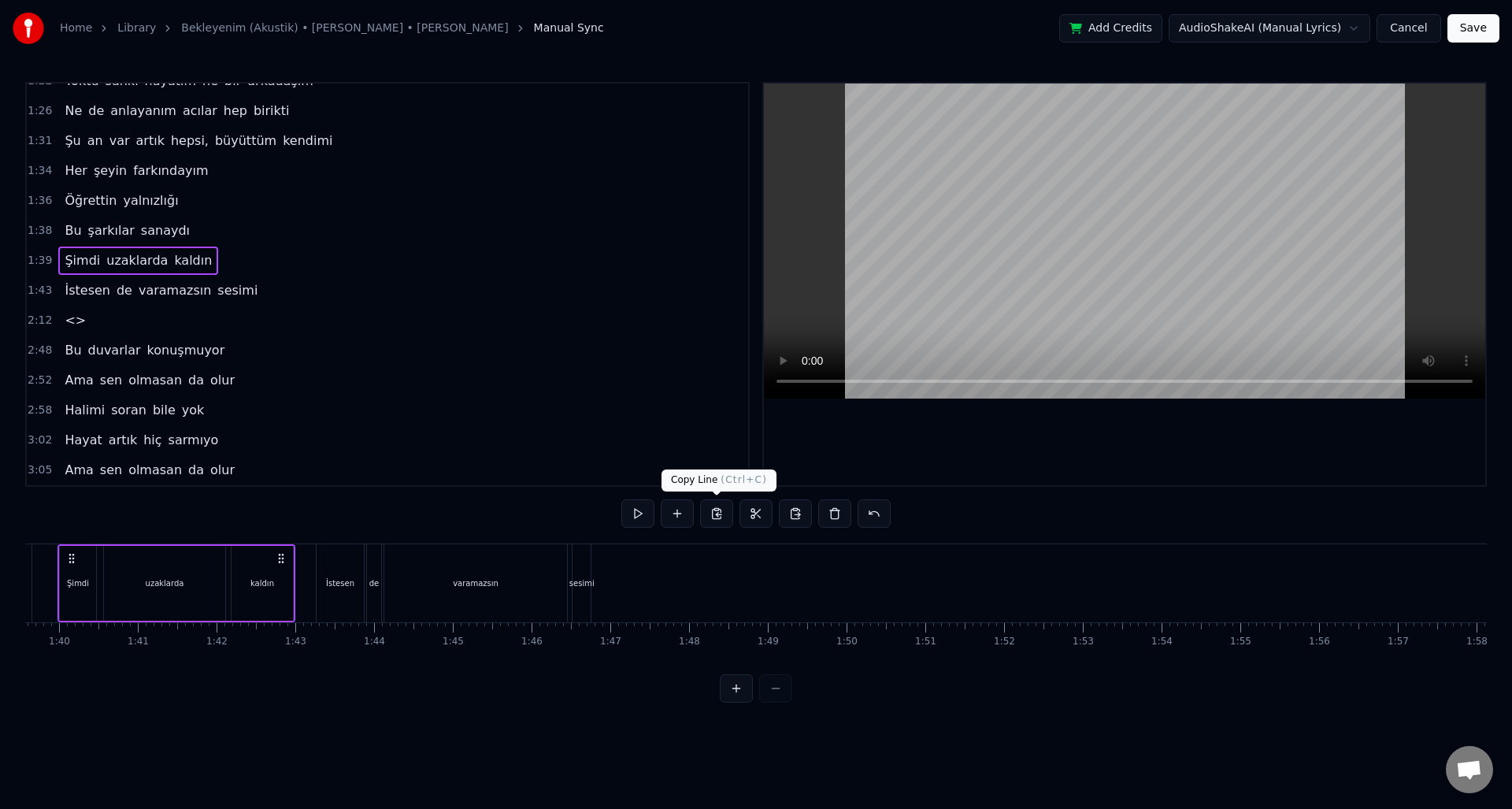
scroll to position [0, 7797]
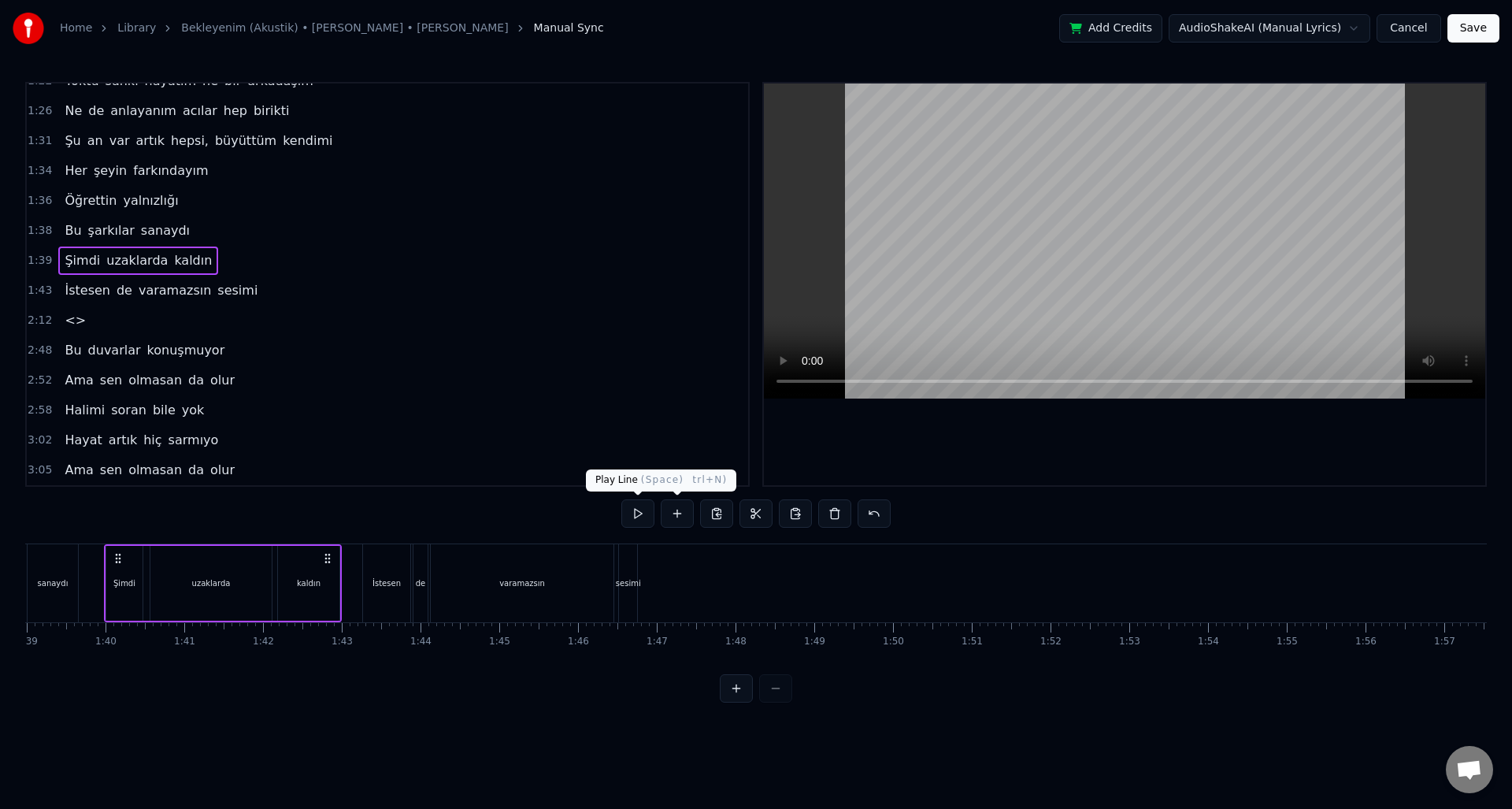
click at [639, 515] on button at bounding box center [638, 513] width 33 height 28
click at [248, 291] on div "1:43 İstesen de varamazsın sesimi" at bounding box center [387, 290] width 722 height 30
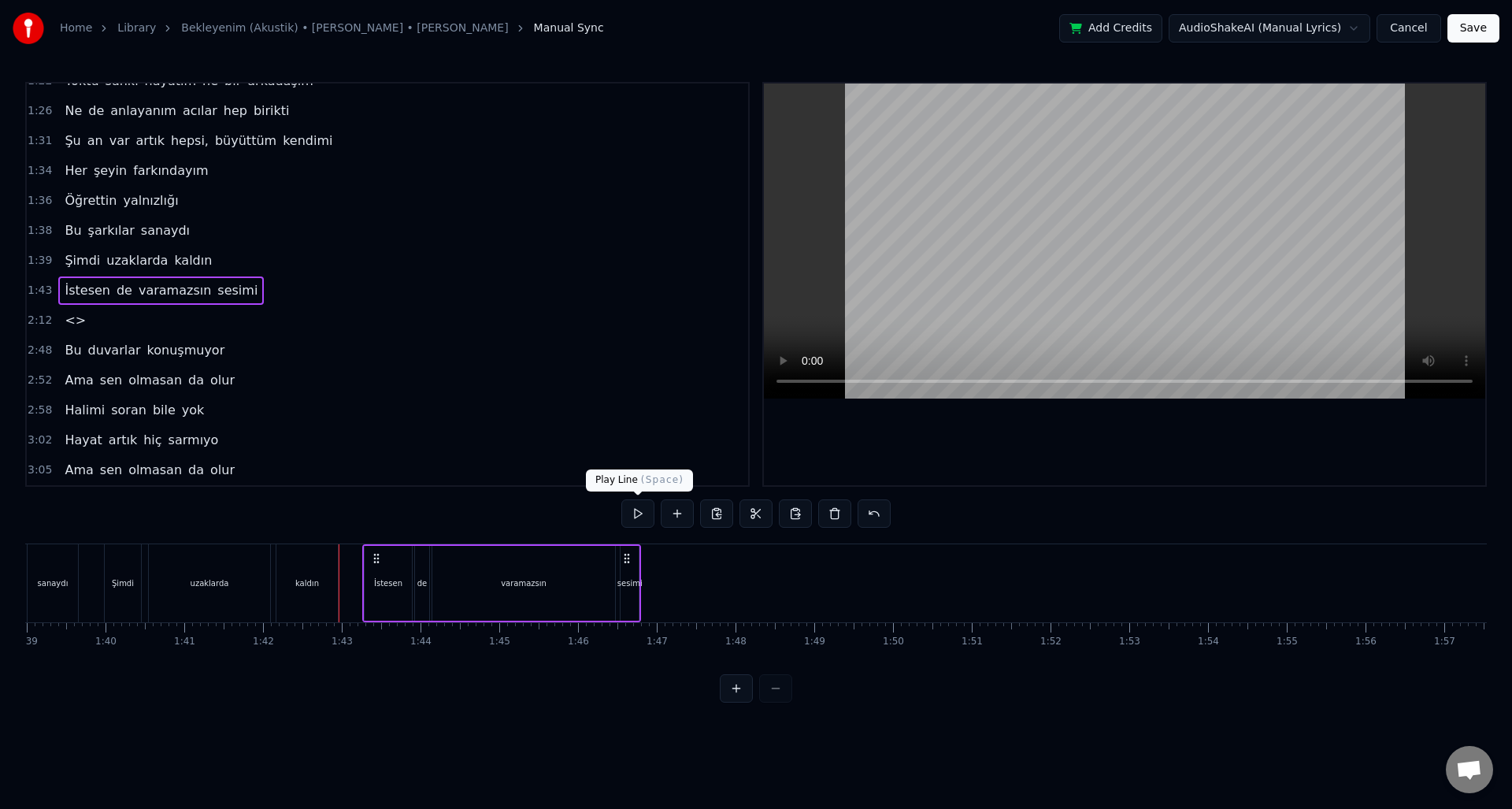
click at [644, 511] on button at bounding box center [638, 513] width 33 height 28
click at [263, 321] on div "2:12 <>" at bounding box center [387, 320] width 722 height 30
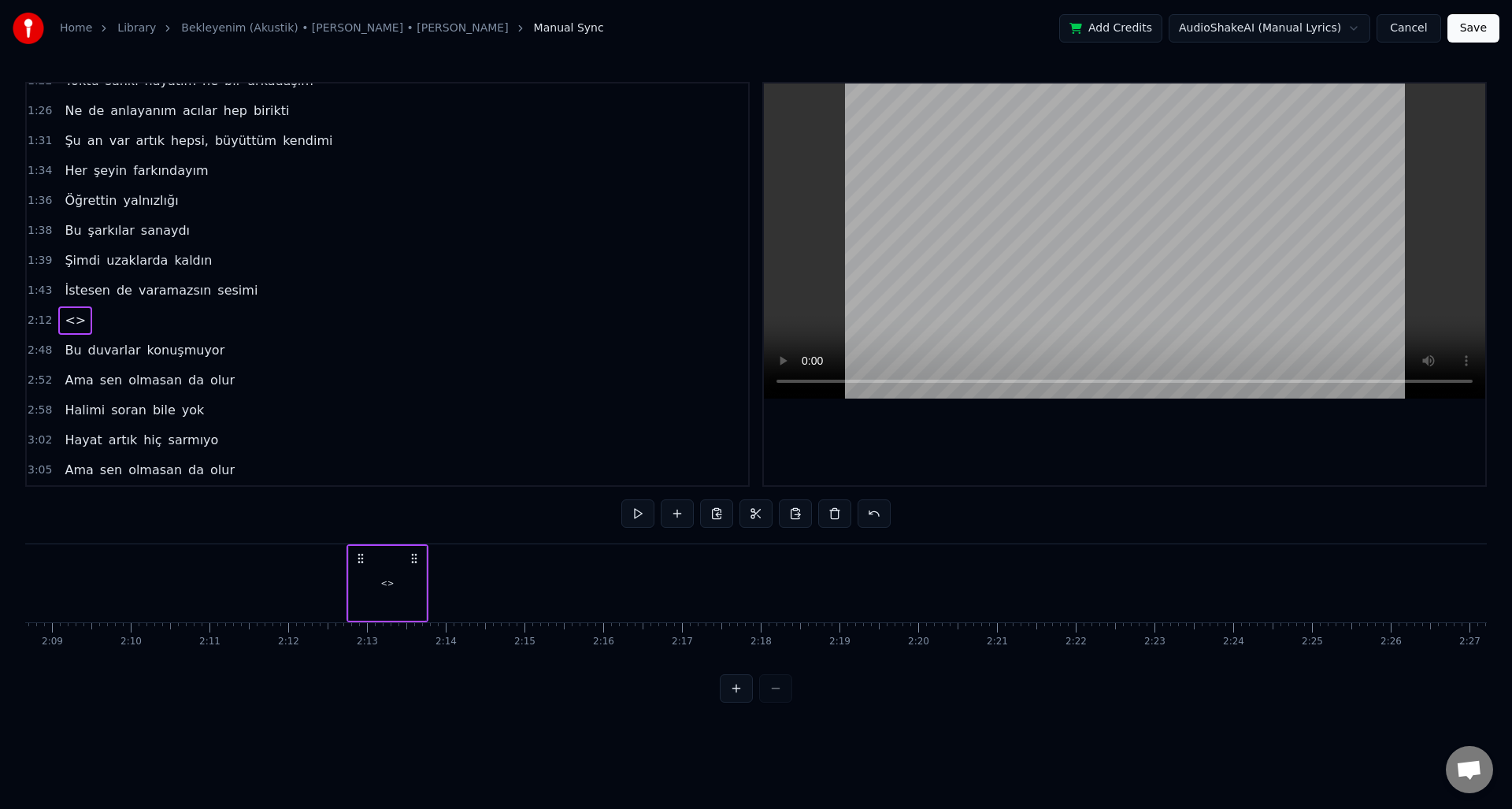
scroll to position [0, 10377]
click at [647, 523] on button at bounding box center [638, 513] width 33 height 28
click at [641, 516] on button at bounding box center [638, 513] width 33 height 28
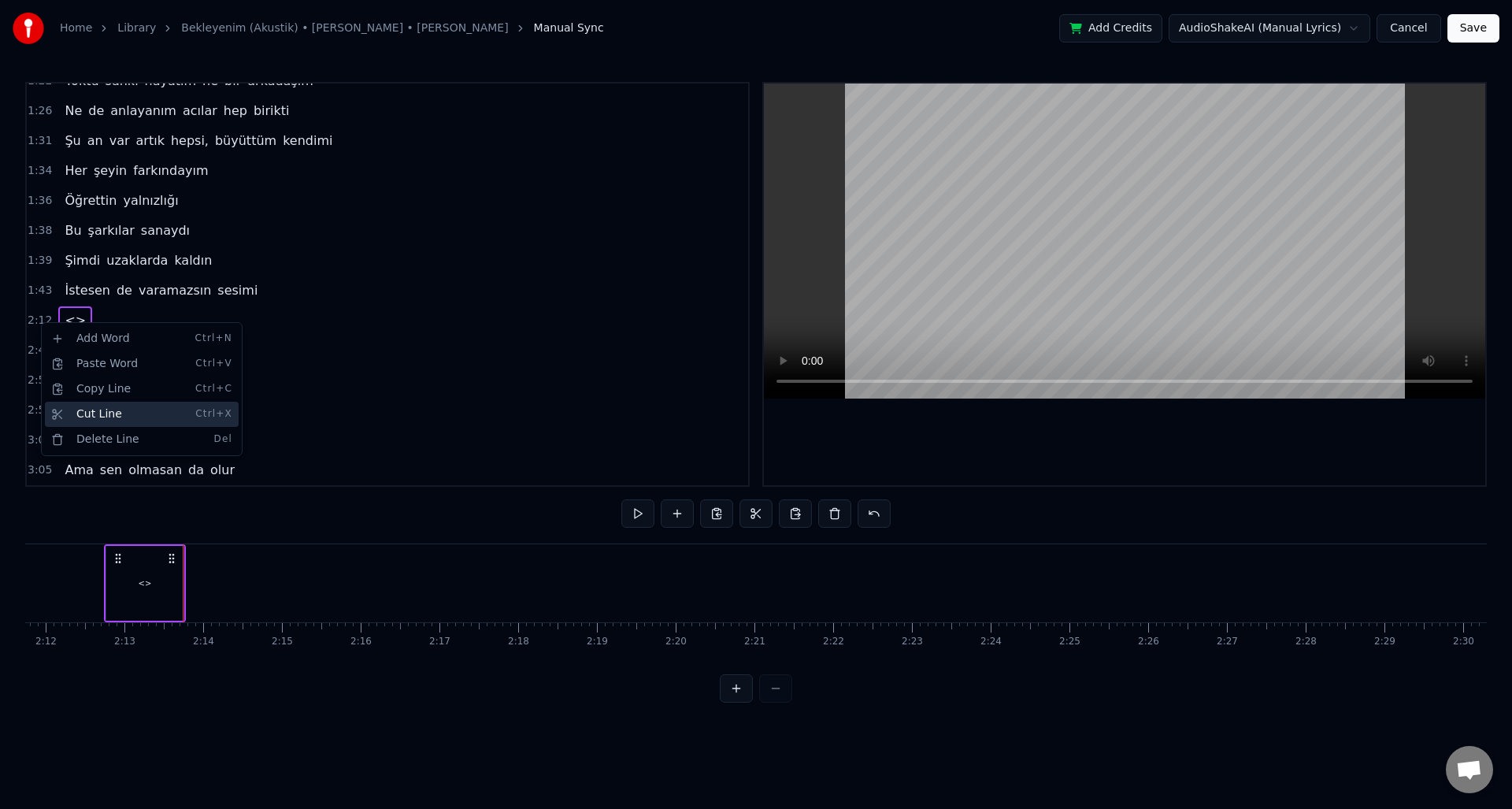
click at [116, 420] on div "Cut Line Ctrl+X" at bounding box center [141, 414] width 194 height 25
click at [36, 325] on span "2:12" at bounding box center [39, 320] width 25 height 16
click at [37, 319] on span "2:12" at bounding box center [39, 320] width 25 height 16
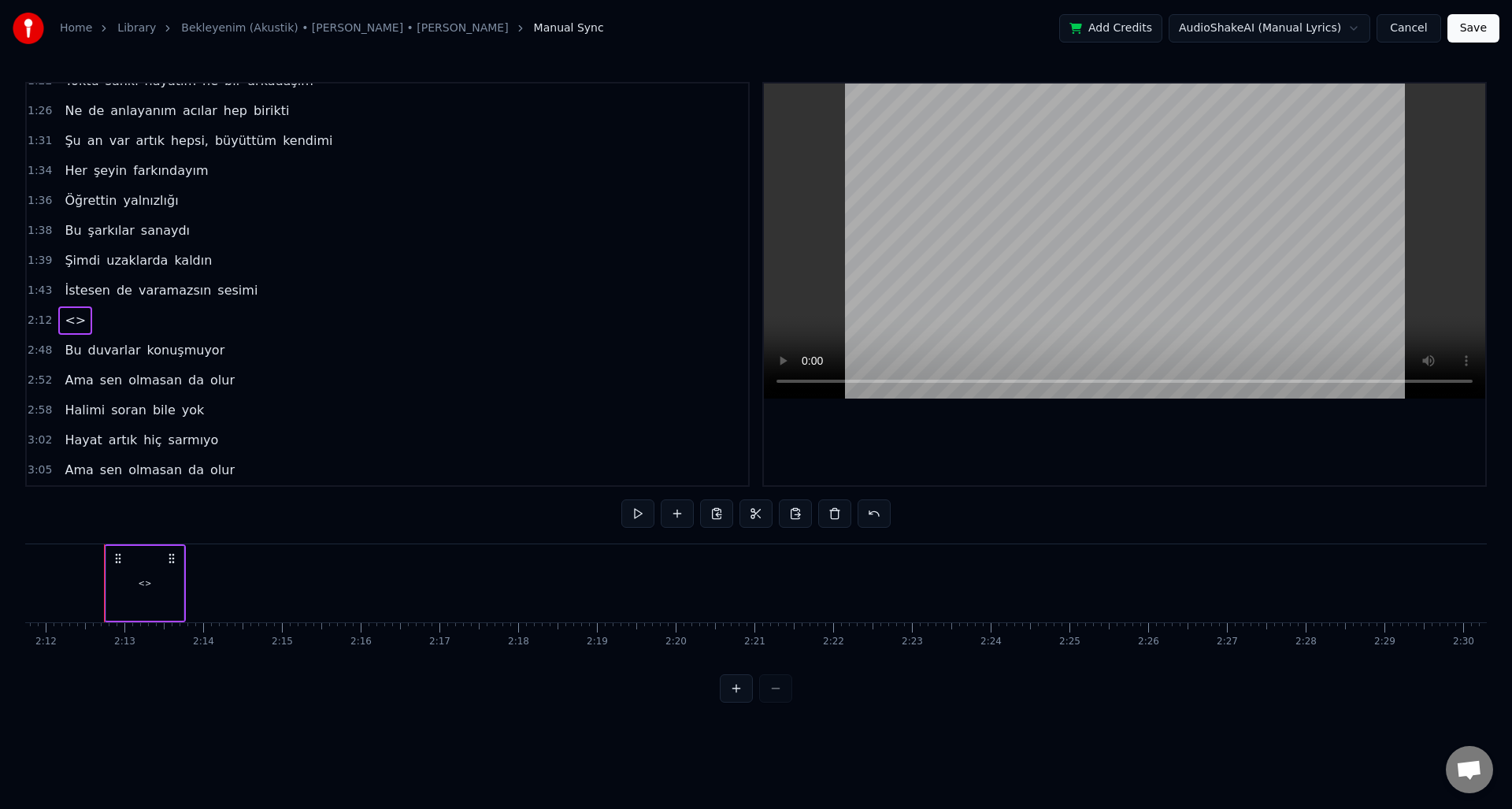
click at [37, 319] on span "2:12" at bounding box center [39, 320] width 25 height 16
click at [263, 330] on html "Home Library Bekleyenim (Akustik) • Zeynep Bastık • Aleyna Tilki Manual Sync Ad…" at bounding box center [756, 364] width 1512 height 728
click at [361, 304] on html "Home Library Bekleyenim (Akustik) • Zeynep Bastık • Aleyna Tilki Manual Sync Ad…" at bounding box center [756, 364] width 1512 height 728
click at [716, 520] on button at bounding box center [717, 513] width 33 height 28
click at [748, 515] on button at bounding box center [756, 513] width 33 height 28
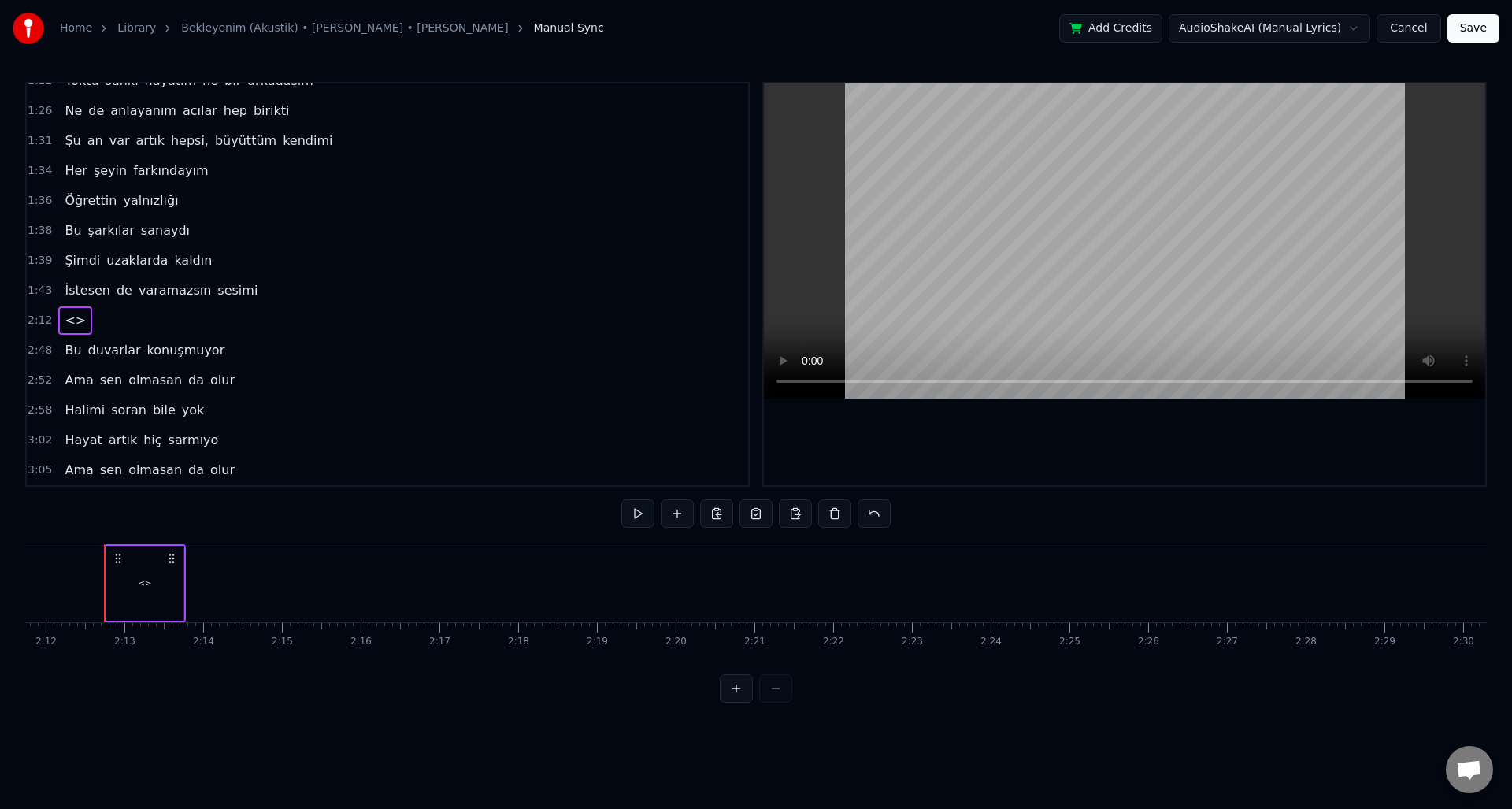
click at [46, 320] on span "2:12" at bounding box center [39, 320] width 25 height 16
click at [42, 322] on span "2:12" at bounding box center [39, 320] width 25 height 16
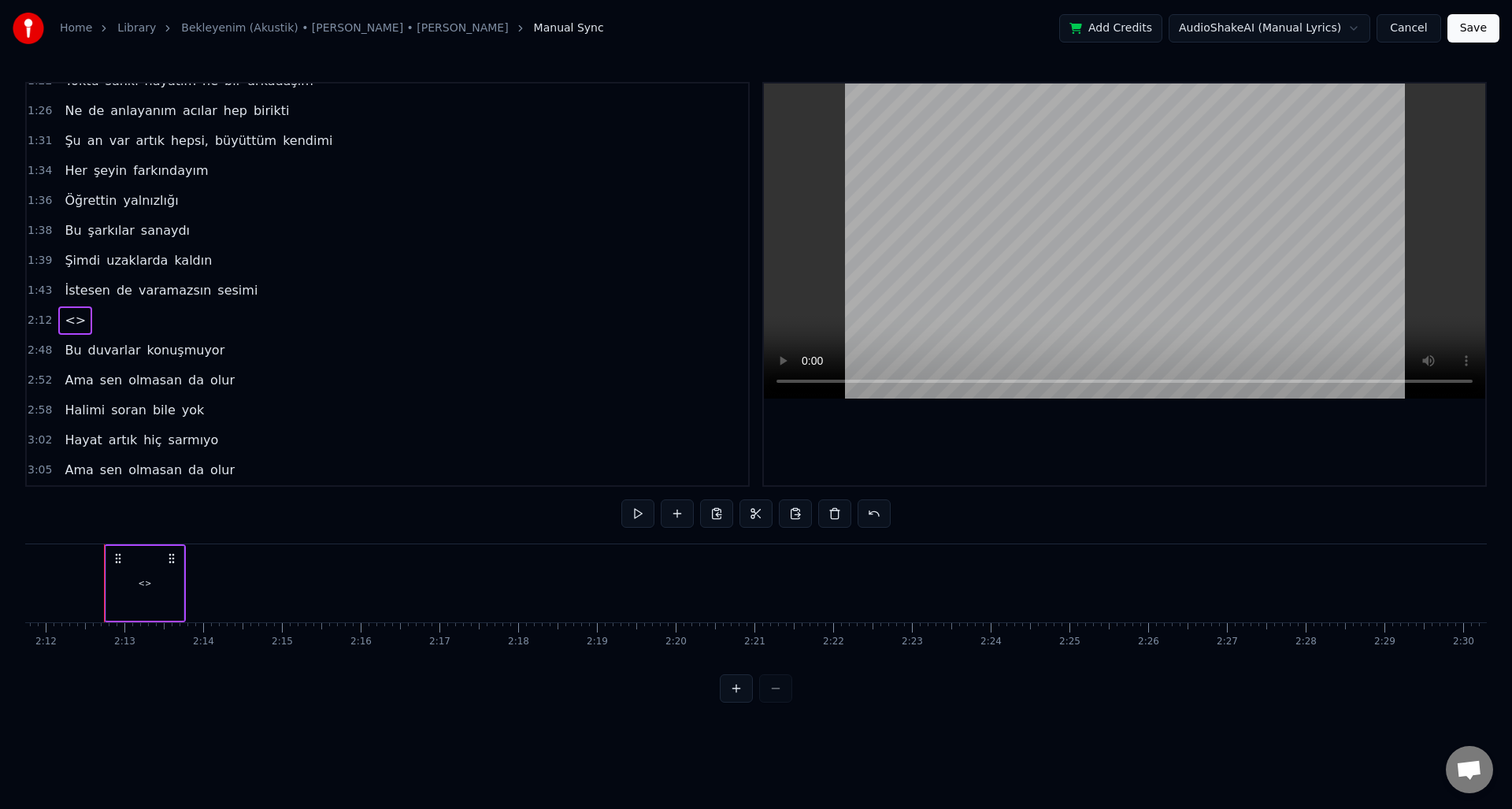
click at [40, 322] on span "2:12" at bounding box center [39, 320] width 25 height 16
click at [65, 326] on span "<>" at bounding box center [75, 320] width 25 height 18
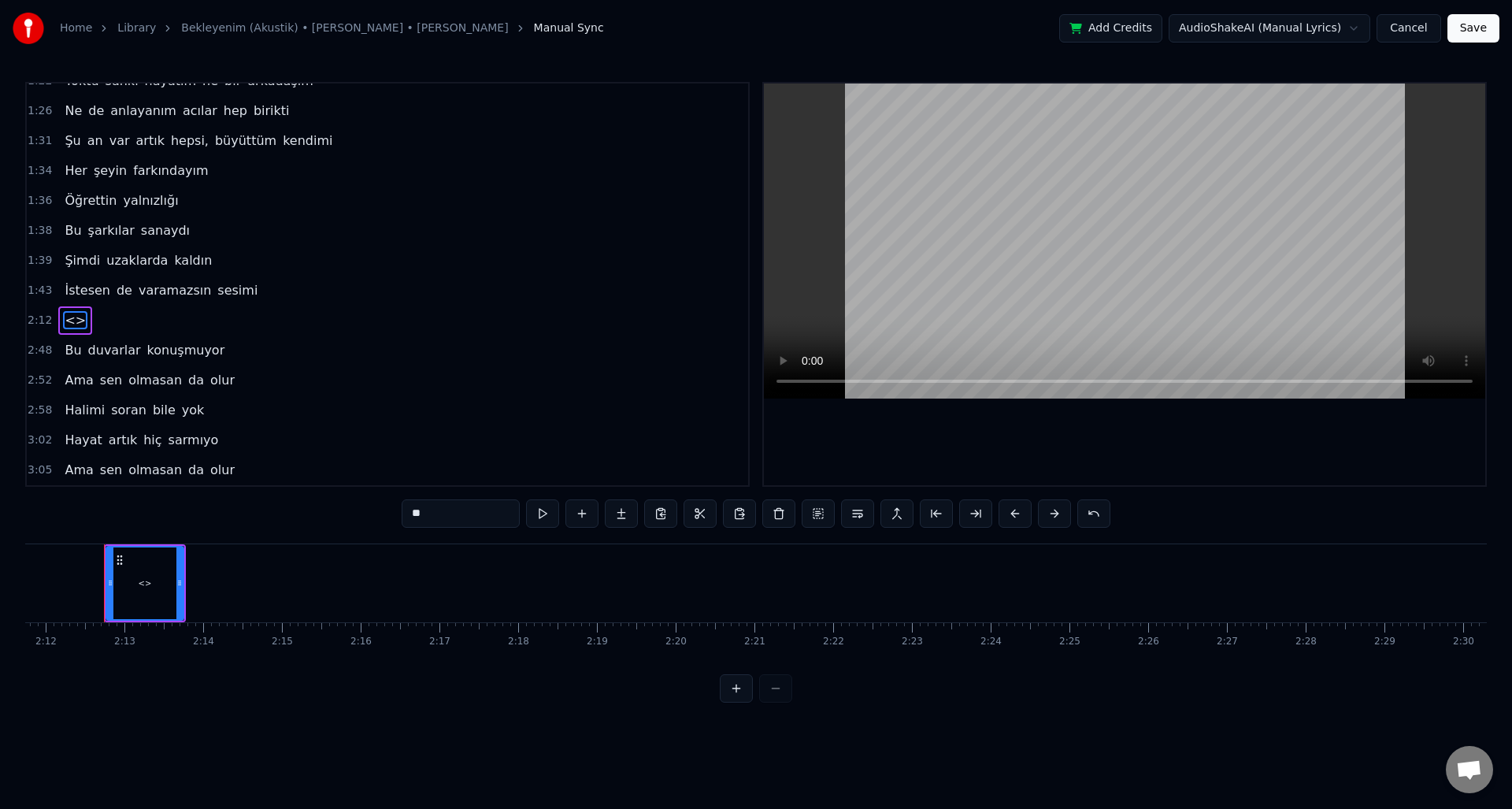
click at [65, 326] on span "<>" at bounding box center [75, 320] width 25 height 18
click at [625, 519] on button at bounding box center [622, 513] width 33 height 28
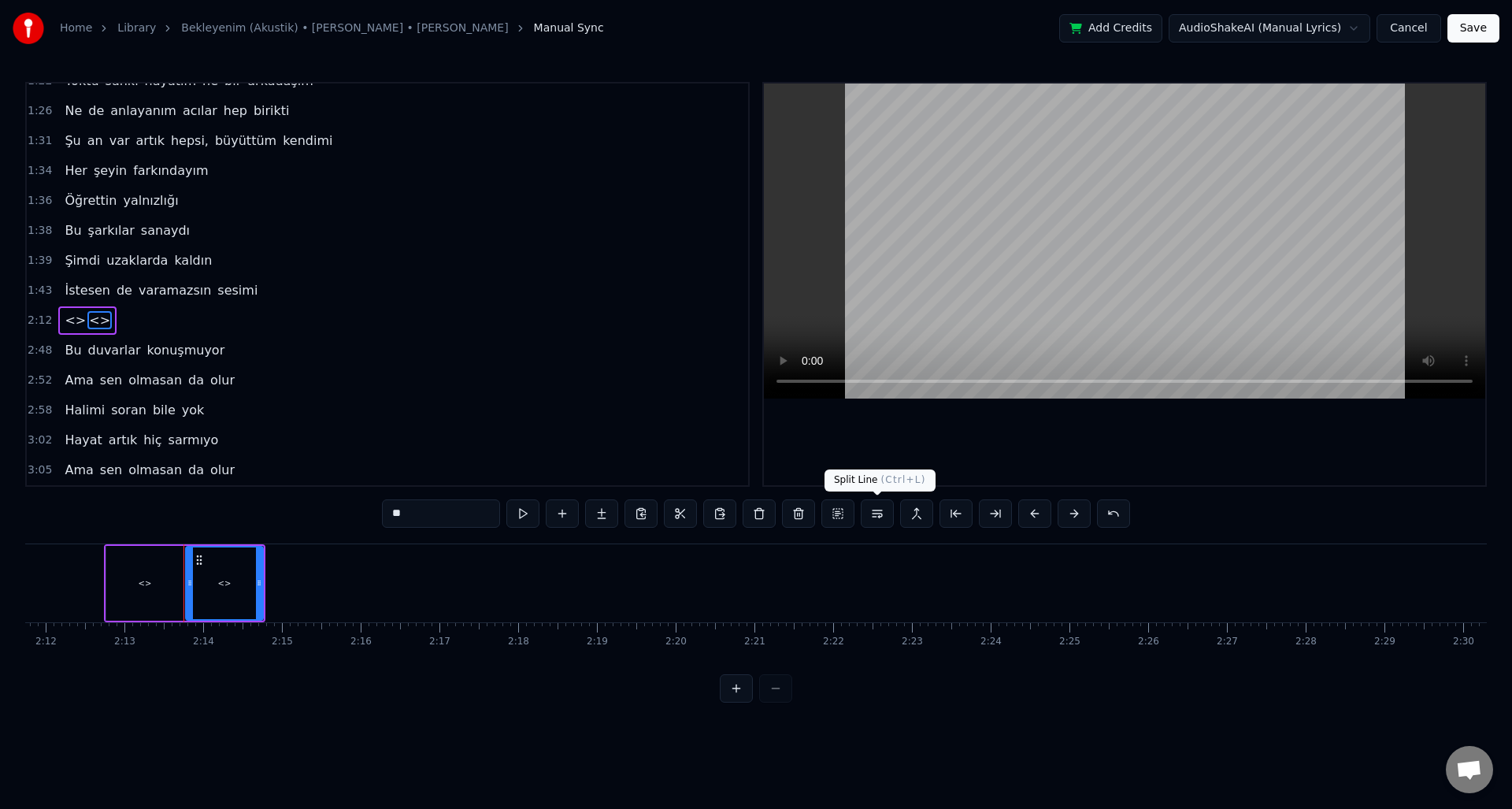
click at [880, 519] on button at bounding box center [878, 513] width 33 height 28
click at [878, 517] on button at bounding box center [878, 513] width 33 height 28
click at [877, 512] on button at bounding box center [878, 513] width 33 height 28
click at [916, 519] on button at bounding box center [917, 513] width 33 height 28
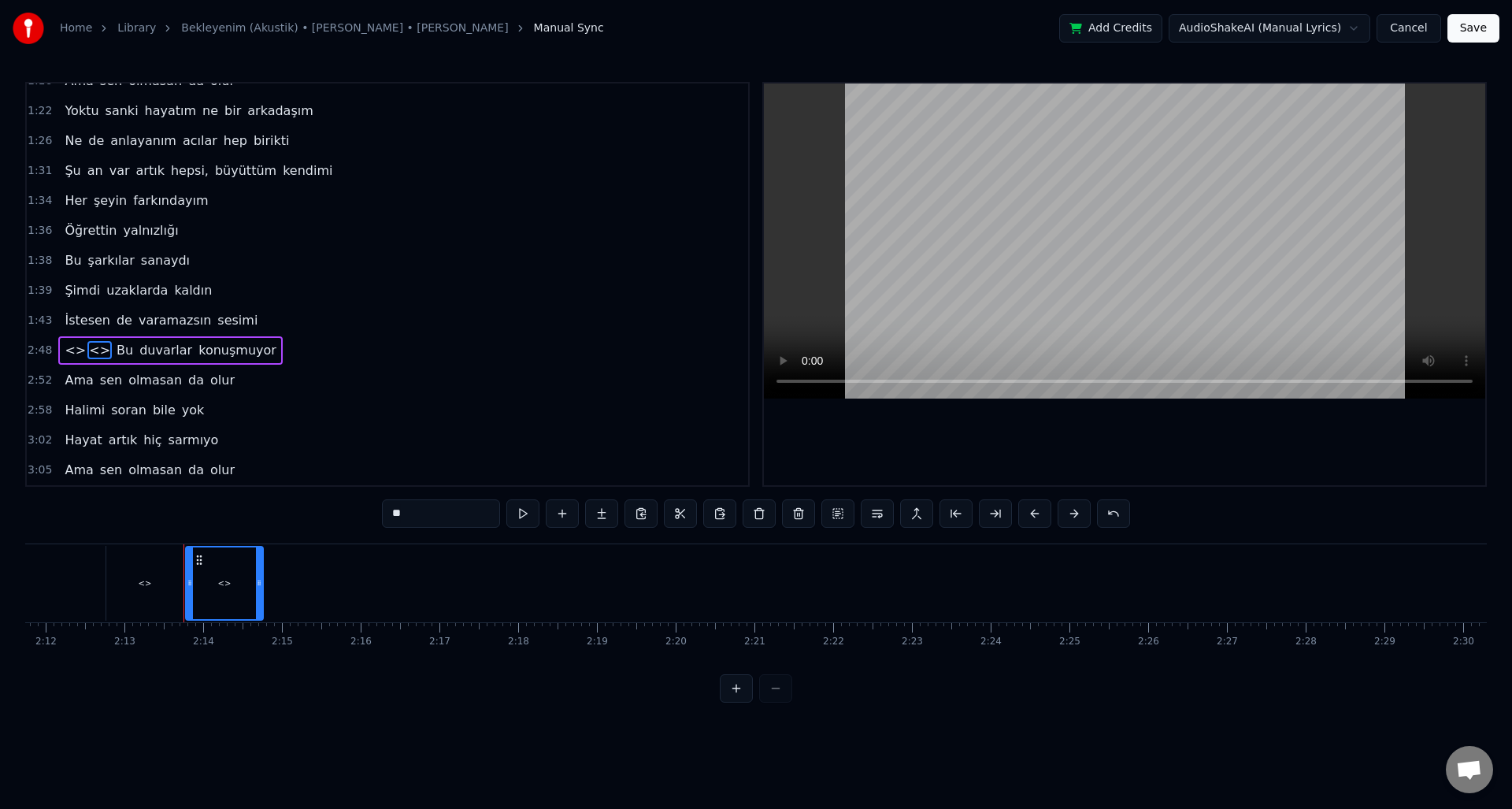
scroll to position [436, 0]
click at [1027, 519] on button at bounding box center [1035, 513] width 33 height 28
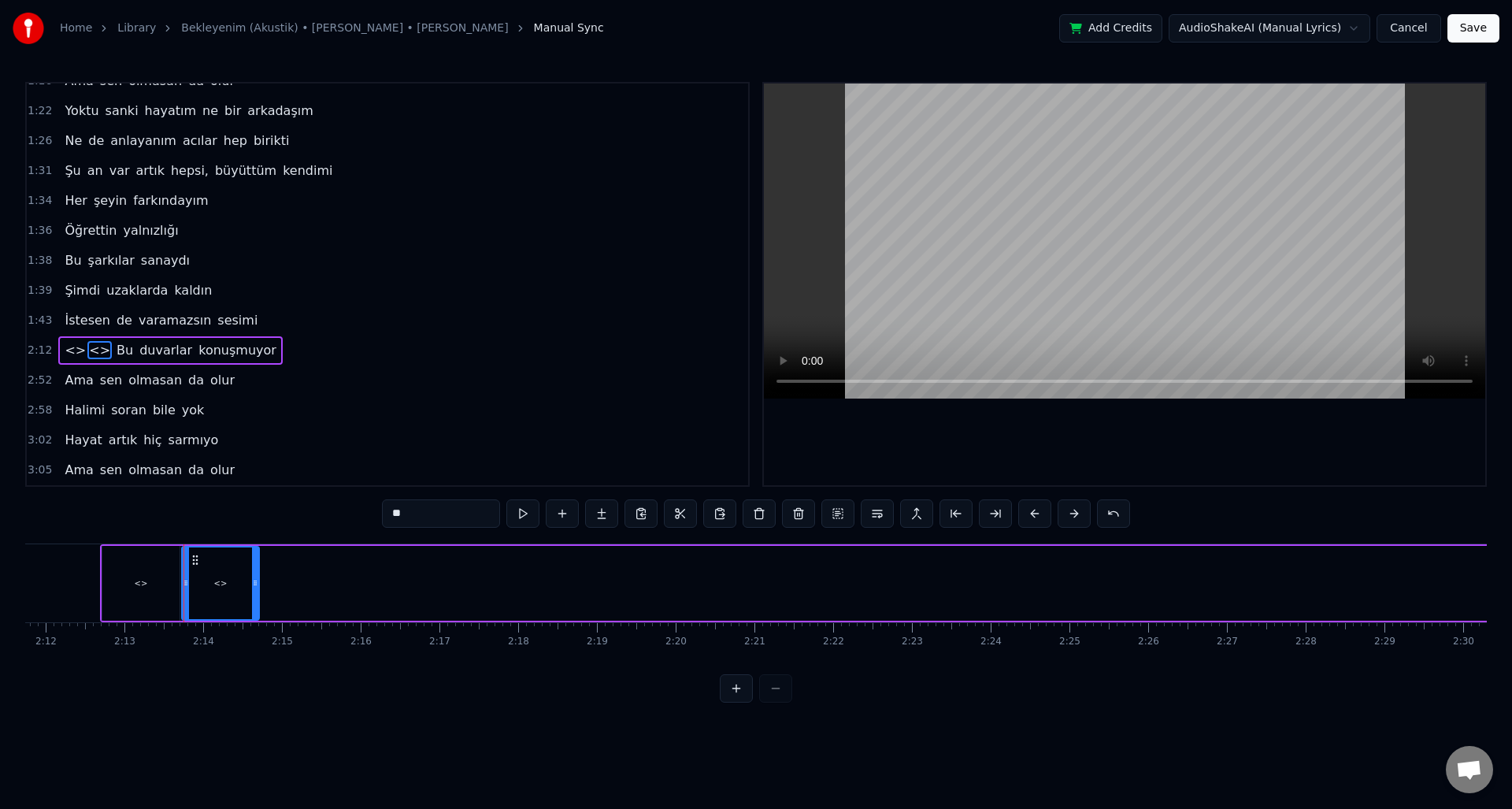
click at [1027, 519] on button at bounding box center [1035, 513] width 33 height 28
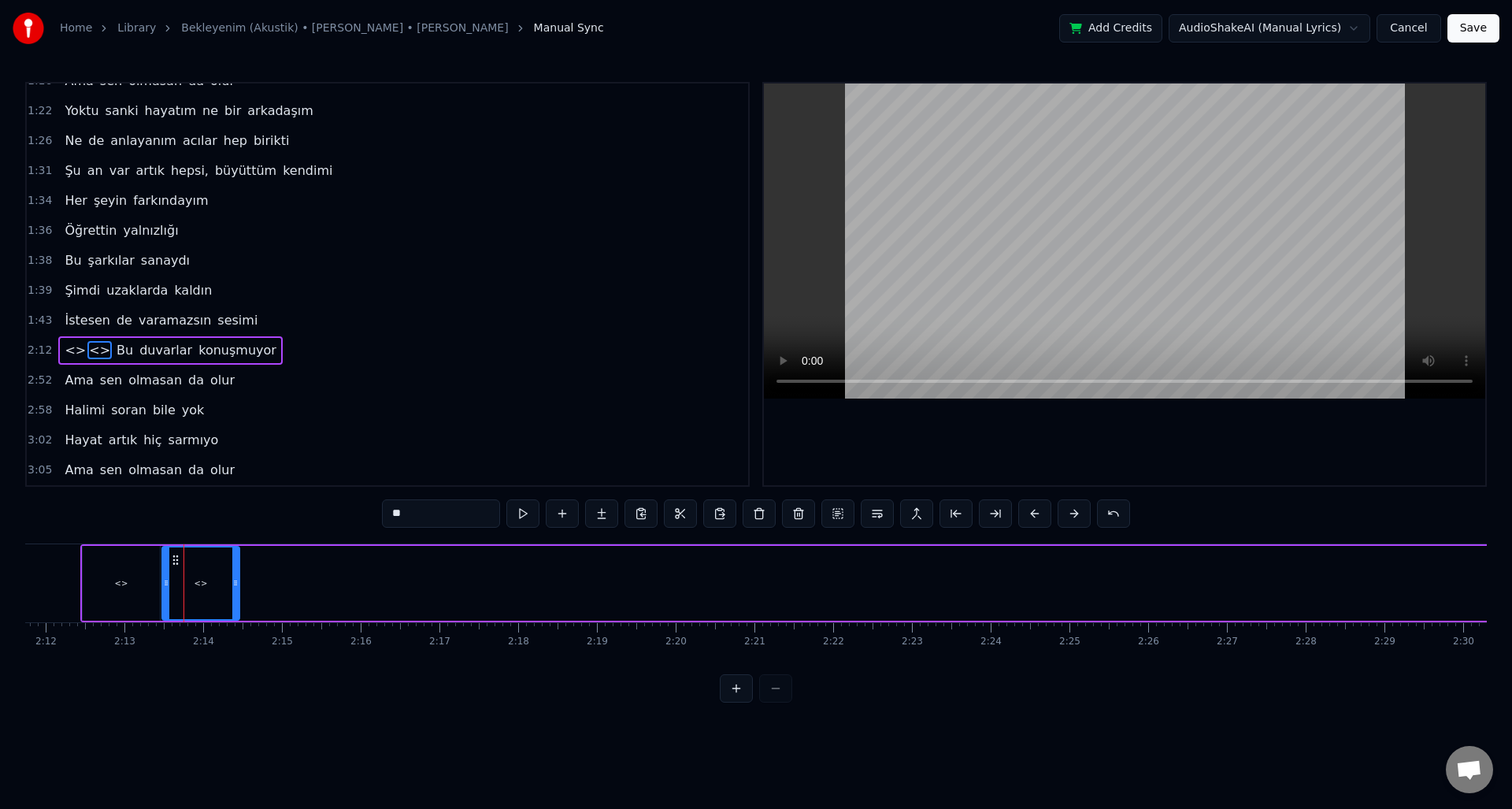
click at [1027, 519] on button at bounding box center [1035, 513] width 33 height 28
click at [449, 331] on div "1:43 İstesen de varamazsın sesimi" at bounding box center [387, 320] width 722 height 30
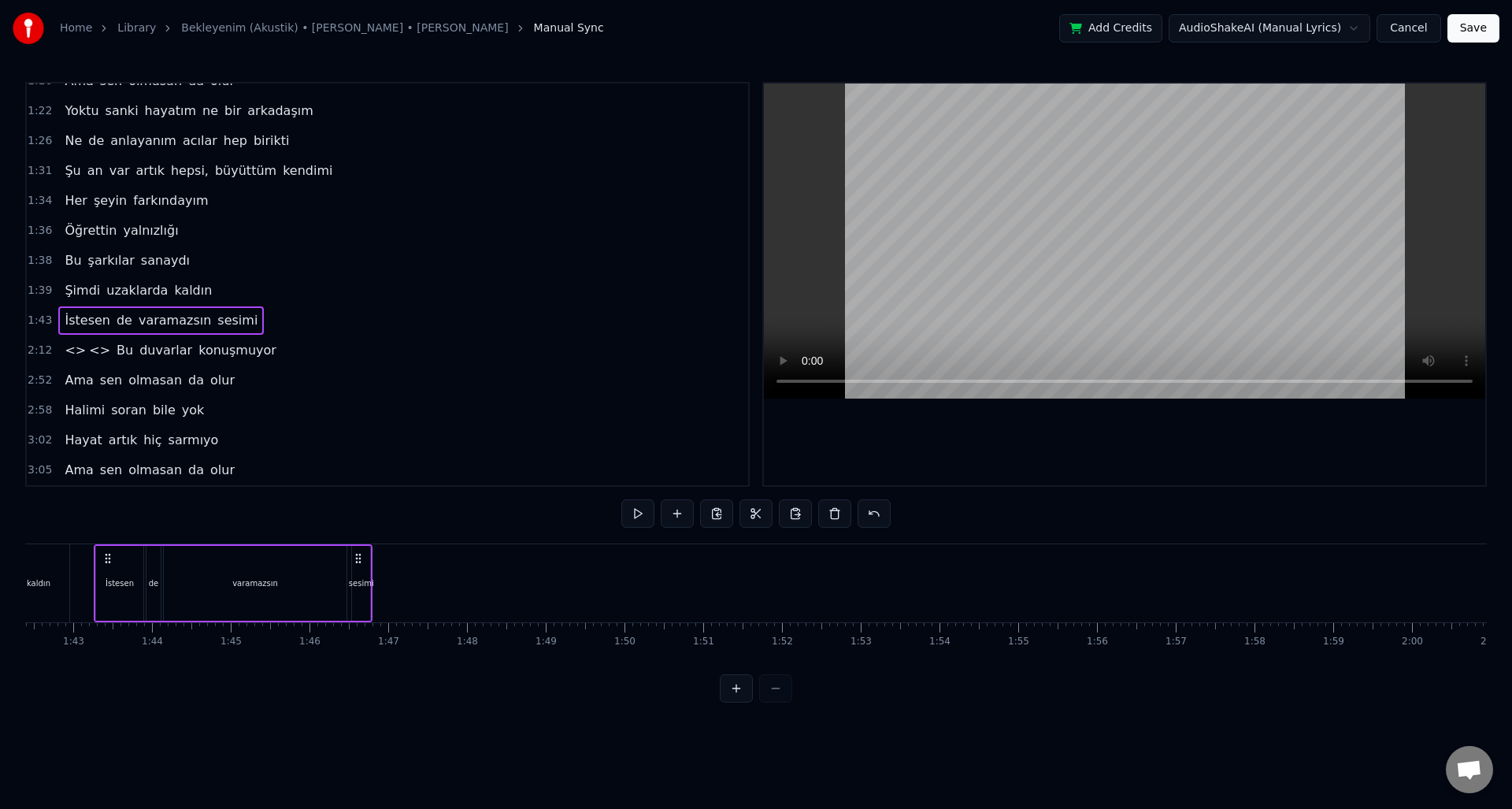
scroll to position [0, 8056]
click at [1425, 23] on button "Cancel" at bounding box center [1409, 28] width 64 height 28
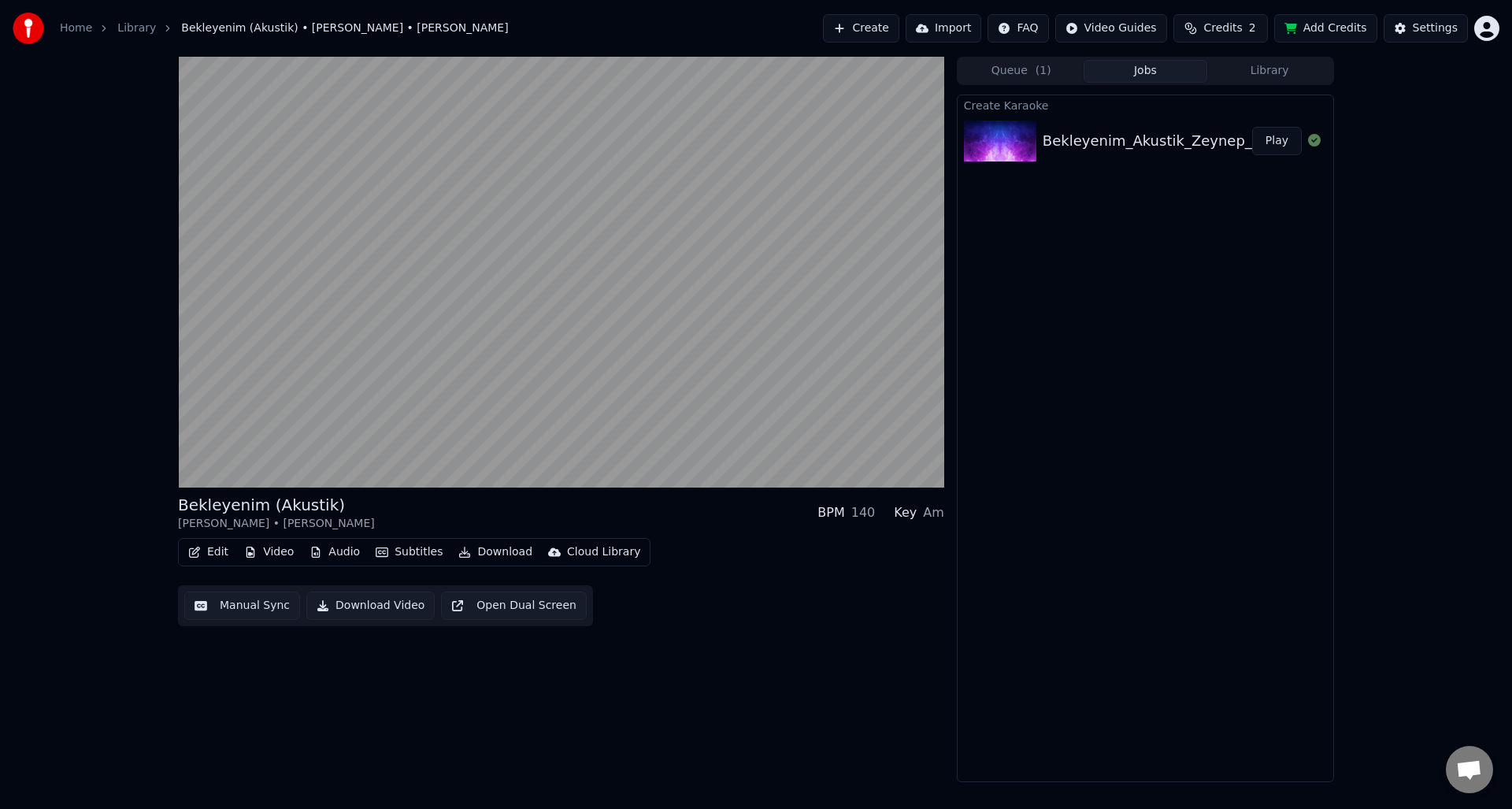
click at [261, 607] on button "Manual Sync" at bounding box center [242, 605] width 116 height 28
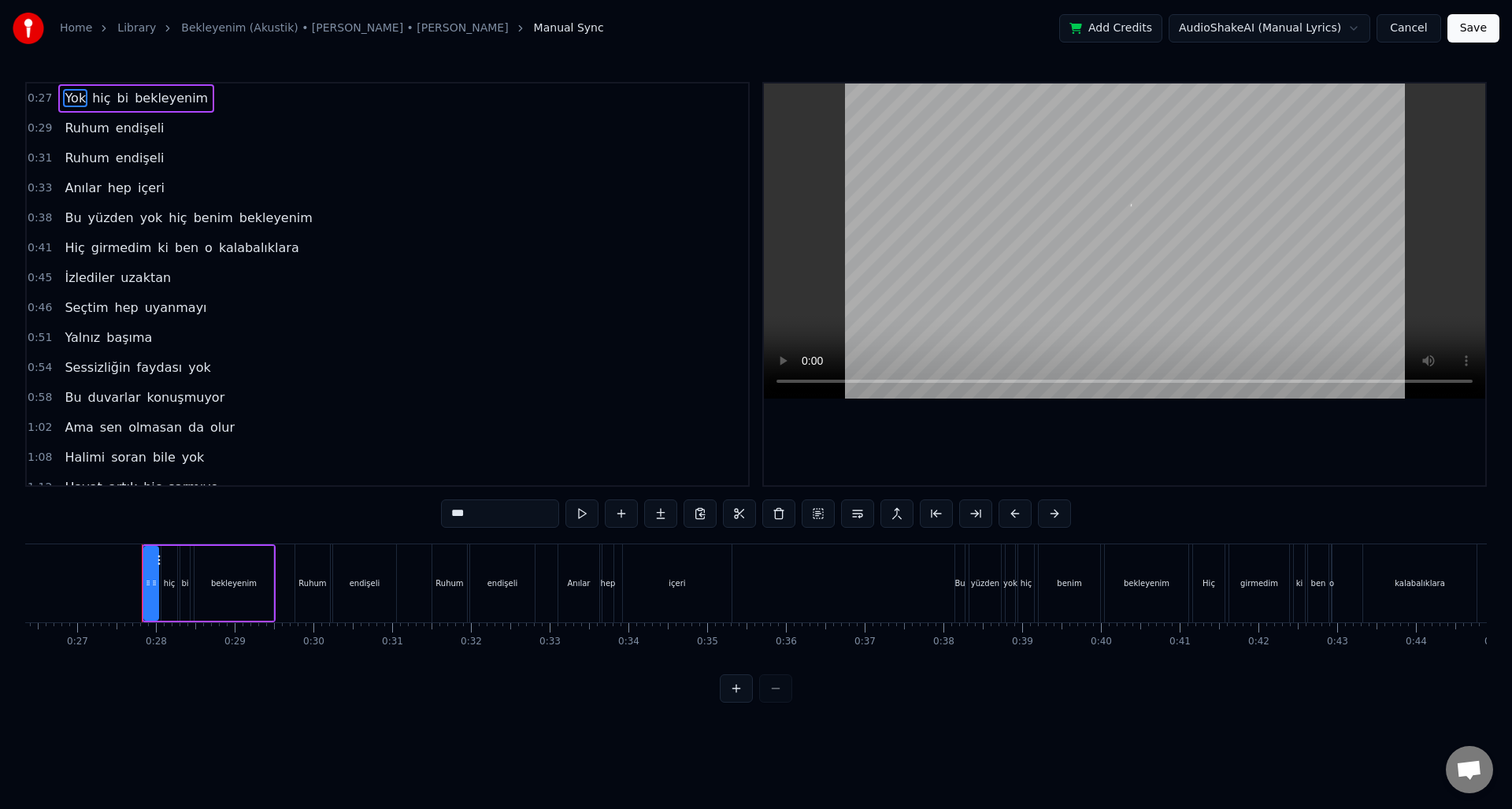
scroll to position [0, 2112]
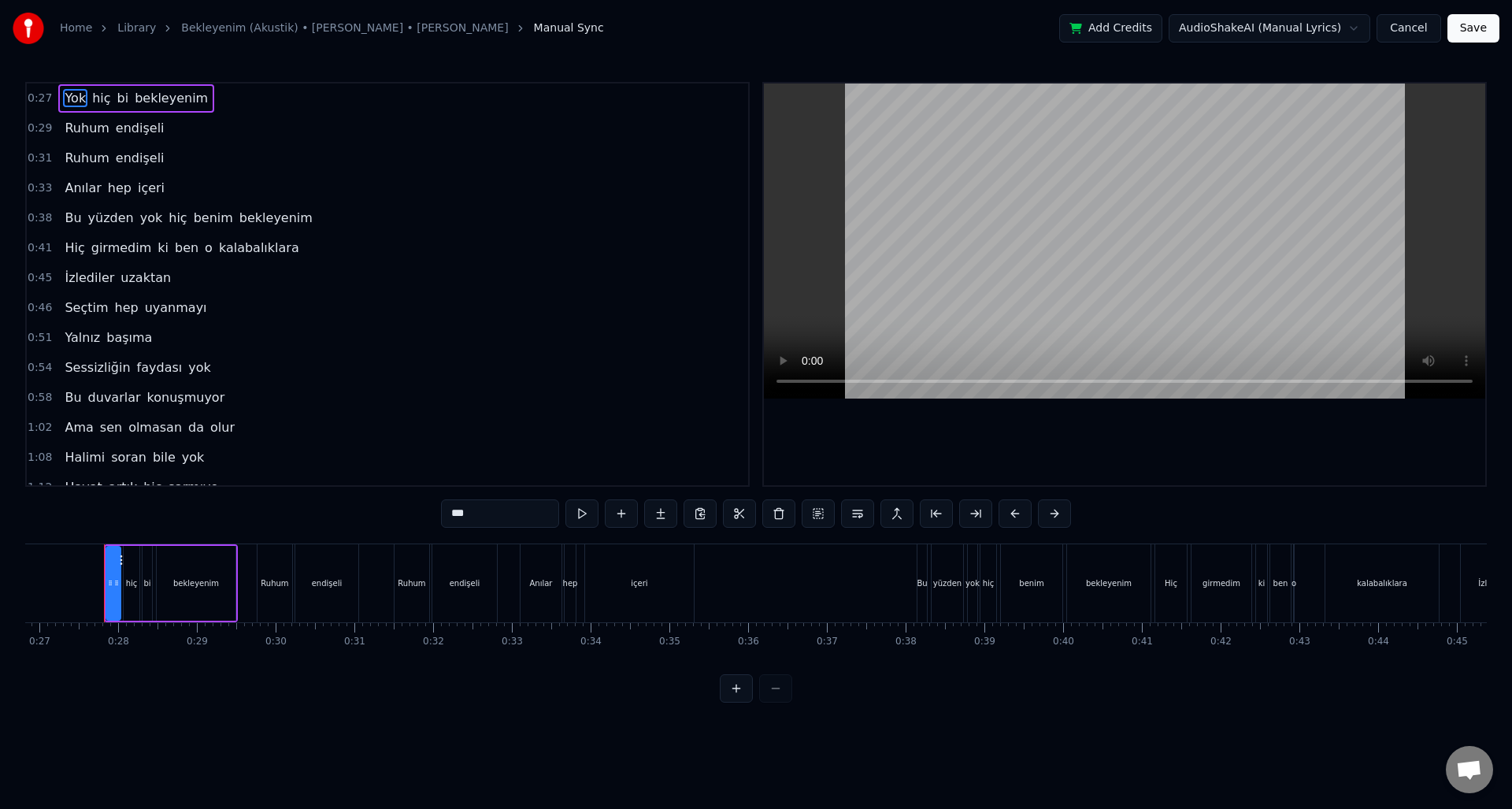
click at [1312, 34] on html "Home Library Bekleyenim (Akustik) • Zeynep Bastık • Aleyna Tilki Manual Sync Ad…" at bounding box center [756, 364] width 1512 height 728
click at [1406, 28] on html "Home Library Bekleyenim (Akustik) • Zeynep Bastık • Aleyna Tilki Manual Sync Ad…" at bounding box center [756, 364] width 1512 height 728
click at [1403, 28] on button "Cancel" at bounding box center [1409, 28] width 64 height 28
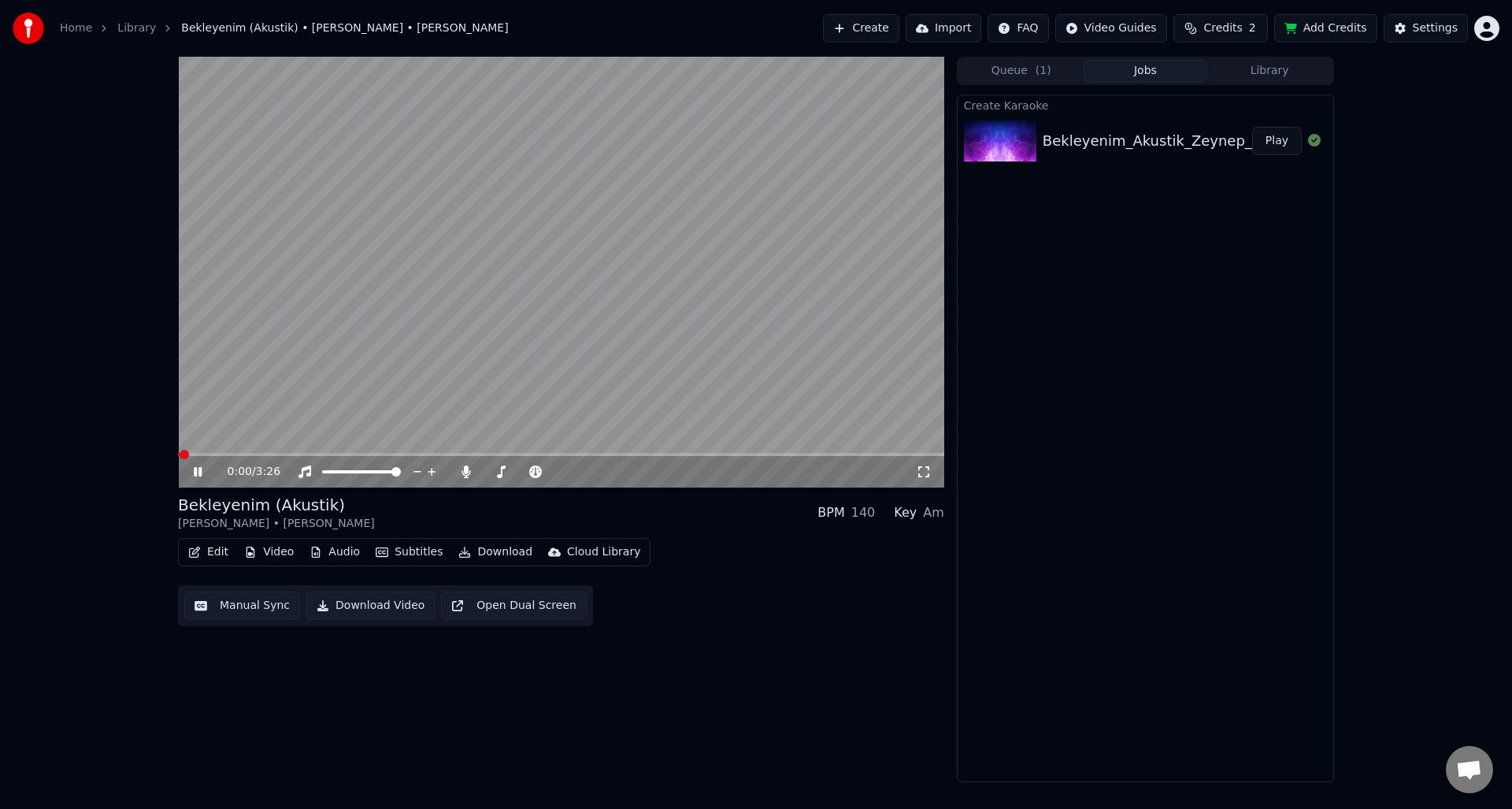
click at [653, 315] on video at bounding box center [561, 272] width 767 height 431
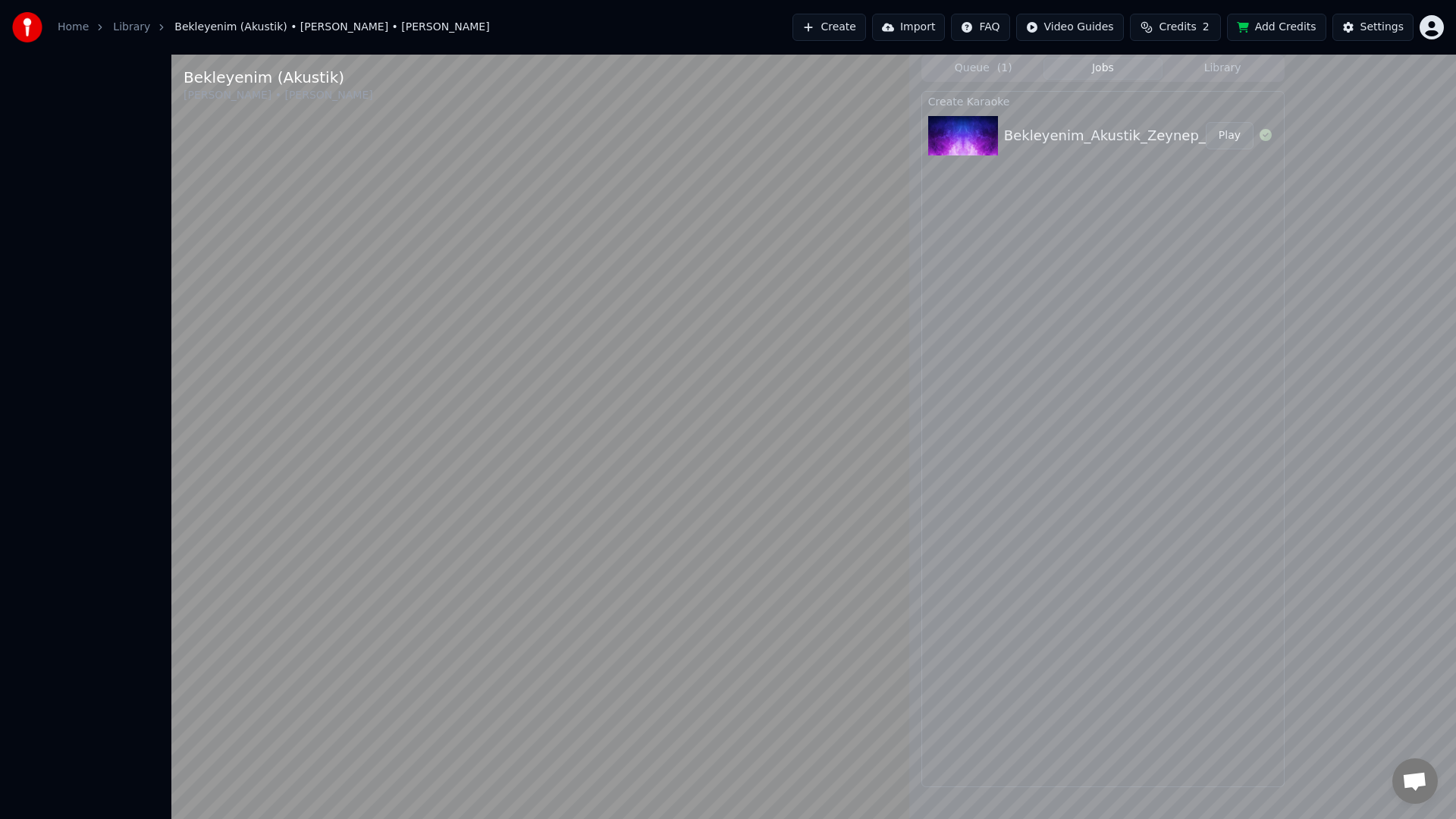
click at [571, 360] on video at bounding box center [540, 464] width 738 height 819
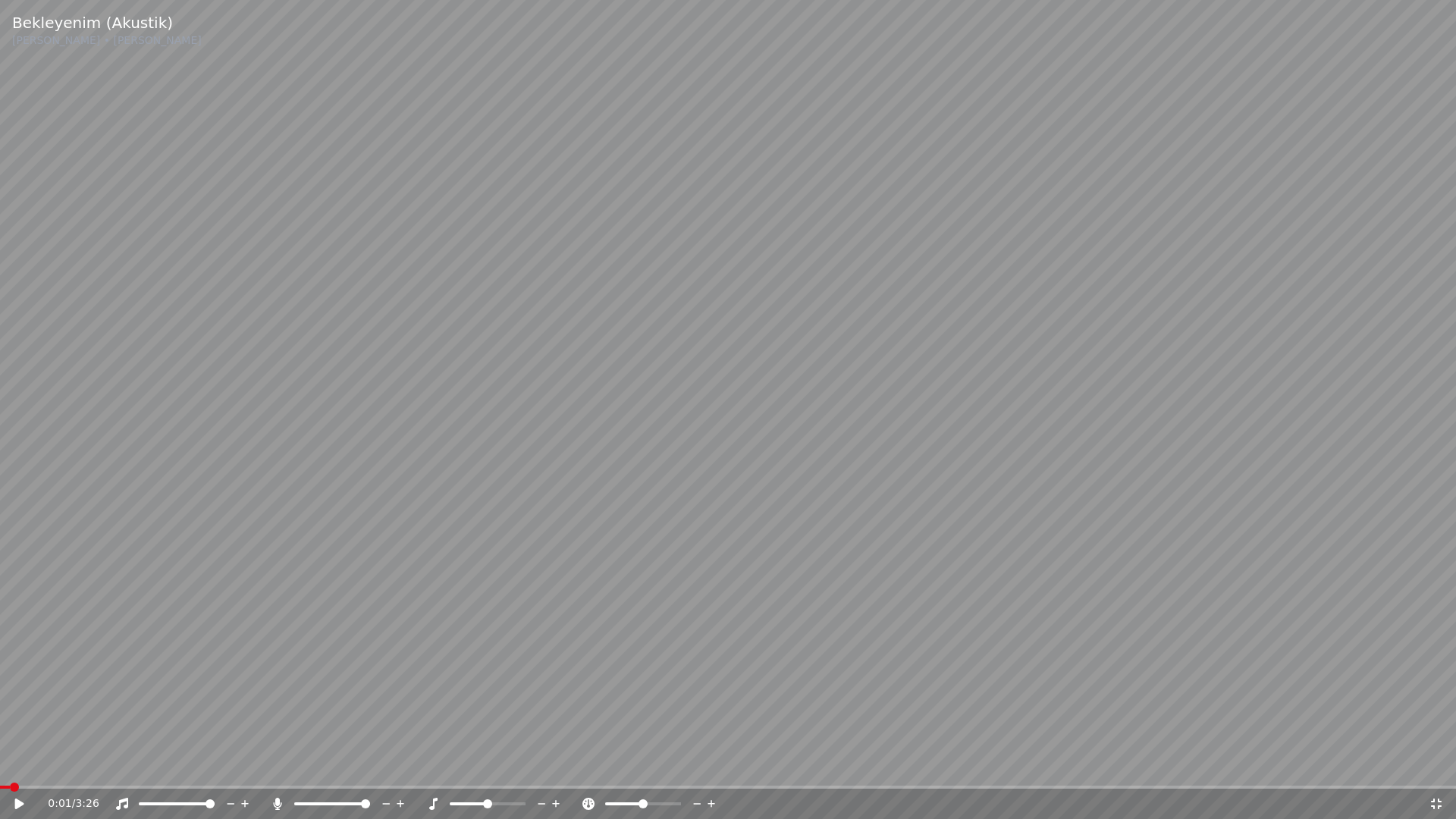
click at [571, 360] on video at bounding box center [728, 409] width 1456 height 819
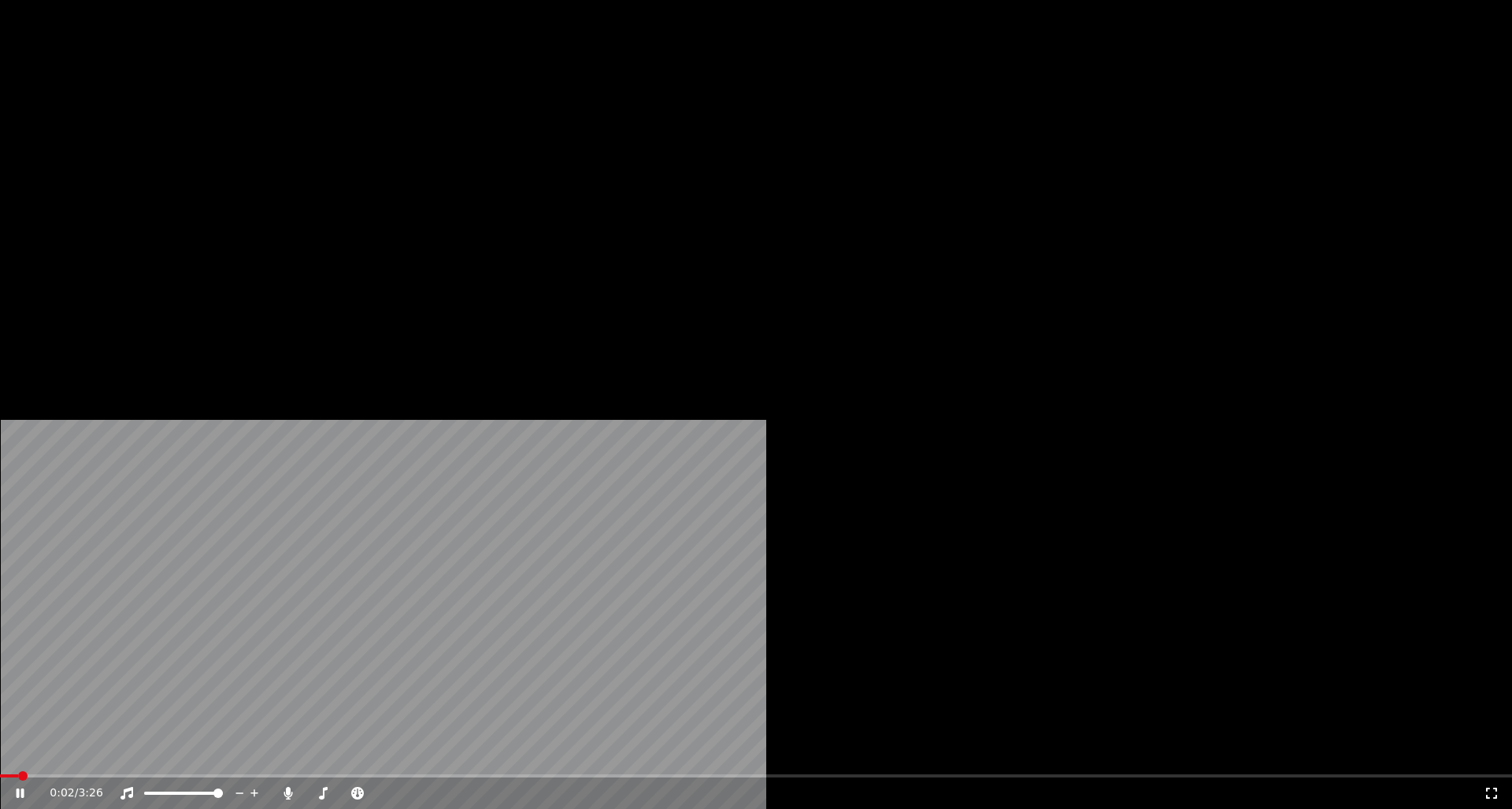
click at [308, 449] on video at bounding box center [756, 425] width 1512 height 851
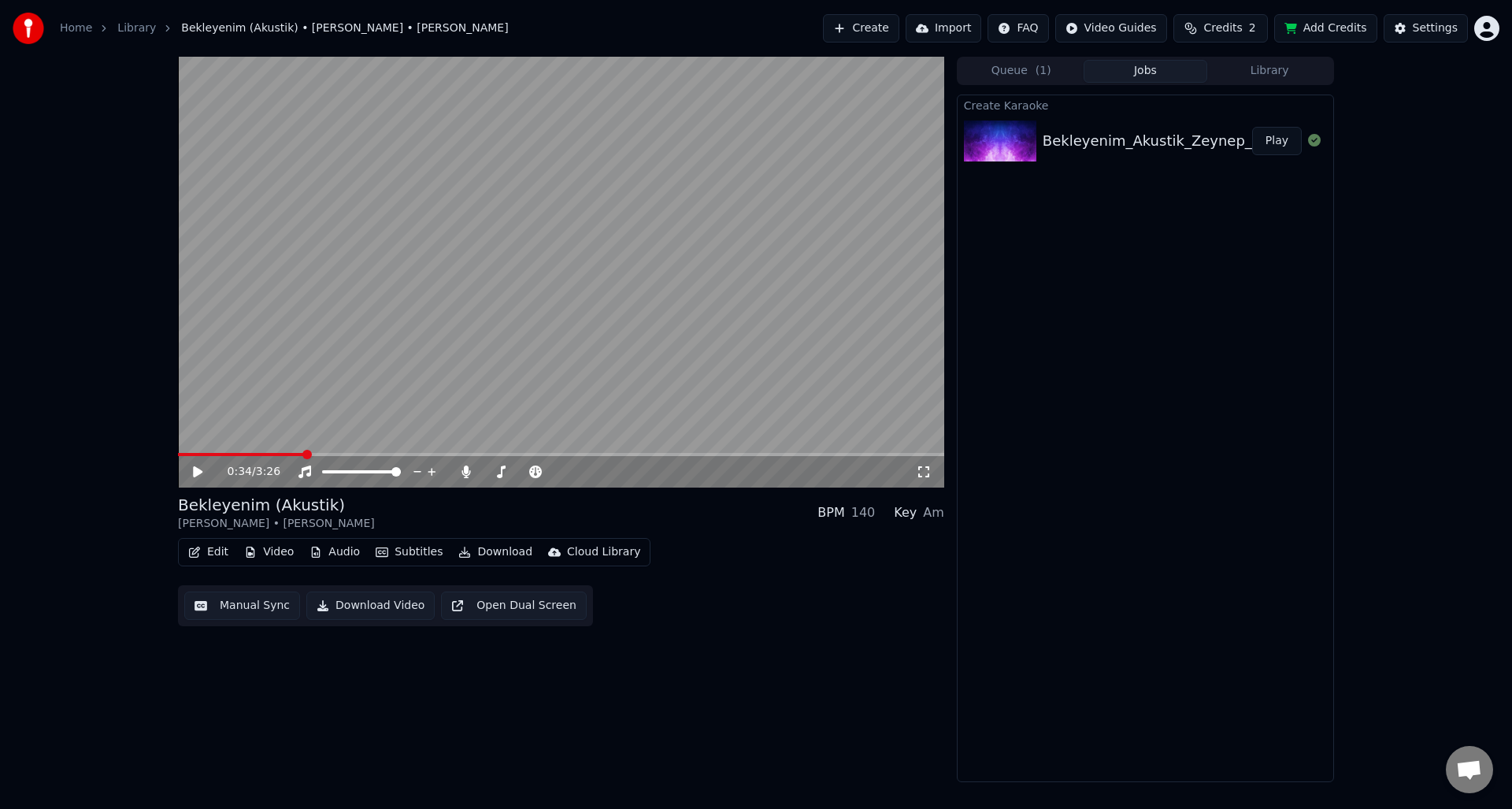
click at [303, 453] on span at bounding box center [561, 454] width 767 height 3
click at [206, 475] on icon at bounding box center [209, 472] width 37 height 13
click at [399, 452] on video at bounding box center [561, 272] width 767 height 431
click at [401, 455] on span at bounding box center [561, 454] width 767 height 3
click at [546, 401] on video at bounding box center [561, 272] width 767 height 431
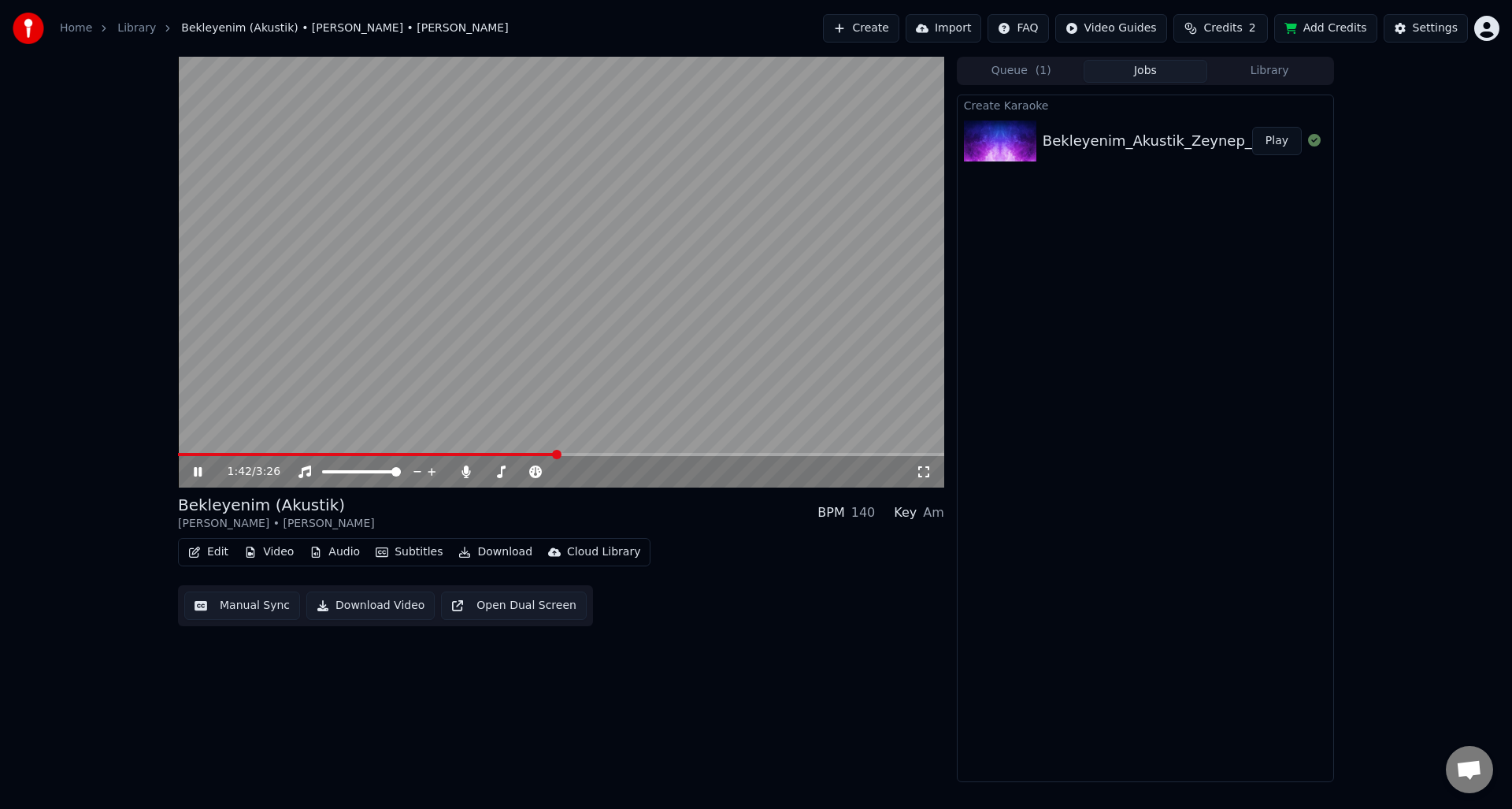
click at [556, 456] on span at bounding box center [561, 454] width 767 height 3
click at [654, 454] on span at bounding box center [561, 454] width 767 height 3
click at [696, 455] on span at bounding box center [561, 454] width 767 height 3
click at [726, 452] on video at bounding box center [561, 272] width 767 height 431
click at [733, 456] on span at bounding box center [561, 454] width 767 height 3
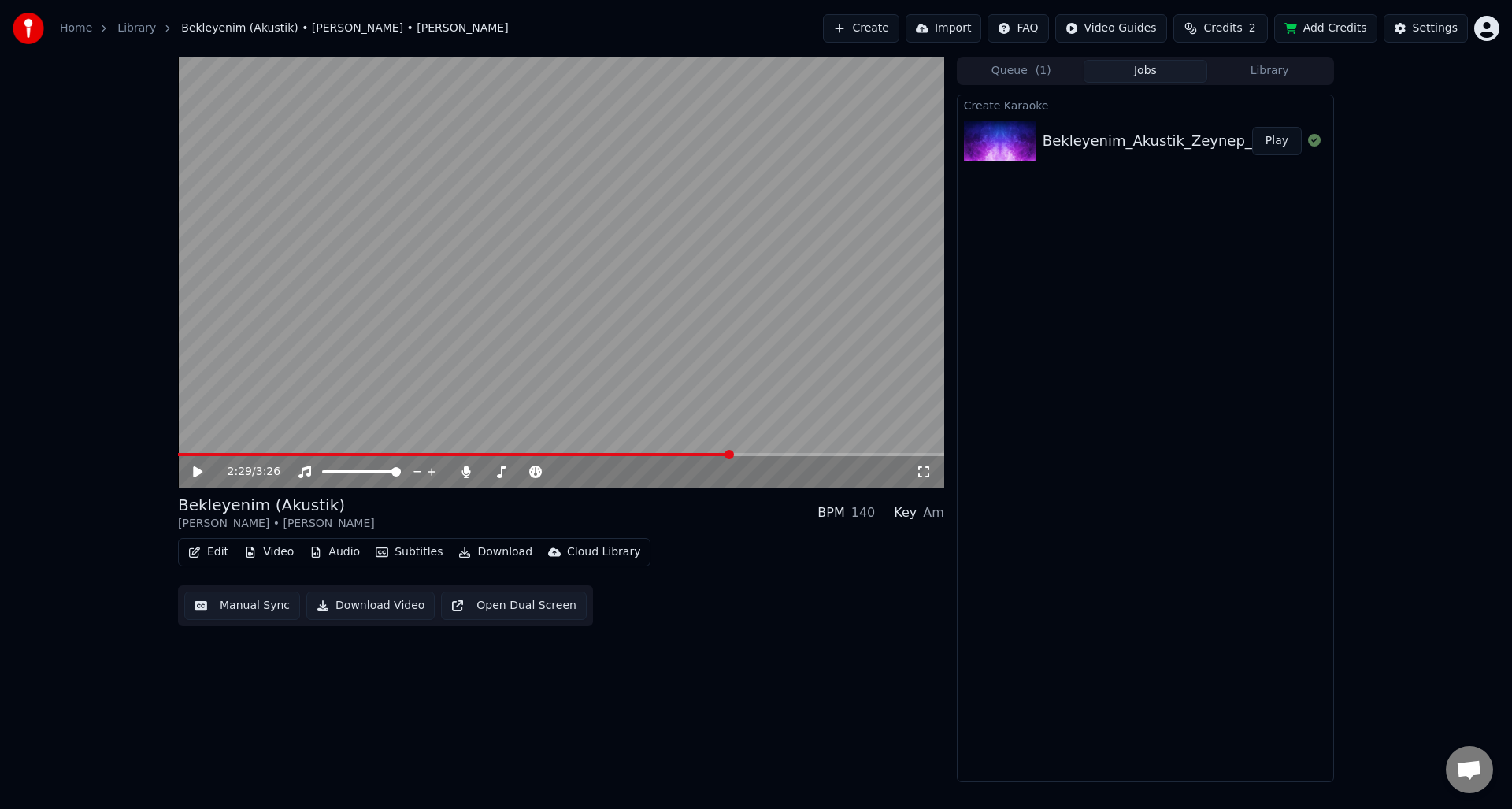
click at [222, 548] on button "Edit" at bounding box center [207, 552] width 52 height 22
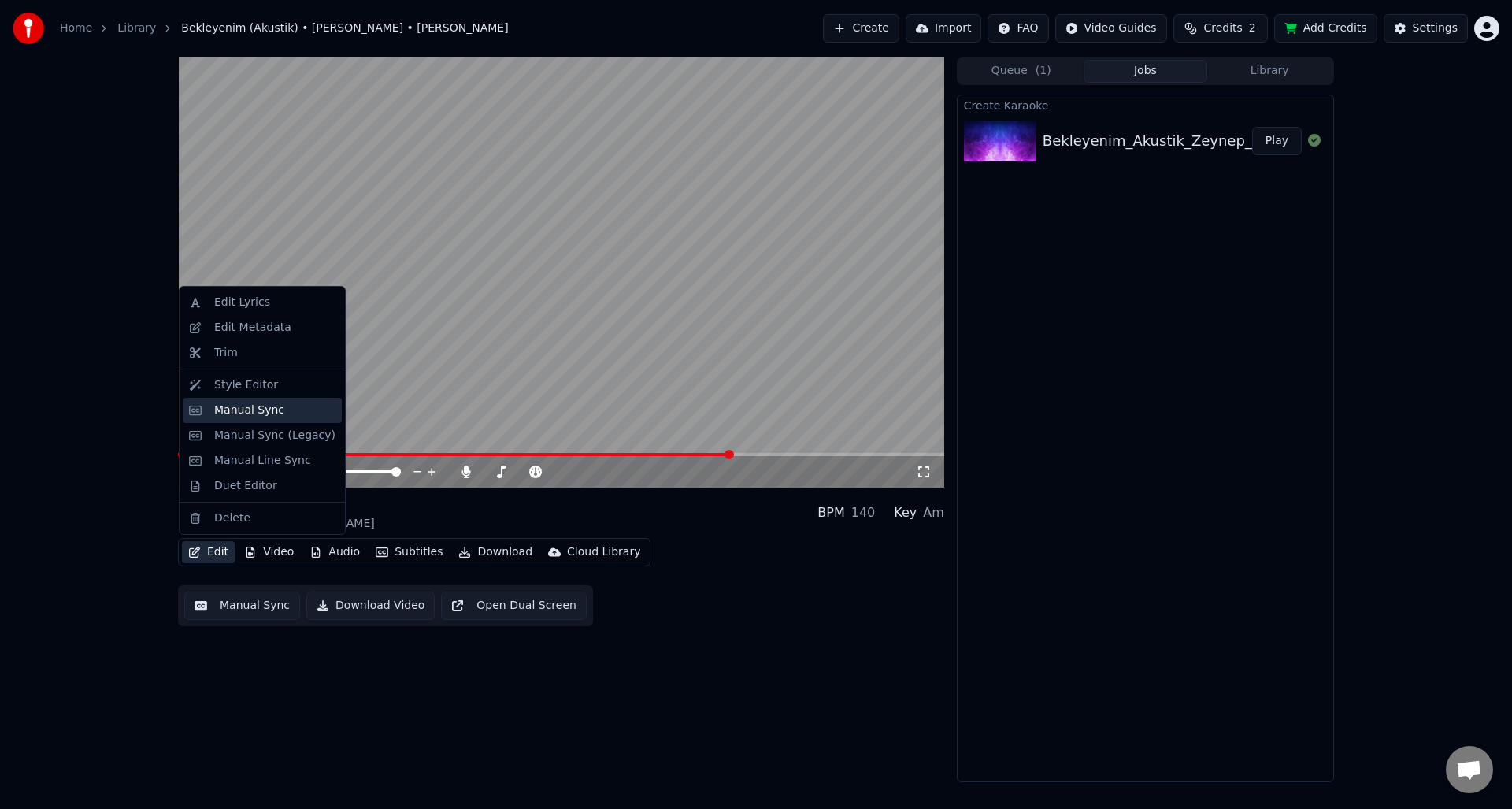
click at [263, 413] on div "Manual Sync" at bounding box center [249, 410] width 70 height 16
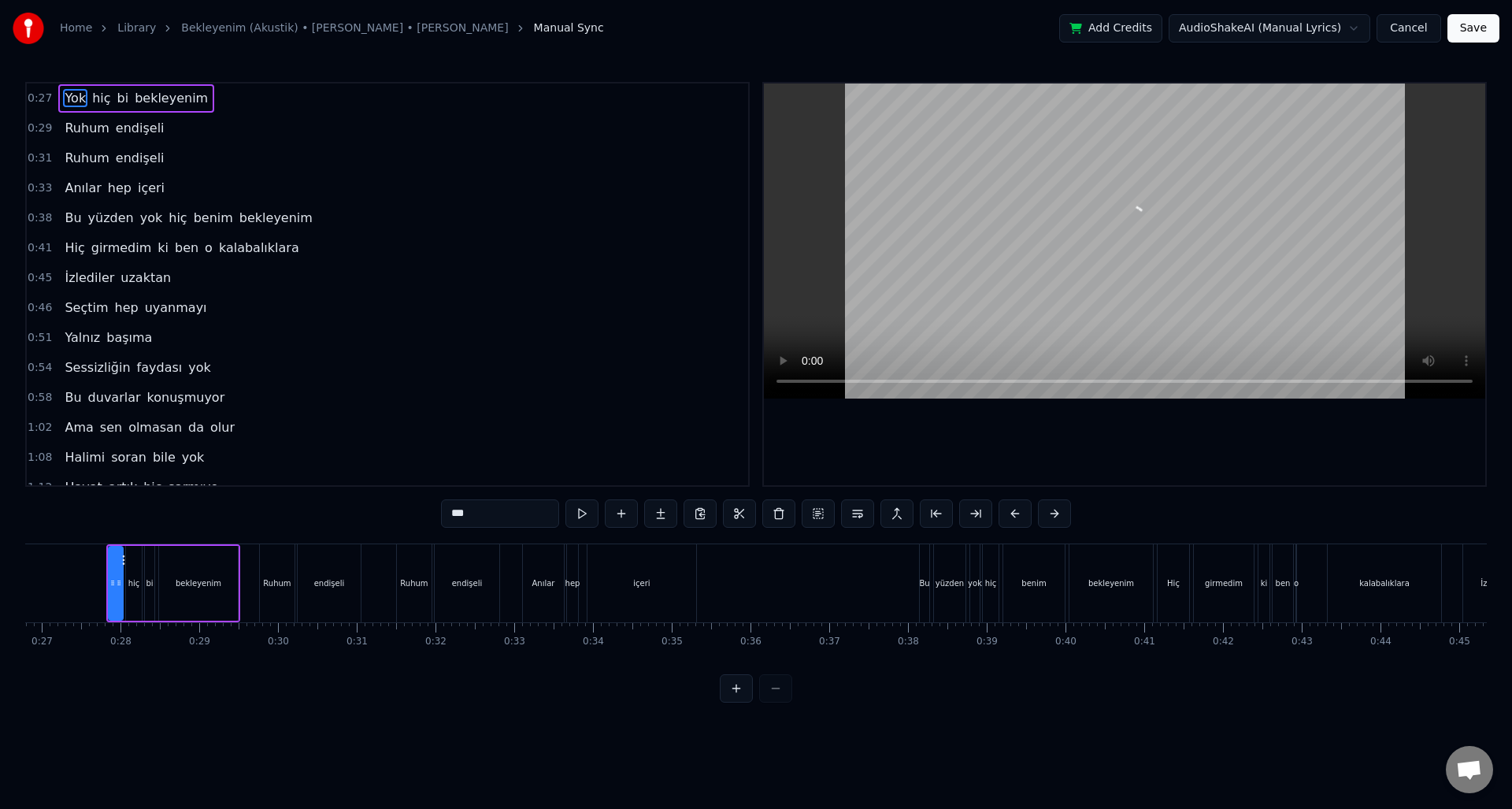
scroll to position [0, 2112]
click at [1400, 36] on button "Cancel" at bounding box center [1409, 28] width 64 height 28
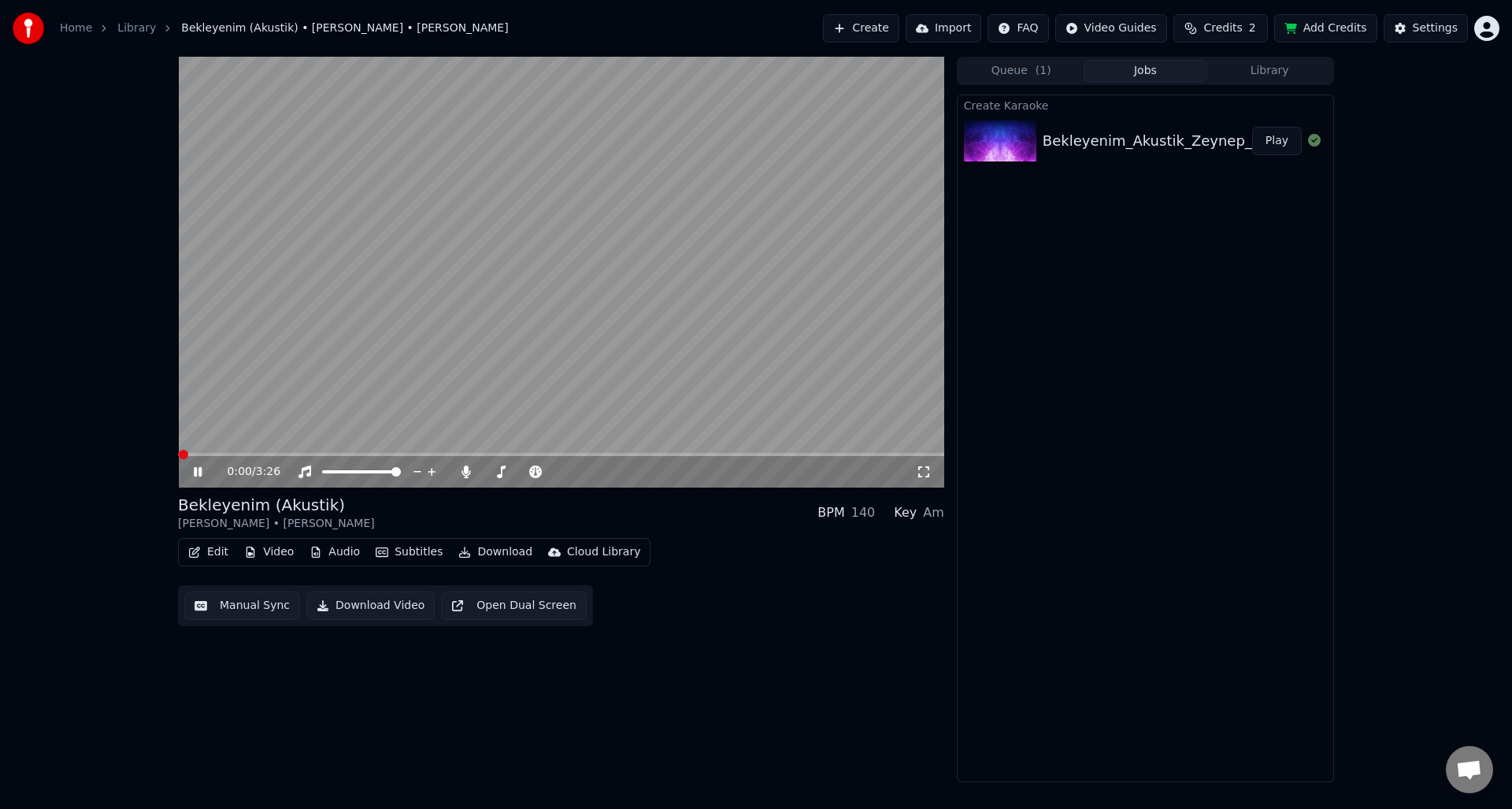
click at [216, 554] on button "Edit" at bounding box center [207, 552] width 52 height 22
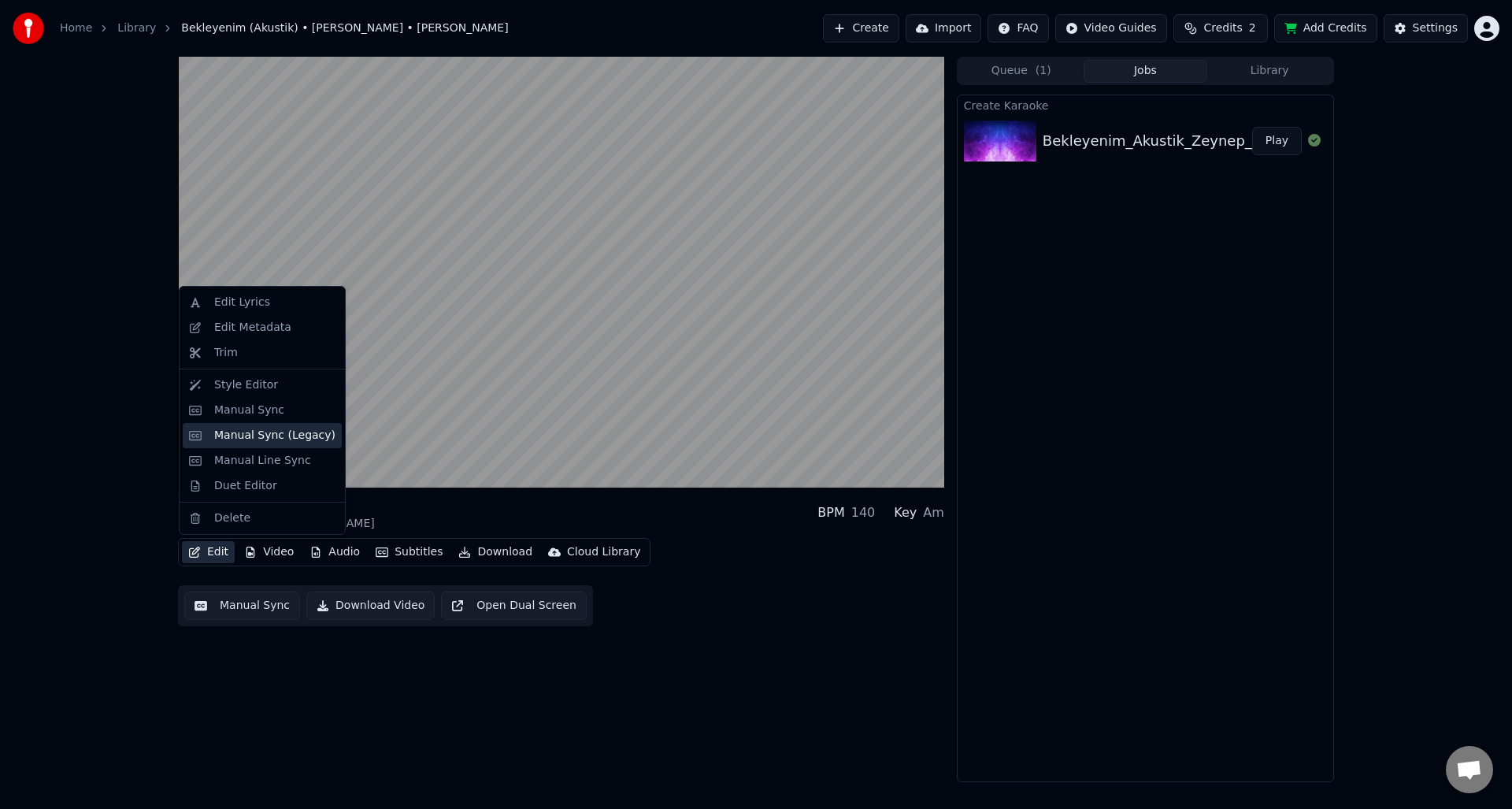
click at [255, 439] on div "Manual Sync (Legacy)" at bounding box center [274, 435] width 121 height 16
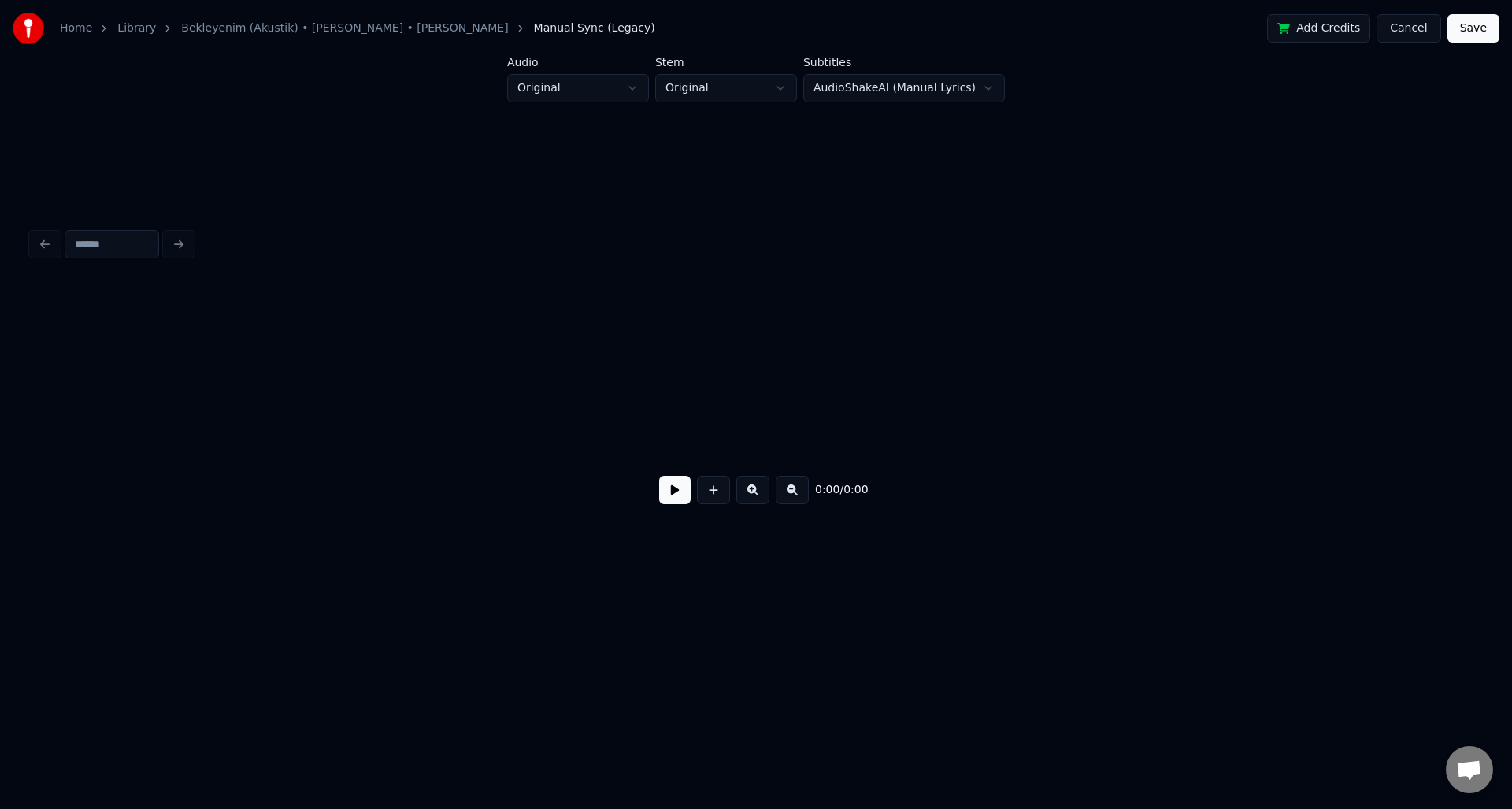
scroll to position [0, 4383]
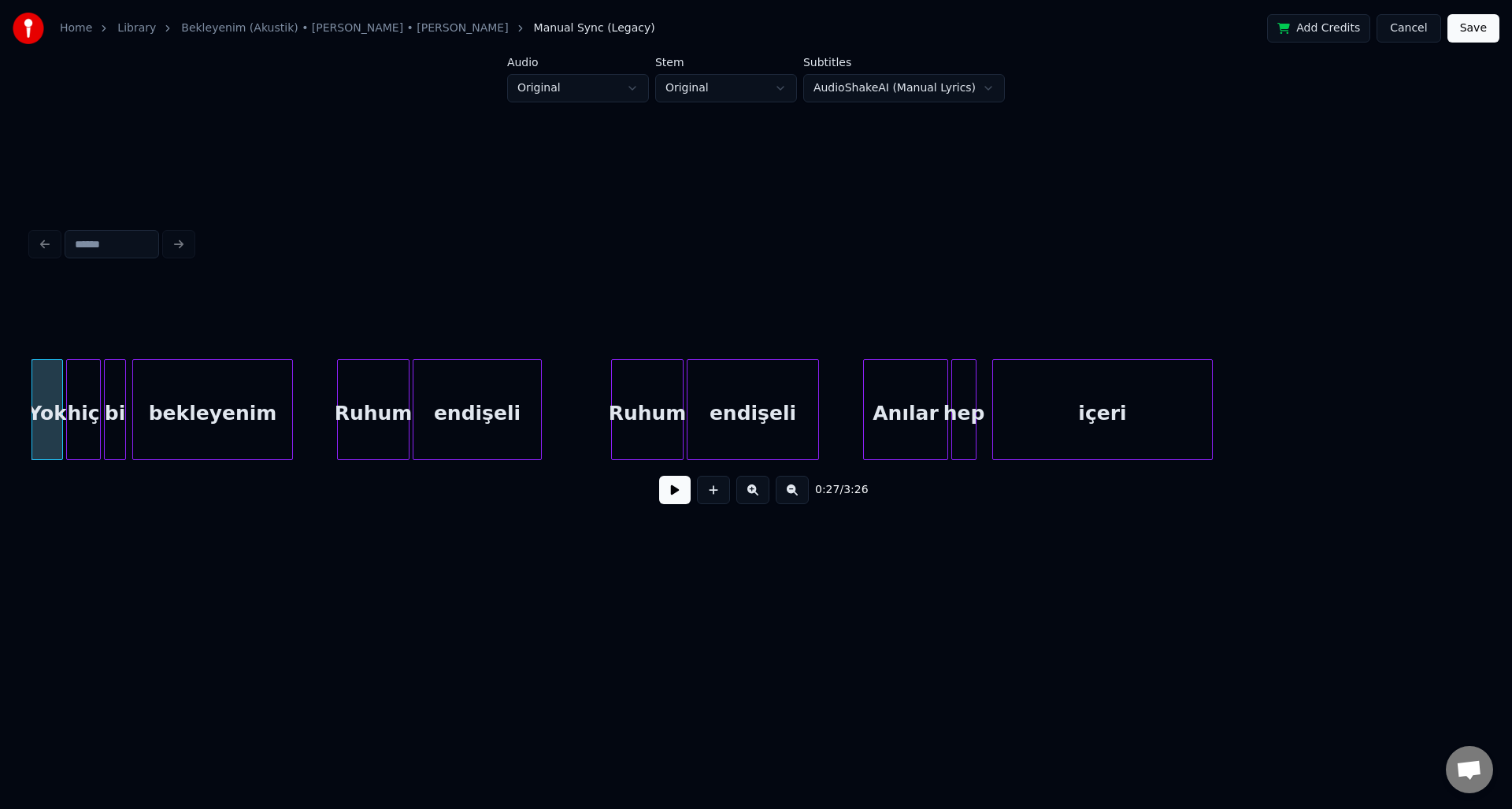
click at [393, 388] on div "Ruhum" at bounding box center [373, 413] width 71 height 107
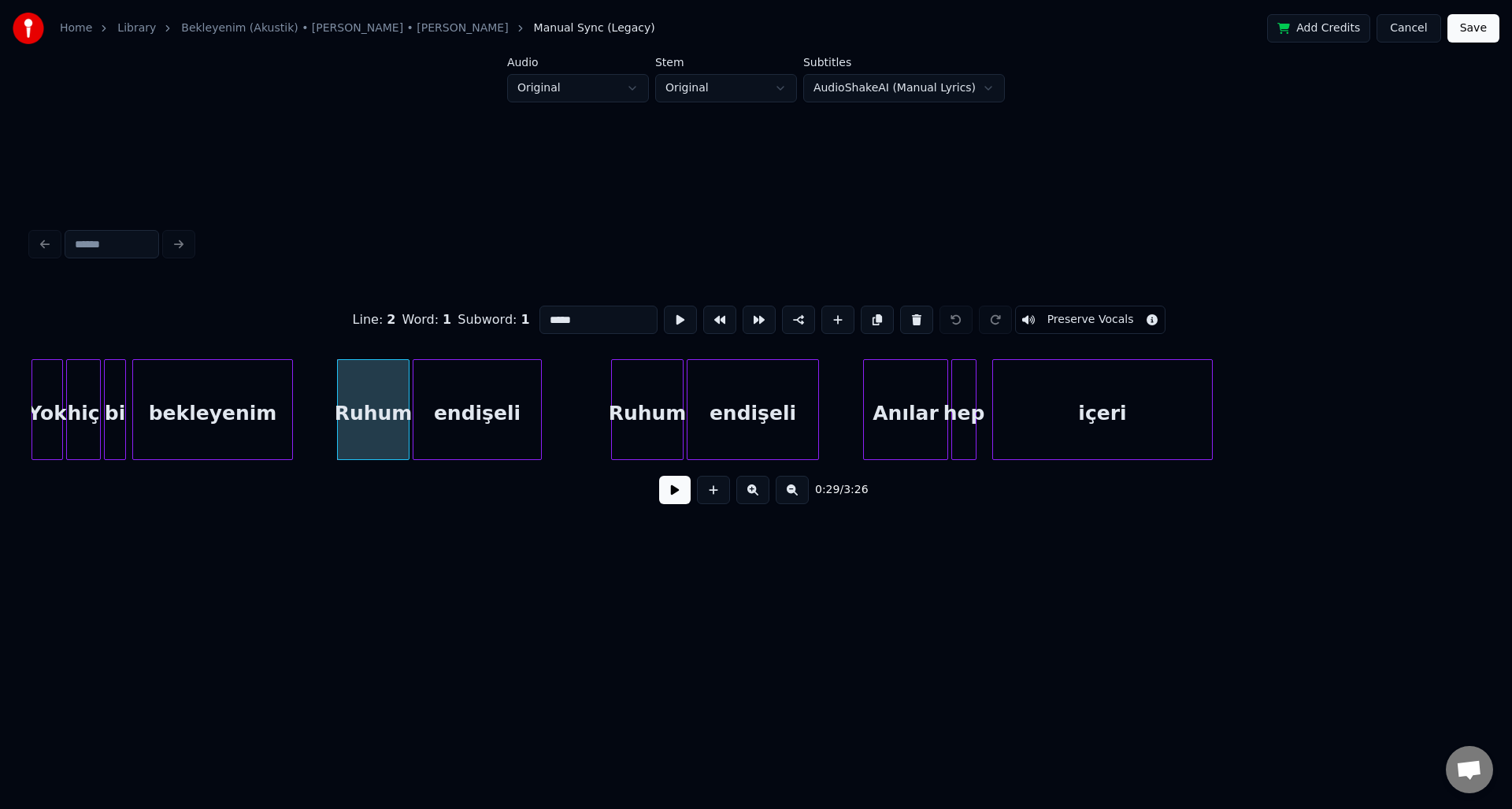
click at [674, 508] on div "0:29 / 3:26" at bounding box center [756, 490] width 1424 height 35
click at [674, 501] on button at bounding box center [675, 489] width 31 height 28
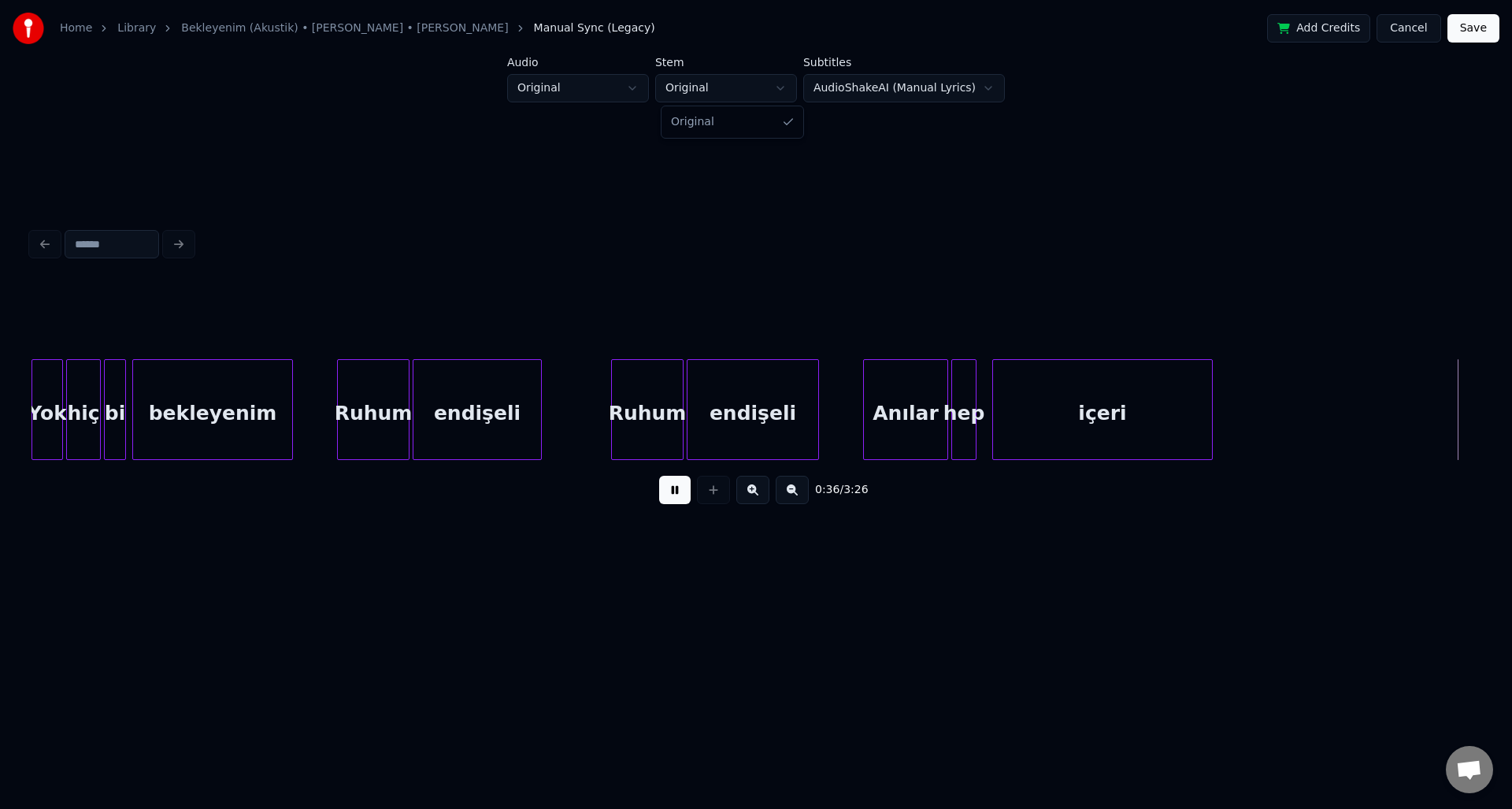
click at [704, 90] on html "Home Library Bekleyenim (Akustik) • Zeynep Bastık • Aleyna Tilki Manual Sync (L…" at bounding box center [756, 319] width 1512 height 638
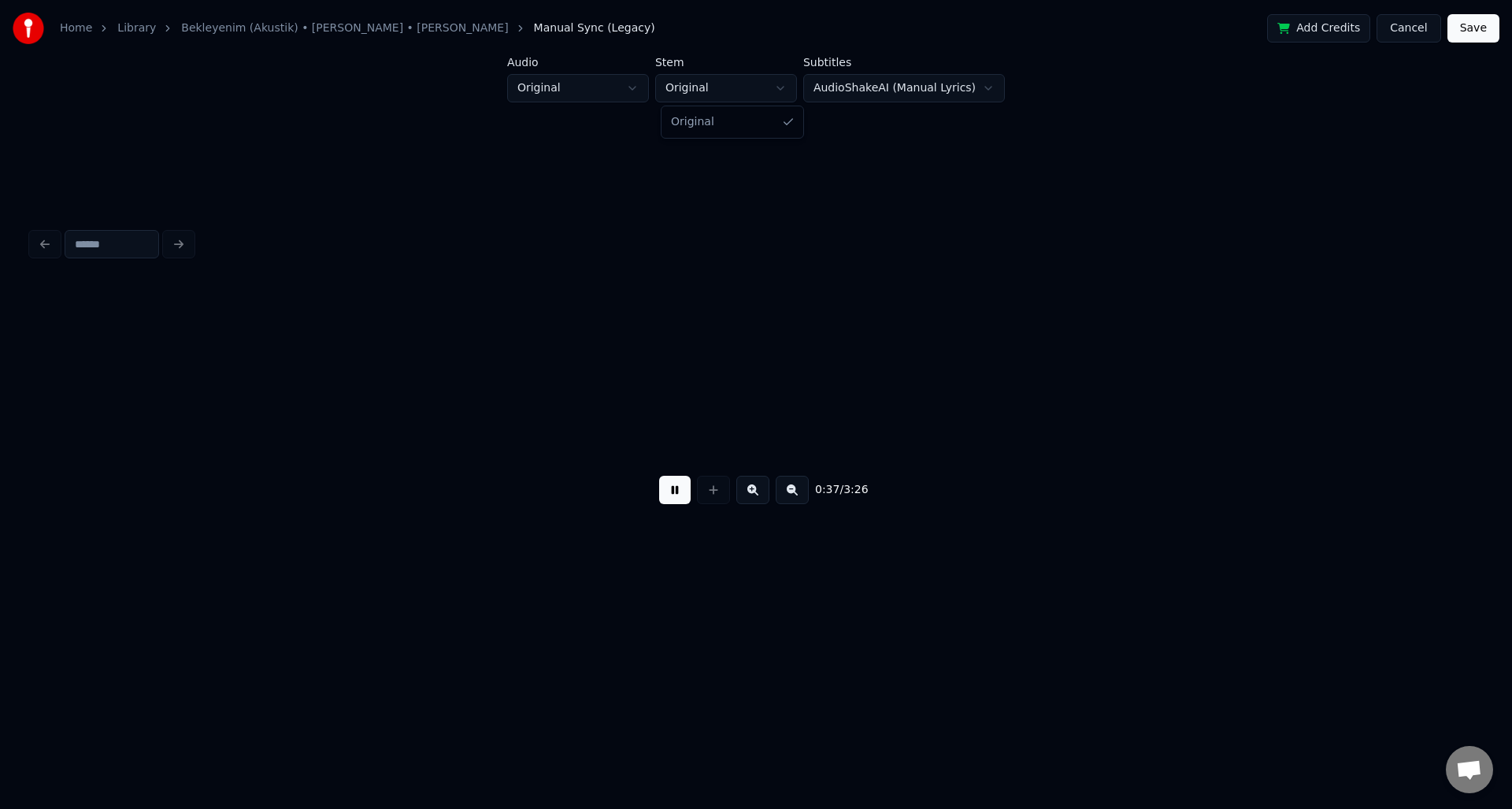
scroll to position [0, 5833]
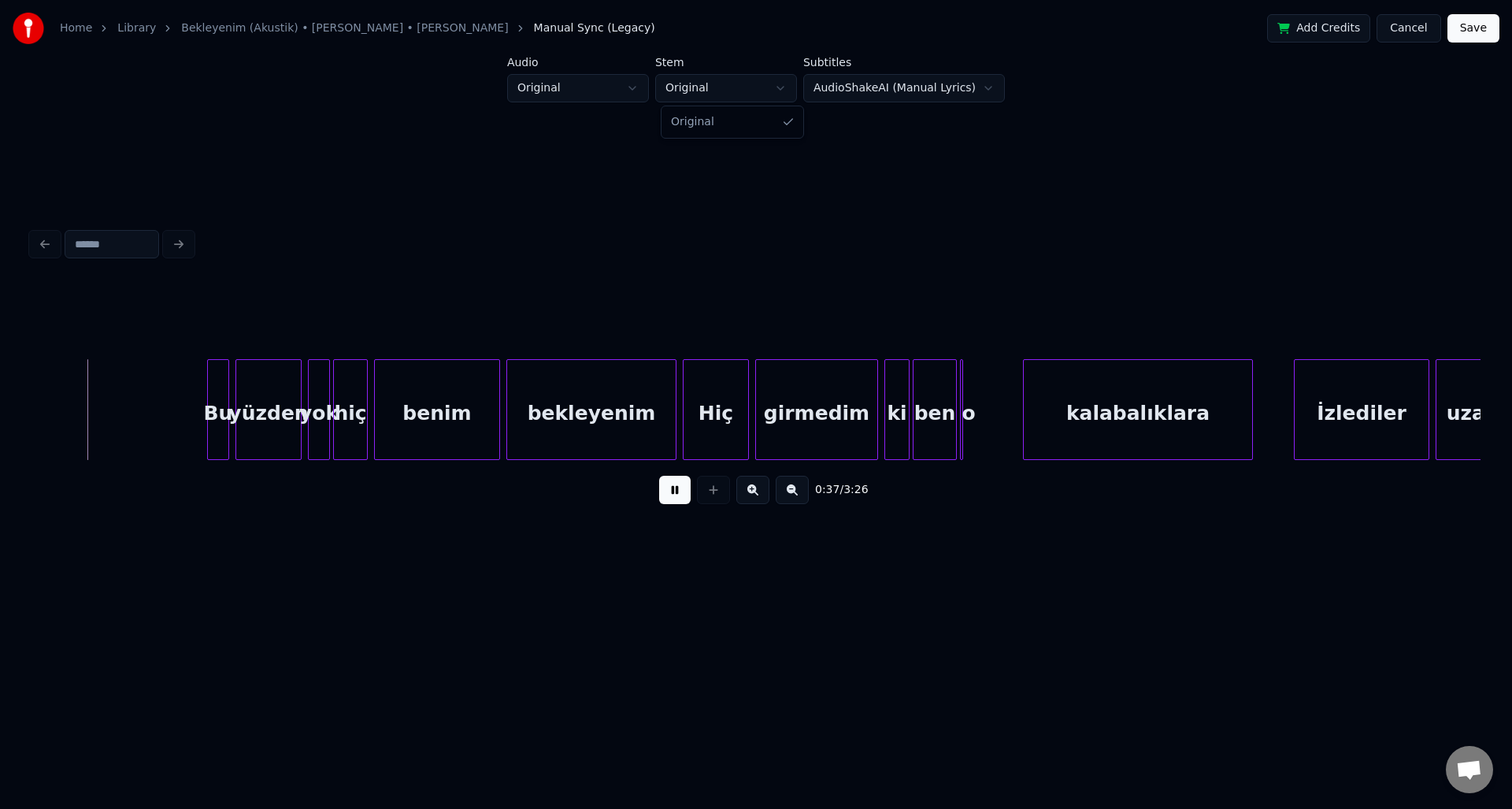
click at [704, 90] on html "Home Library Bekleyenim (Akustik) • Zeynep Bastık • Aleyna Tilki Manual Sync (L…" at bounding box center [756, 319] width 1512 height 638
click at [885, 79] on html "Home Library Bekleyenim (Akustik) • Zeynep Bastık • Aleyna Tilki Manual Sync (L…" at bounding box center [756, 319] width 1512 height 638
click at [882, 87] on html "Home Library Bekleyenim (Akustik) • Zeynep Bastık • Aleyna Tilki Manual Sync (L…" at bounding box center [756, 319] width 1512 height 638
click at [865, 416] on div "girmedim" at bounding box center [817, 413] width 121 height 107
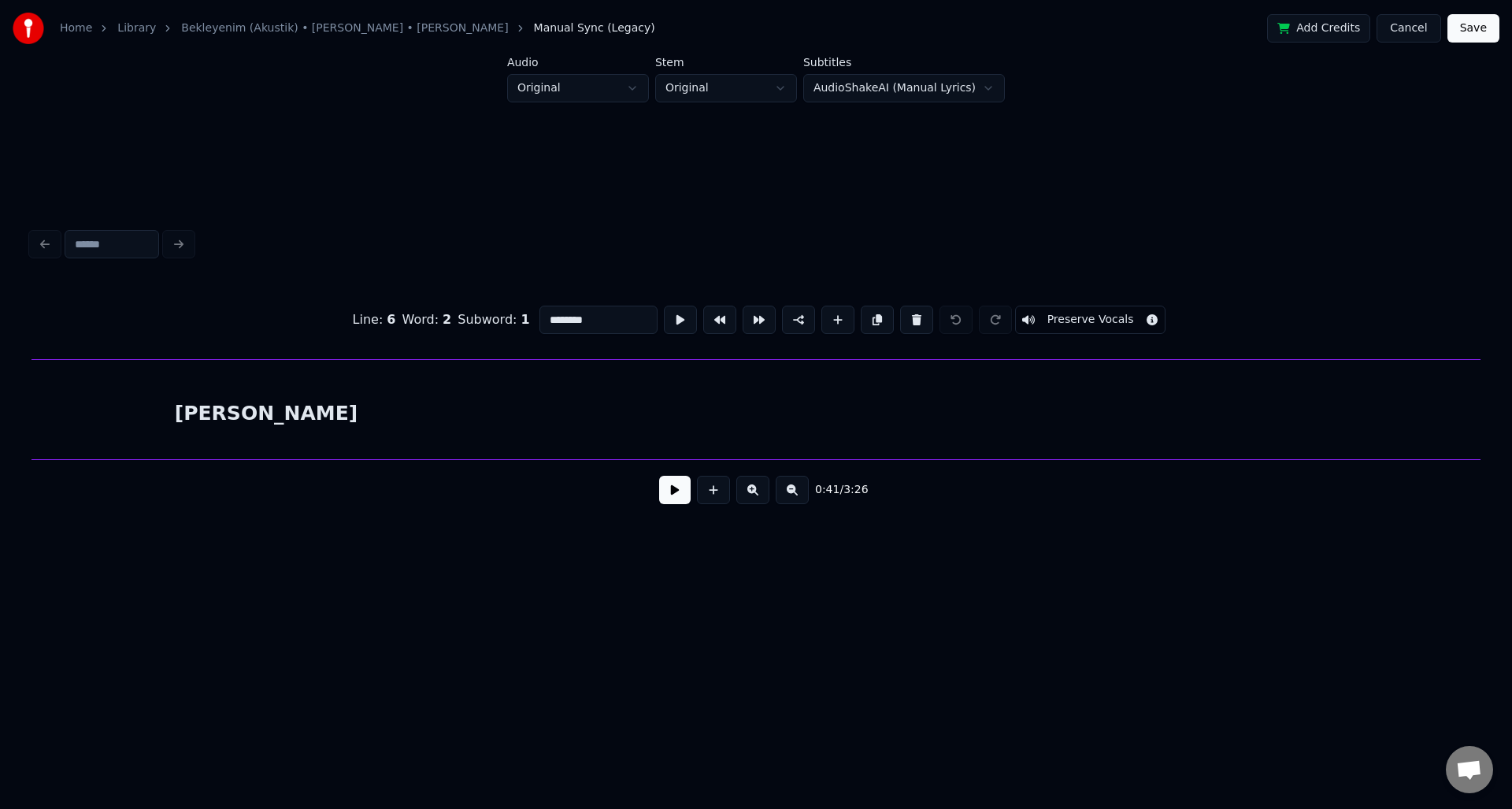
scroll to position [0, 20054]
type input "**********"
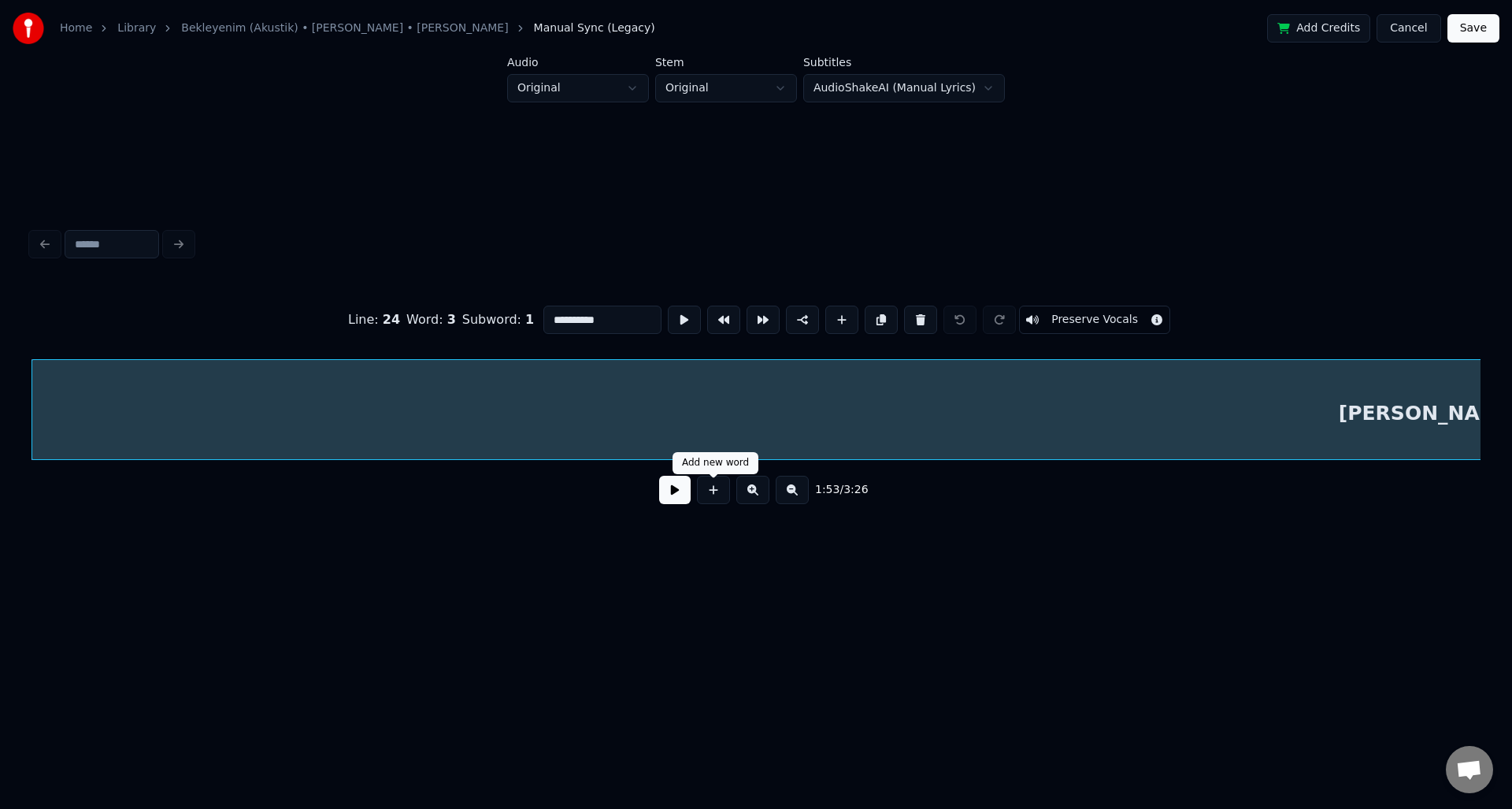
click at [680, 499] on button at bounding box center [675, 489] width 31 height 28
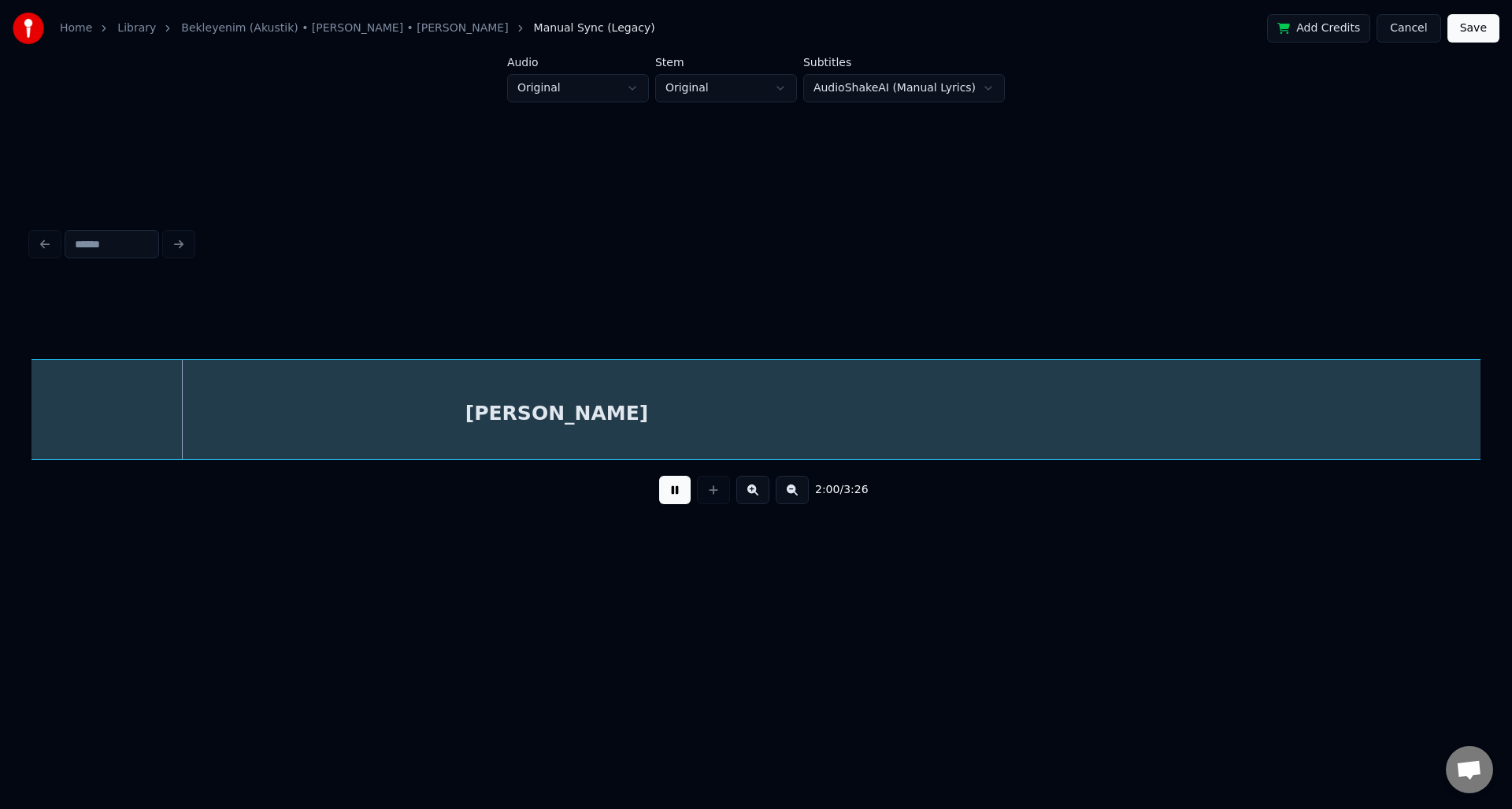
scroll to position [0, 18450]
click at [680, 498] on button at bounding box center [675, 489] width 31 height 28
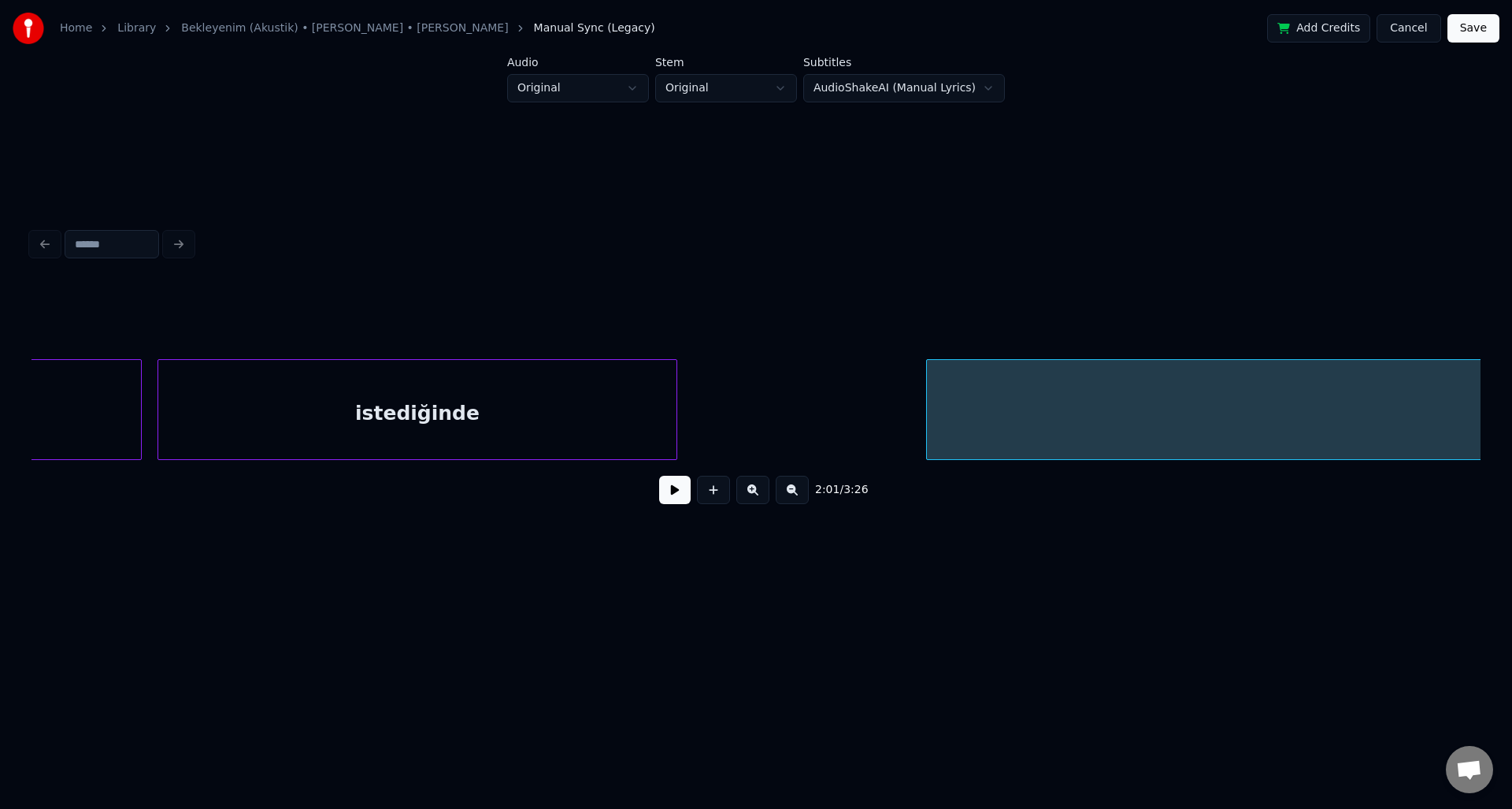
scroll to position [0, 17061]
click at [414, 403] on div "istediğinde" at bounding box center [419, 413] width 519 height 107
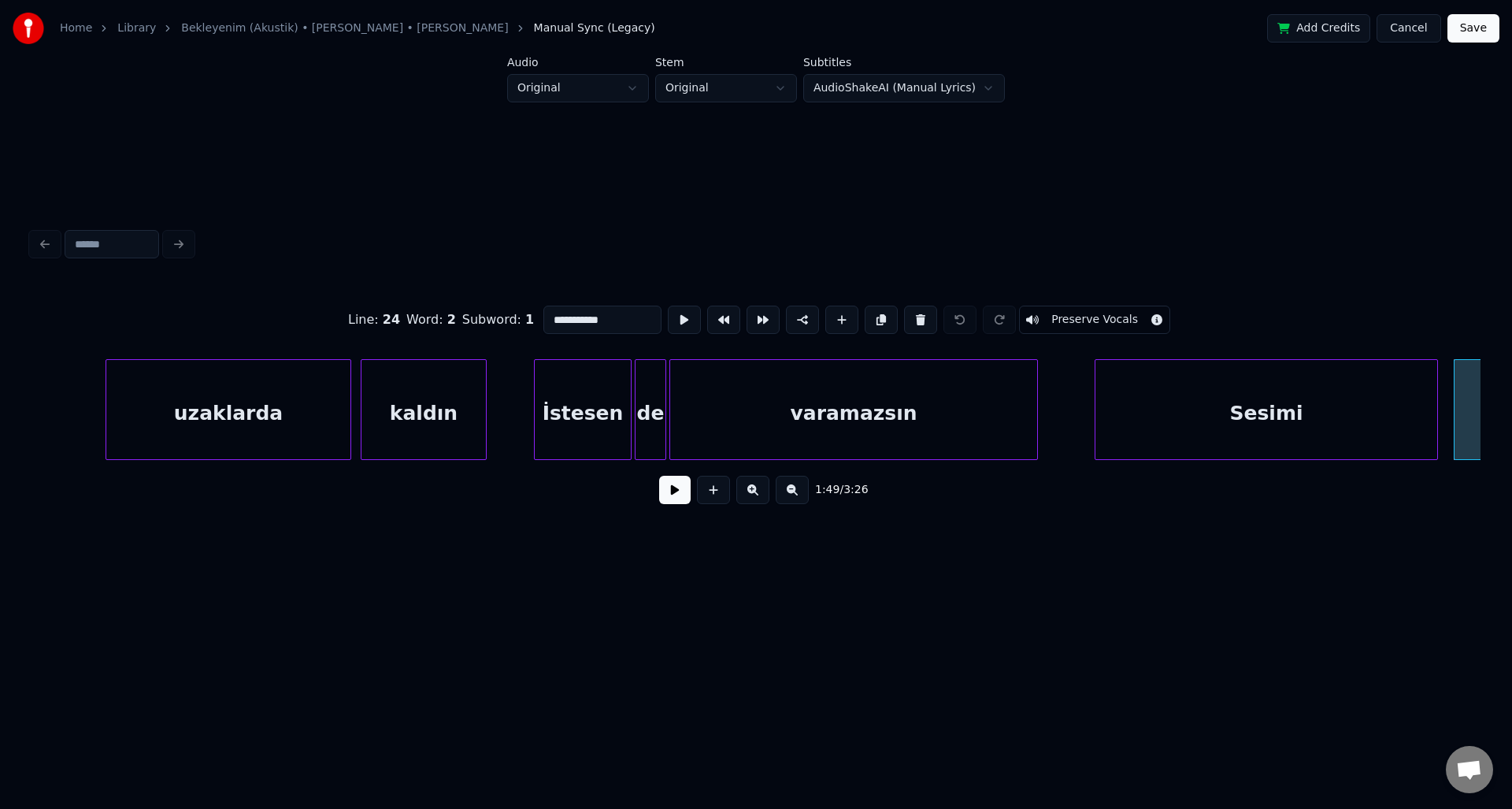
scroll to position [0, 15745]
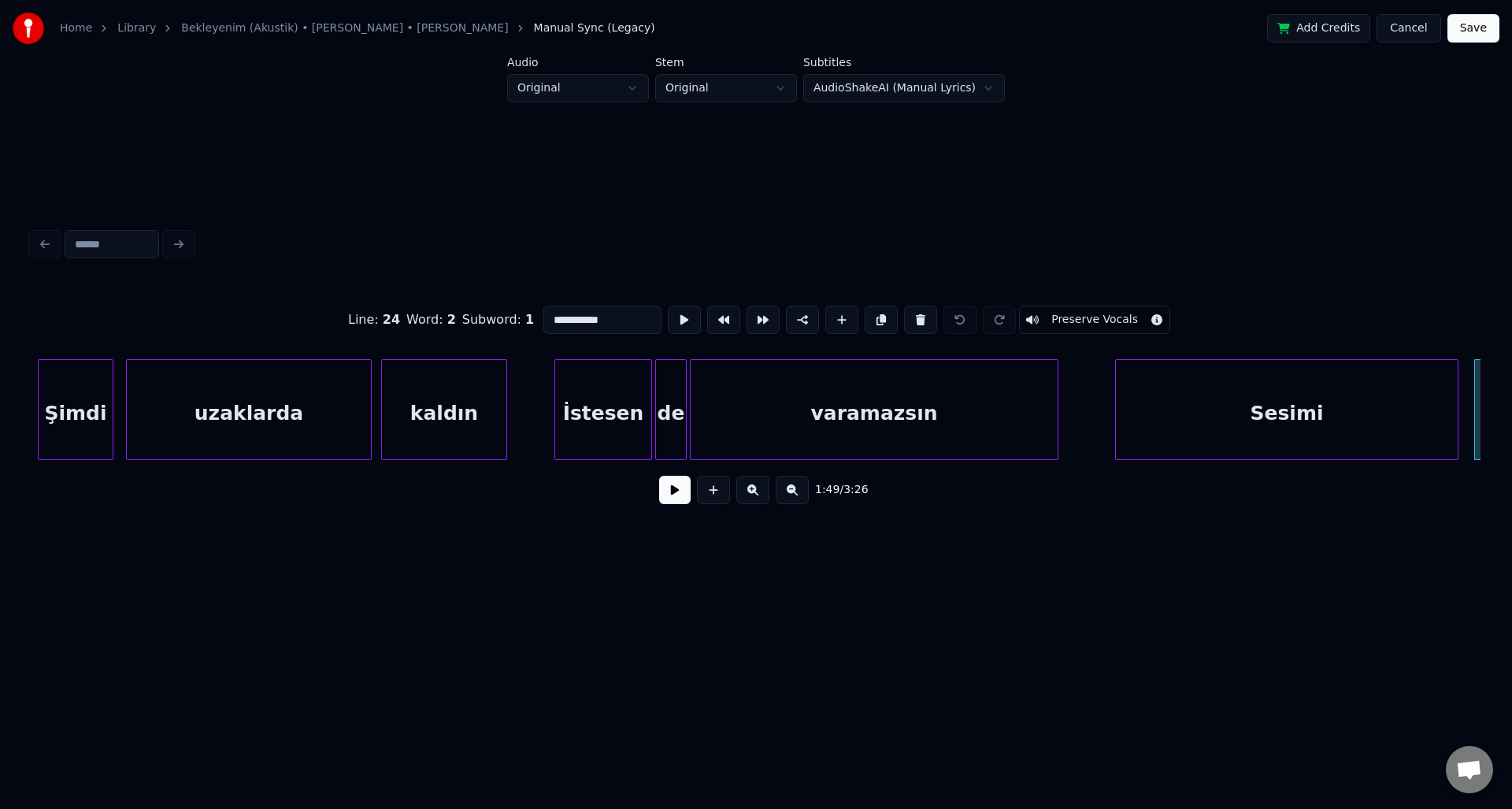
click at [424, 406] on div "kaldın" at bounding box center [444, 413] width 125 height 107
type input "******"
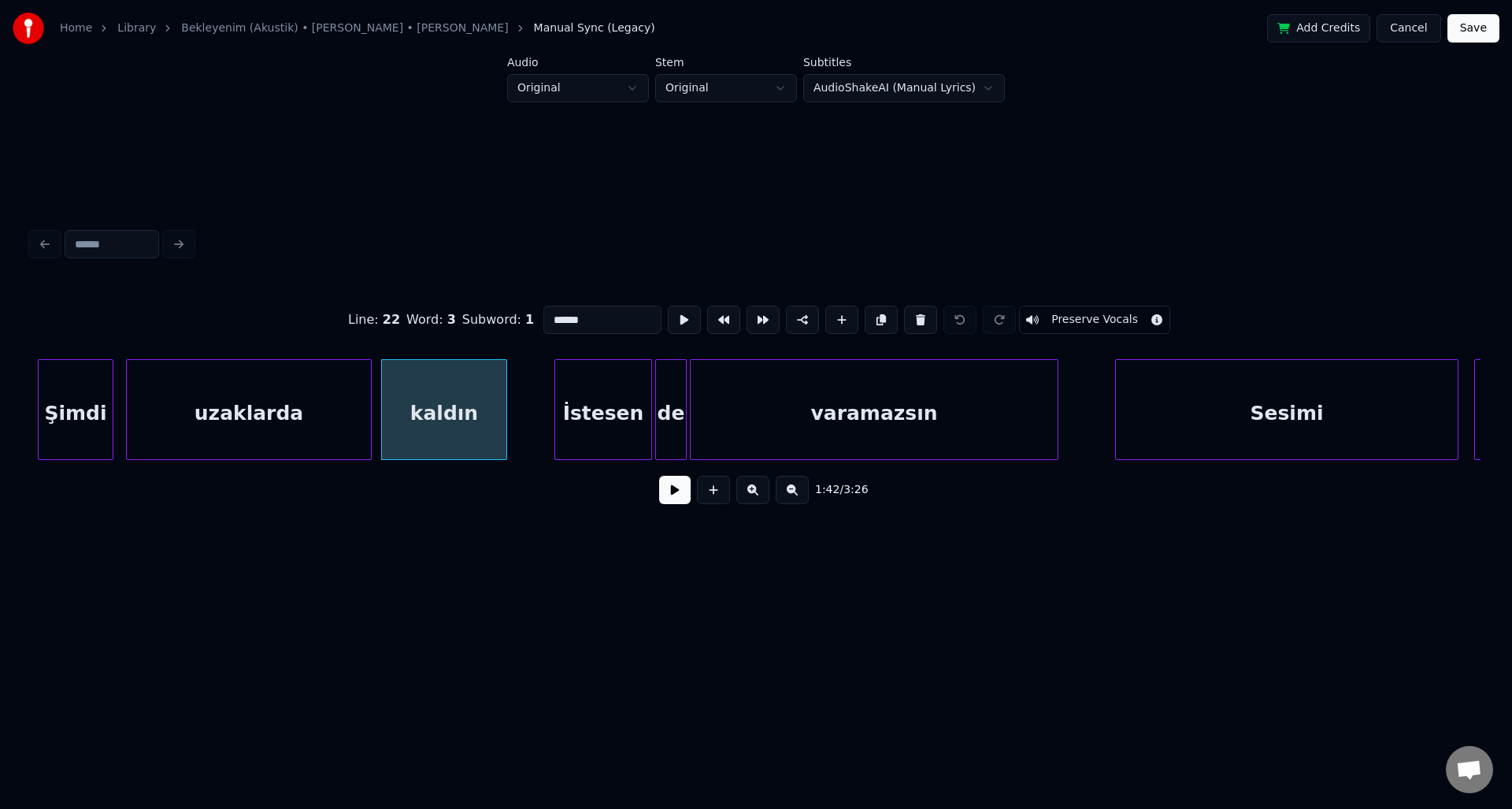
click at [678, 489] on button at bounding box center [675, 489] width 31 height 28
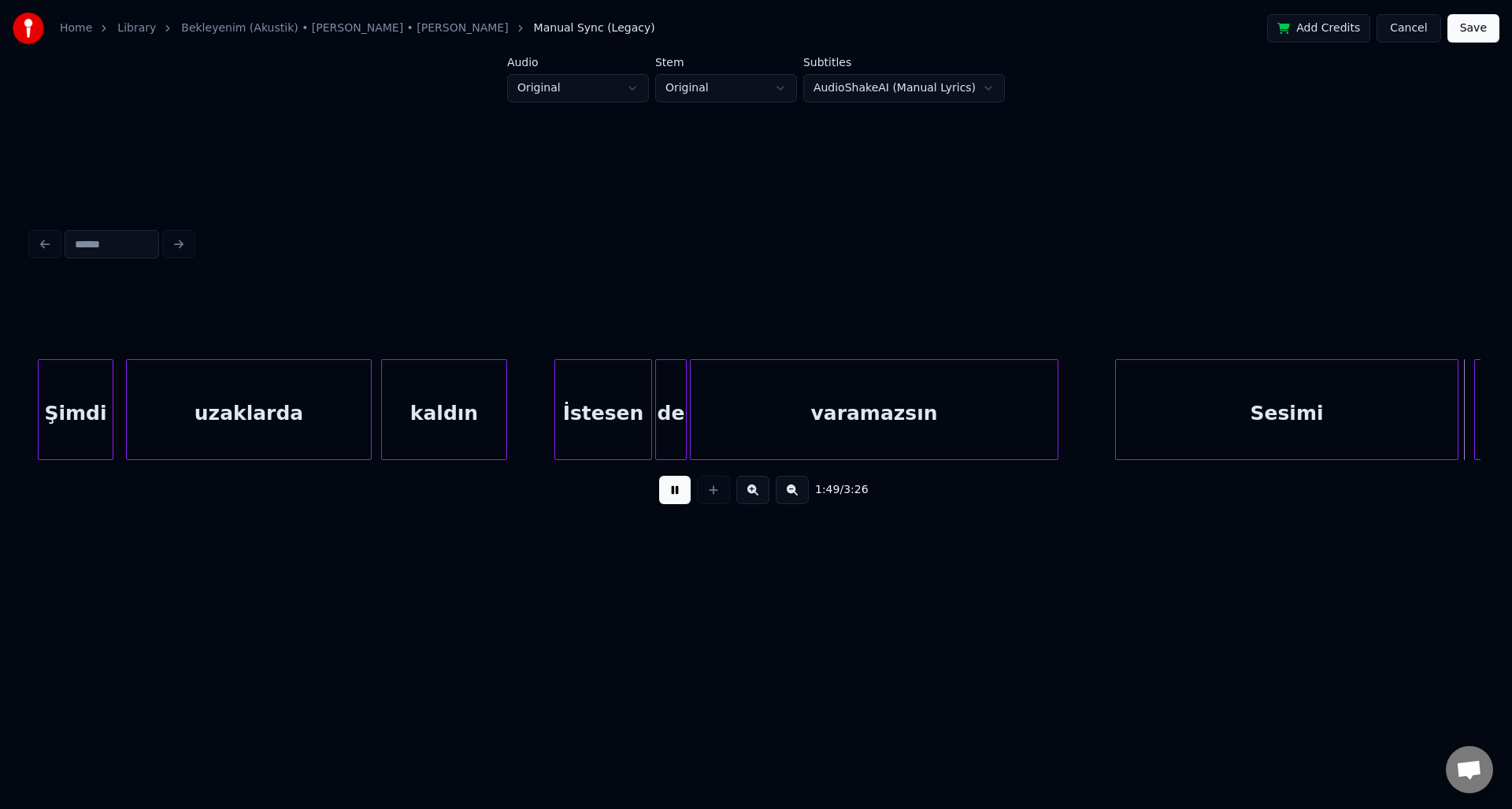
scroll to position [0, 17196]
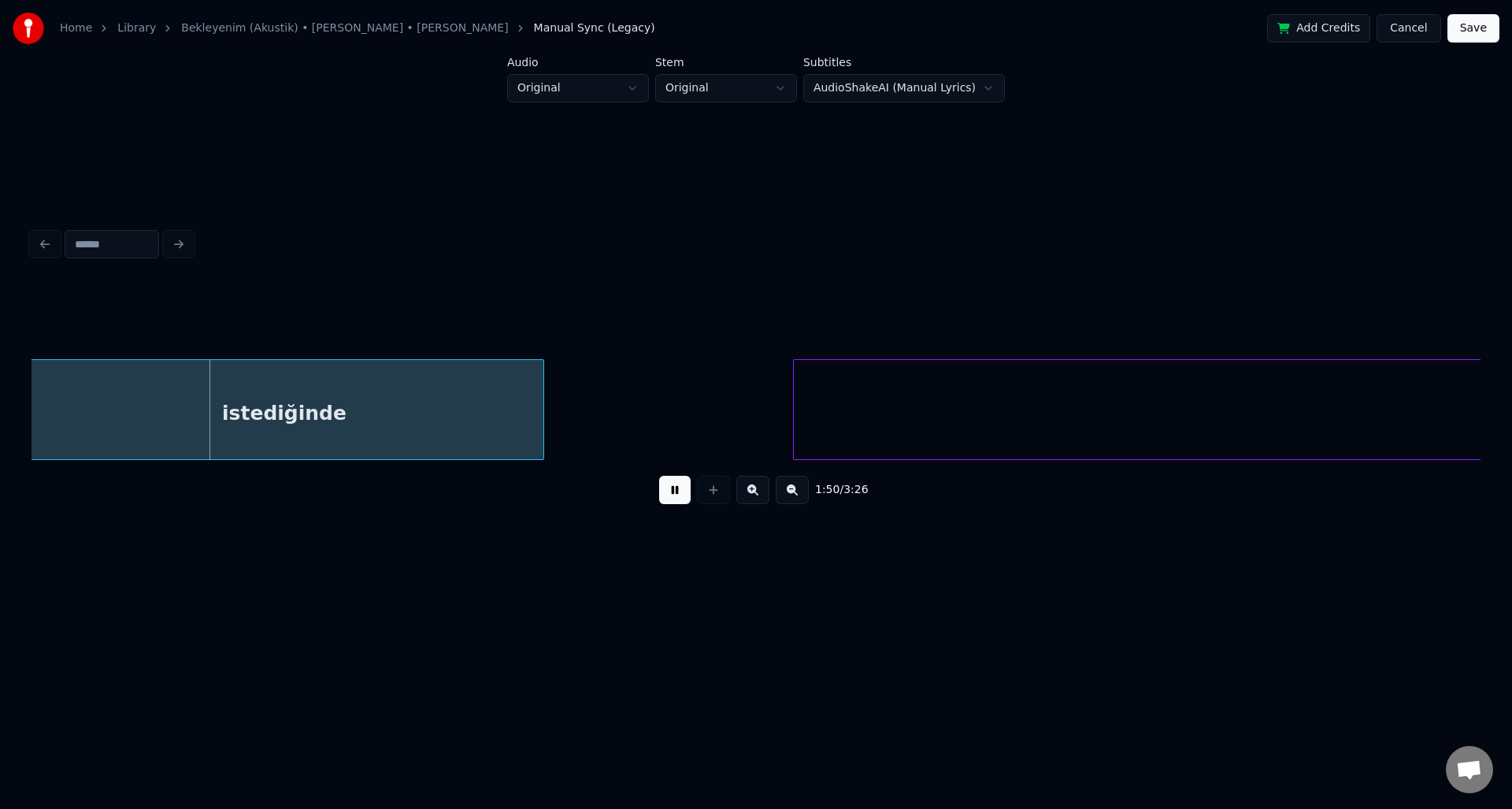
click at [677, 497] on button at bounding box center [675, 489] width 31 height 28
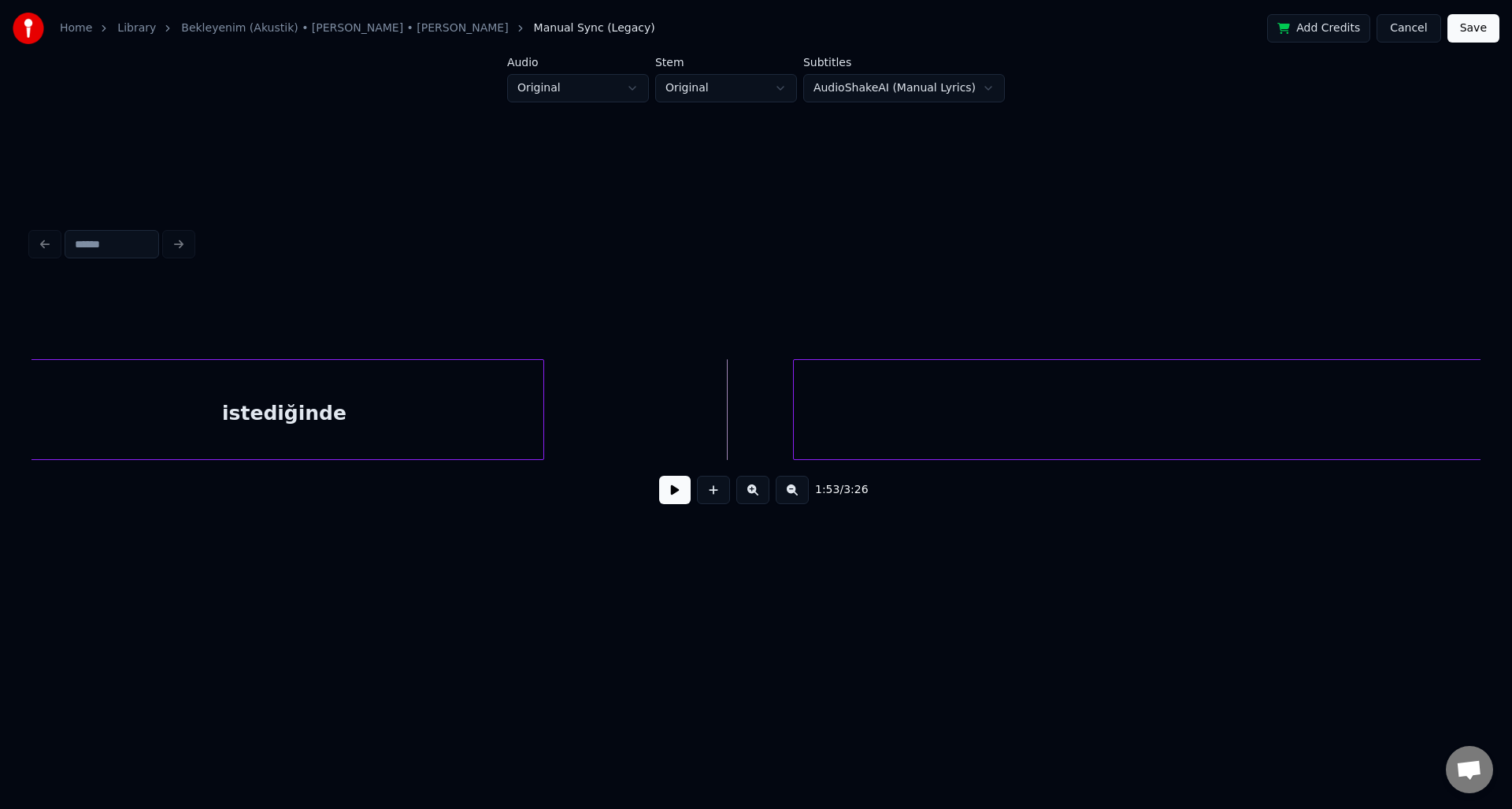
click at [1406, 29] on button "Cancel" at bounding box center [1409, 28] width 64 height 28
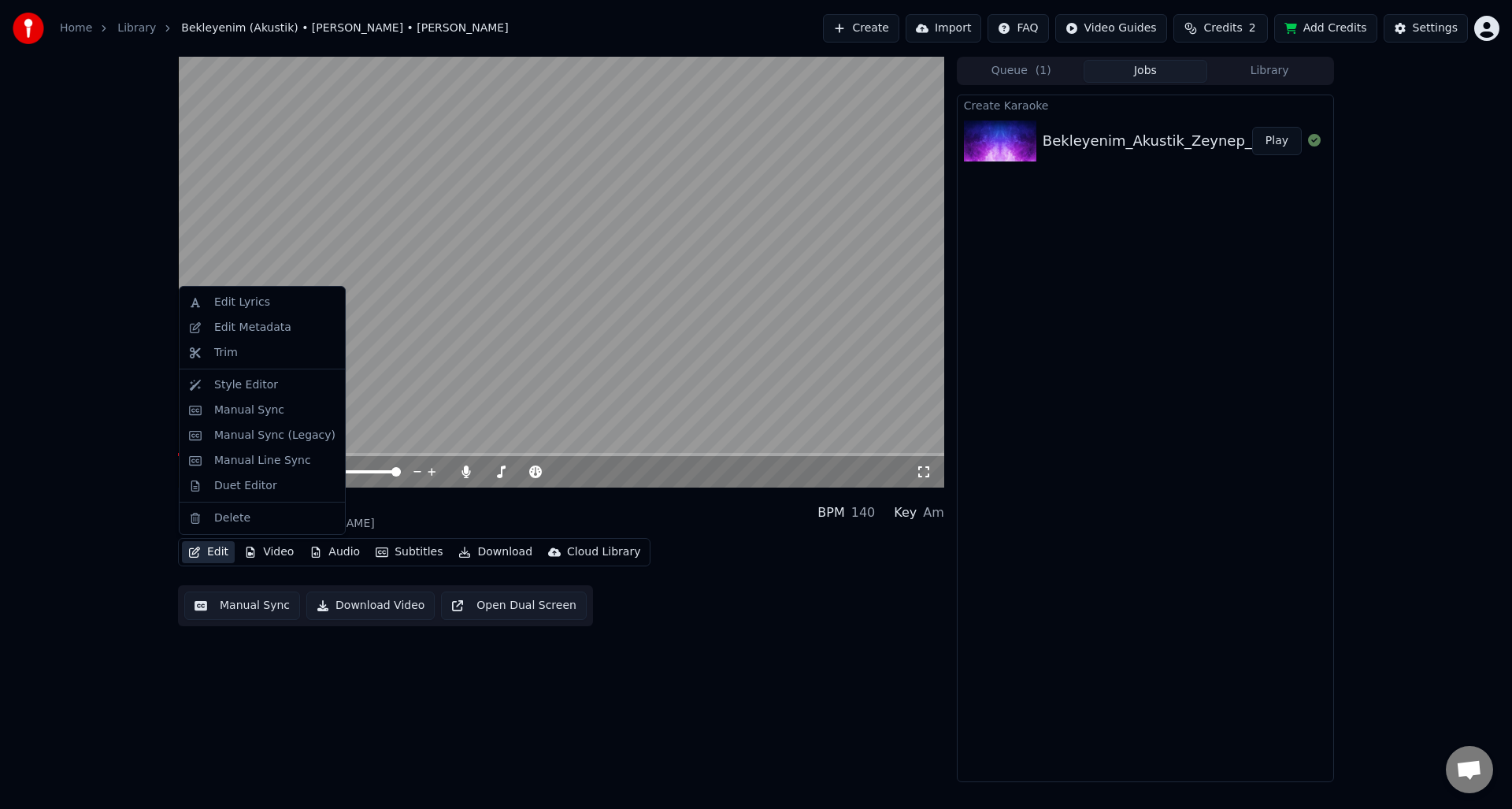
click at [215, 547] on button "Edit" at bounding box center [207, 552] width 52 height 22
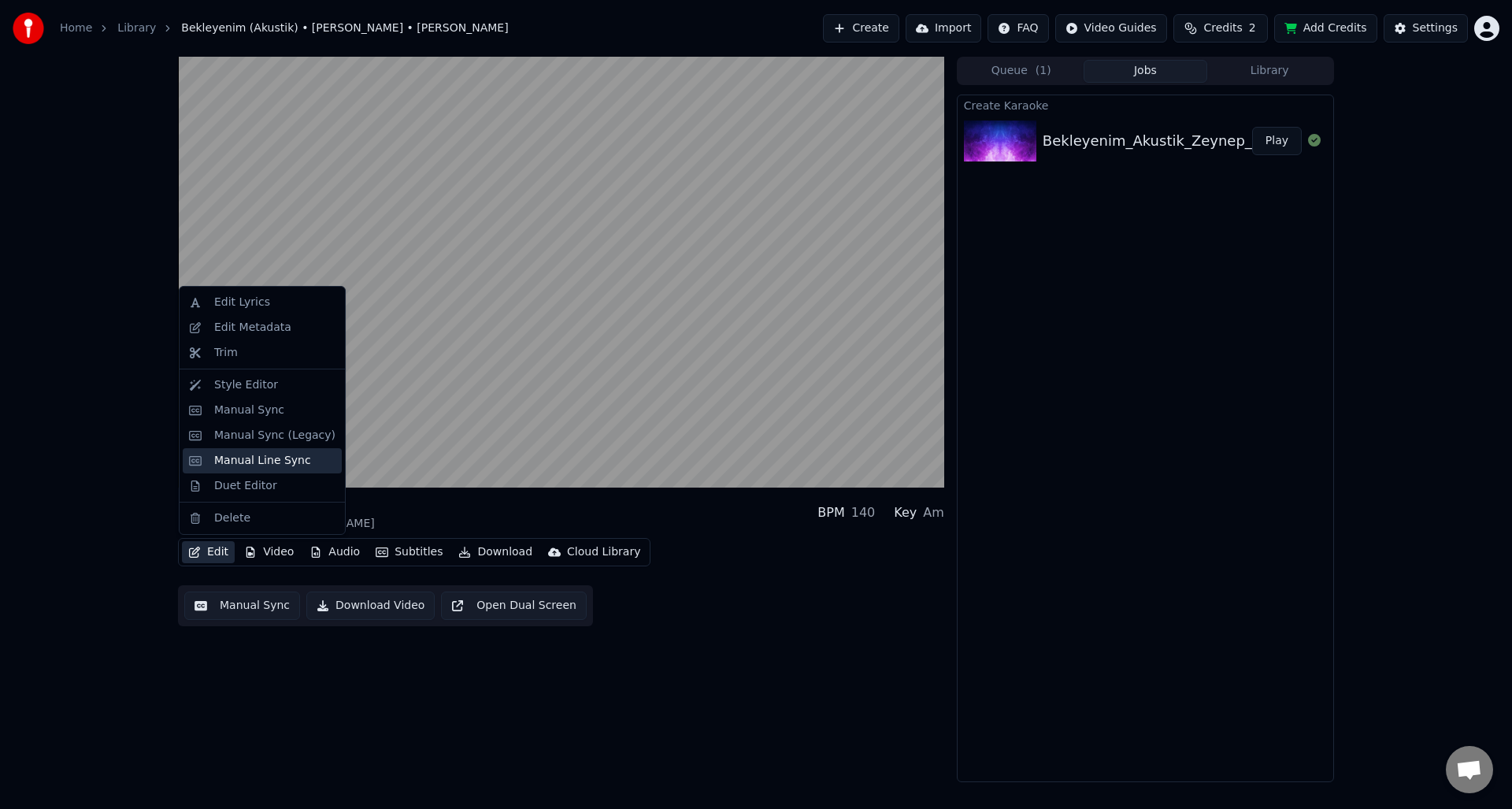
click at [288, 459] on div "Manual Line Sync" at bounding box center [263, 460] width 97 height 16
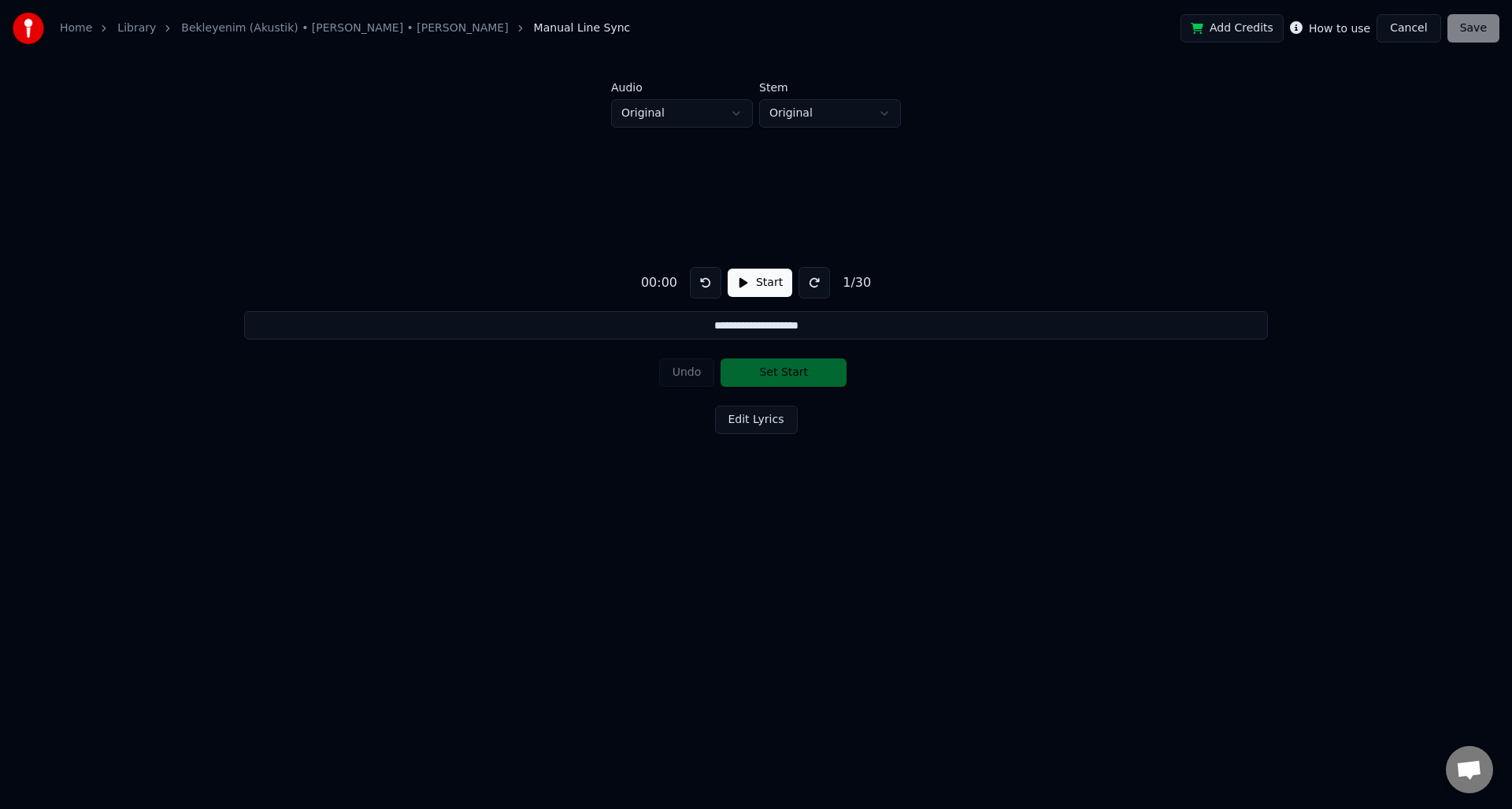
click at [757, 287] on button "Start" at bounding box center [760, 283] width 64 height 28
click at [730, 327] on input "**********" at bounding box center [756, 325] width 1024 height 28
click at [687, 326] on input "**********" at bounding box center [756, 325] width 1024 height 28
click at [958, 359] on div "**********" at bounding box center [756, 347] width 1462 height 440
click at [744, 421] on button "Edit Lyrics" at bounding box center [756, 420] width 83 height 28
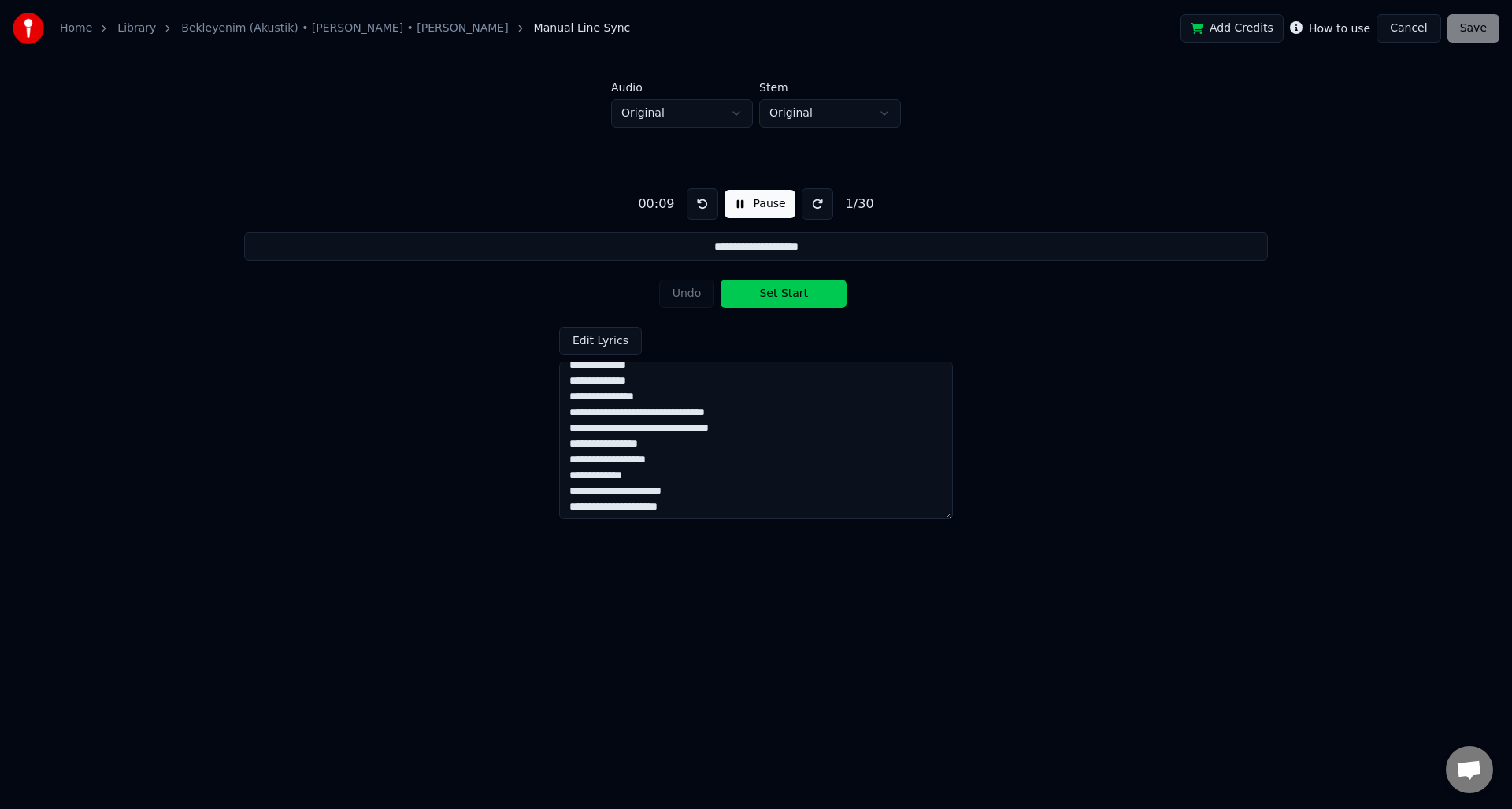
scroll to position [26, 0]
click at [810, 247] on input "**********" at bounding box center [756, 246] width 1024 height 28
click at [819, 206] on button at bounding box center [818, 204] width 31 height 31
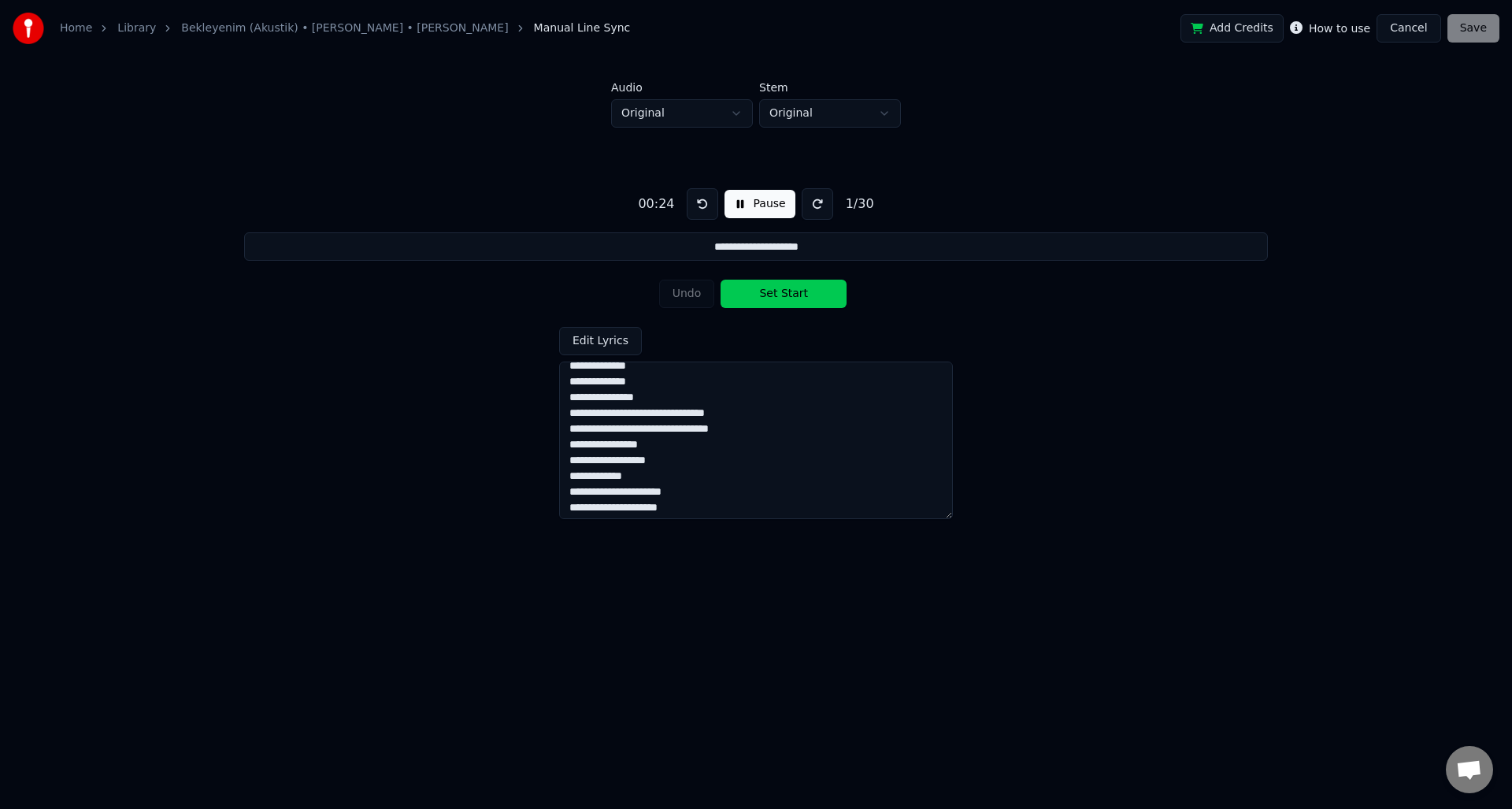
click at [819, 206] on button at bounding box center [818, 204] width 31 height 31
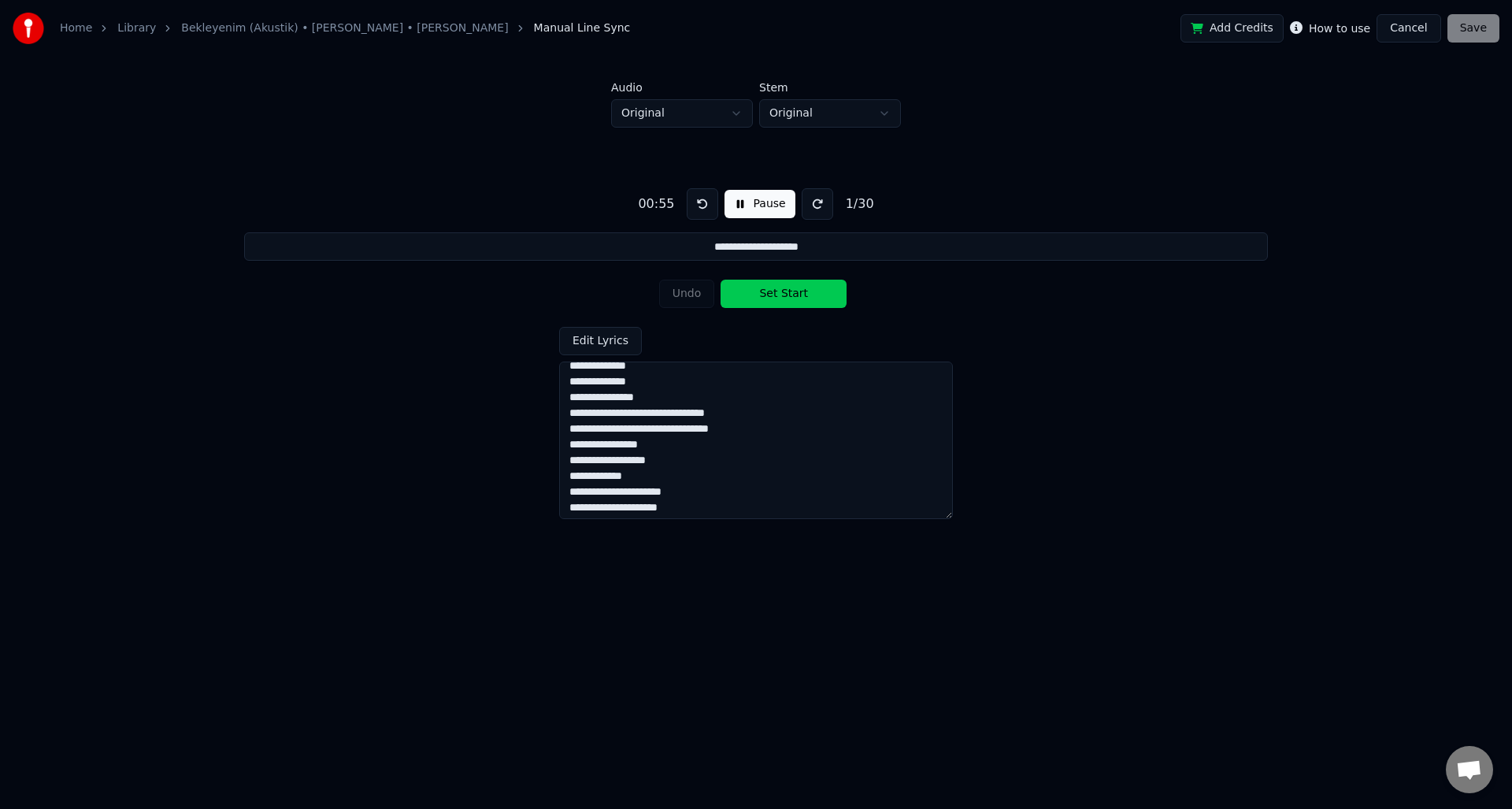
click at [819, 206] on button at bounding box center [818, 204] width 31 height 31
click at [1426, 36] on button "Cancel" at bounding box center [1409, 28] width 64 height 28
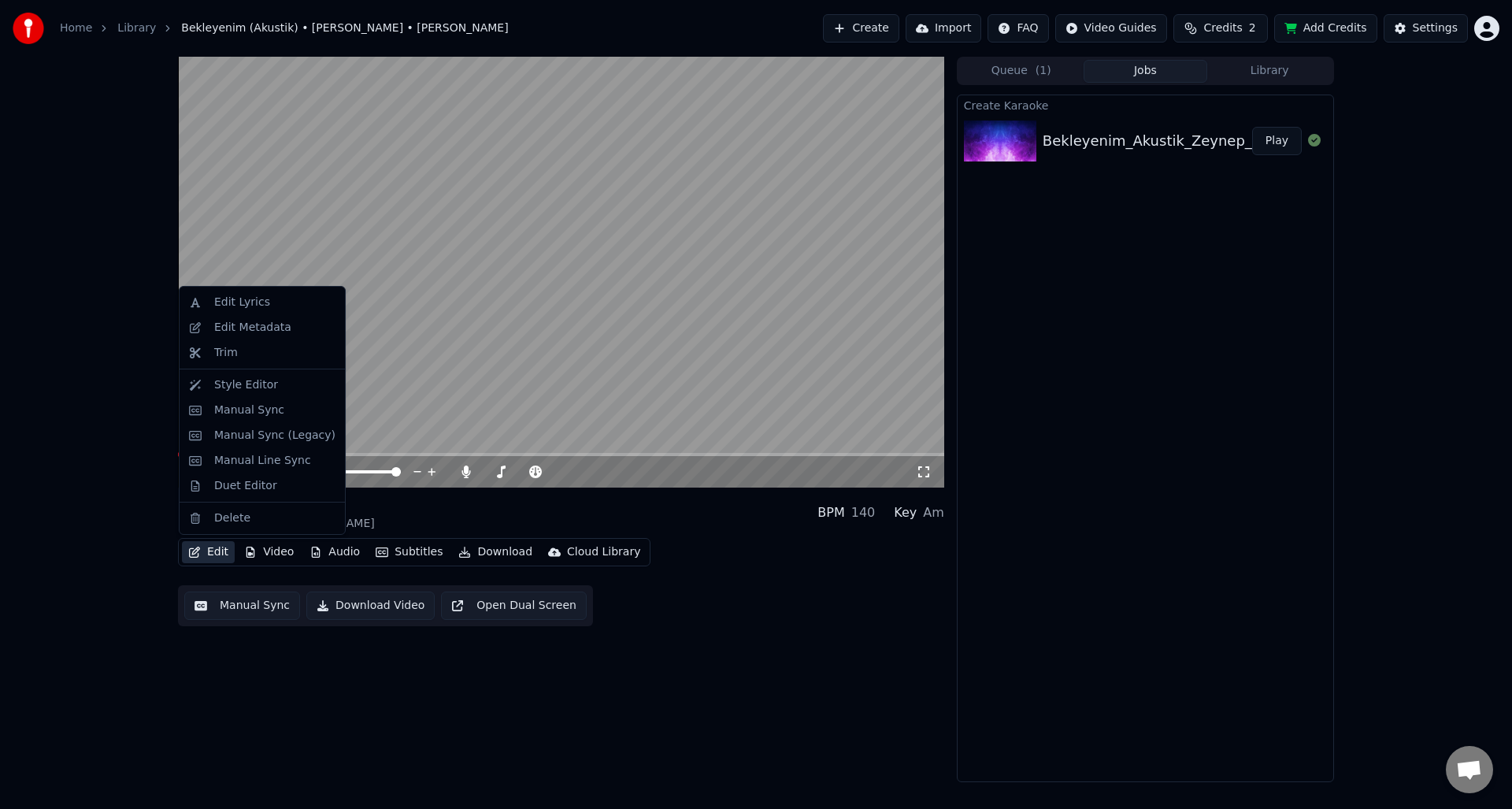
click at [200, 550] on icon "button" at bounding box center [195, 552] width 13 height 11
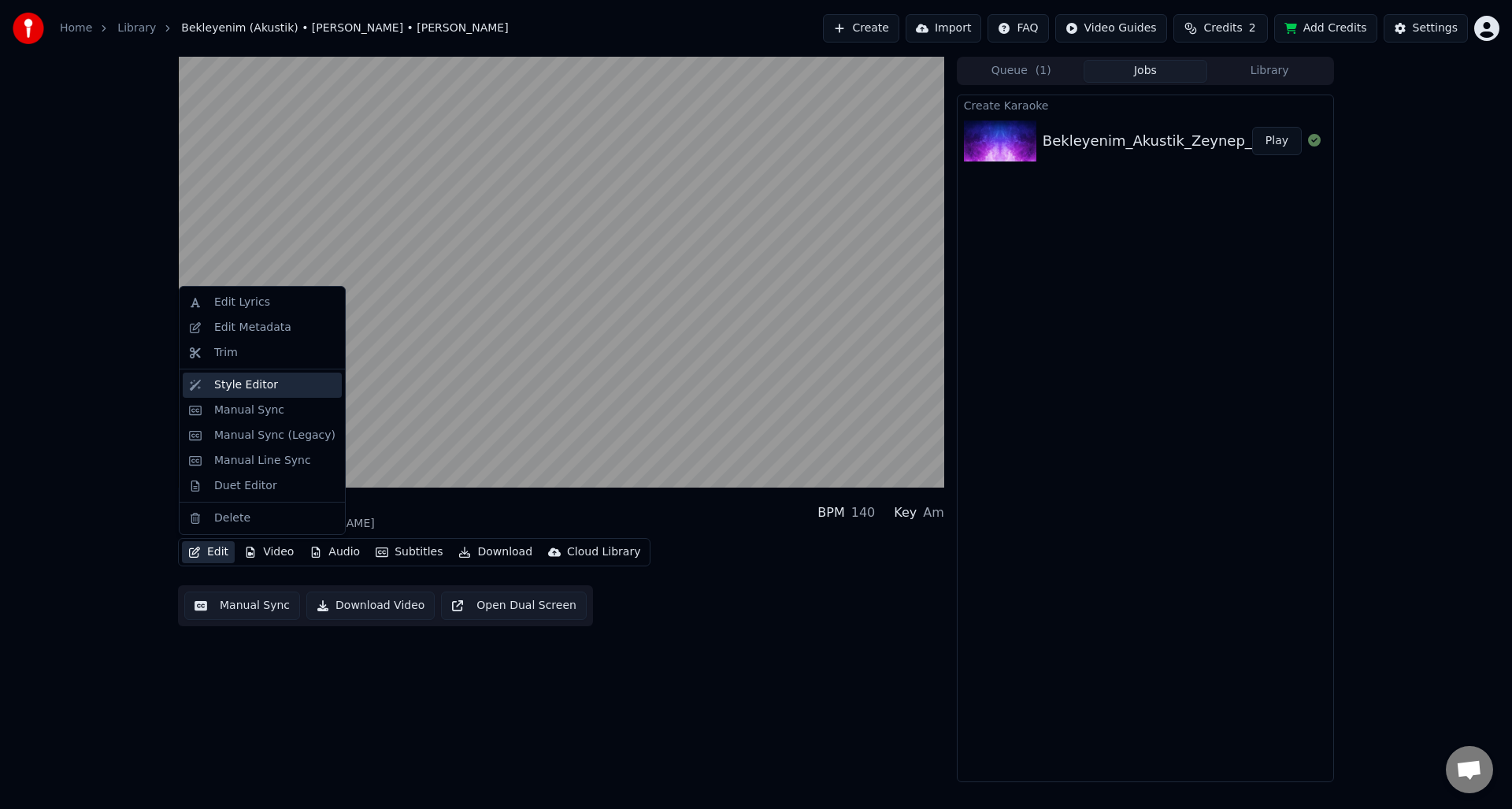
click at [277, 393] on div "Style Editor" at bounding box center [262, 385] width 159 height 25
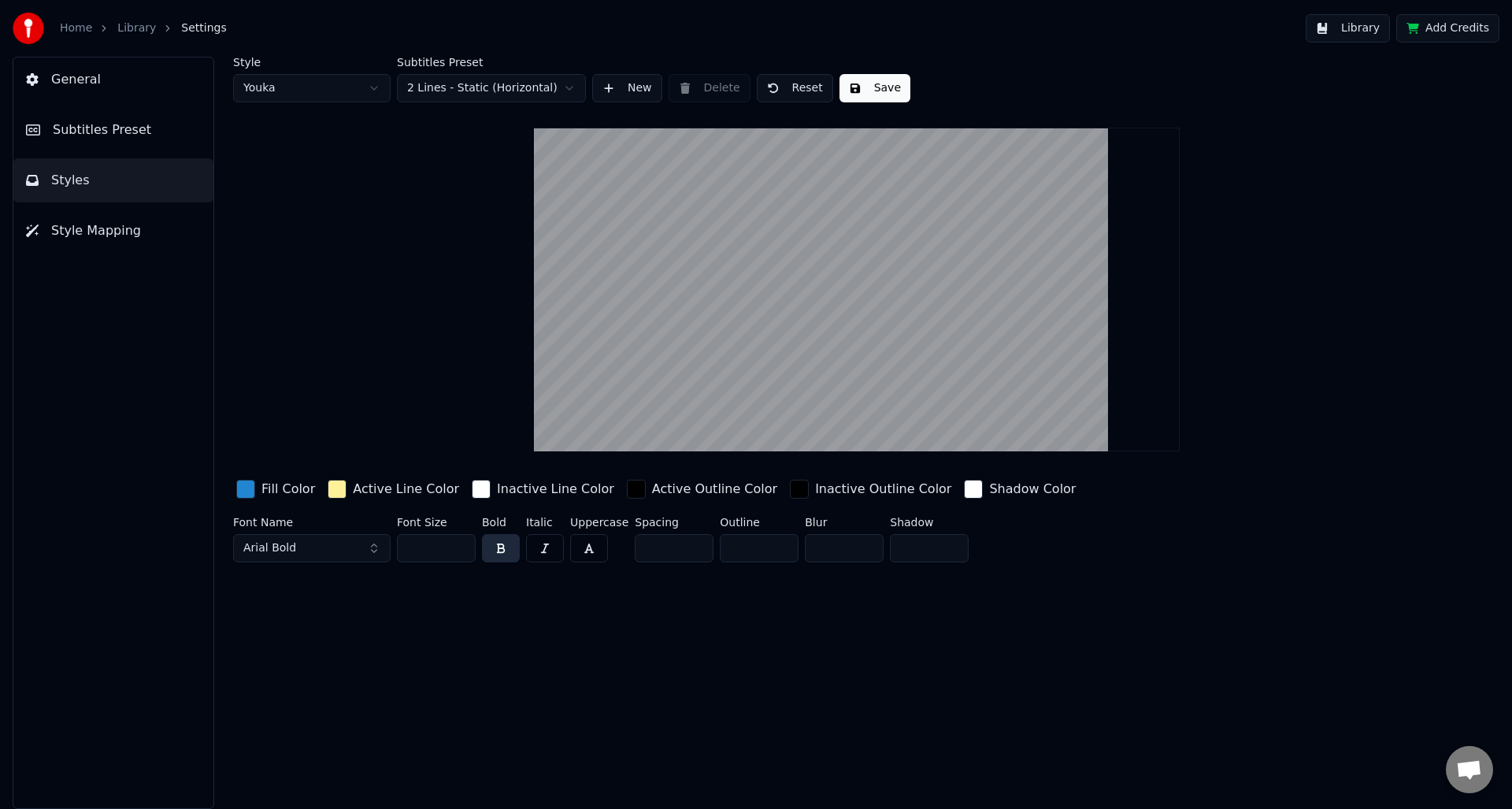
click at [49, 84] on button "General" at bounding box center [114, 80] width 200 height 44
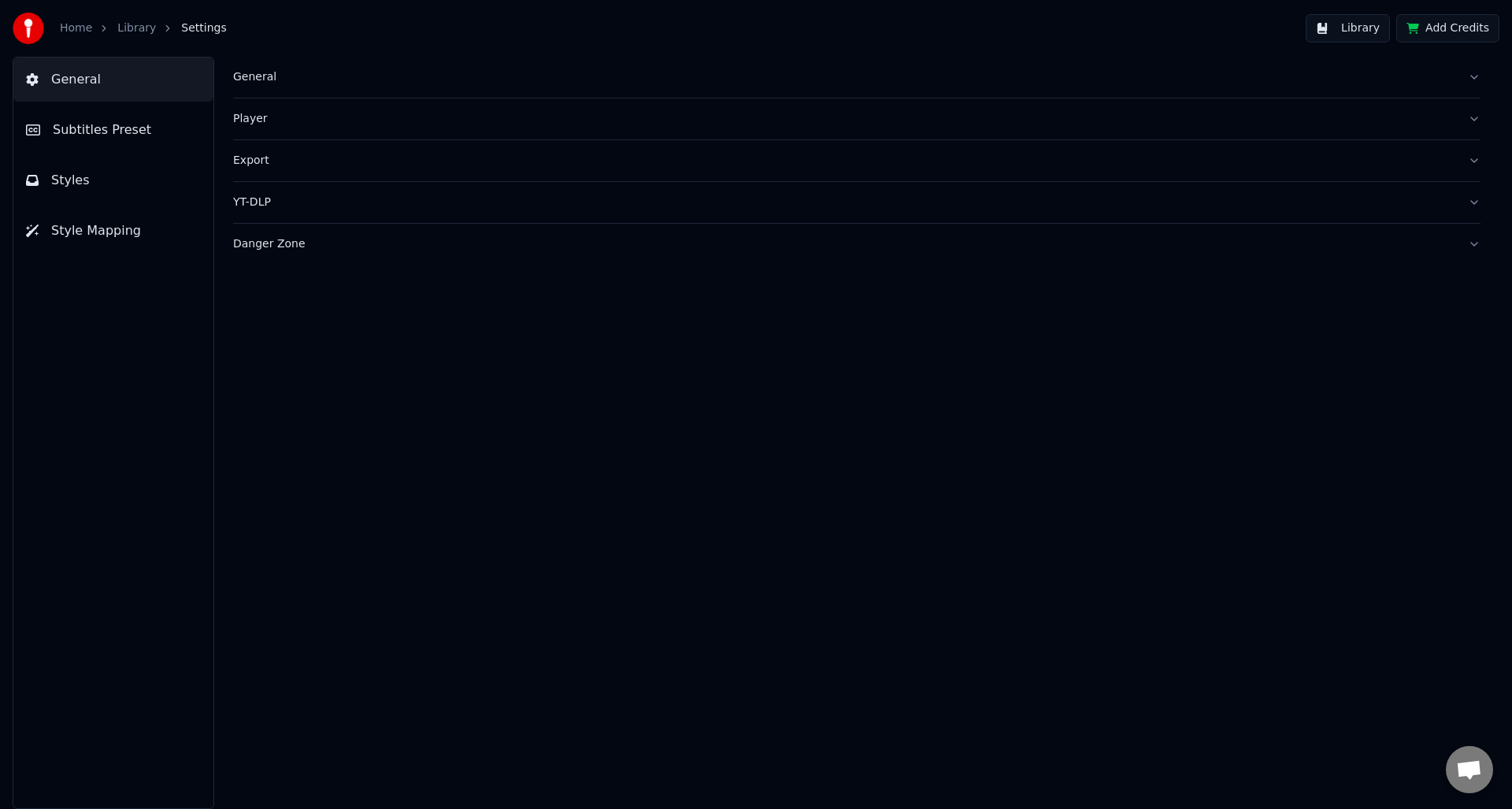
click at [140, 30] on link "Library" at bounding box center [137, 28] width 39 height 16
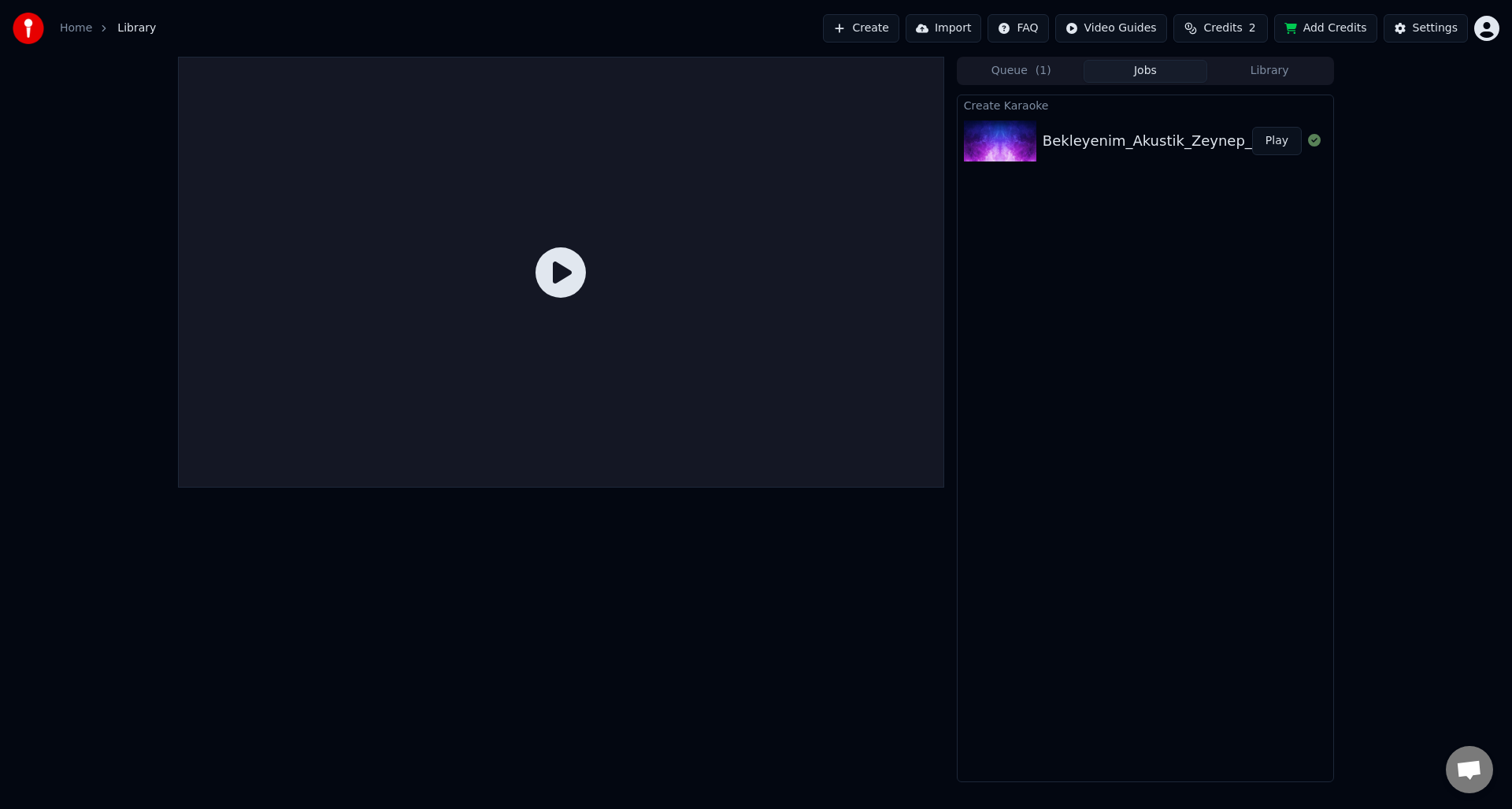
click at [1106, 136] on div "Bekleyenim_Akustik_Zeynep_Bastık_&_Aleyna_Tilki_Cover" at bounding box center [1248, 141] width 410 height 22
click at [1037, 146] on div at bounding box center [1003, 140] width 79 height 41
click at [1080, 143] on div "Bekleyenim_Akustik_Zeynep_Bastık_&_Aleyna_Tilki_Cover" at bounding box center [1248, 141] width 410 height 22
click at [1074, 230] on div "Create Karaoke Bekleyenim_Akustik_Zeynep_Bastık_&_Aleyna_Tilki_Cover Play" at bounding box center [1146, 438] width 377 height 688
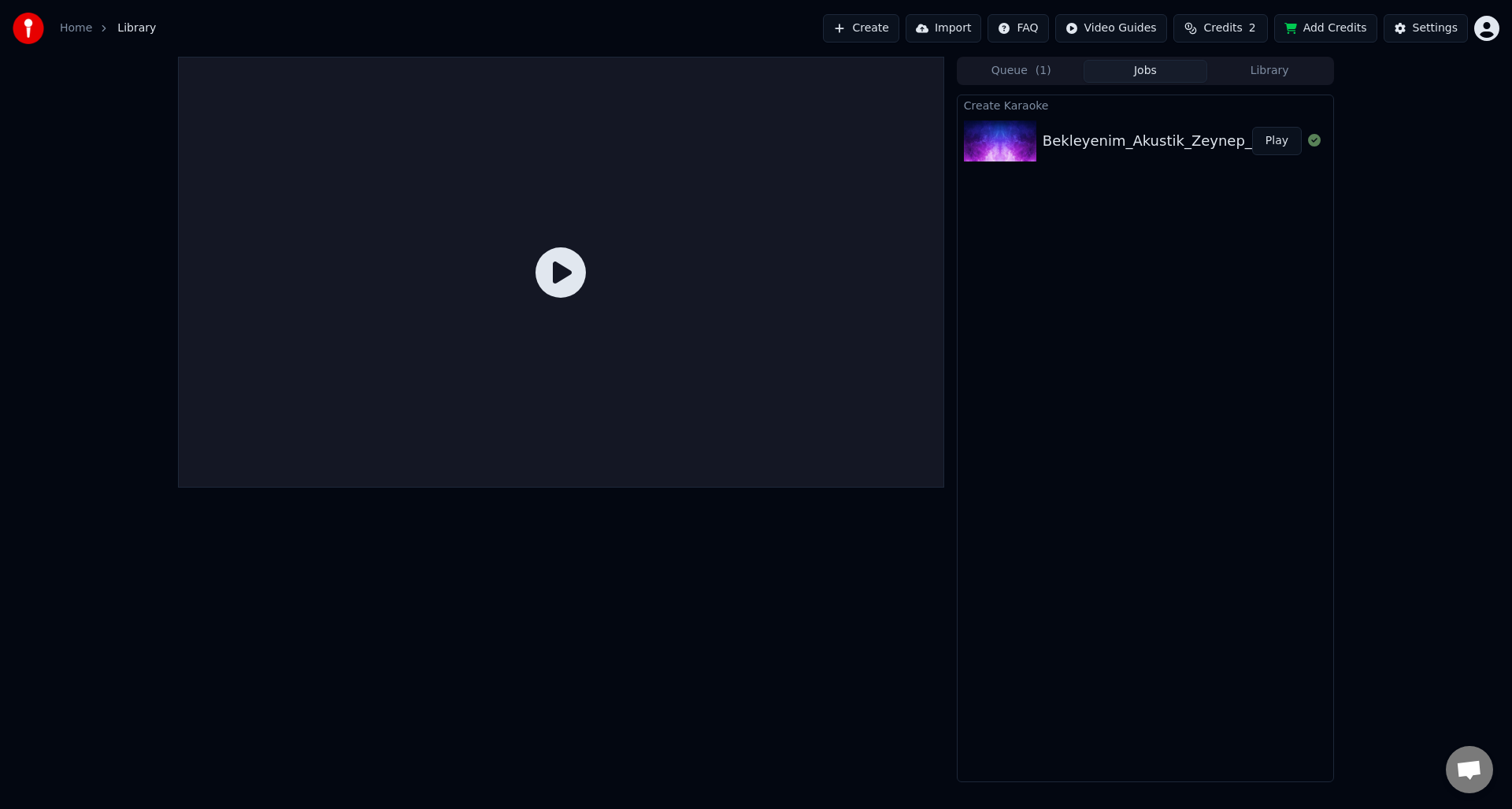
click at [1129, 150] on div "Bekleyenim_Akustik_Zeynep_Bastık_&_Aleyna_Tilki_Cover" at bounding box center [1248, 141] width 410 height 22
click at [1046, 80] on button "Queue ( 1 )" at bounding box center [1022, 71] width 125 height 23
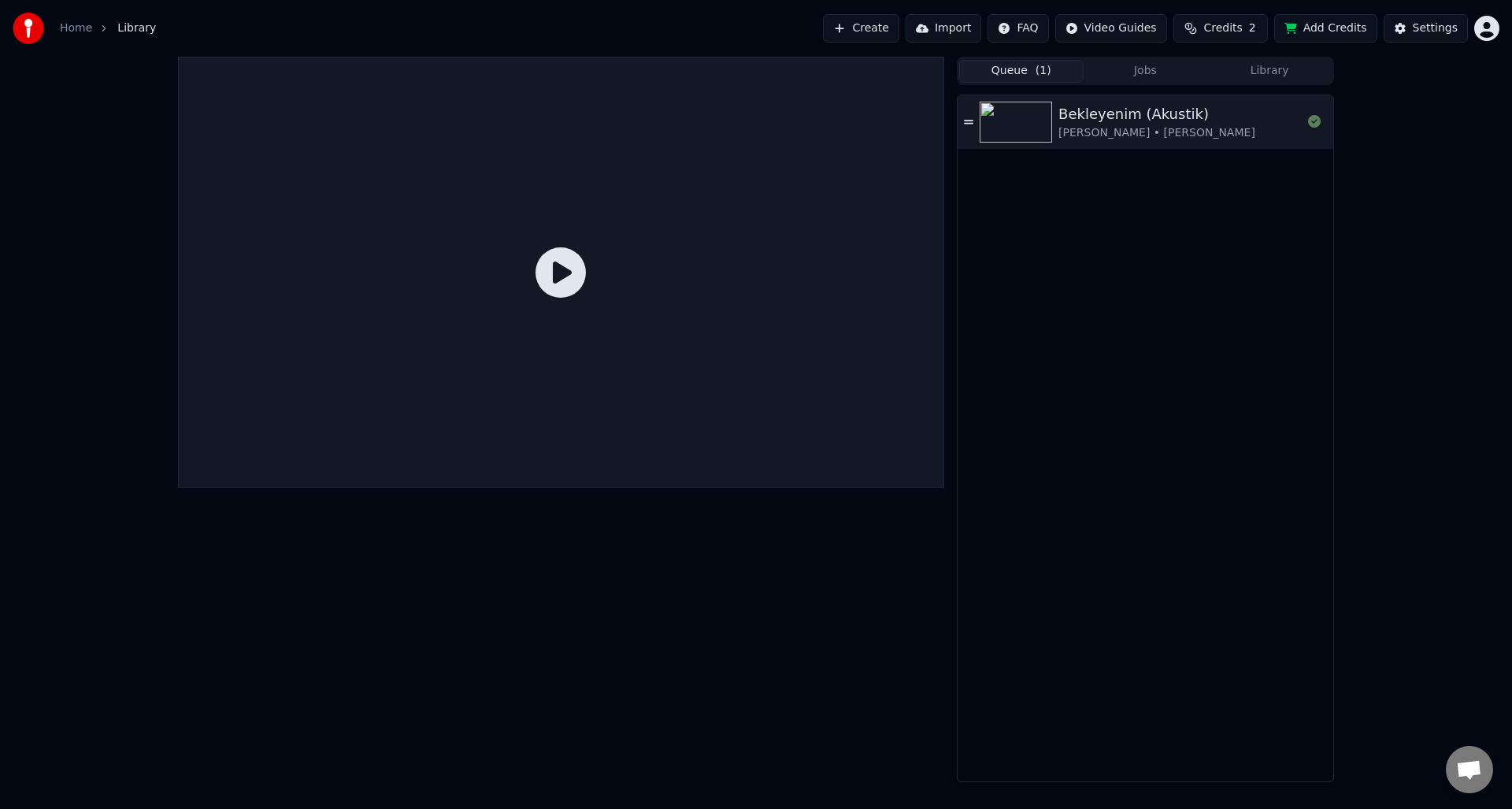
click at [1113, 130] on div "Zeynep Bastık • Aleyna Tilki" at bounding box center [1157, 132] width 197 height 16
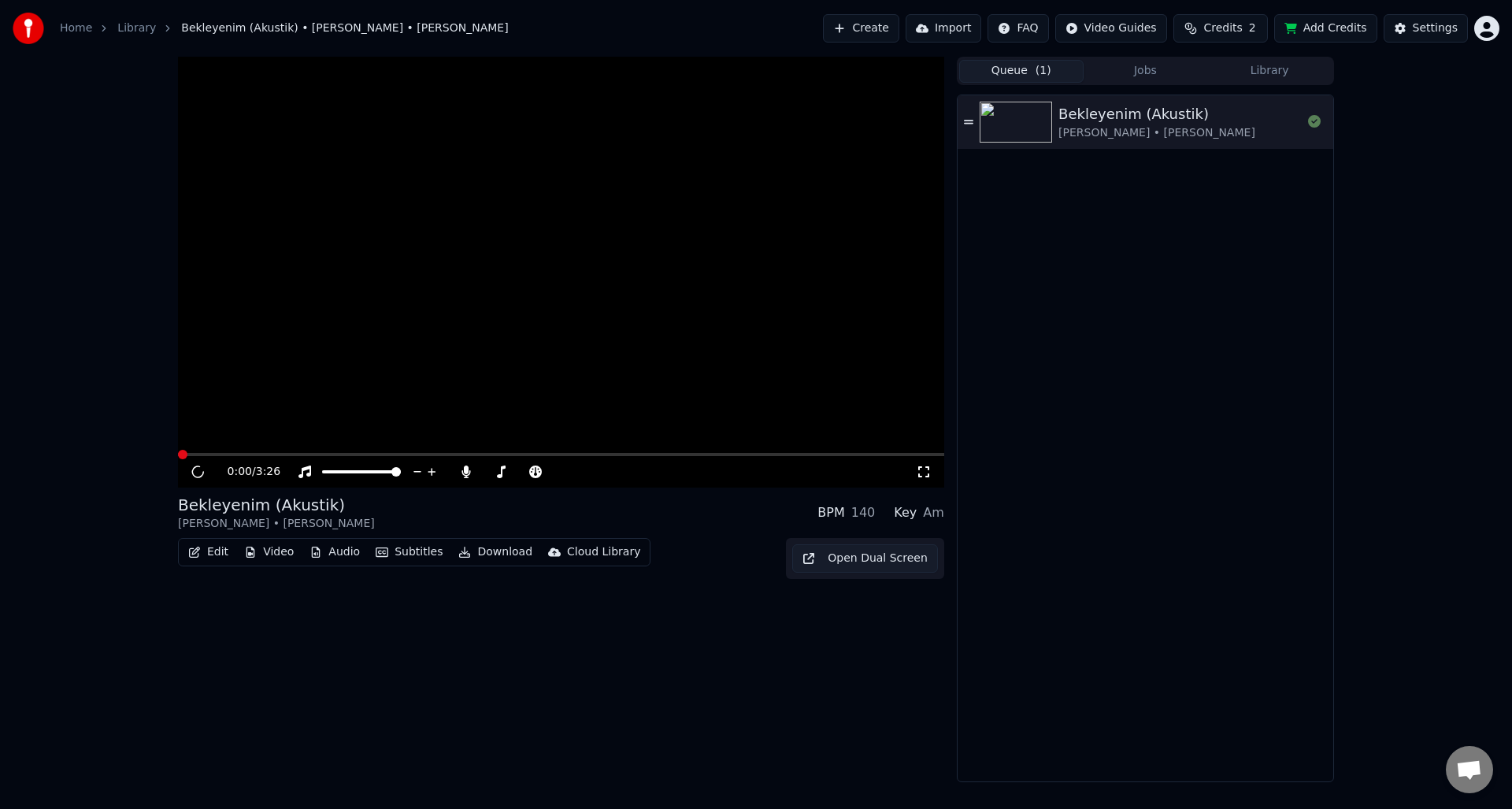
click at [1113, 130] on div "Zeynep Bastık • Aleyna Tilki" at bounding box center [1157, 132] width 197 height 16
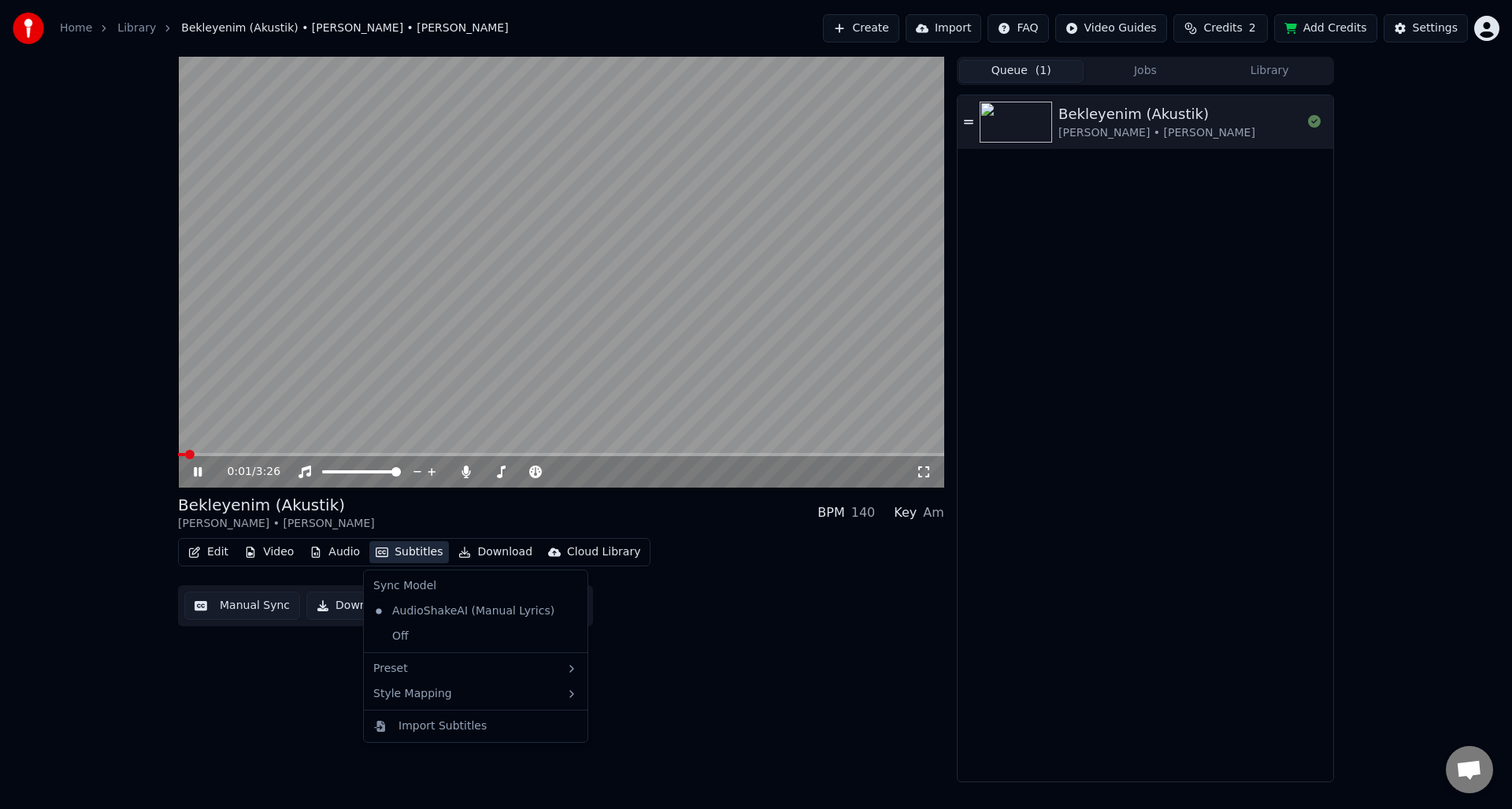
click at [414, 555] on button "Subtitles" at bounding box center [409, 552] width 80 height 22
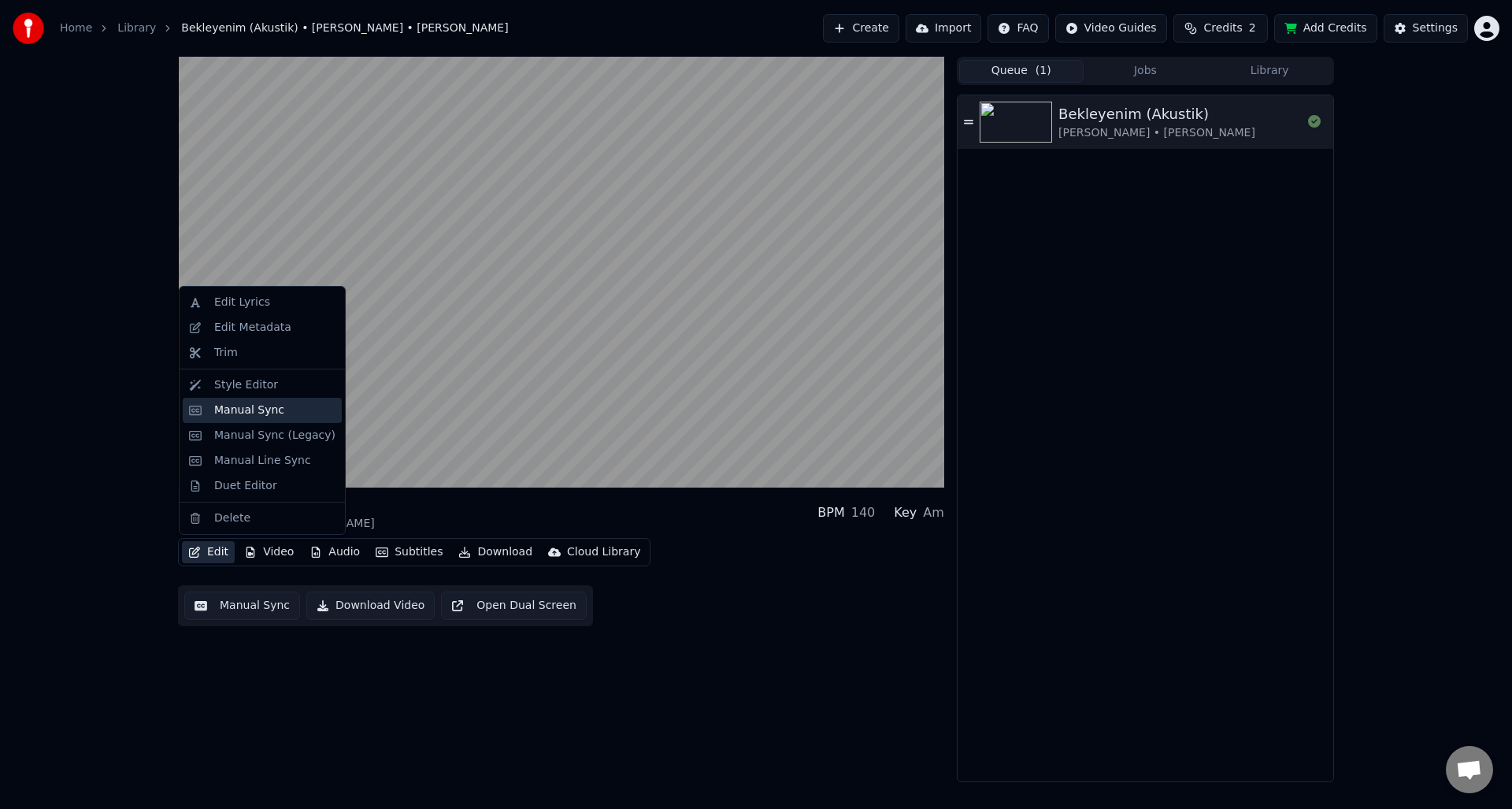
click at [269, 418] on div "Manual Sync" at bounding box center [249, 410] width 70 height 16
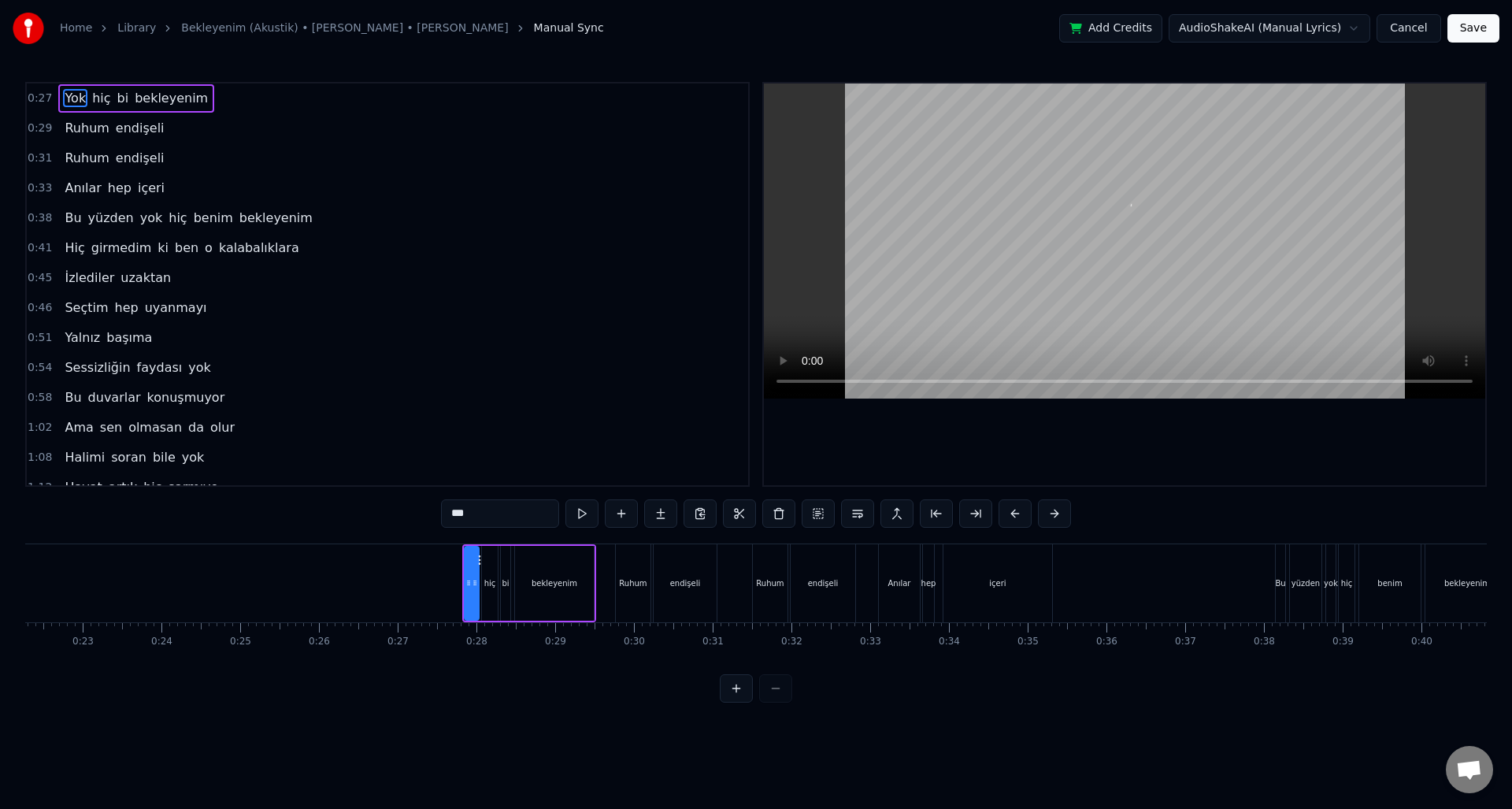
scroll to position [0, 2112]
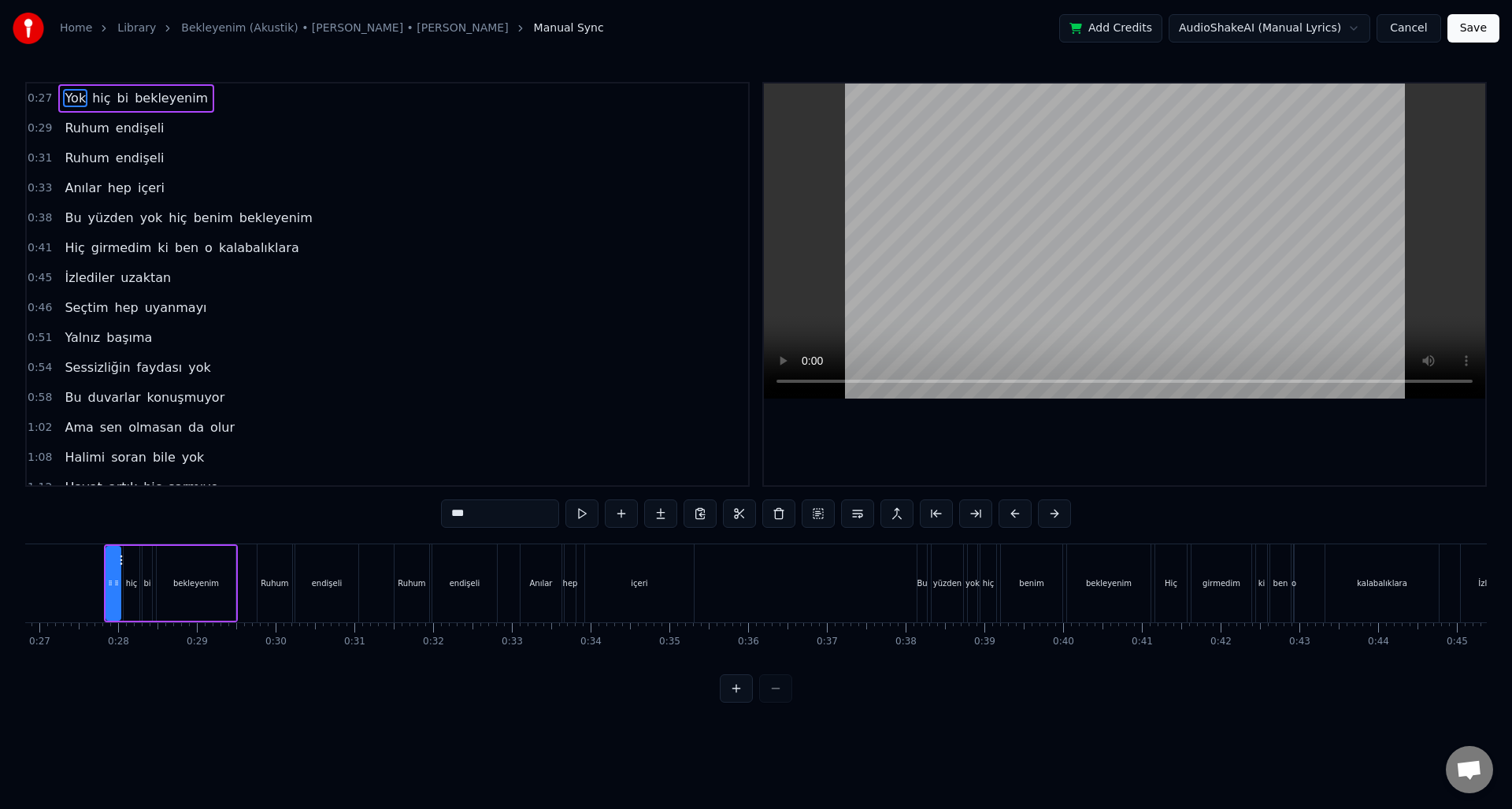
click at [168, 373] on span "faydası" at bounding box center [160, 367] width 49 height 18
type input "*******"
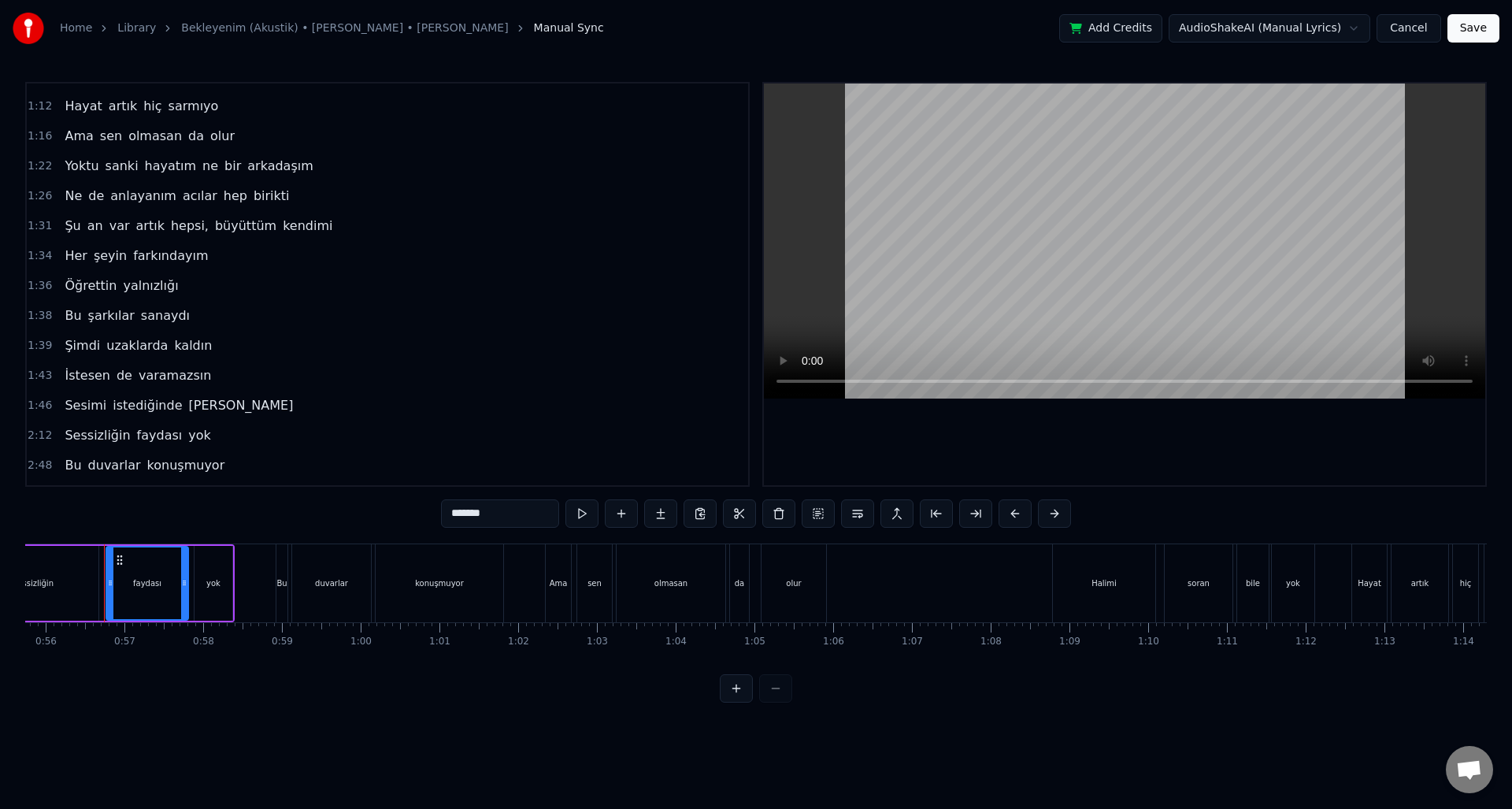
scroll to position [497, 0]
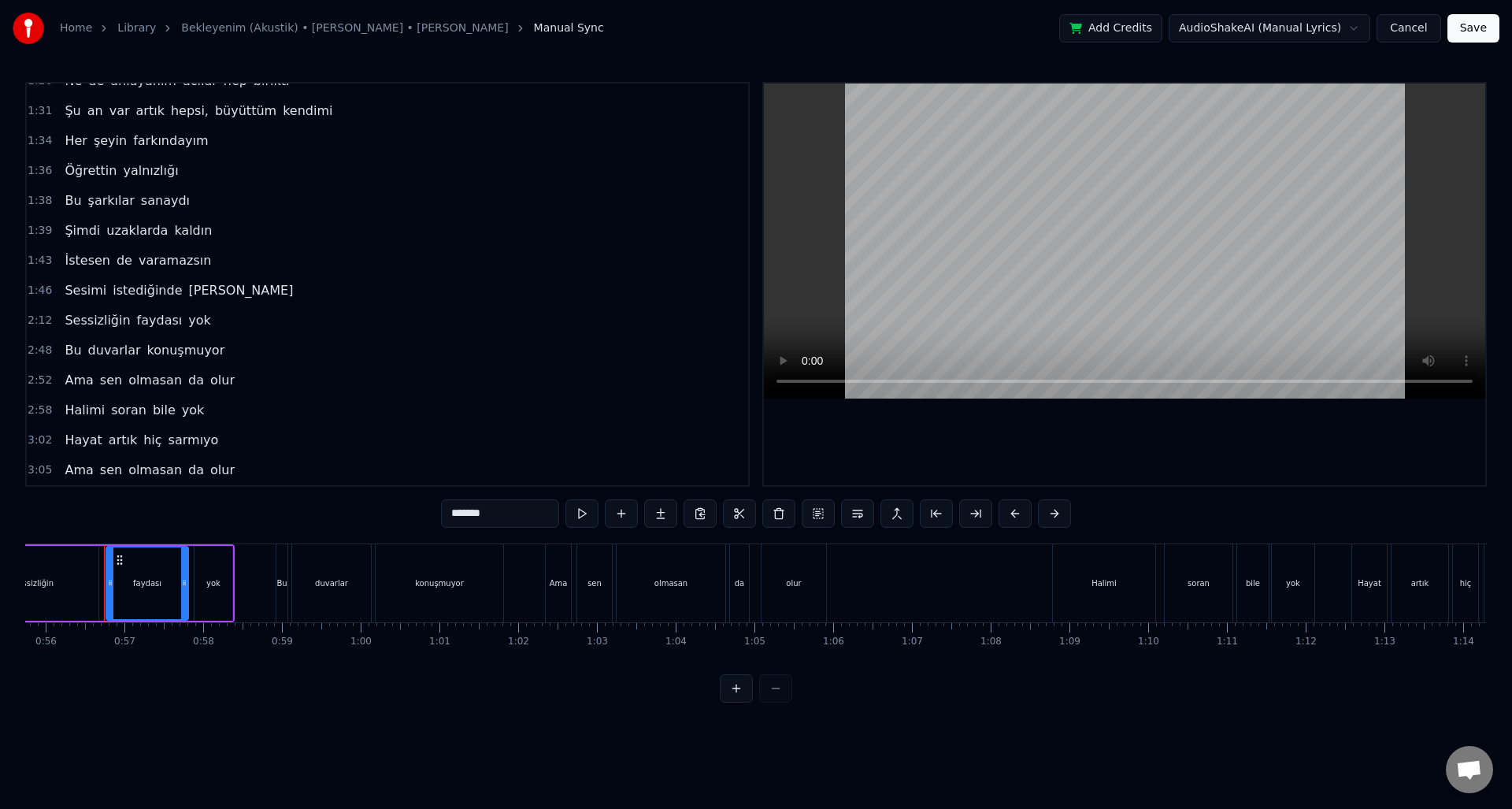
click at [71, 270] on div "İstesen de varamazsın" at bounding box center [137, 261] width 159 height 28
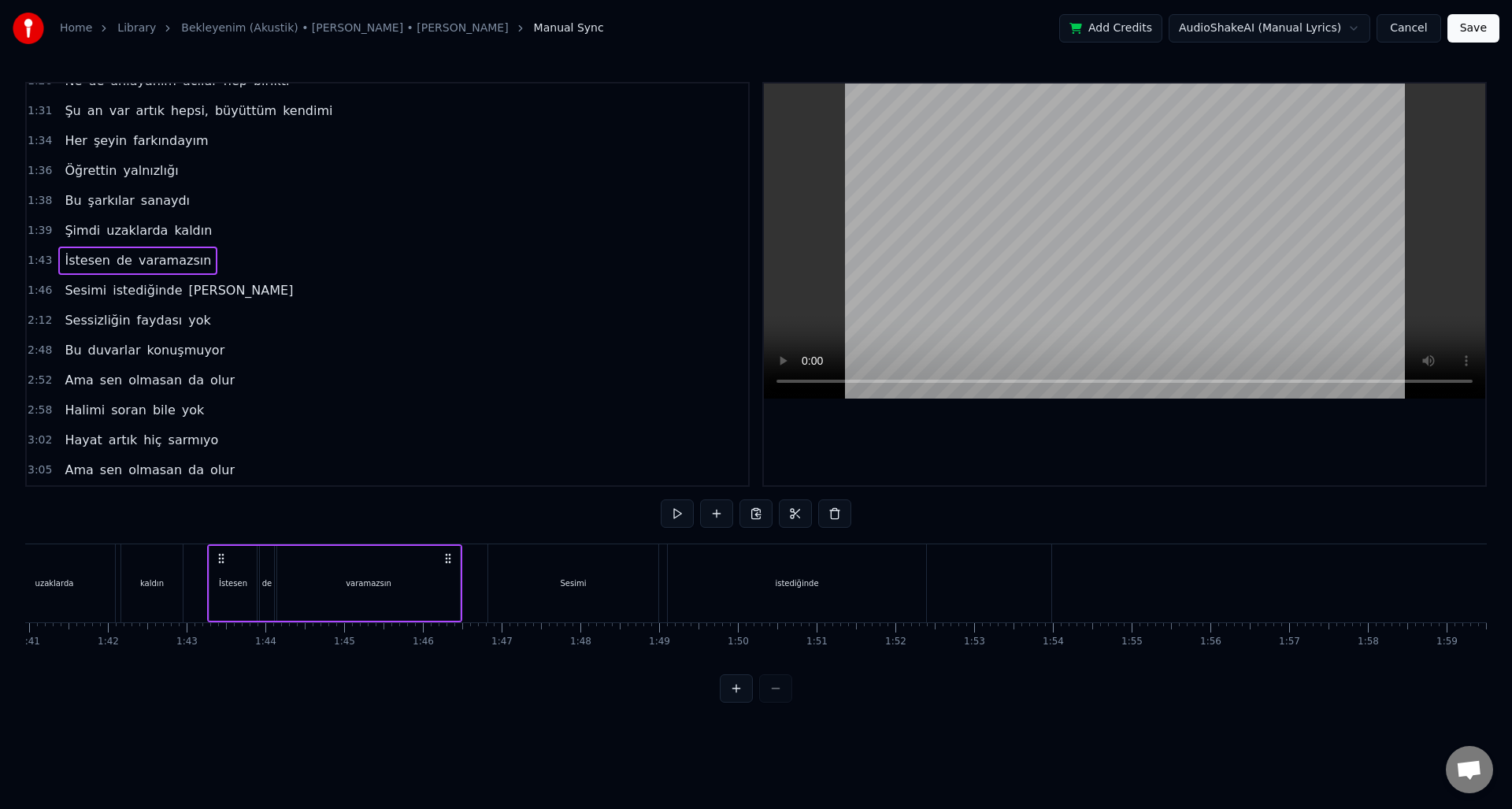
scroll to position [0, 8056]
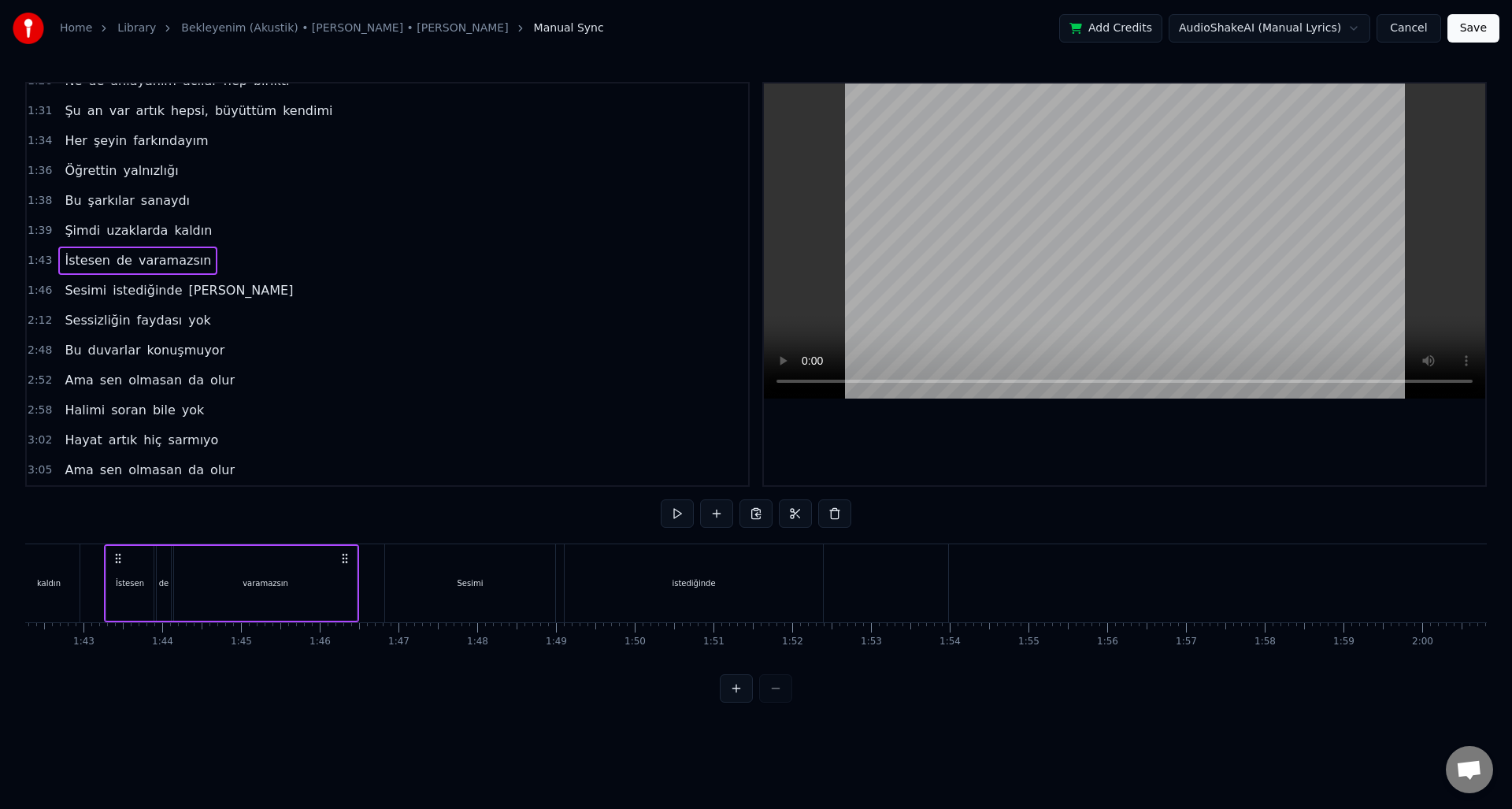
click at [682, 513] on button at bounding box center [678, 513] width 33 height 28
click at [453, 296] on div "1:46 Sesimi istediğinde duyamazsın" at bounding box center [387, 290] width 722 height 30
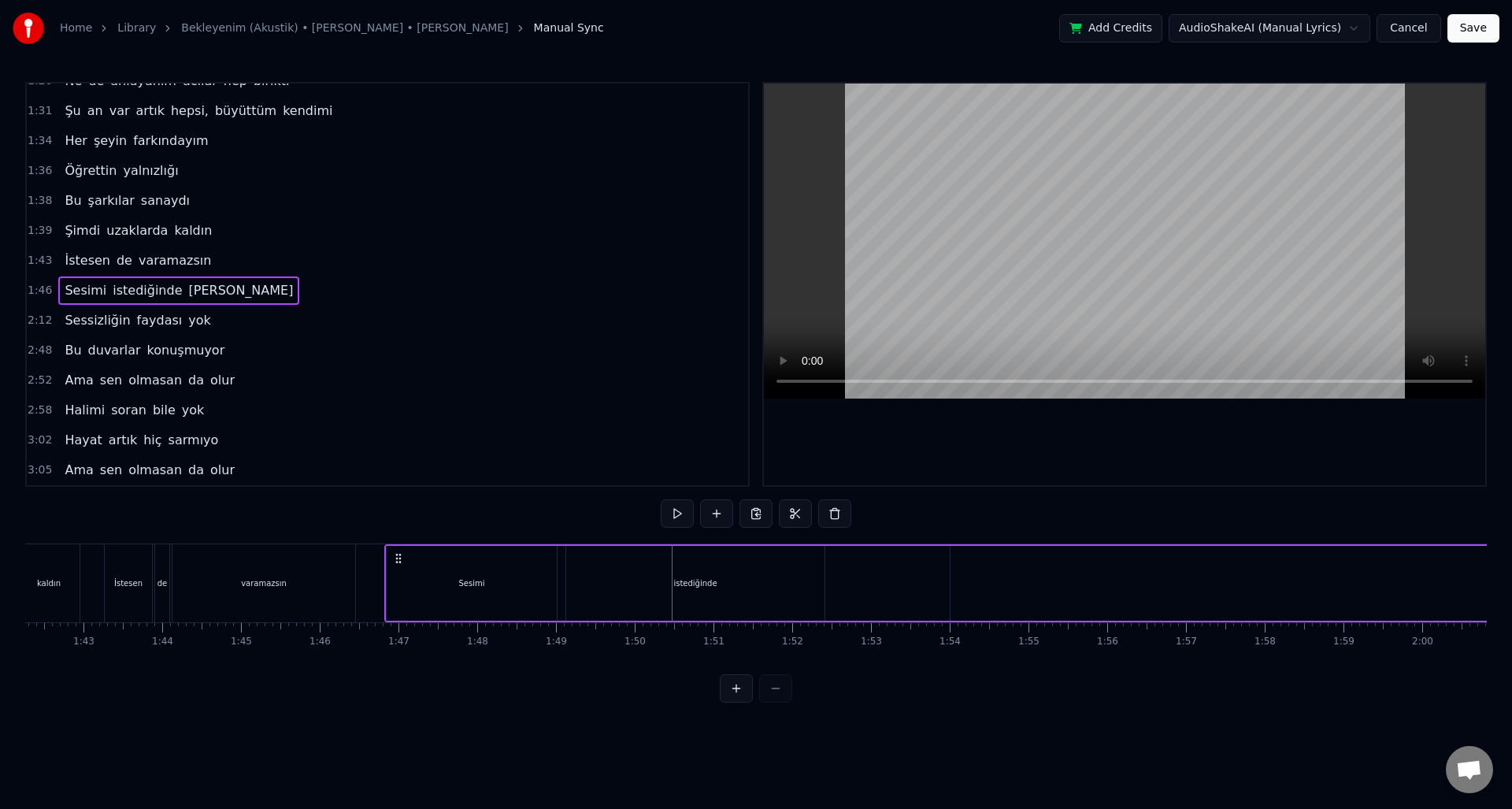
click at [111, 291] on span "istediğinde" at bounding box center [147, 290] width 73 height 18
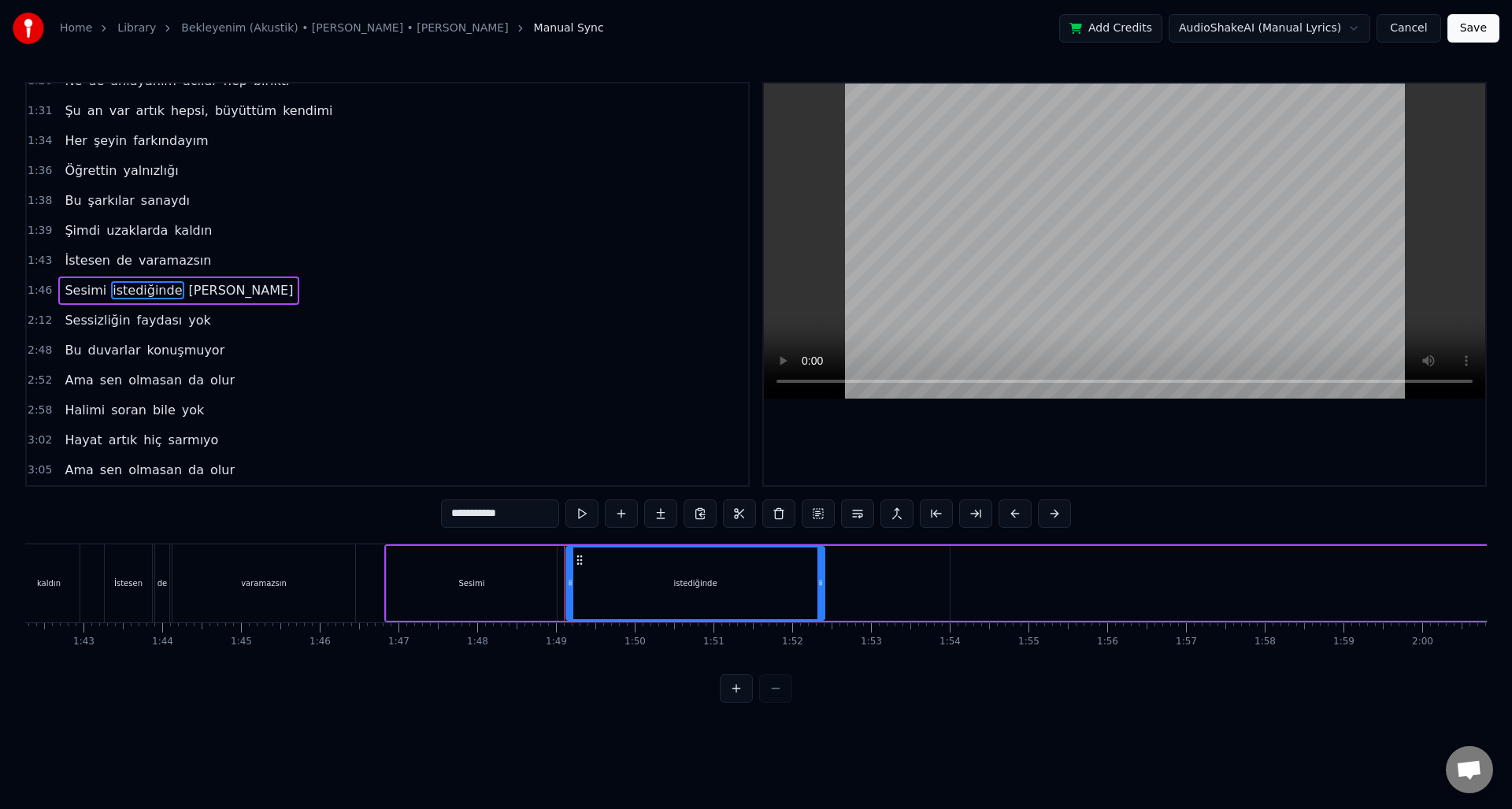
click at [230, 294] on span "duyamazsın" at bounding box center [241, 290] width 108 height 18
type input "**********"
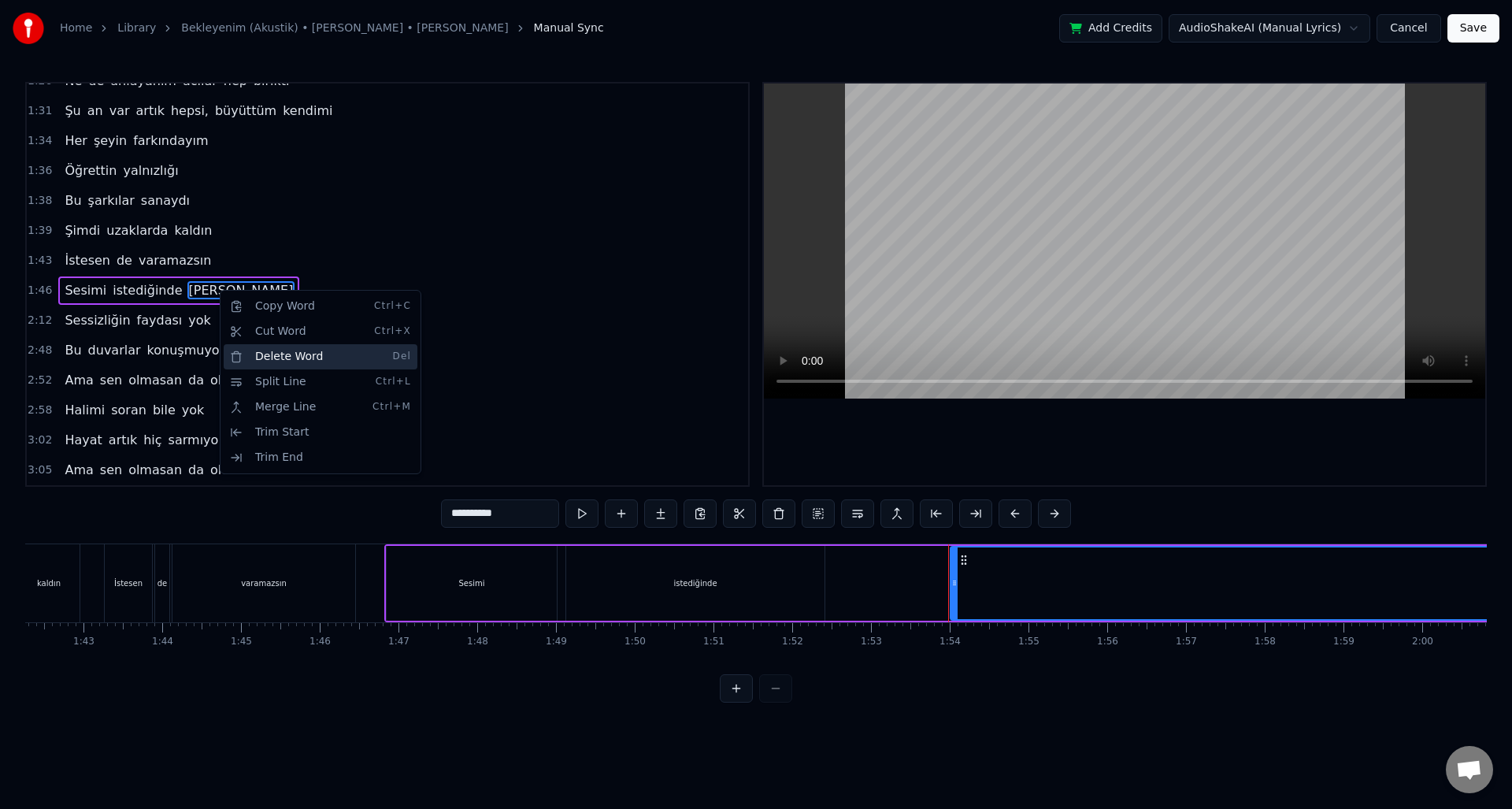
click at [258, 358] on div "Delete Word Del" at bounding box center [320, 356] width 194 height 25
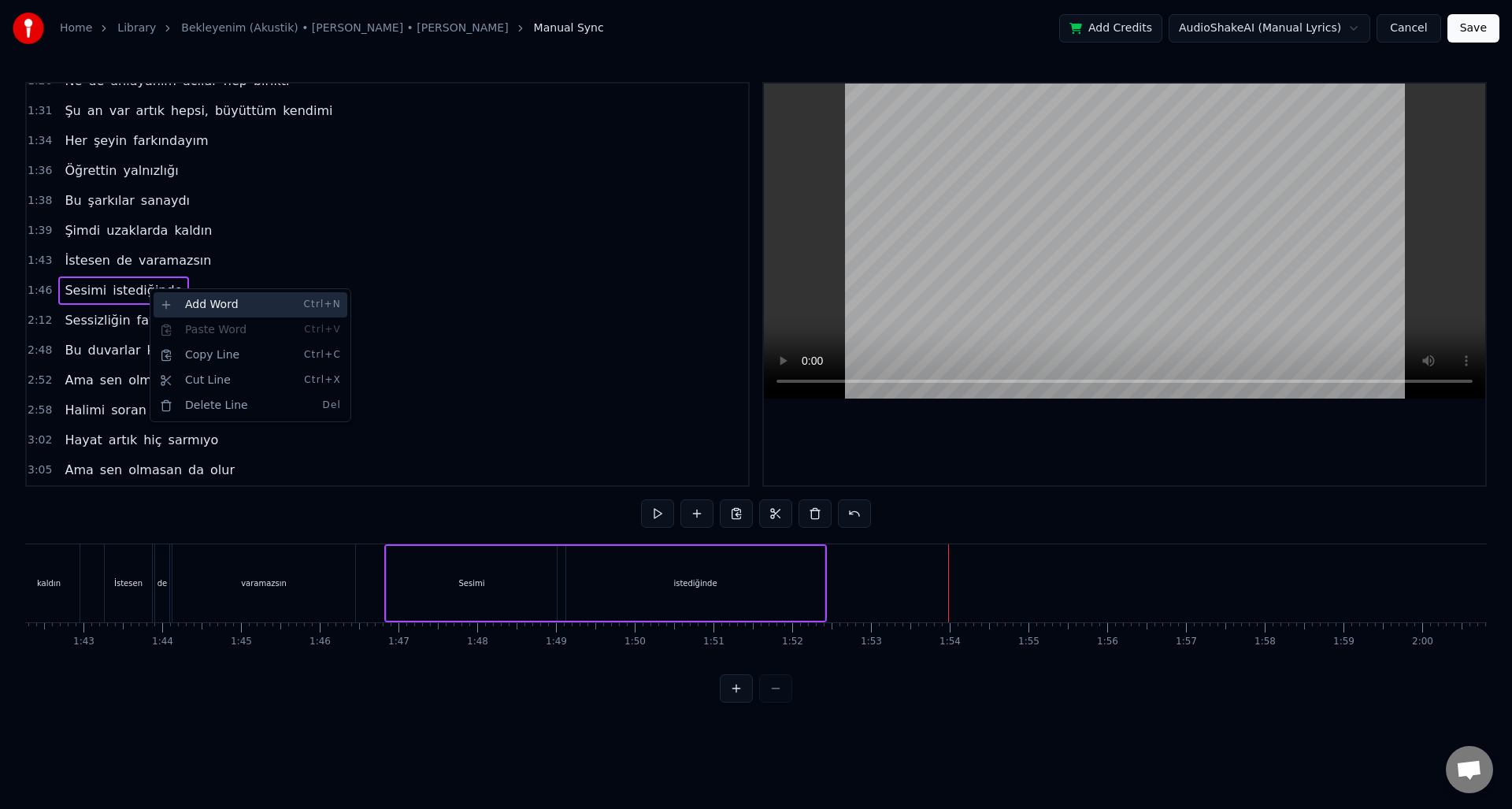
click at [210, 309] on div "Add Word Ctrl+N" at bounding box center [250, 304] width 194 height 25
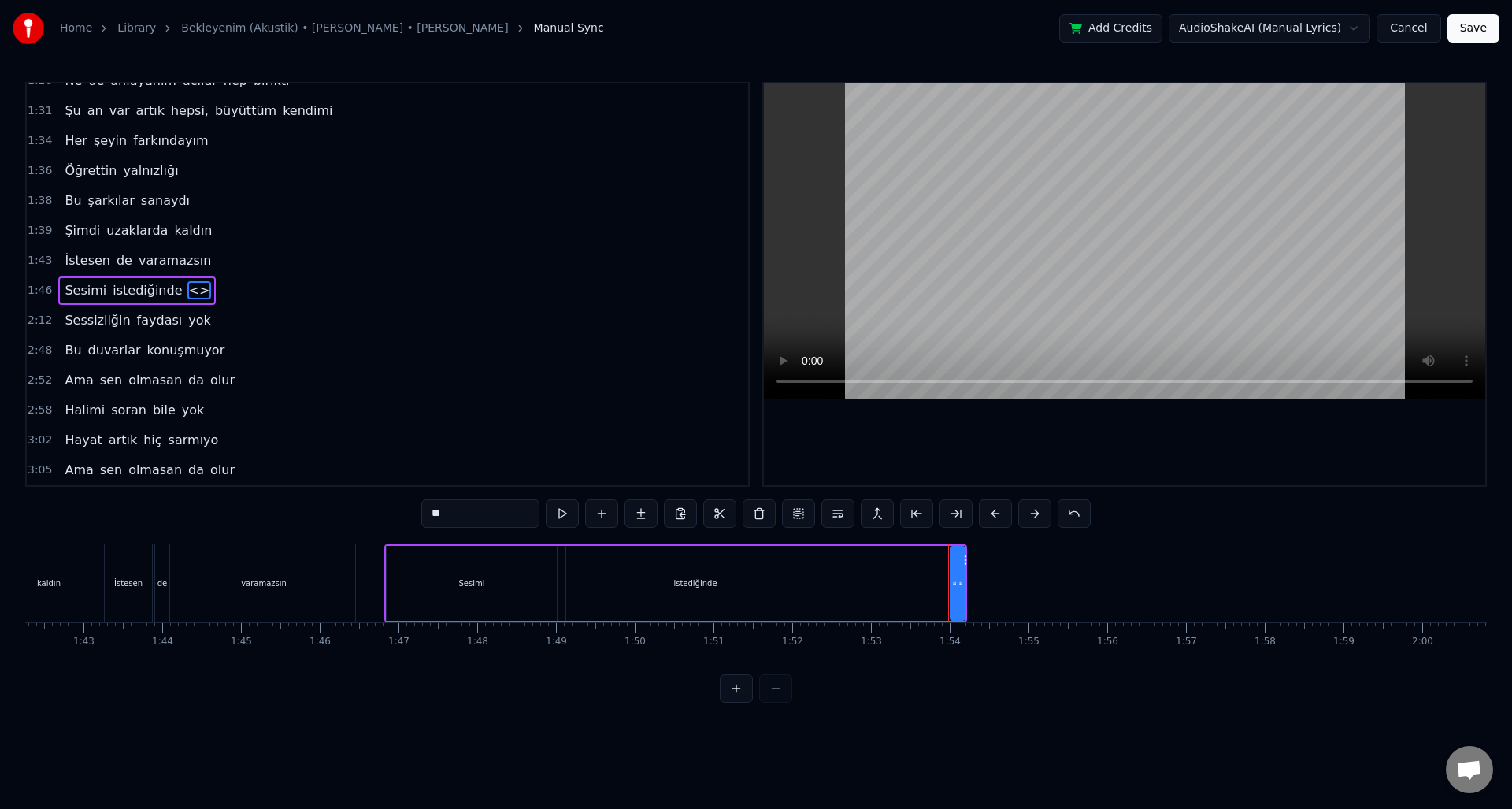
click at [92, 294] on span "Sesimi" at bounding box center [85, 290] width 45 height 18
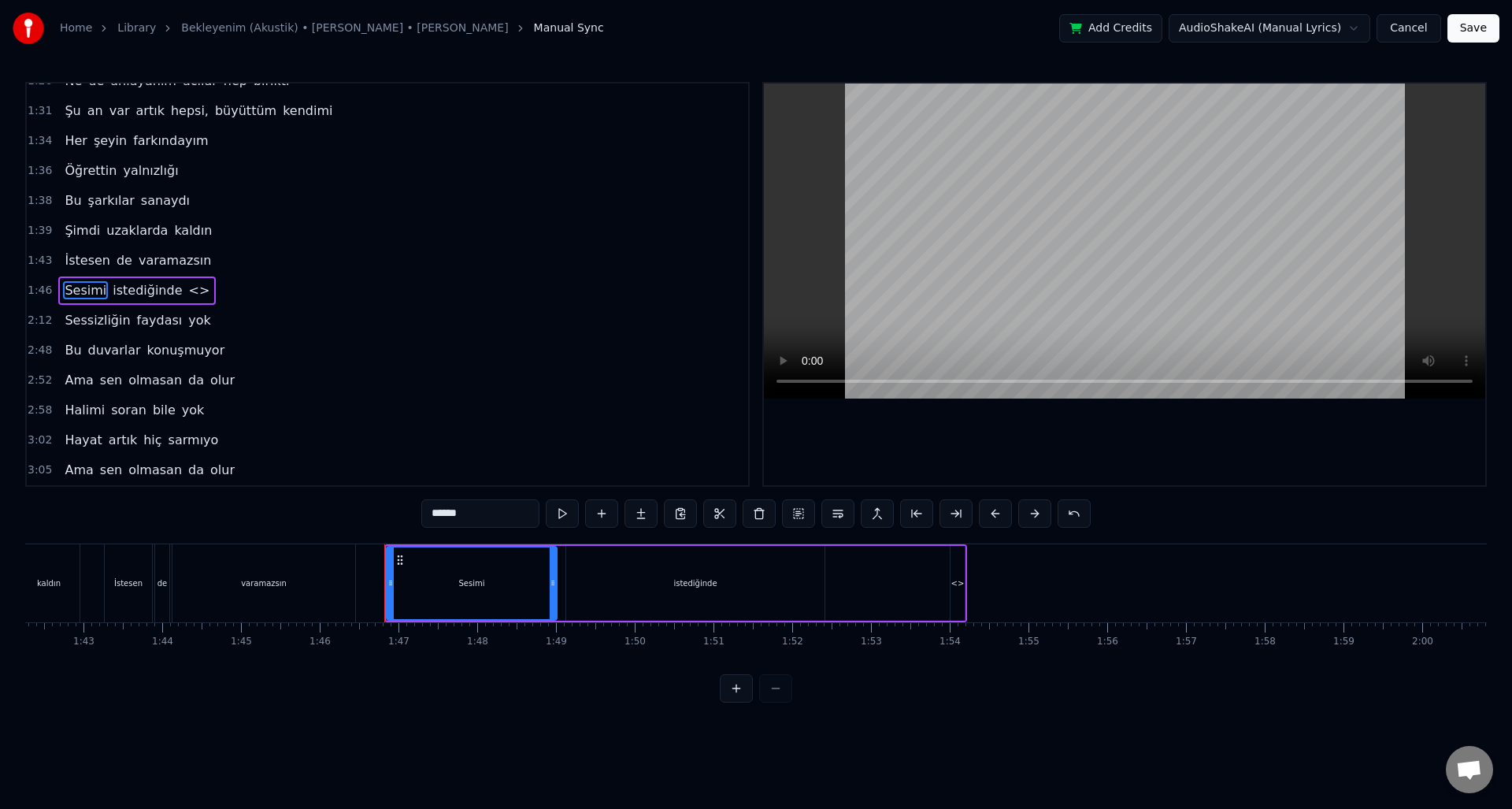
drag, startPoint x: 488, startPoint y: 510, endPoint x: 397, endPoint y: 509, distance: 91.0
click at [397, 509] on div "0:27 Yok hiç bi bekleyenim 0:29 Ruhum endişeli 0:31 Ruhum endişeli 0:33 Anılar …" at bounding box center [756, 392] width 1462 height 621
click at [165, 287] on span "istediğinde" at bounding box center [171, 290] width 73 height 18
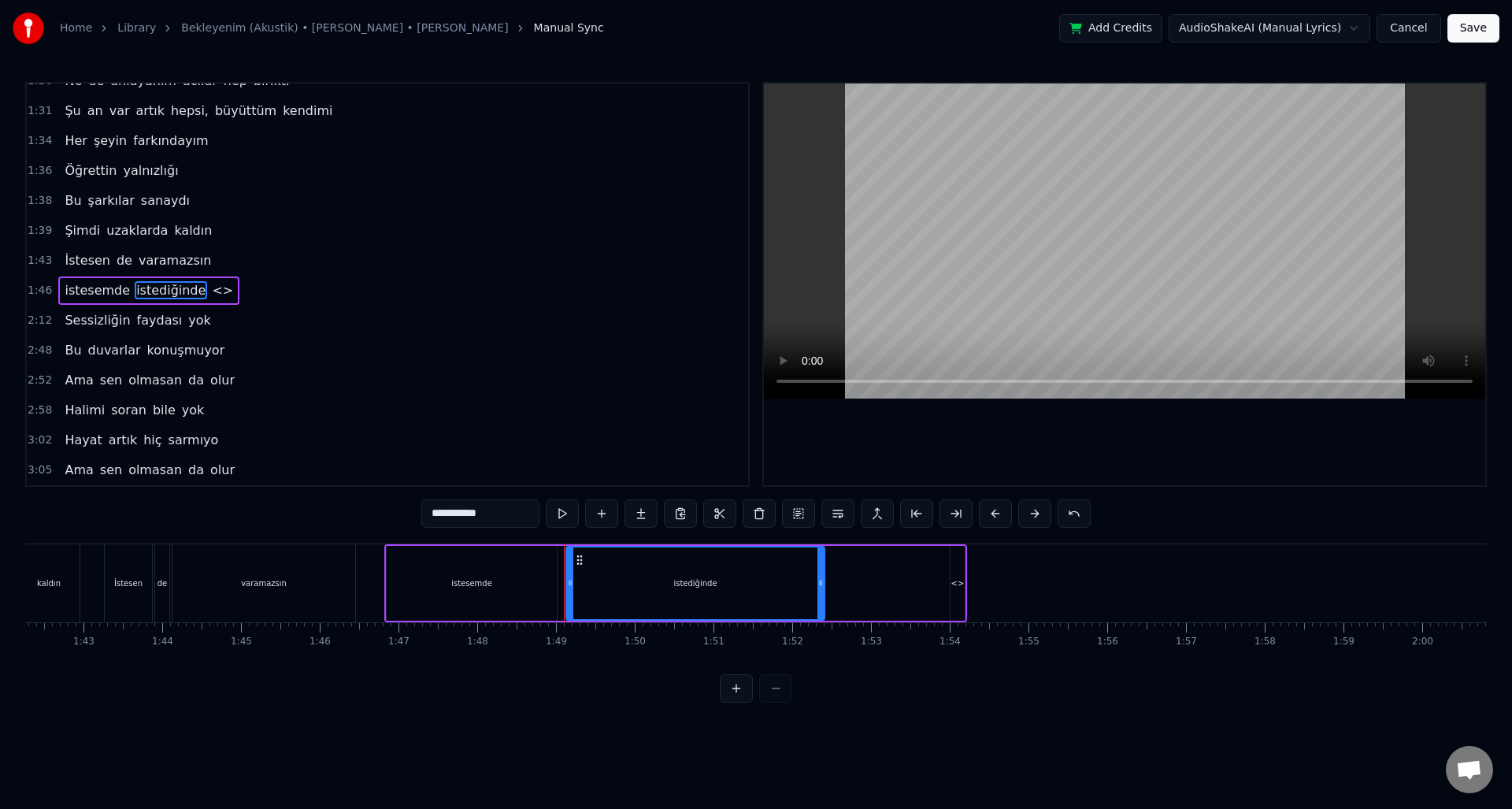
drag, startPoint x: 501, startPoint y: 511, endPoint x: 416, endPoint y: 509, distance: 85.0
click at [416, 509] on div "**********" at bounding box center [756, 392] width 1462 height 621
click at [246, 290] on span "<>" at bounding box center [258, 290] width 25 height 18
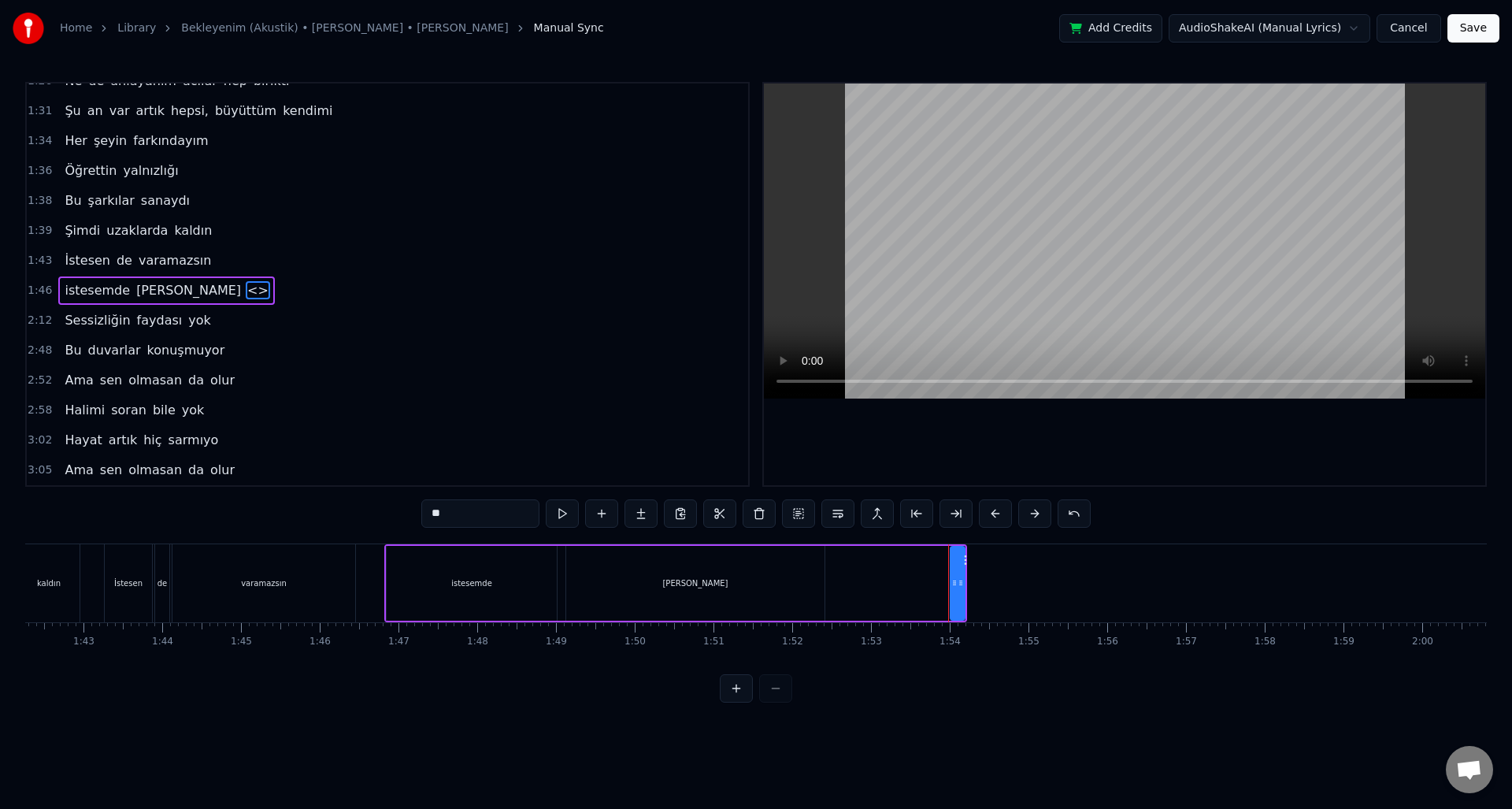
drag, startPoint x: 485, startPoint y: 514, endPoint x: 414, endPoint y: 513, distance: 71.0
click at [414, 513] on div "0:27 Yok hiç bi bekleyenim 0:29 Ruhum endişeli 0:31 Ruhum endişeli 0:33 Anılar …" at bounding box center [756, 392] width 1462 height 621
type input "******"
click at [360, 336] on div "2:48 Bu duvarlar konuşmuyor" at bounding box center [387, 351] width 722 height 30
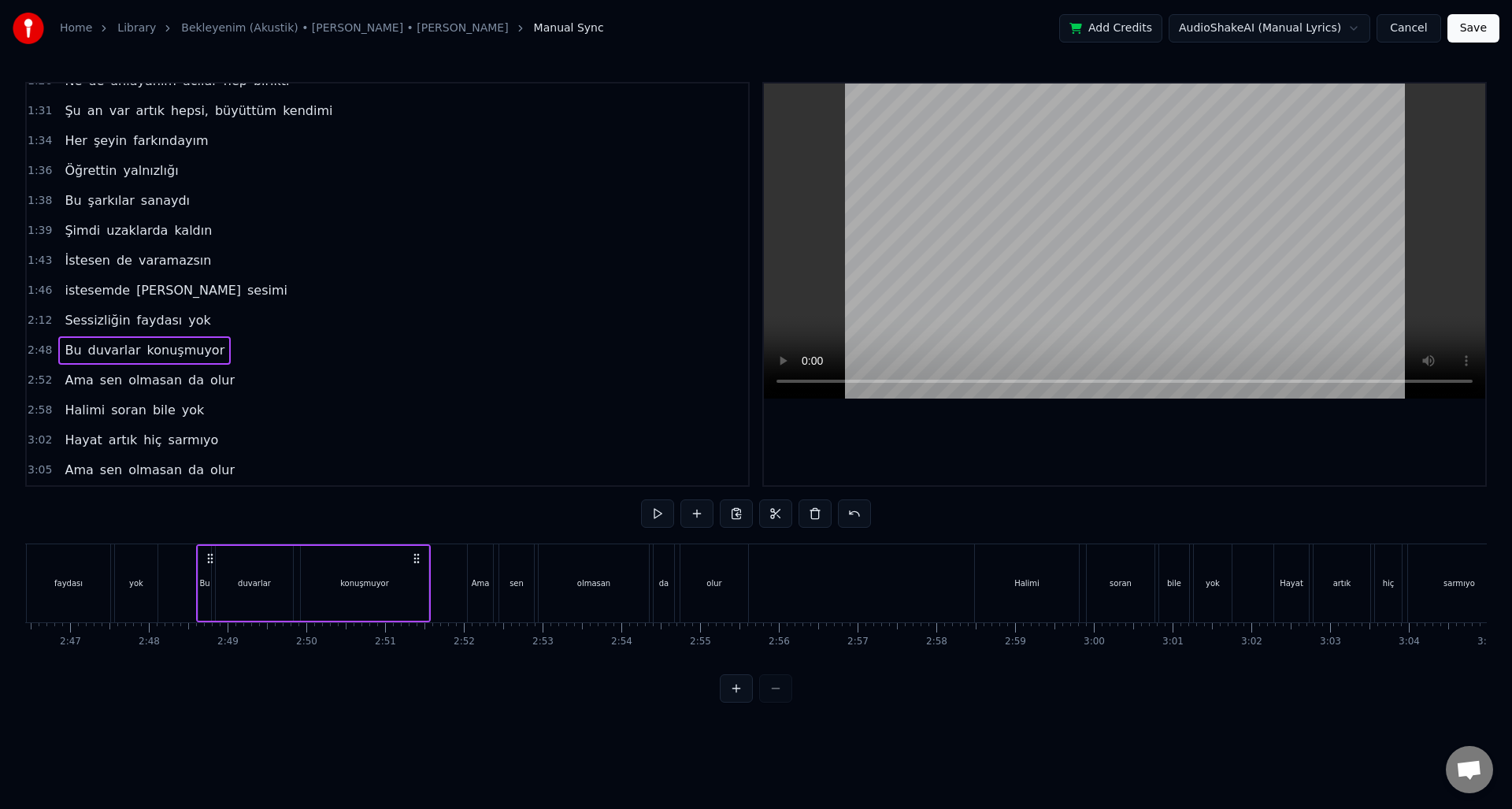
scroll to position [0, 13202]
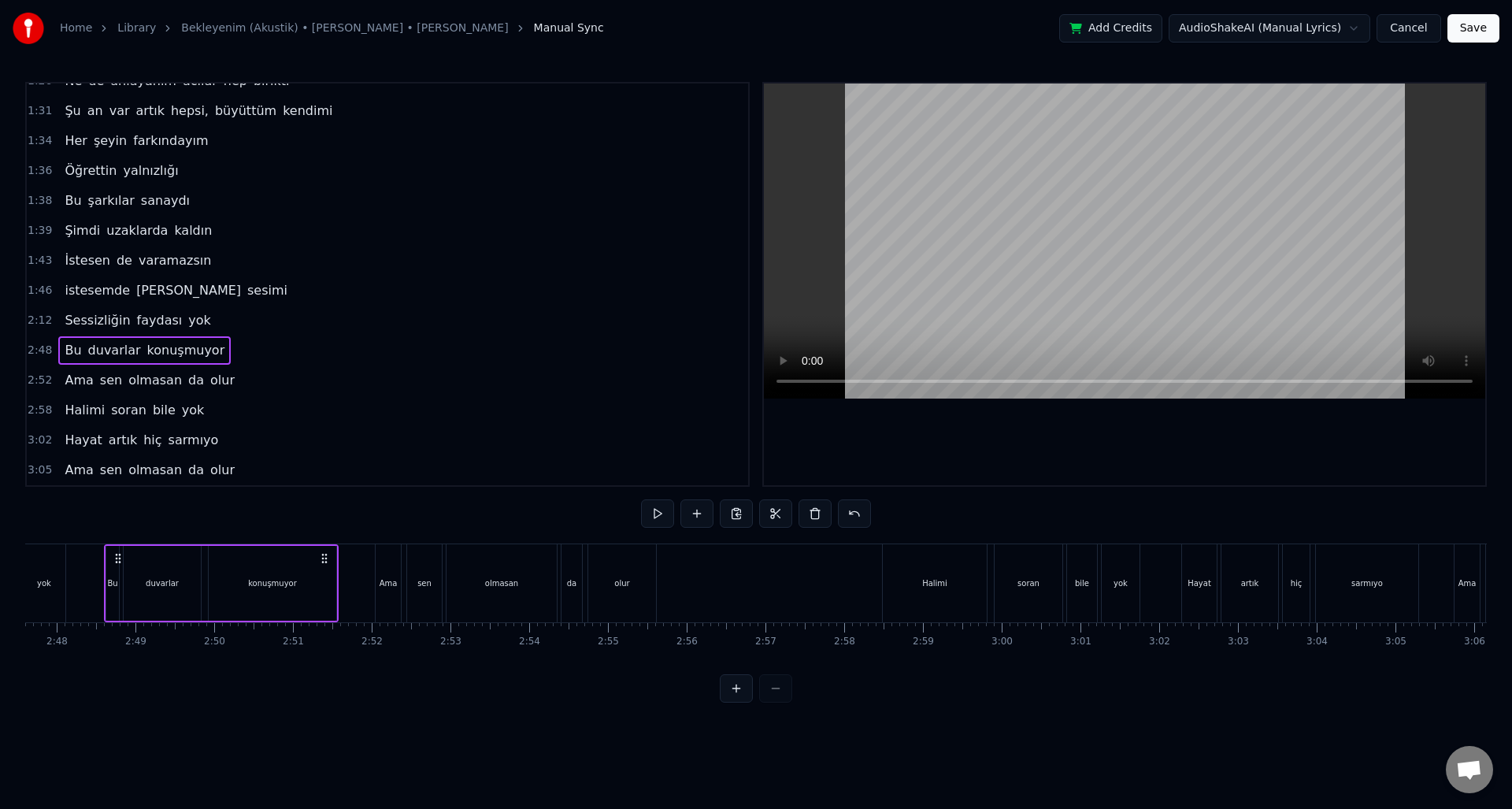
click at [85, 242] on div "Şimdi uzaklarda kaldın" at bounding box center [138, 230] width 160 height 28
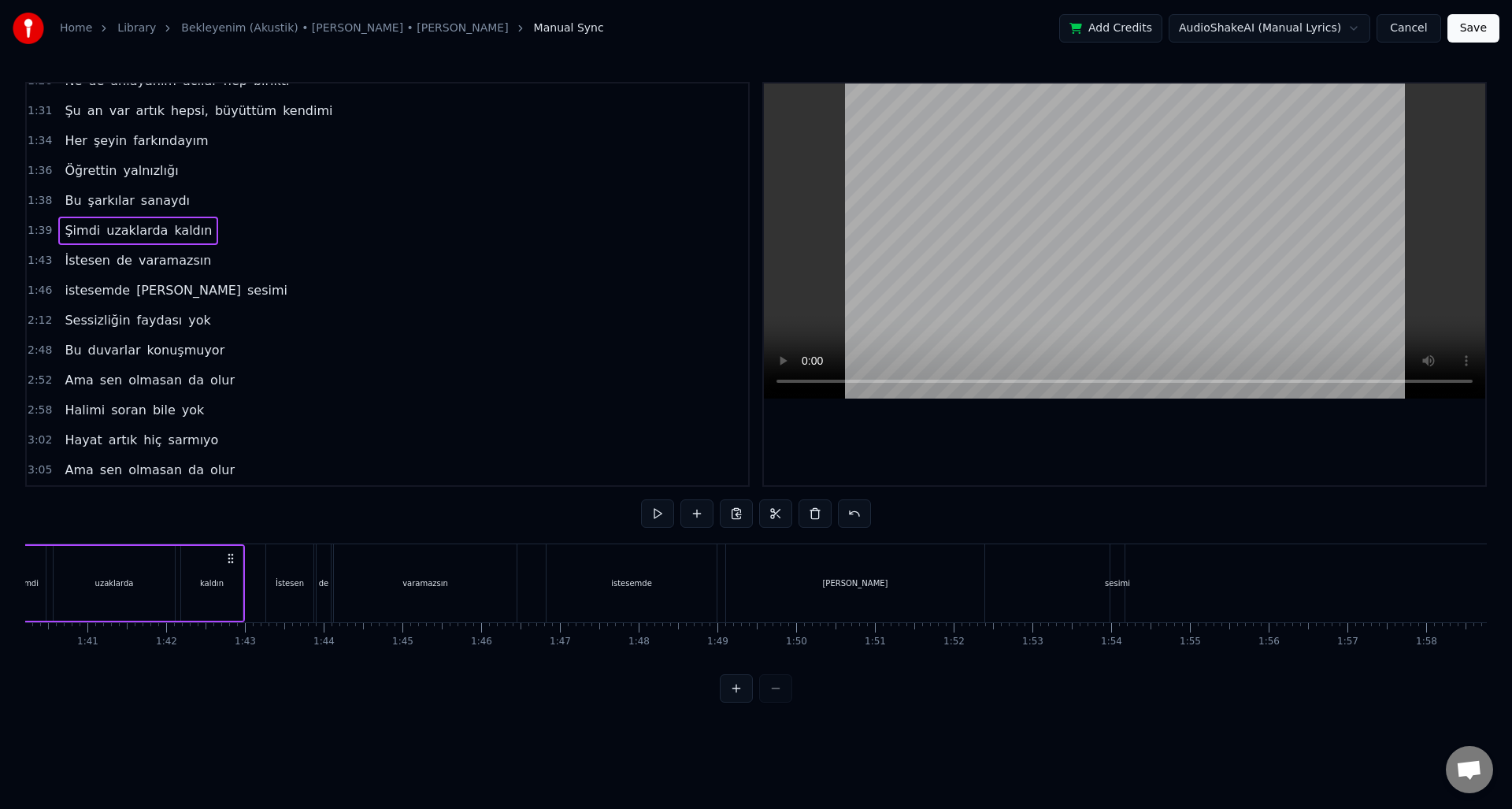
scroll to position [0, 7797]
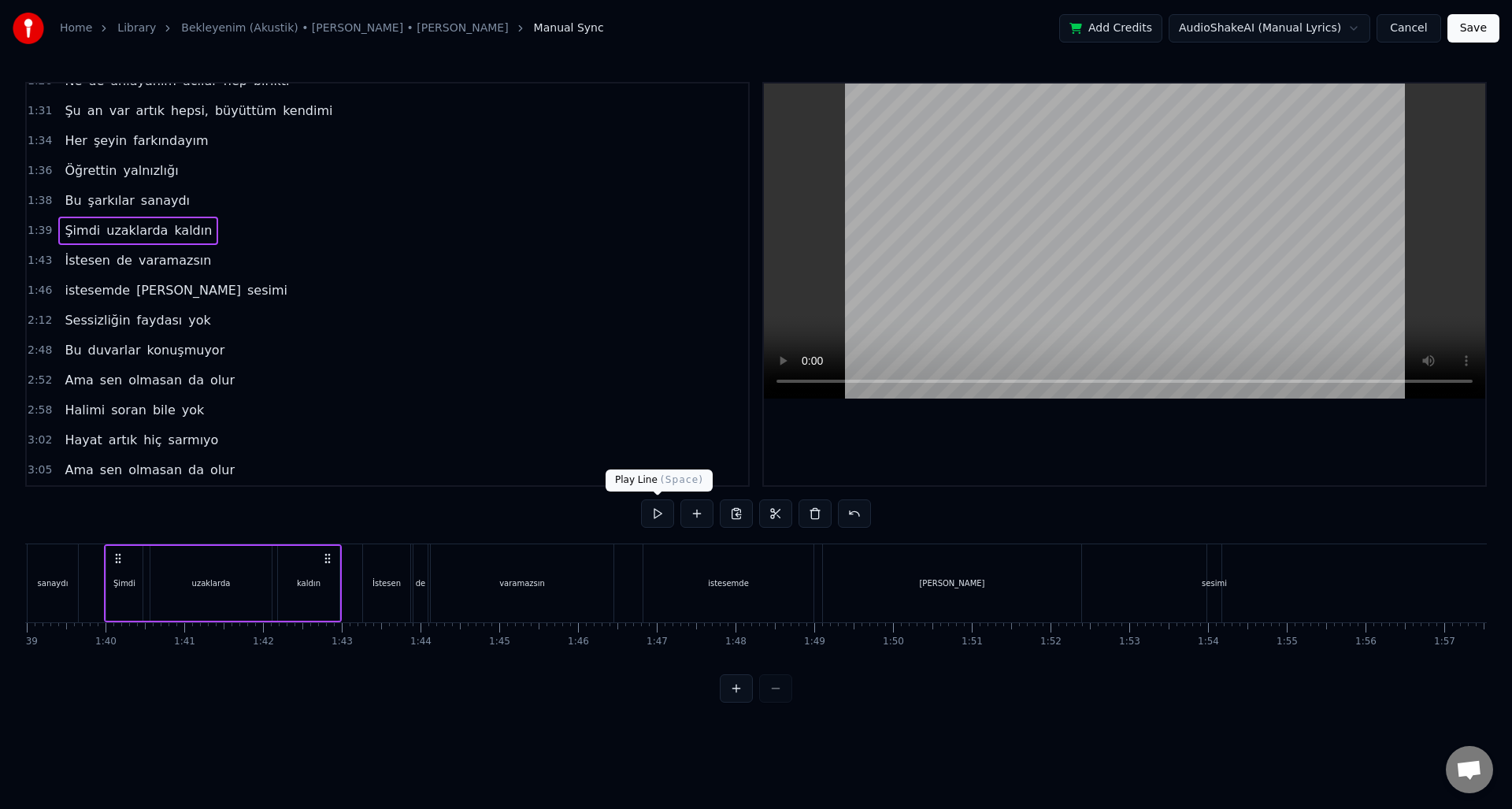
click at [652, 516] on button at bounding box center [657, 513] width 33 height 28
click at [230, 263] on div "1:43 İstesen de varamazsın" at bounding box center [387, 261] width 722 height 30
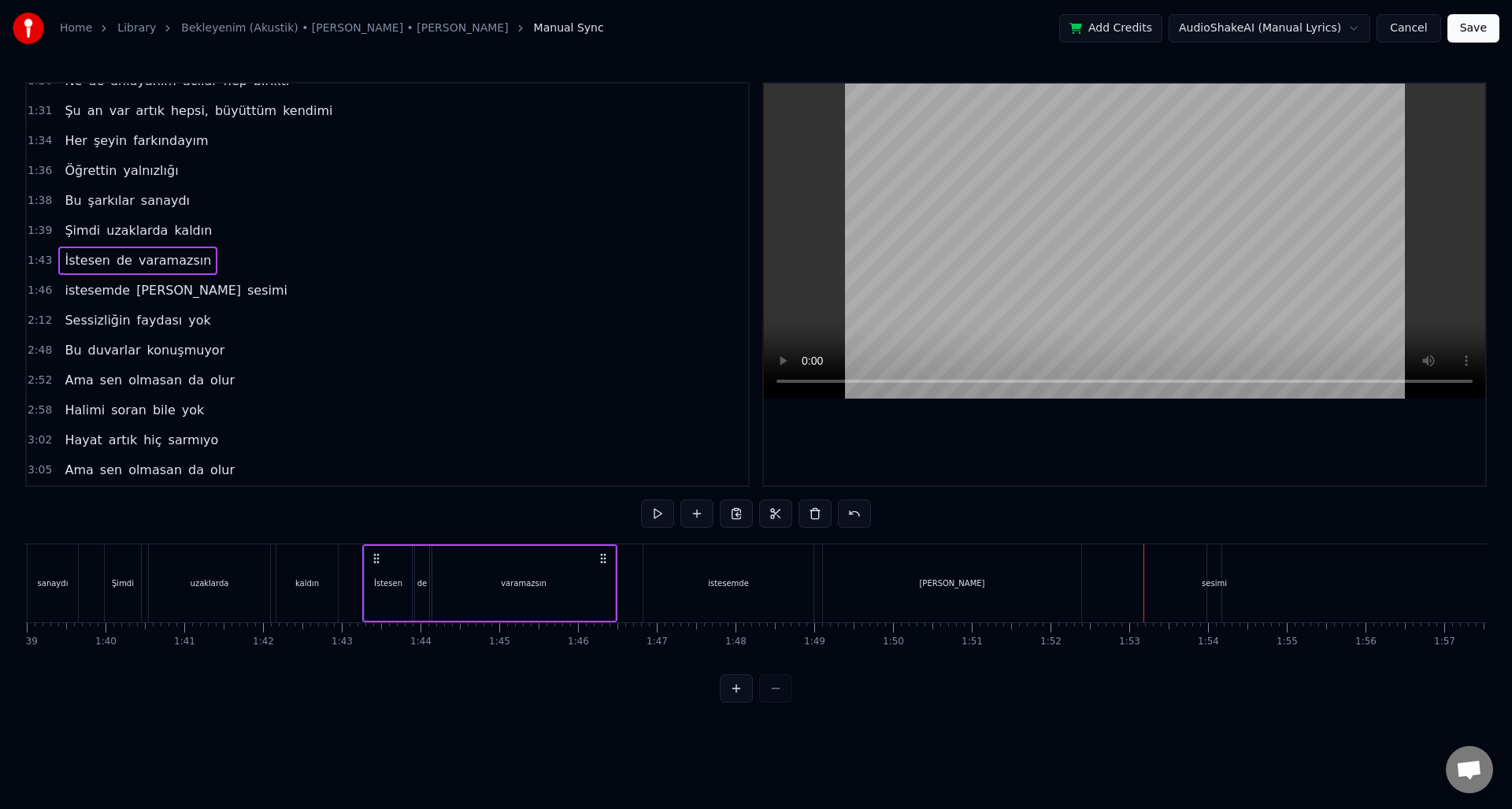
click at [738, 702] on button at bounding box center [736, 688] width 33 height 28
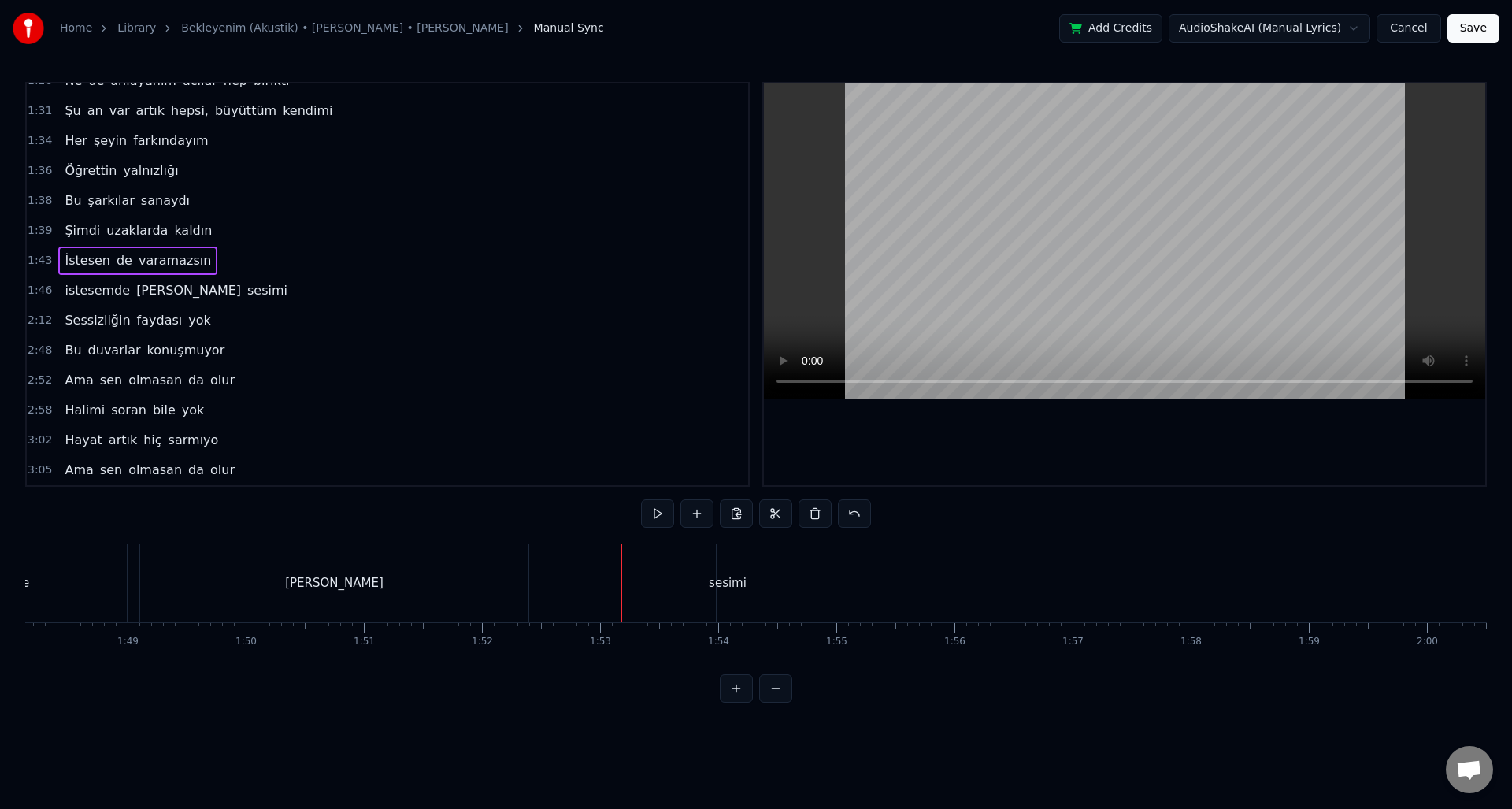
scroll to position [0, 13294]
click at [1399, 20] on button "Cancel" at bounding box center [1409, 28] width 64 height 28
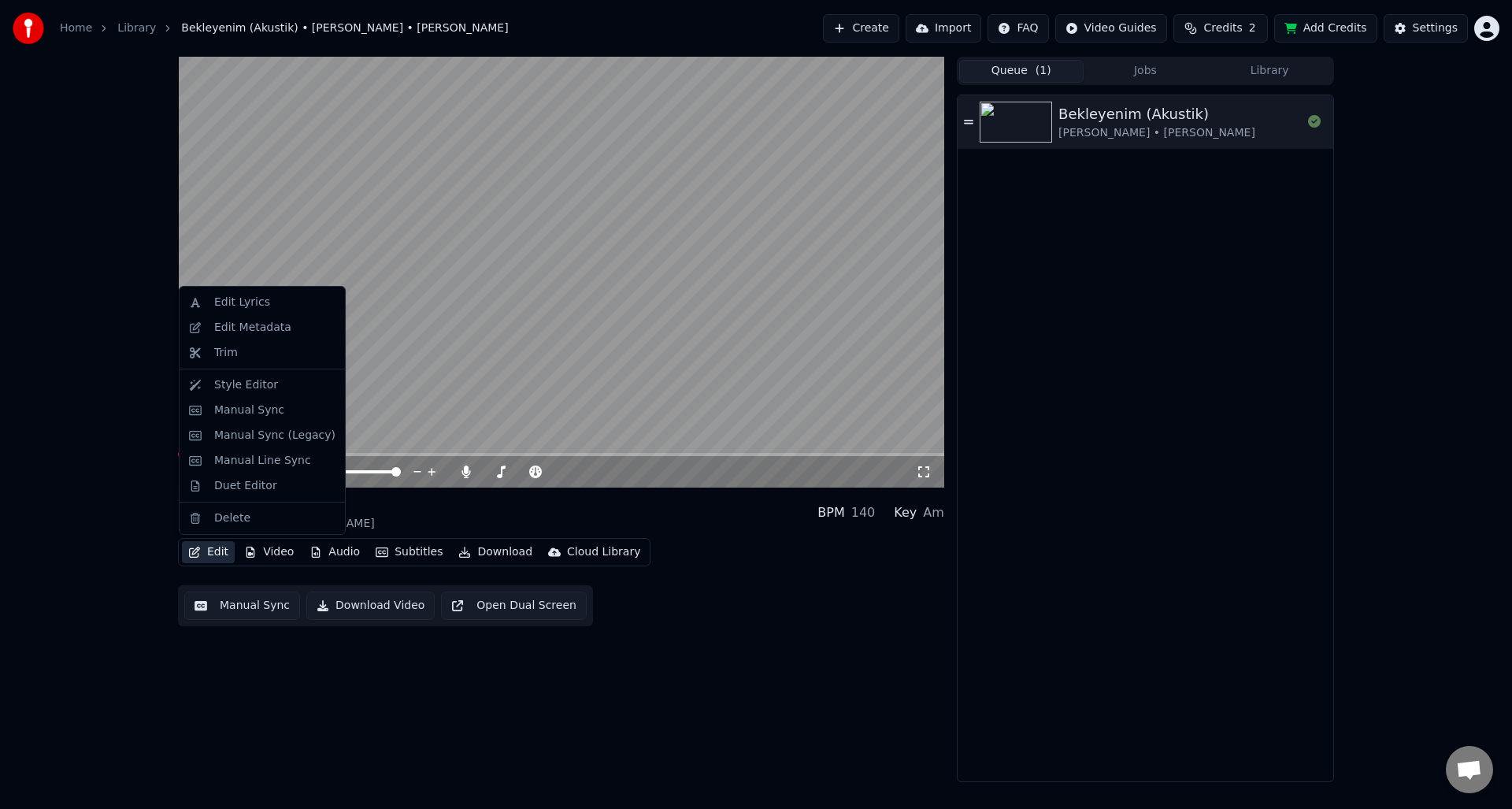
click at [227, 556] on button "Edit" at bounding box center [207, 552] width 52 height 22
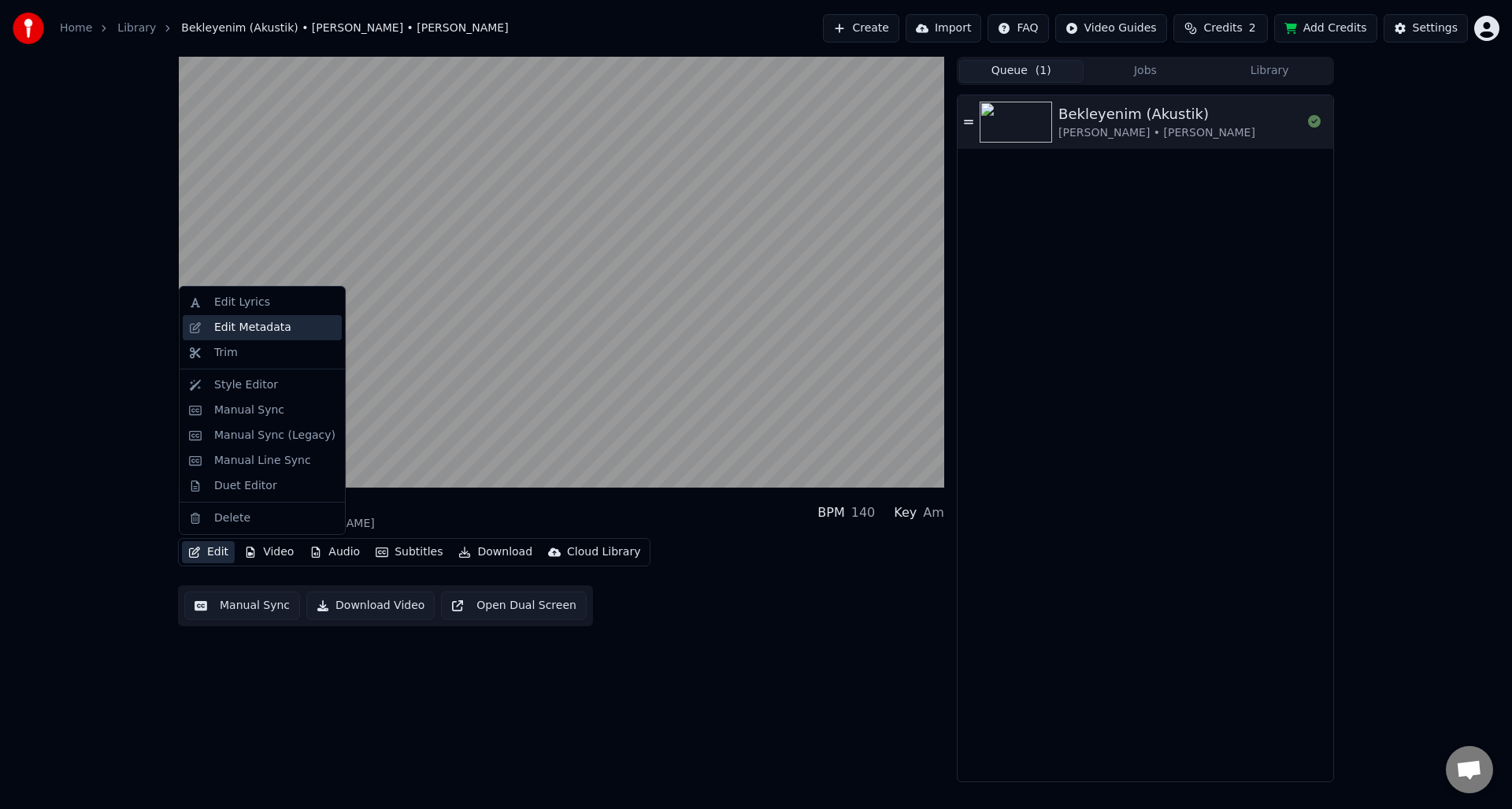
click at [287, 335] on div "Edit Metadata" at bounding box center [274, 327] width 121 height 16
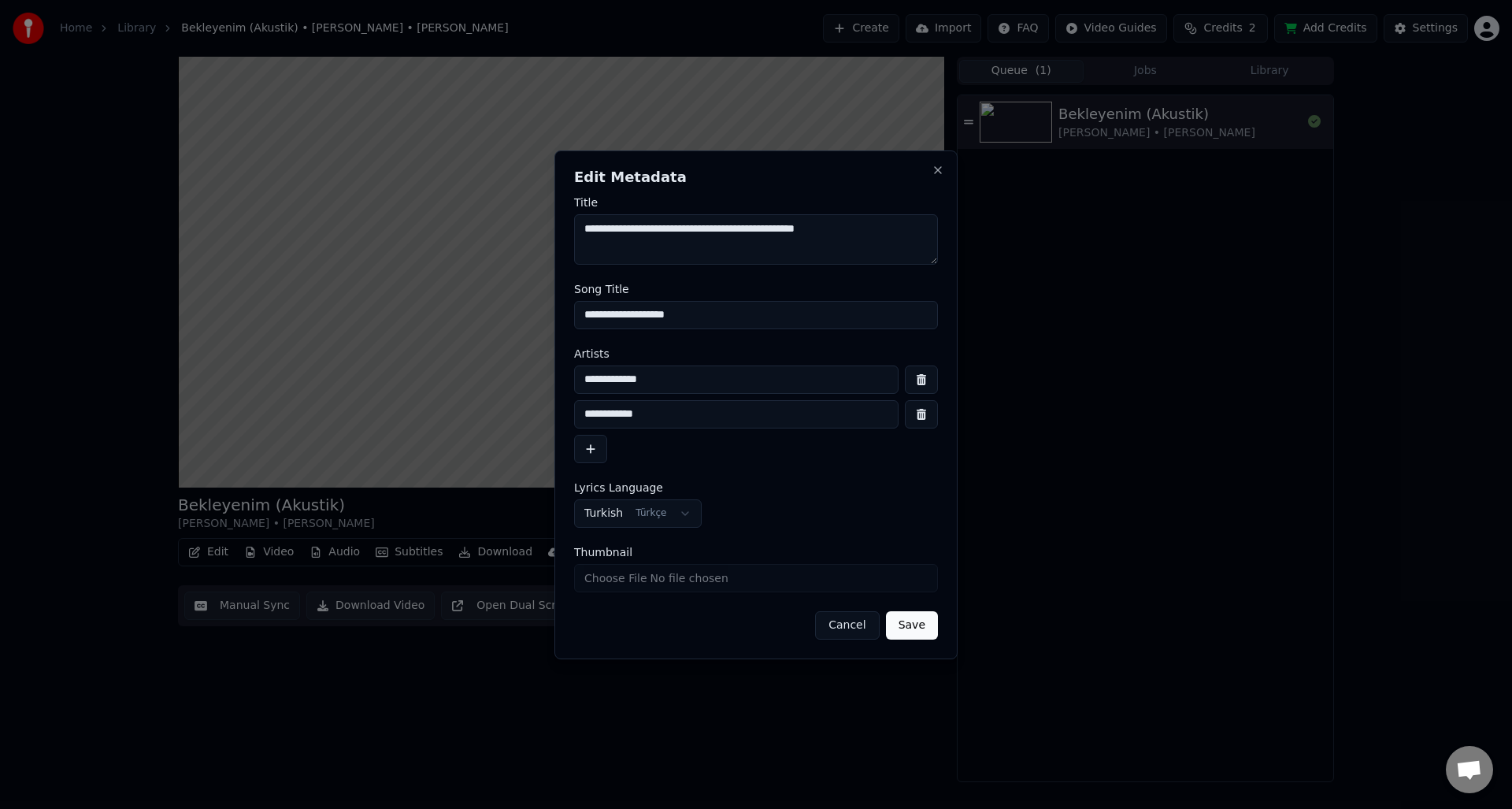
click at [825, 635] on button "Cancel" at bounding box center [847, 625] width 64 height 28
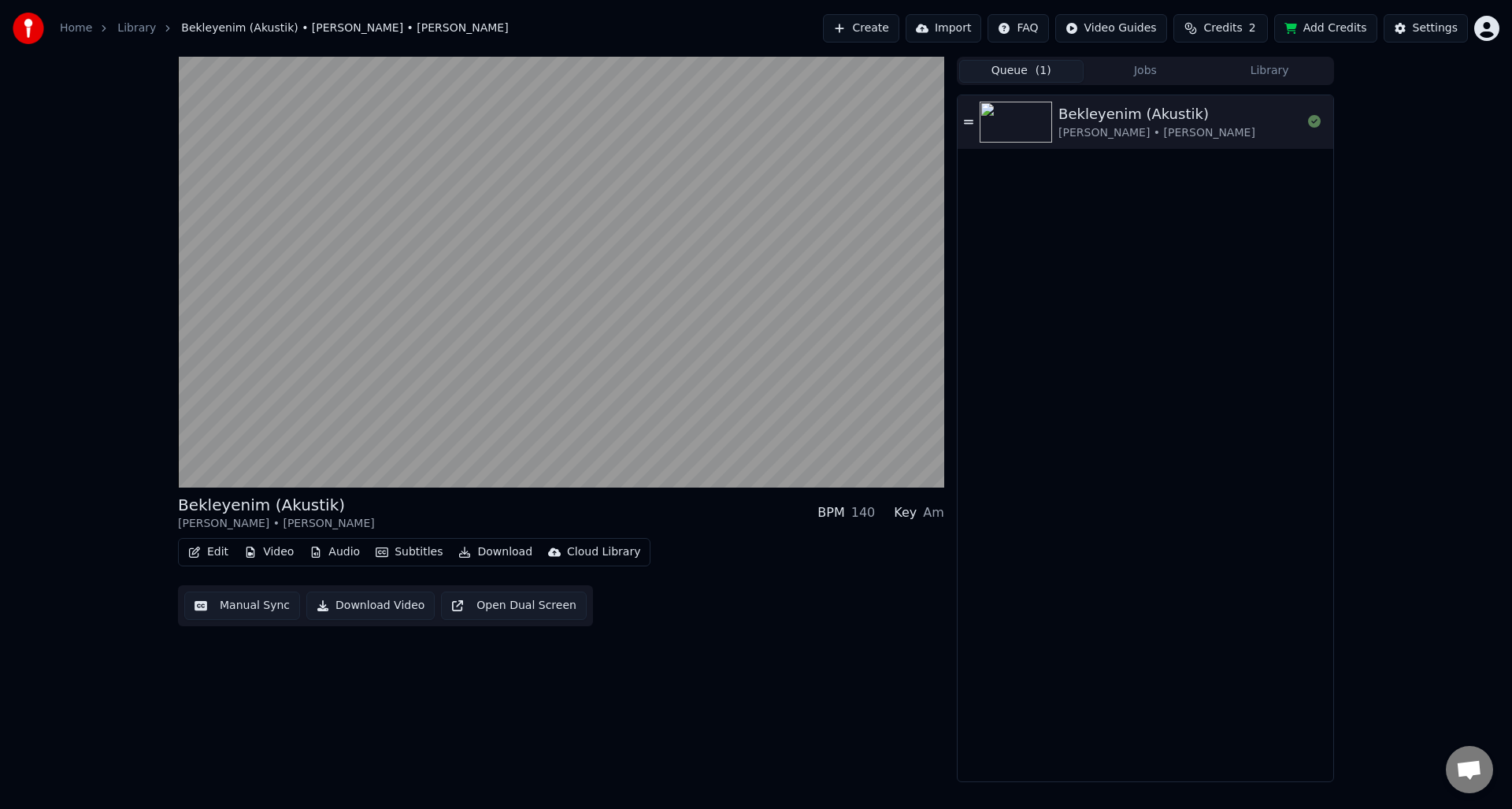
click at [242, 611] on button "Manual Sync" at bounding box center [242, 605] width 116 height 28
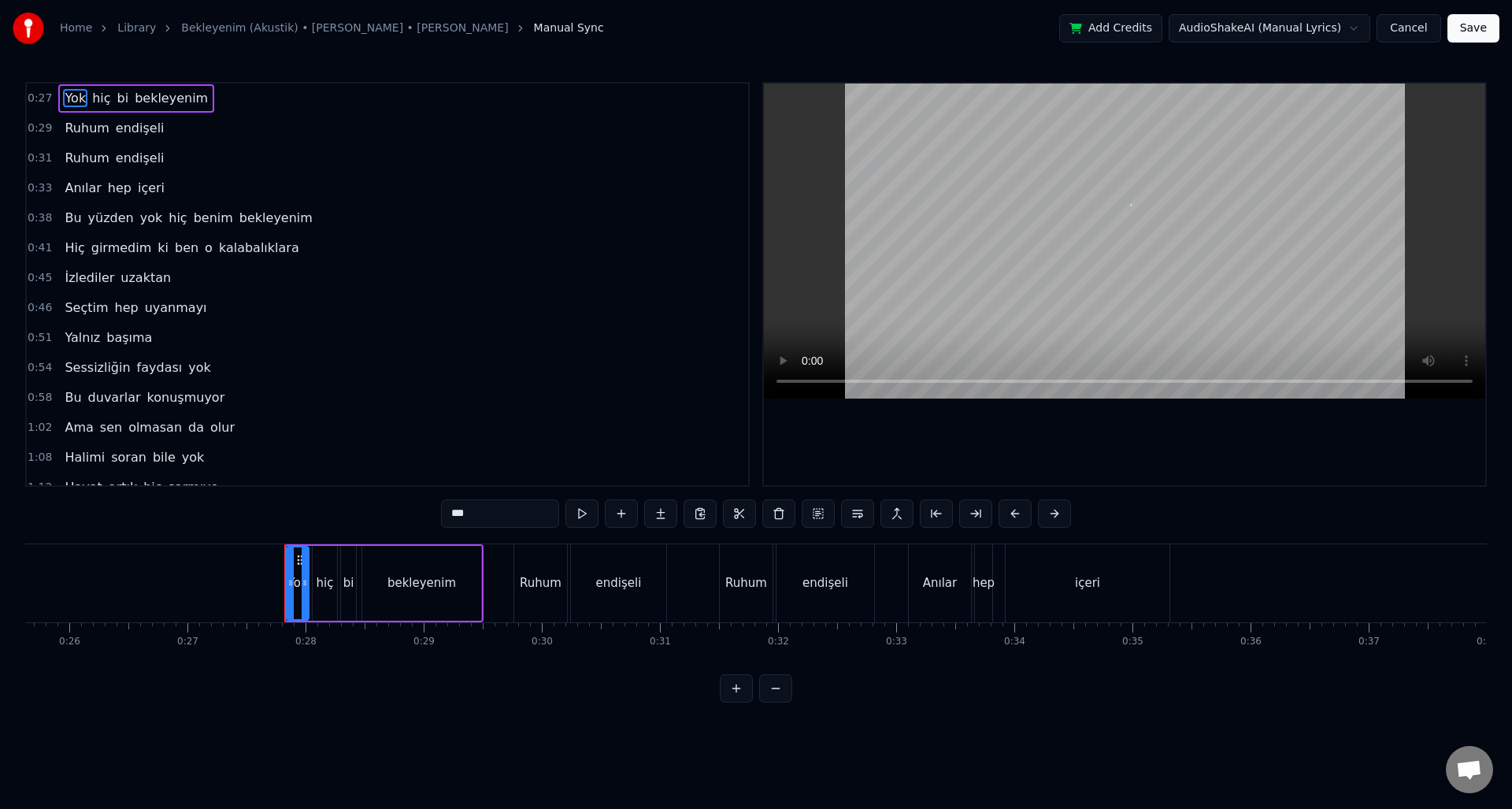
scroll to position [0, 3209]
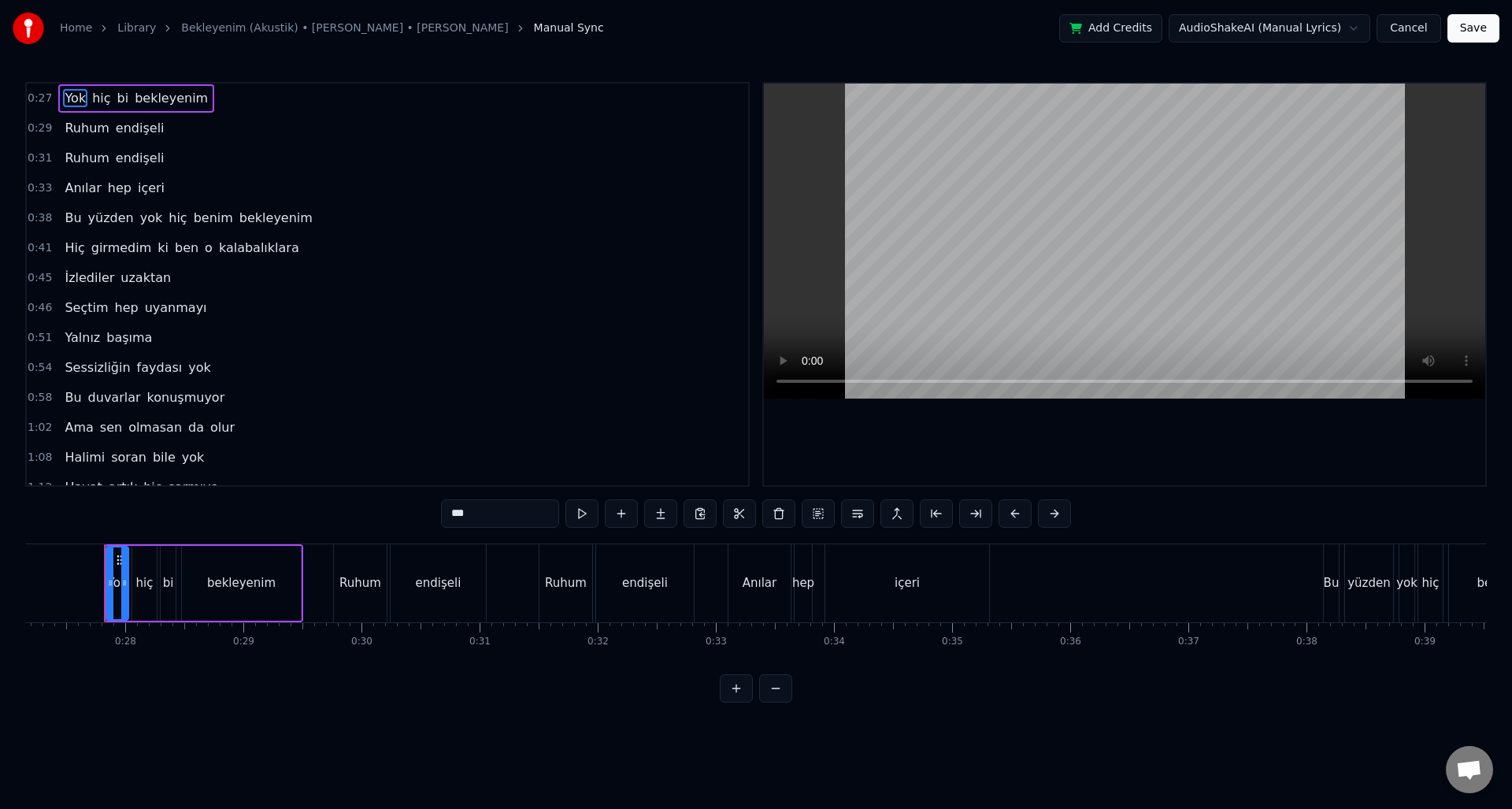
click at [150, 272] on span "uzaktan" at bounding box center [146, 278] width 53 height 18
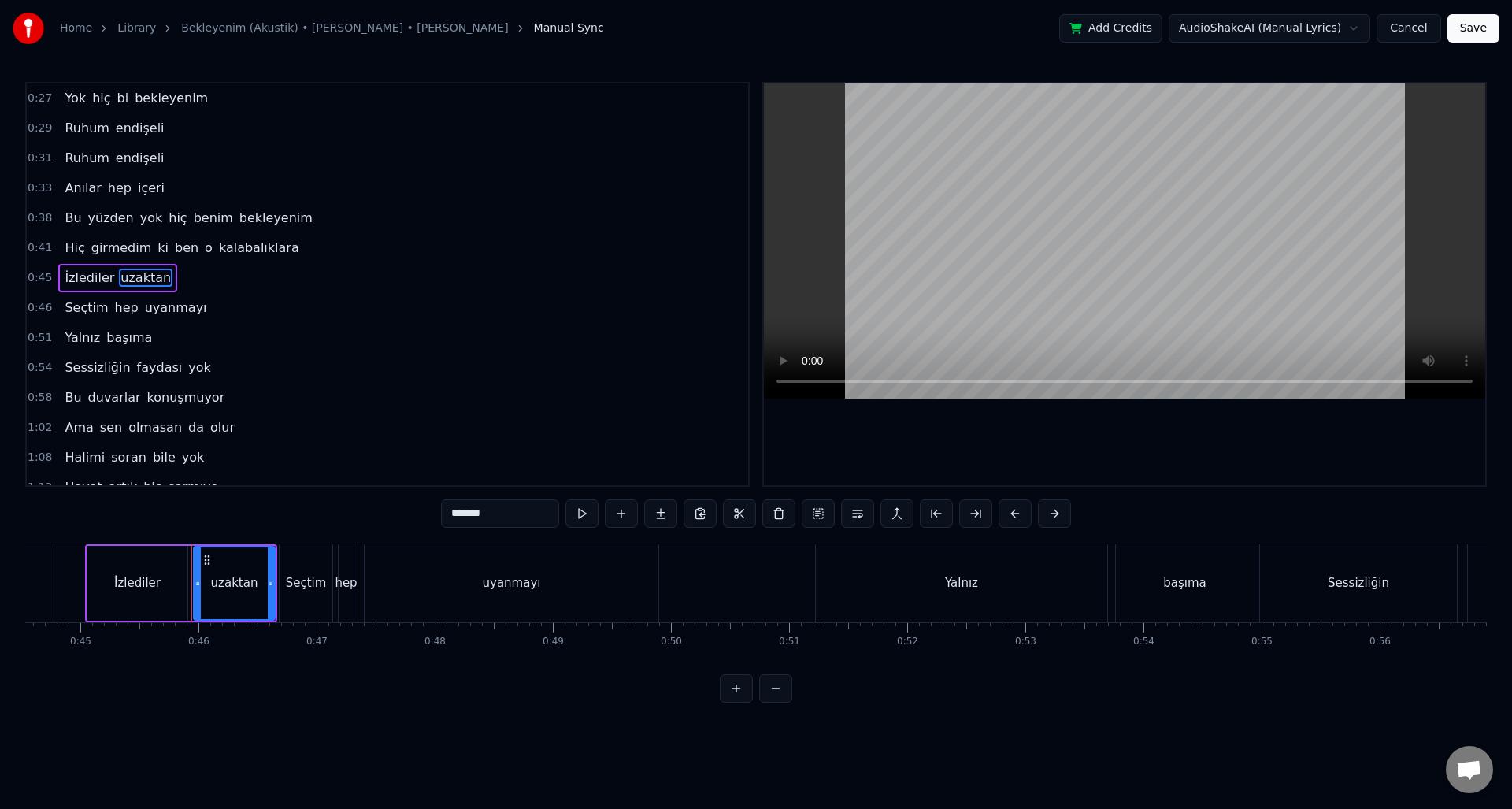
scroll to position [0, 5349]
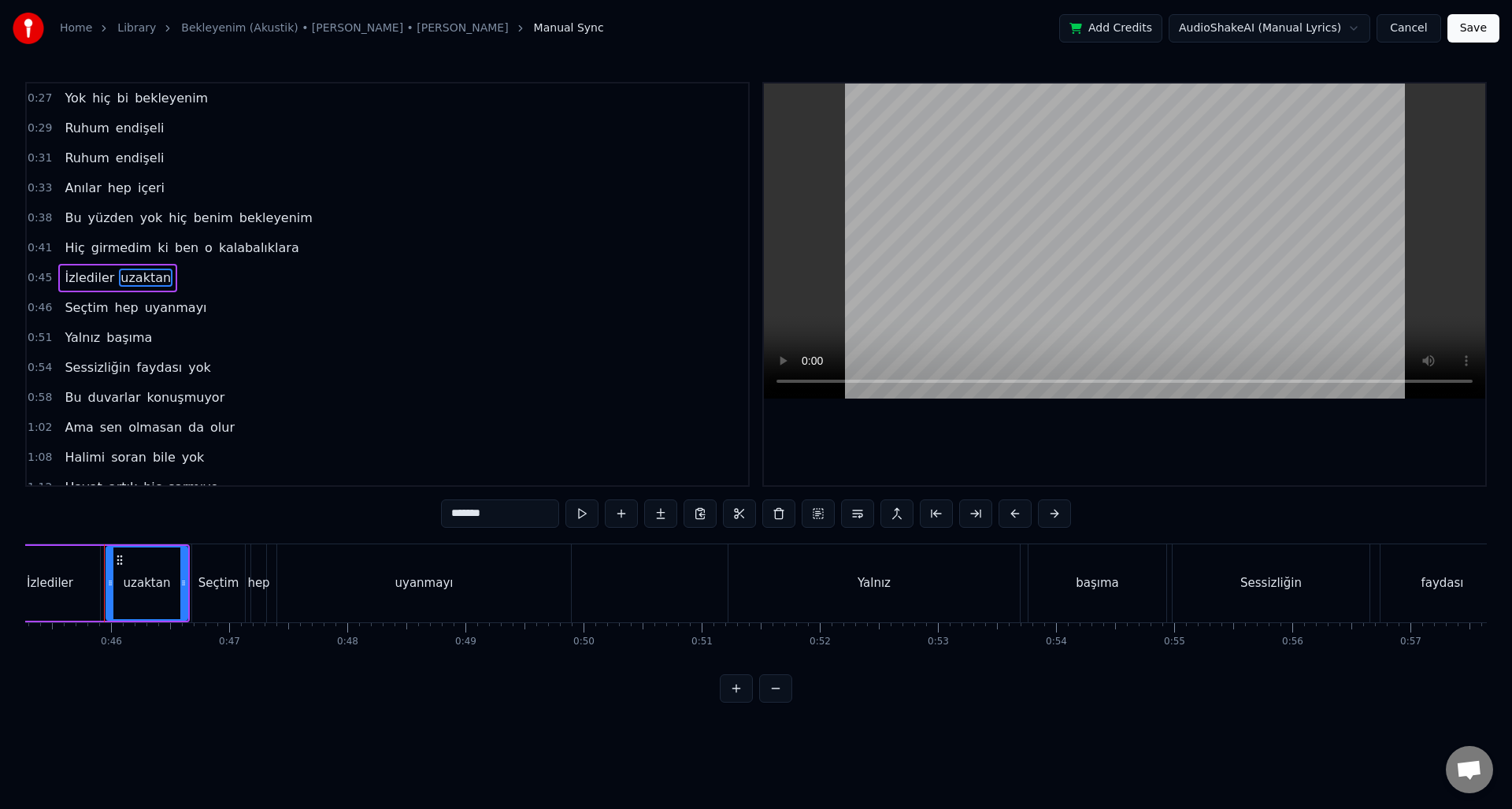
drag, startPoint x: 286, startPoint y: 334, endPoint x: 181, endPoint y: 410, distance: 129.6
click at [181, 410] on div "0:27 Yok hiç bi bekleyenim 0:29 Ruhum endişeli 0:31 Ruhum endişeli 0:33 Anılar …" at bounding box center [386, 284] width 724 height 405
click at [146, 363] on span "faydası" at bounding box center [160, 367] width 49 height 18
type input "*******"
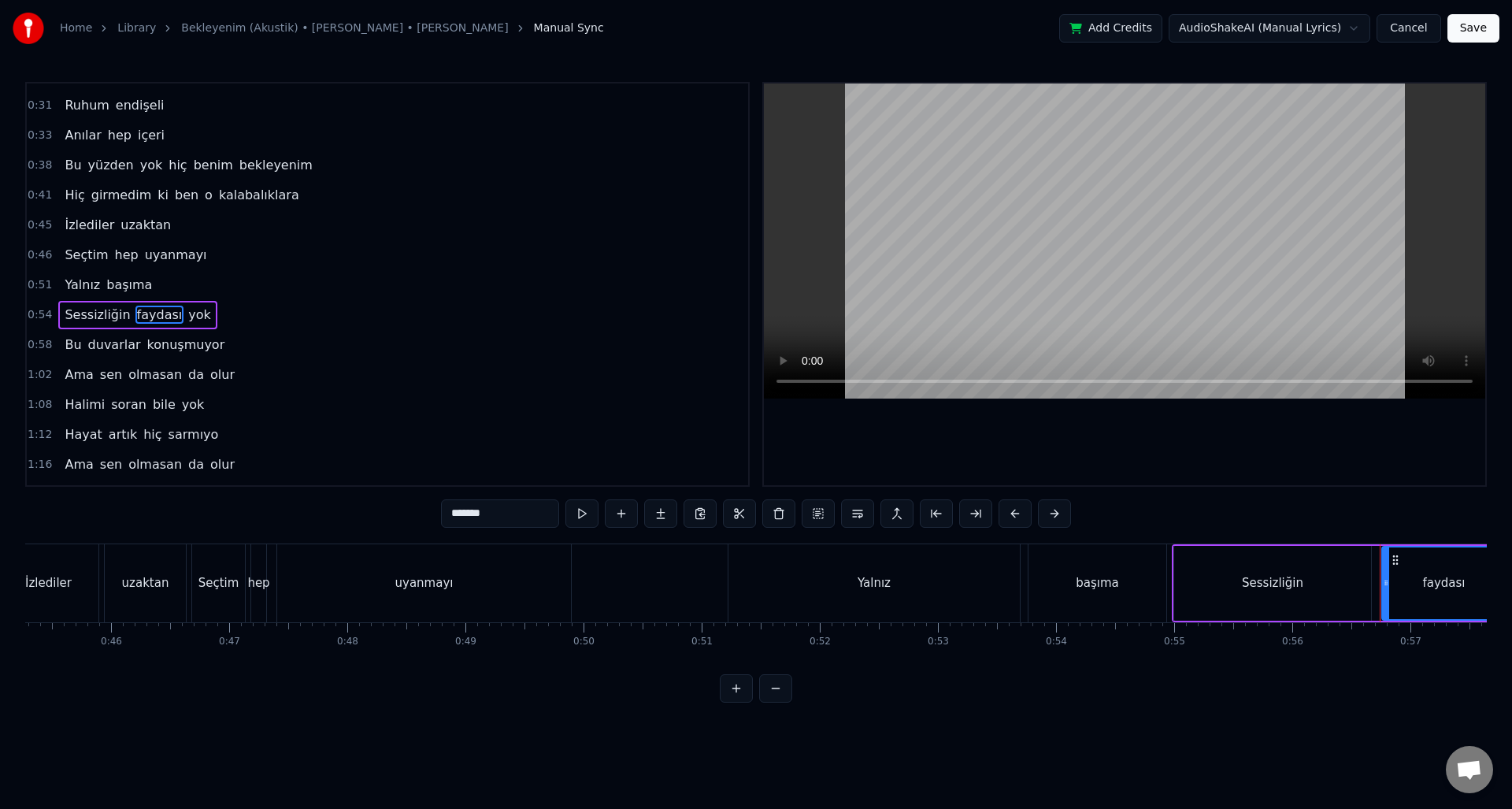
scroll to position [84, 0]
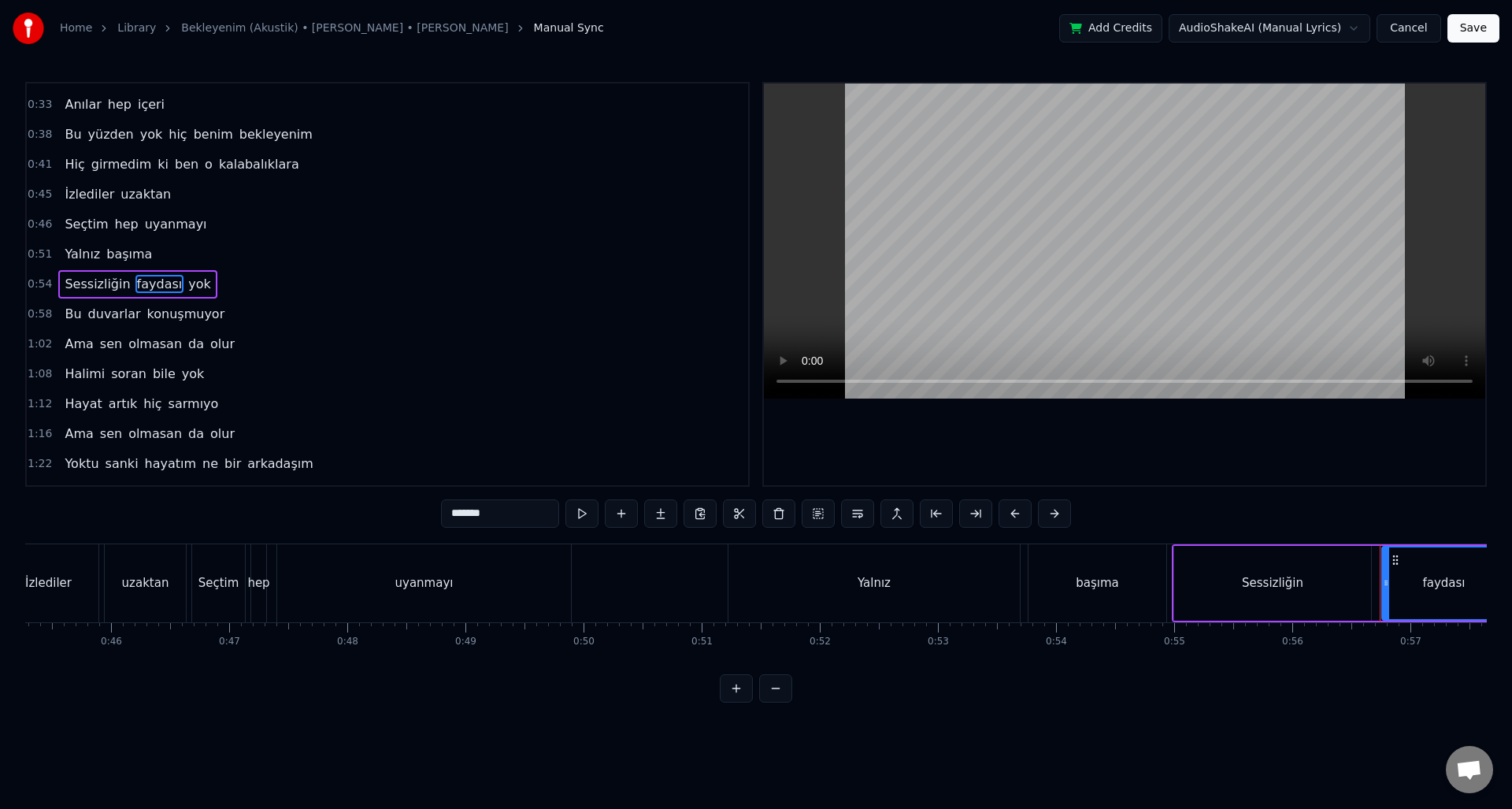
click at [900, 519] on button at bounding box center [897, 513] width 33 height 28
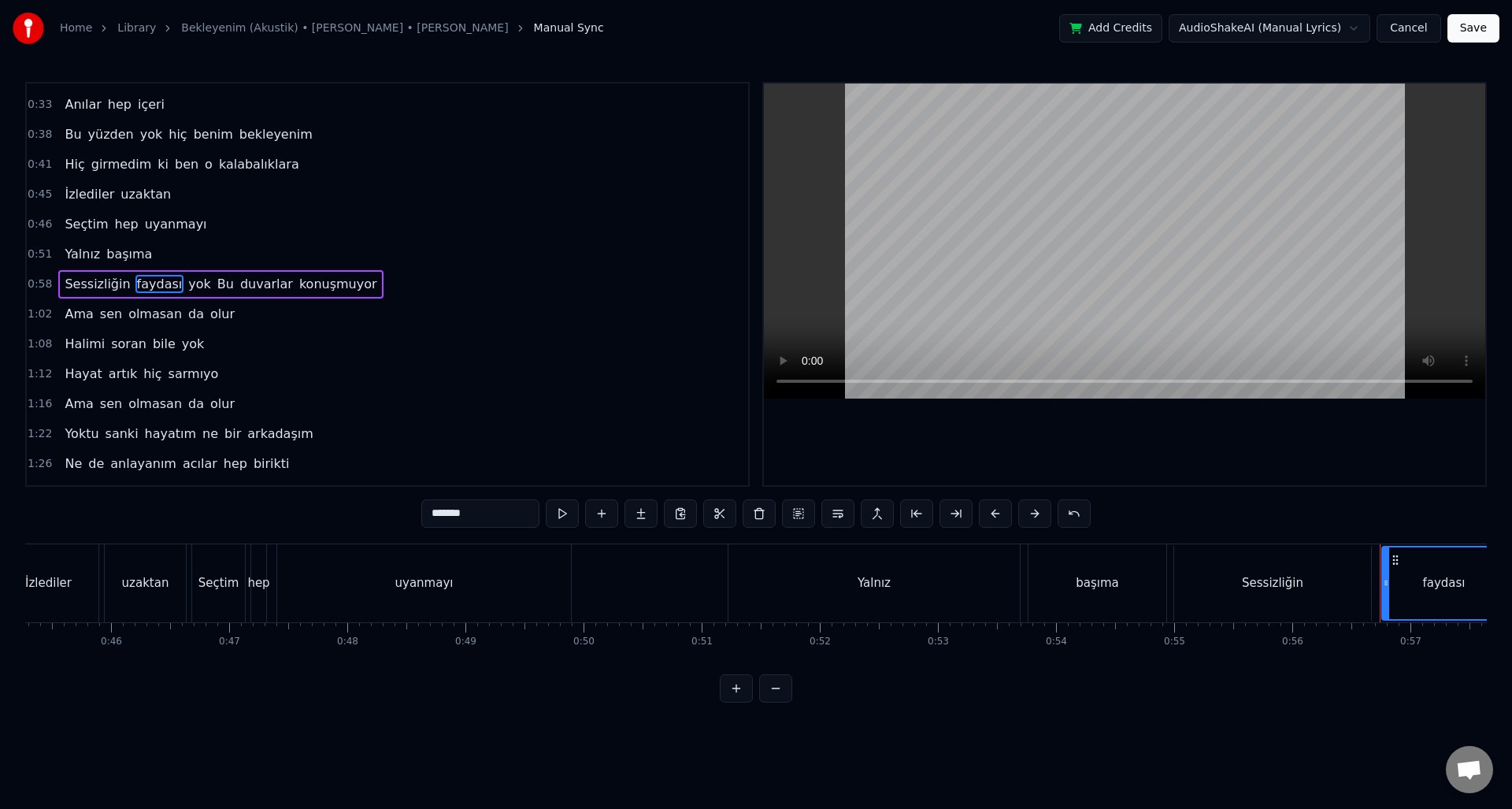
click at [901, 519] on button at bounding box center [917, 513] width 33 height 28
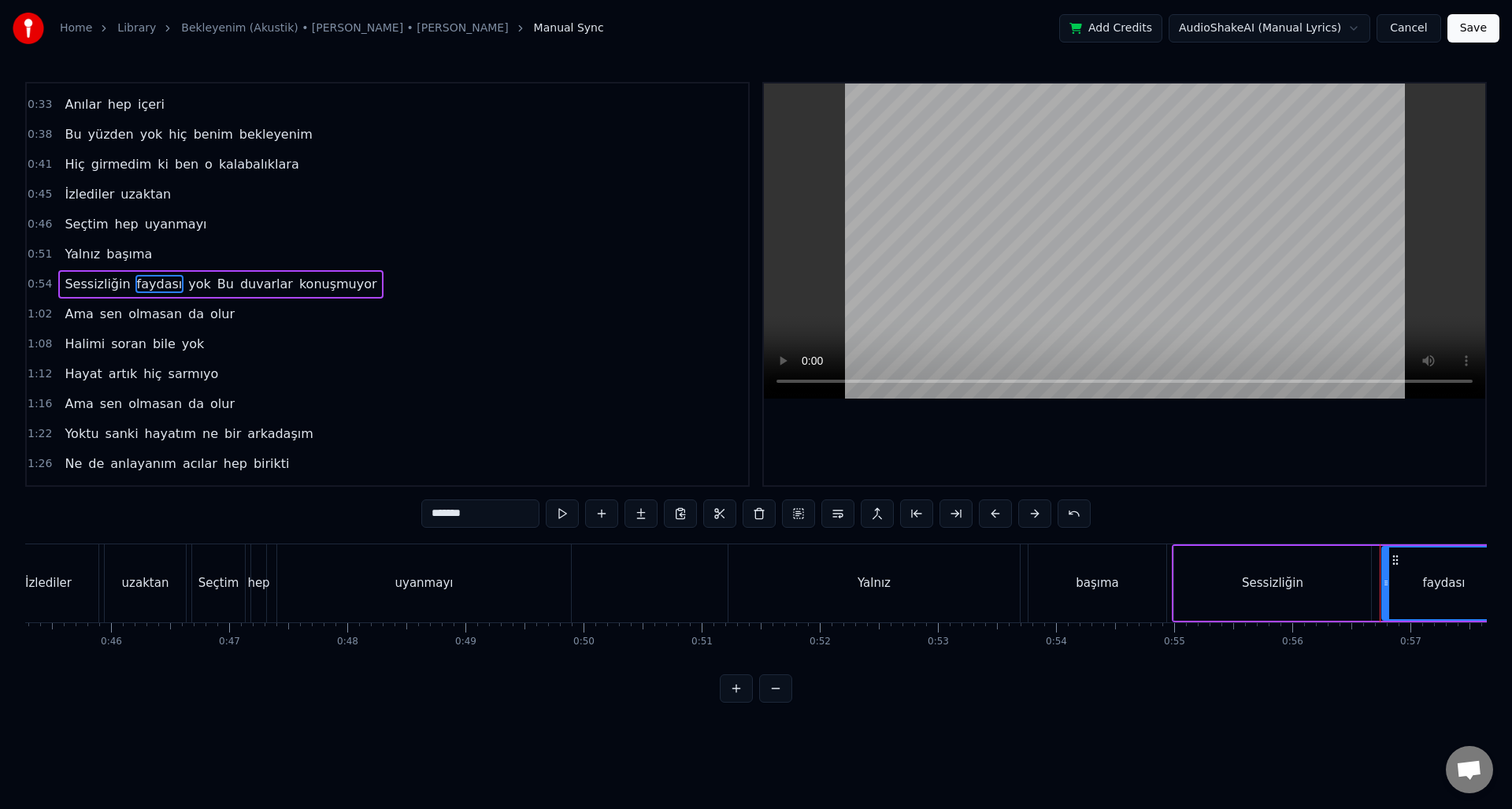
click at [901, 519] on button at bounding box center [917, 513] width 33 height 28
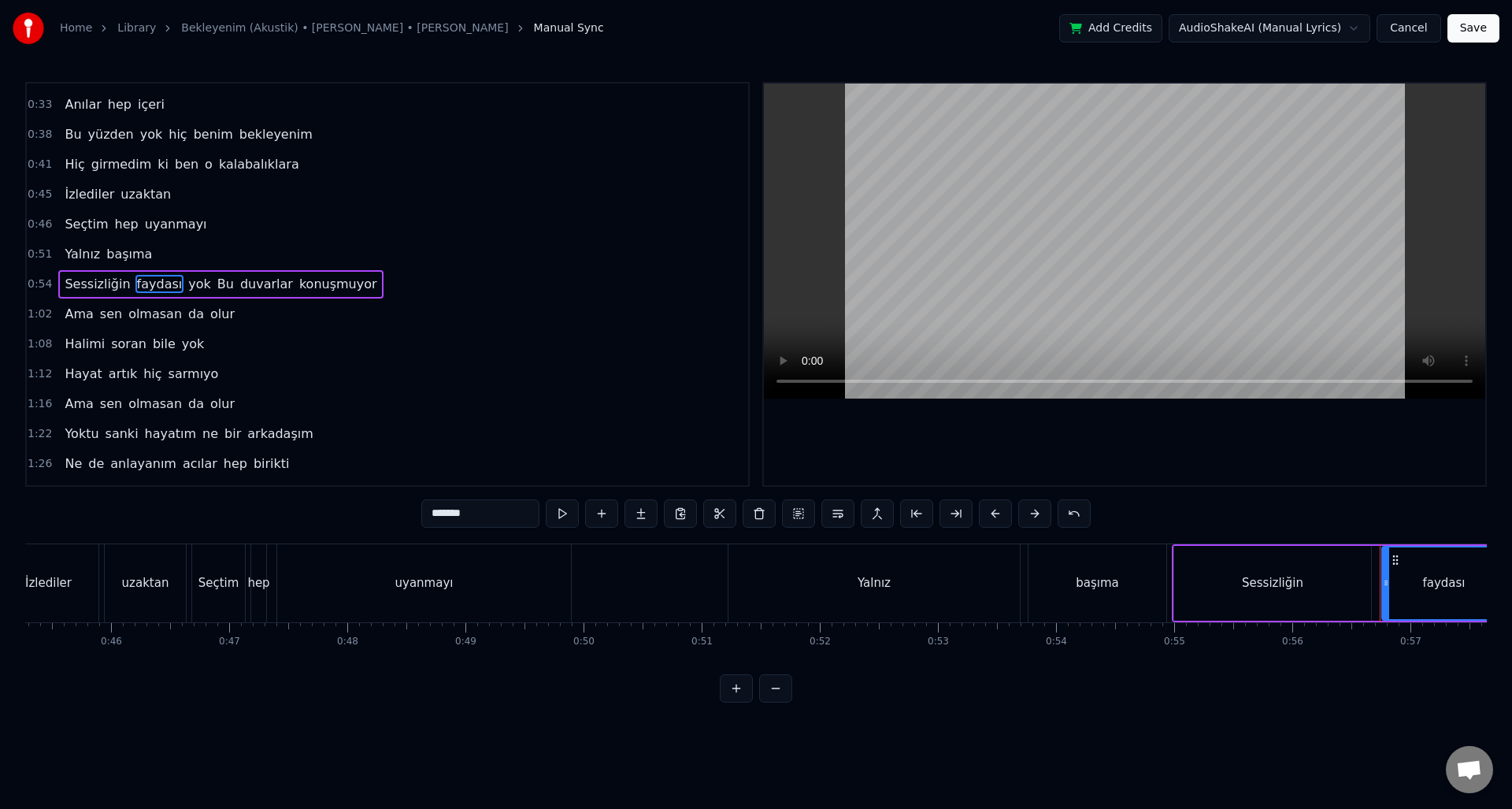
click at [486, 333] on div "1:08 Halimi soran bile yok" at bounding box center [387, 344] width 722 height 30
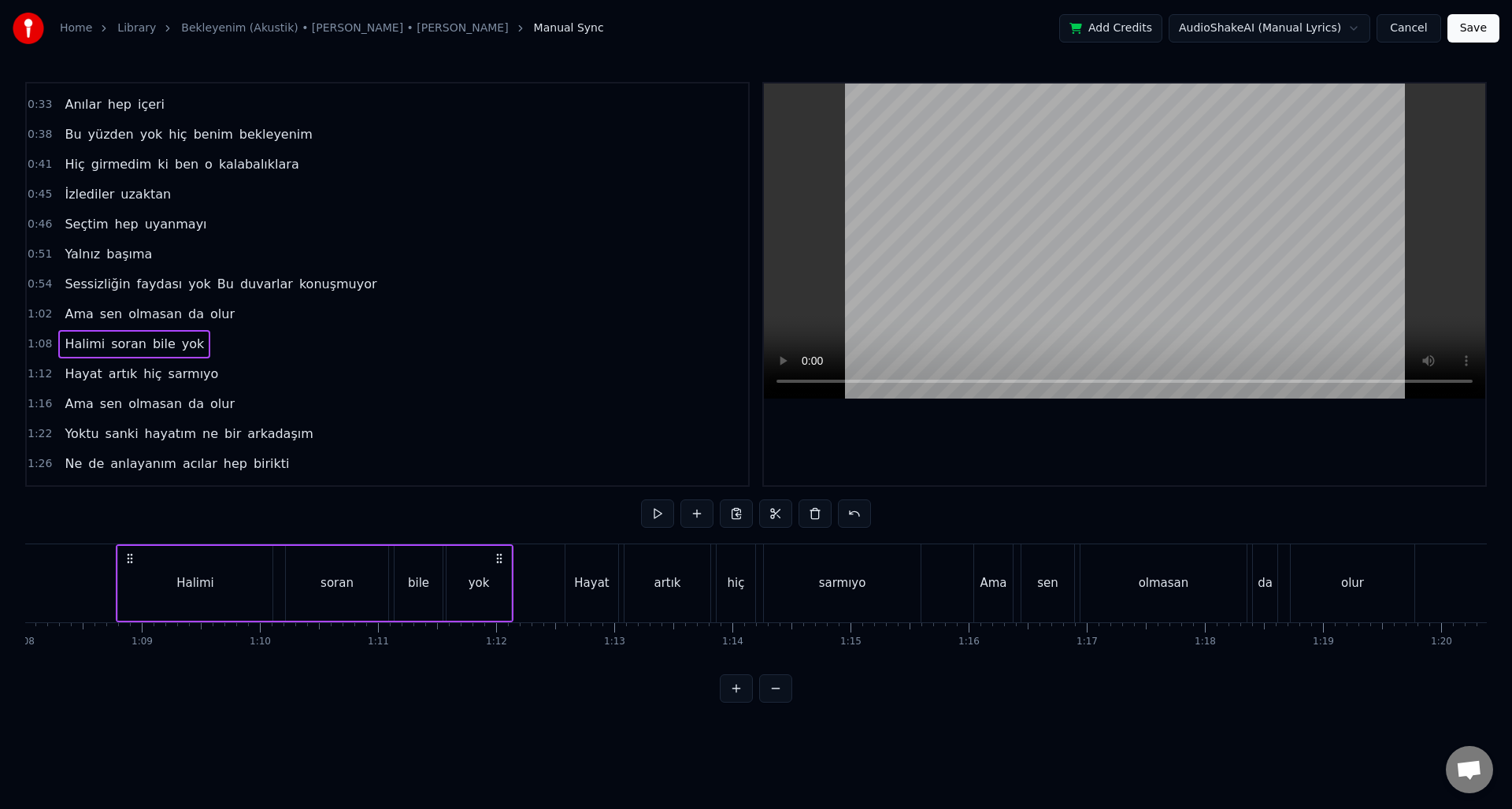
scroll to position [0, 8048]
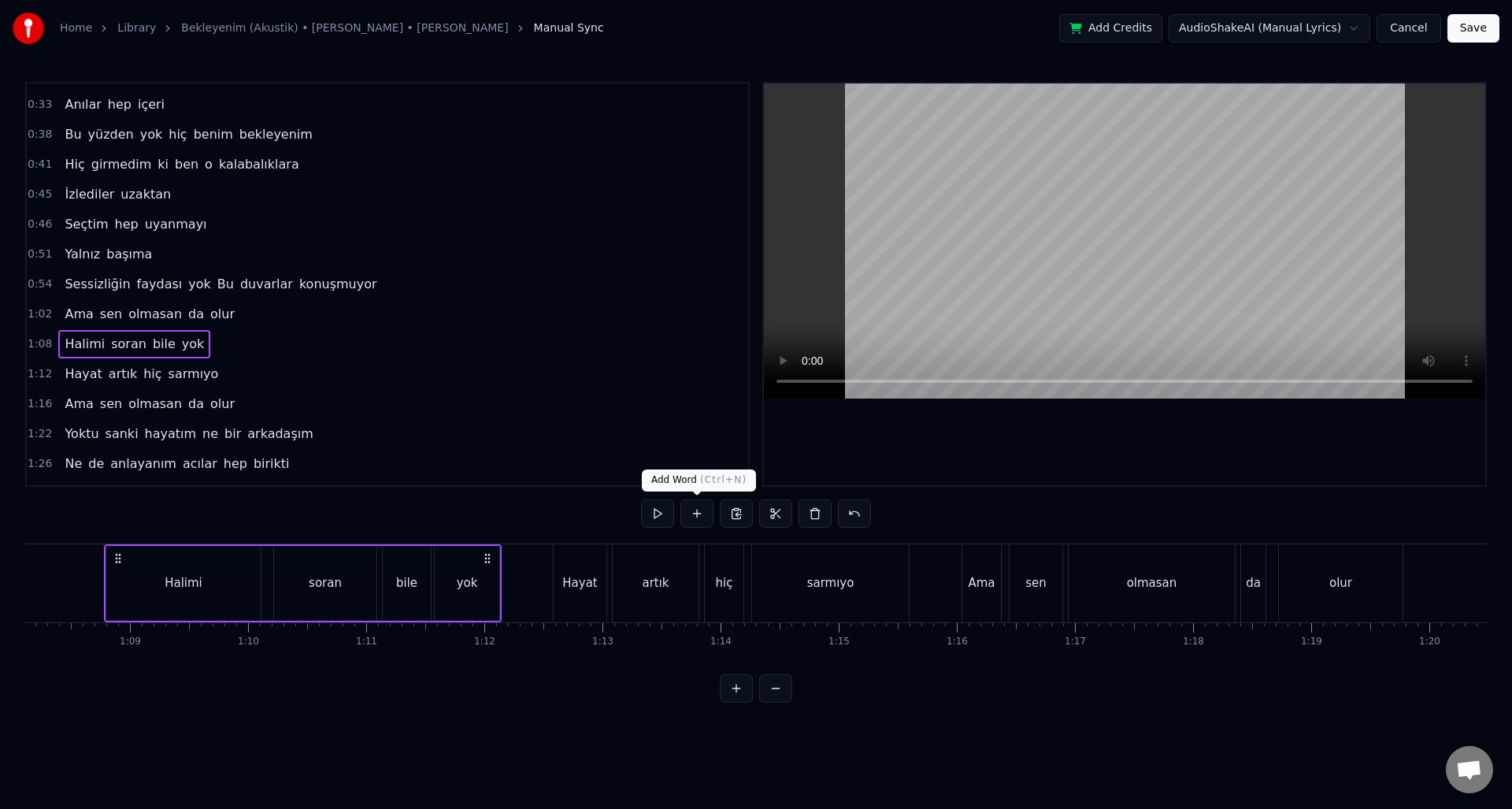
click at [706, 516] on button at bounding box center [697, 513] width 33 height 28
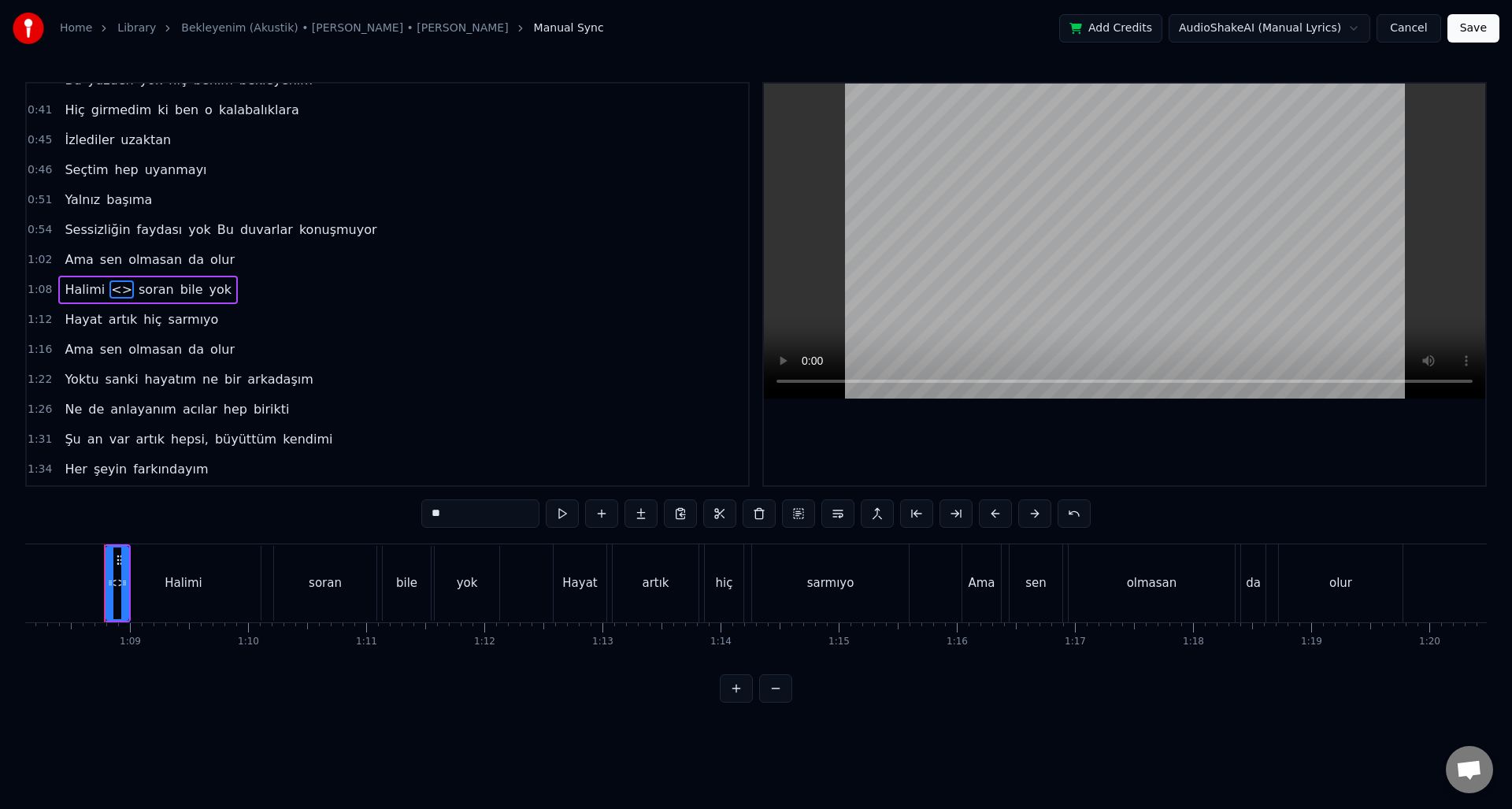
scroll to position [143, 0]
click at [516, 355] on div "1:16 Ama sen olmasan da olur" at bounding box center [387, 344] width 722 height 30
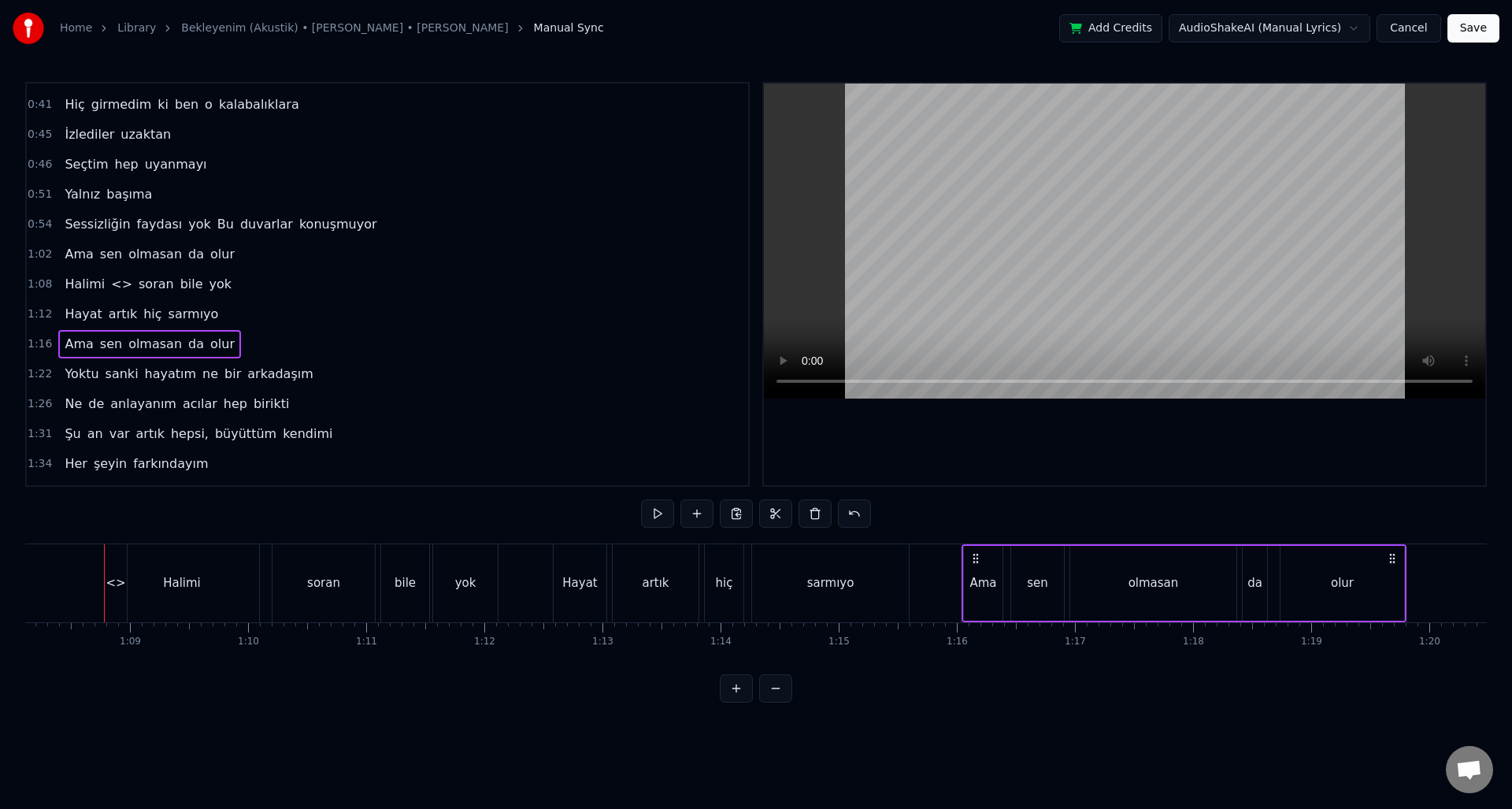
click at [1406, 28] on button "Cancel" at bounding box center [1409, 28] width 64 height 28
